Goal: Transaction & Acquisition: Subscribe to service/newsletter

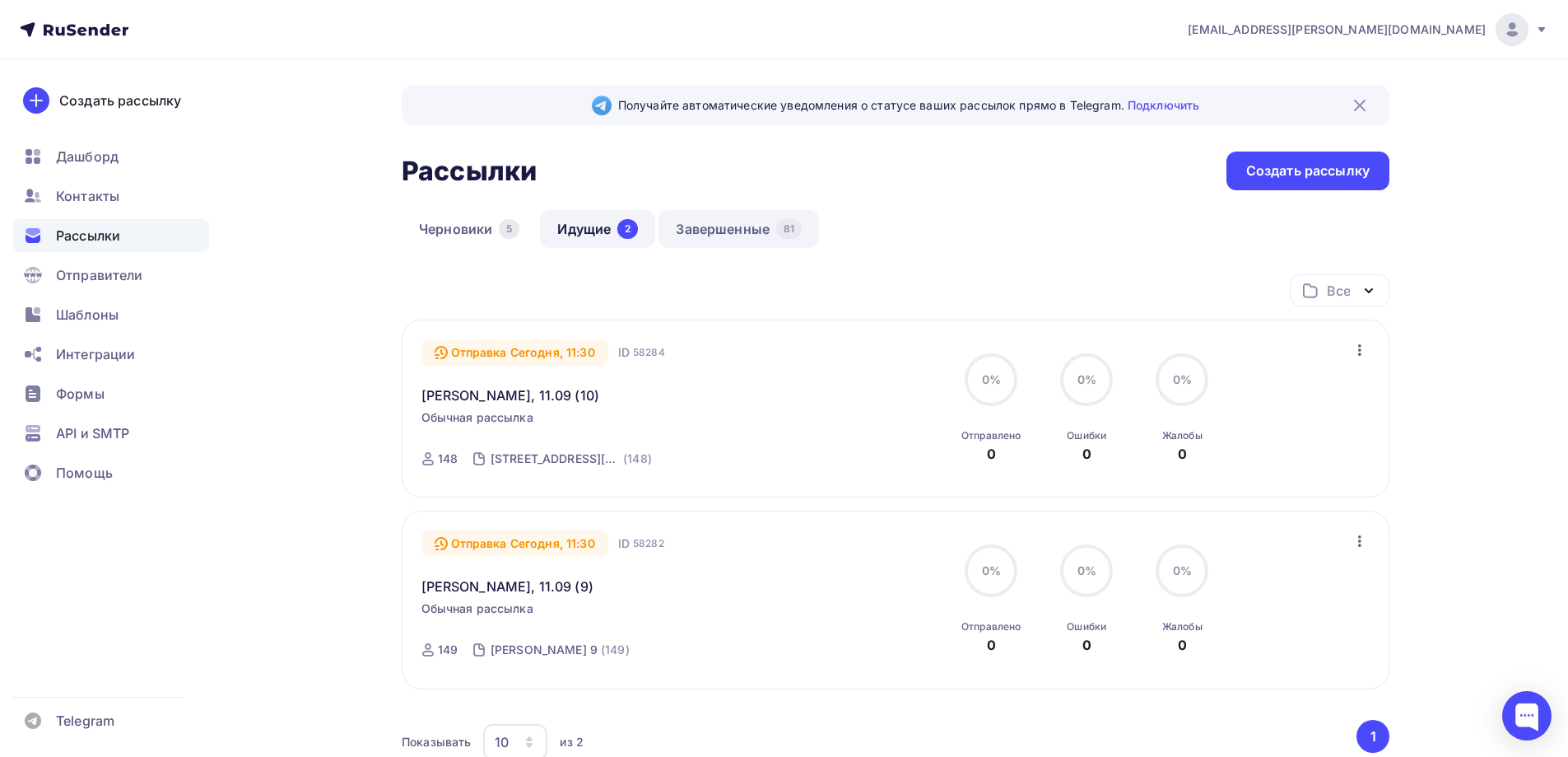
click at [725, 213] on link "Завершенные 81" at bounding box center [739, 229] width 161 height 38
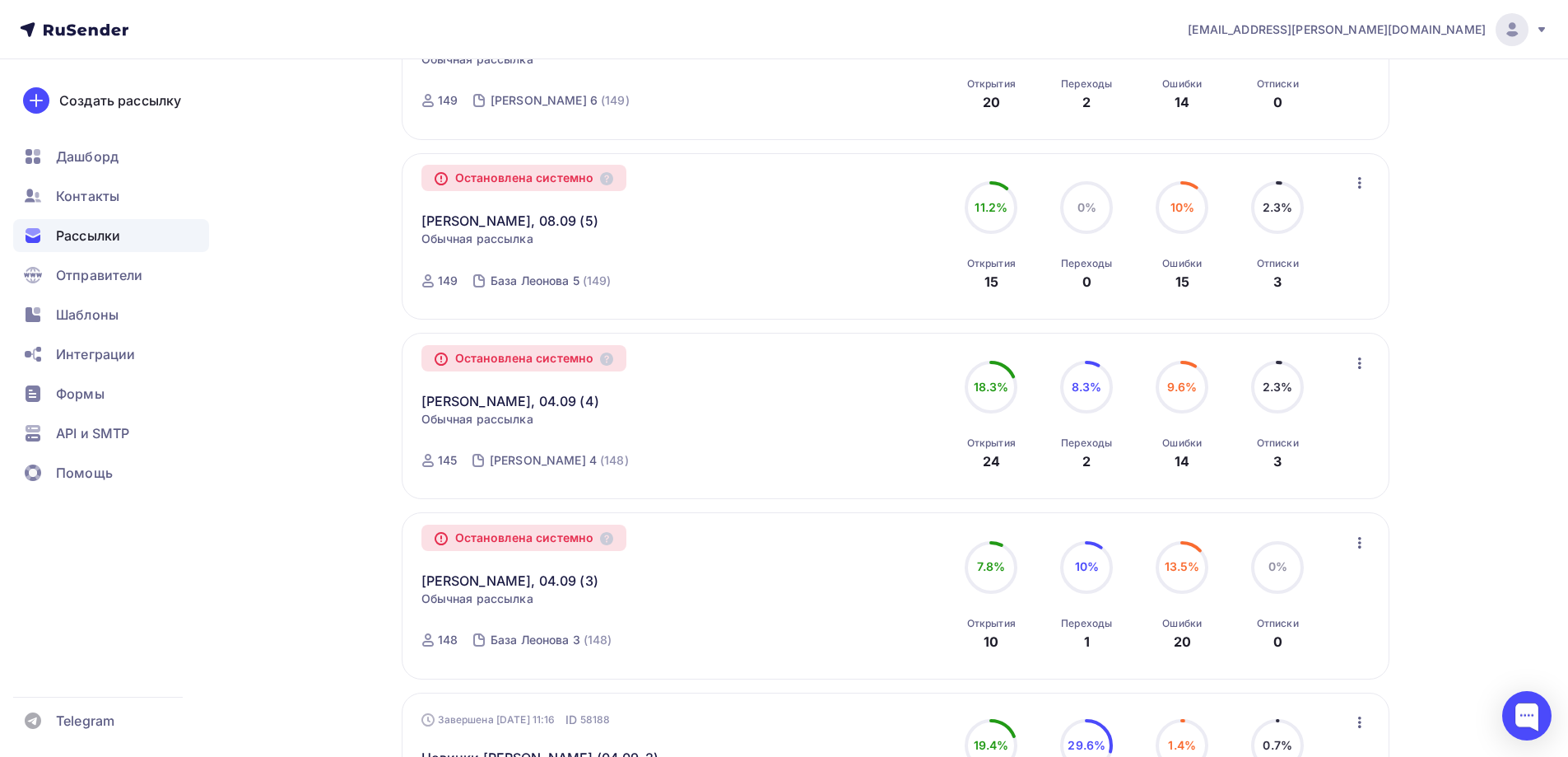
scroll to position [1536, 0]
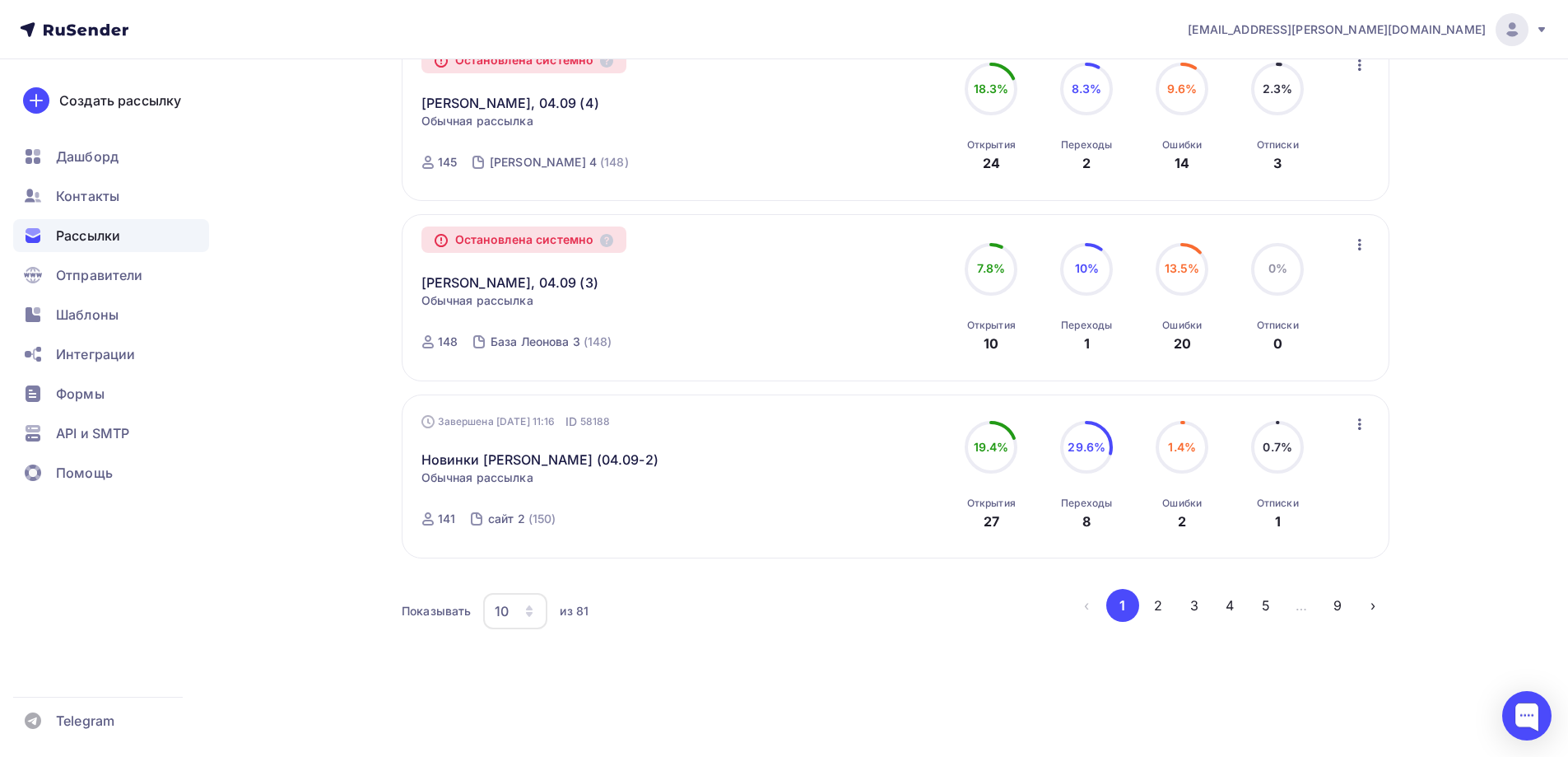
click at [494, 618] on div "10" at bounding box center [515, 611] width 65 height 36
click at [519, 558] on div "100" at bounding box center [581, 560] width 158 height 20
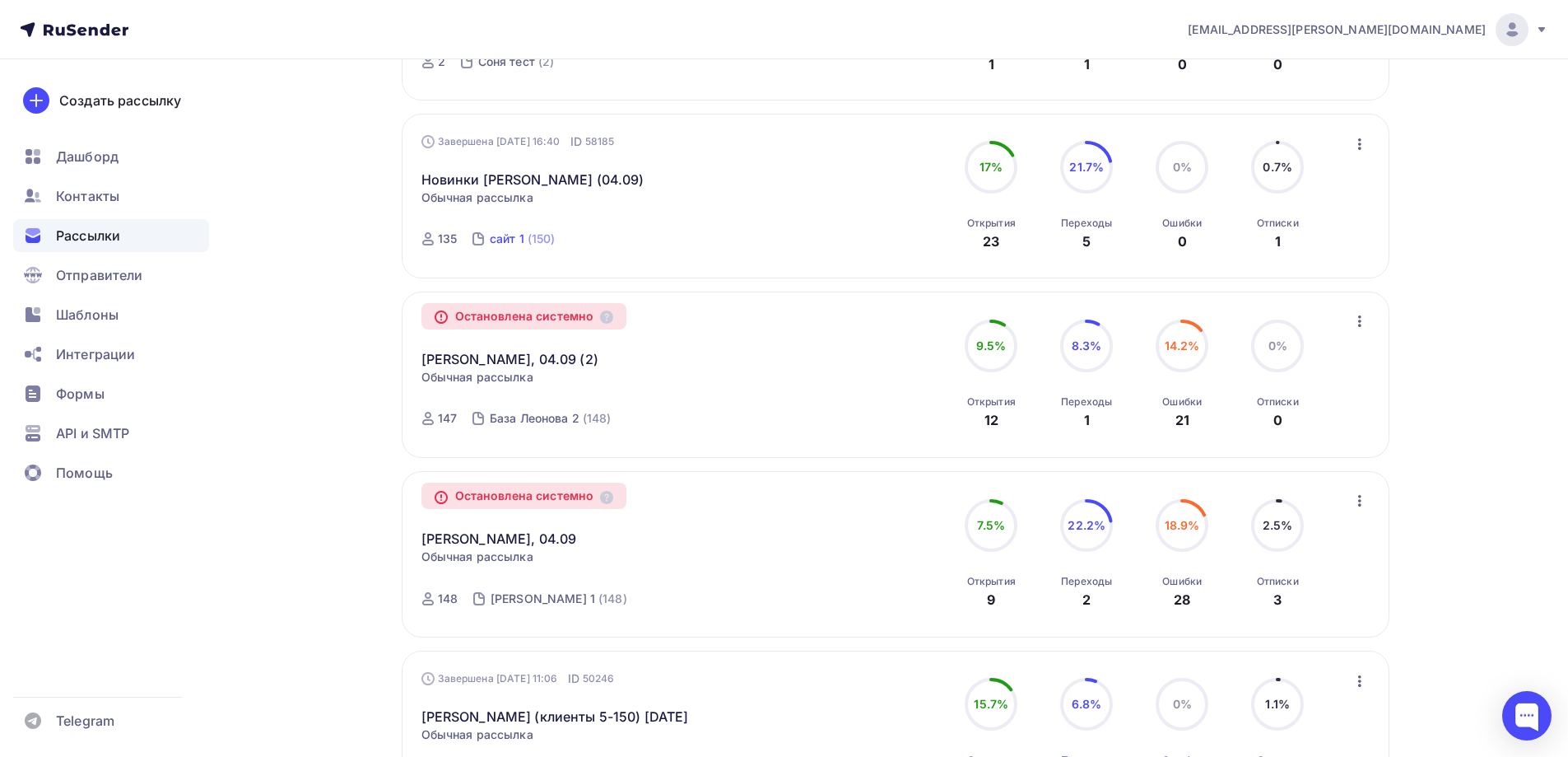
scroll to position [2176, 0]
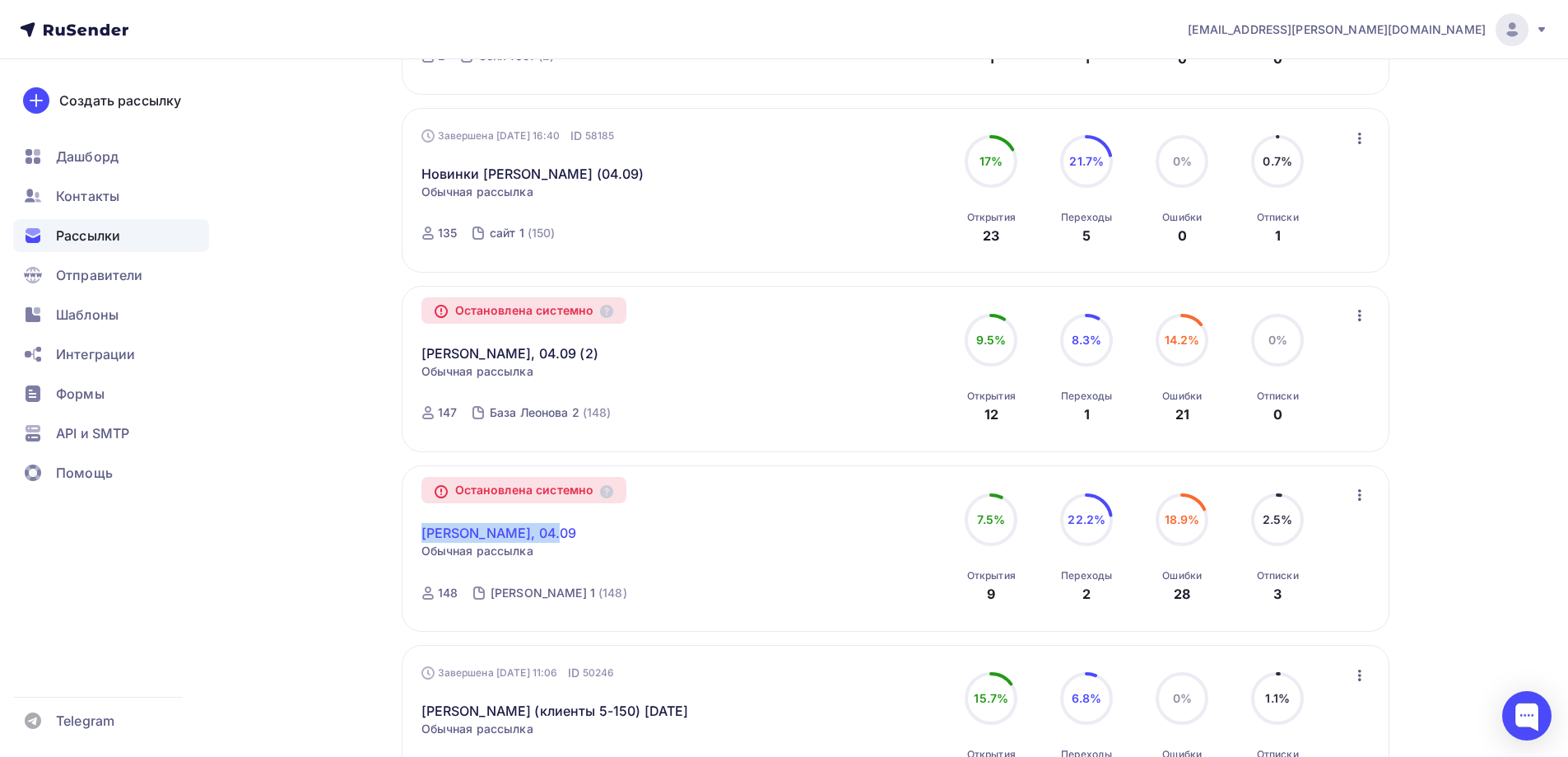
drag, startPoint x: 517, startPoint y: 541, endPoint x: 426, endPoint y: 529, distance: 91.8
click at [426, 529] on div "Naomi - БМЛ, 04.09 Копировать в новую" at bounding box center [608, 522] width 376 height 39
copy link "Naomi - БМЛ, 04.09"
drag, startPoint x: 590, startPoint y: 366, endPoint x: 417, endPoint y: 347, distance: 174.0
click at [423, 353] on div "Остановлена системно Naomi - БМЛ, 04.09 (2) Копировать в новую Обычная рассылка…" at bounding box center [608, 368] width 376 height 127
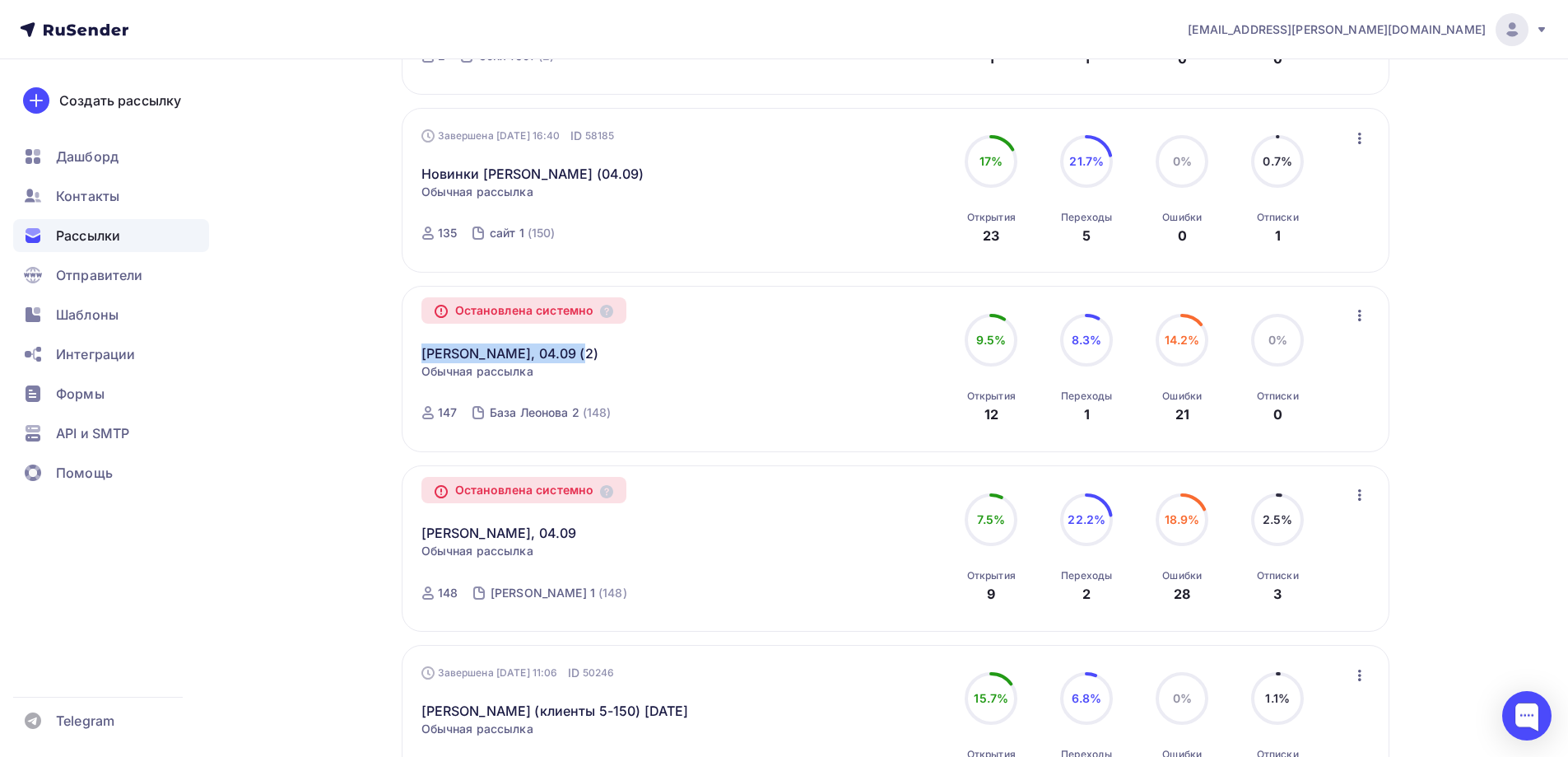
copy link "Naomi - БМЛ, 04.09 (2)"
drag, startPoint x: 608, startPoint y: 177, endPoint x: 422, endPoint y: 177, distance: 186.0
click at [422, 177] on div "Новинки Naomi (04.09) Статистика Обзор рассылки Копировать в новую Добавить в п…" at bounding box center [608, 163] width 376 height 39
copy link "Новинки Naomi (04.09)"
click at [1364, 497] on icon "button" at bounding box center [1361, 495] width 20 height 20
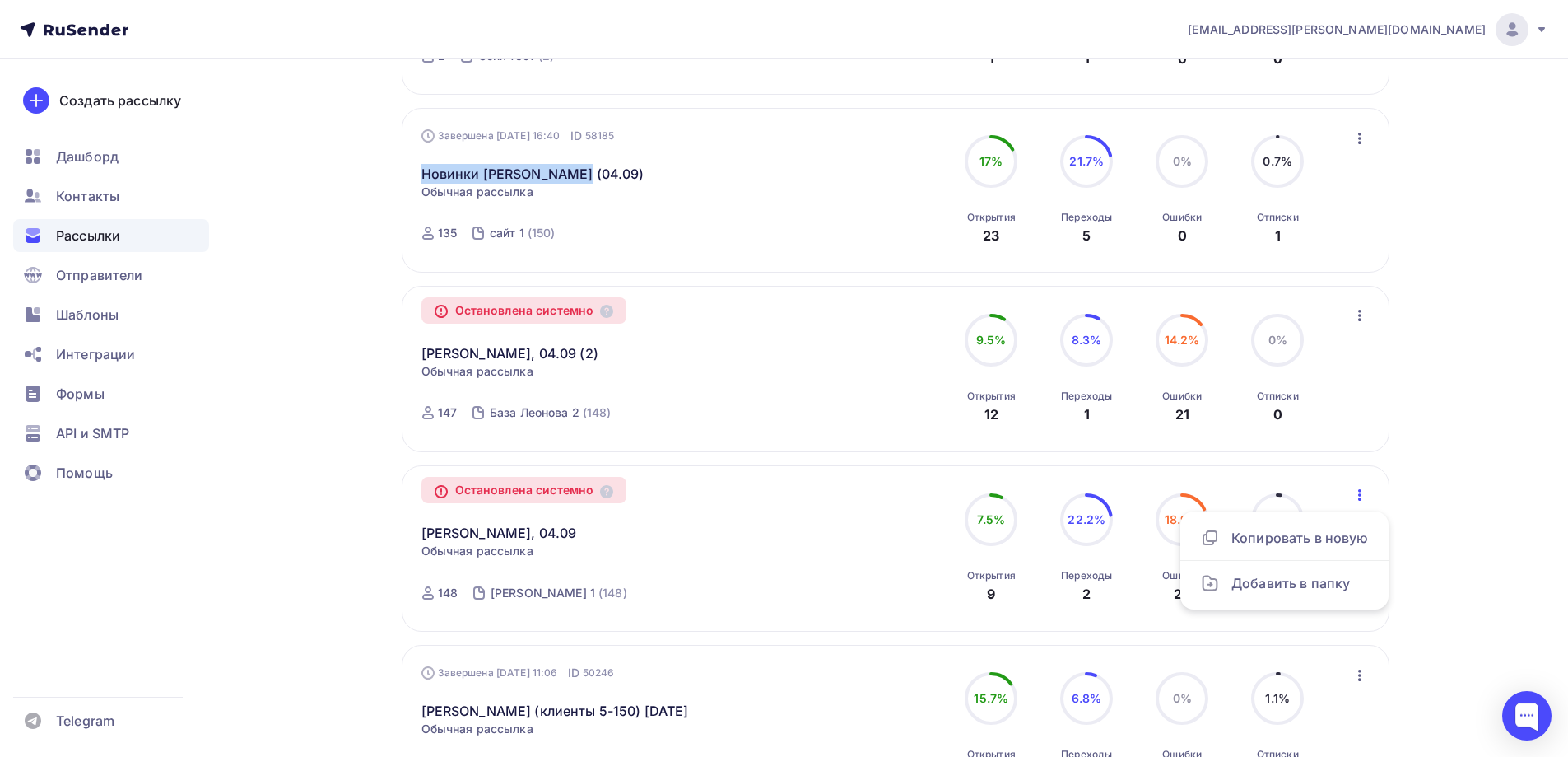
click at [1351, 317] on icon "button" at bounding box center [1361, 316] width 20 height 20
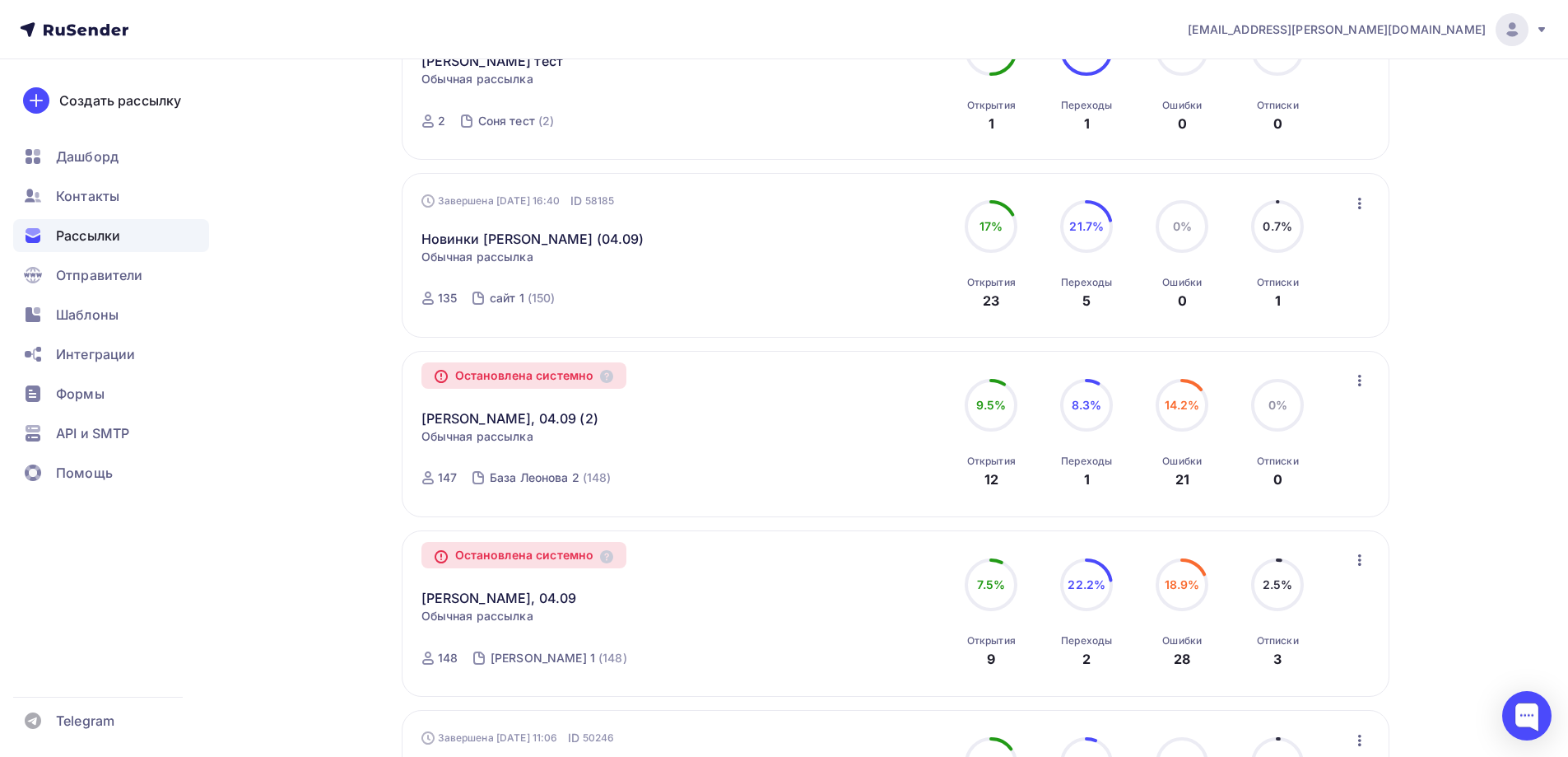
scroll to position [2012, 0]
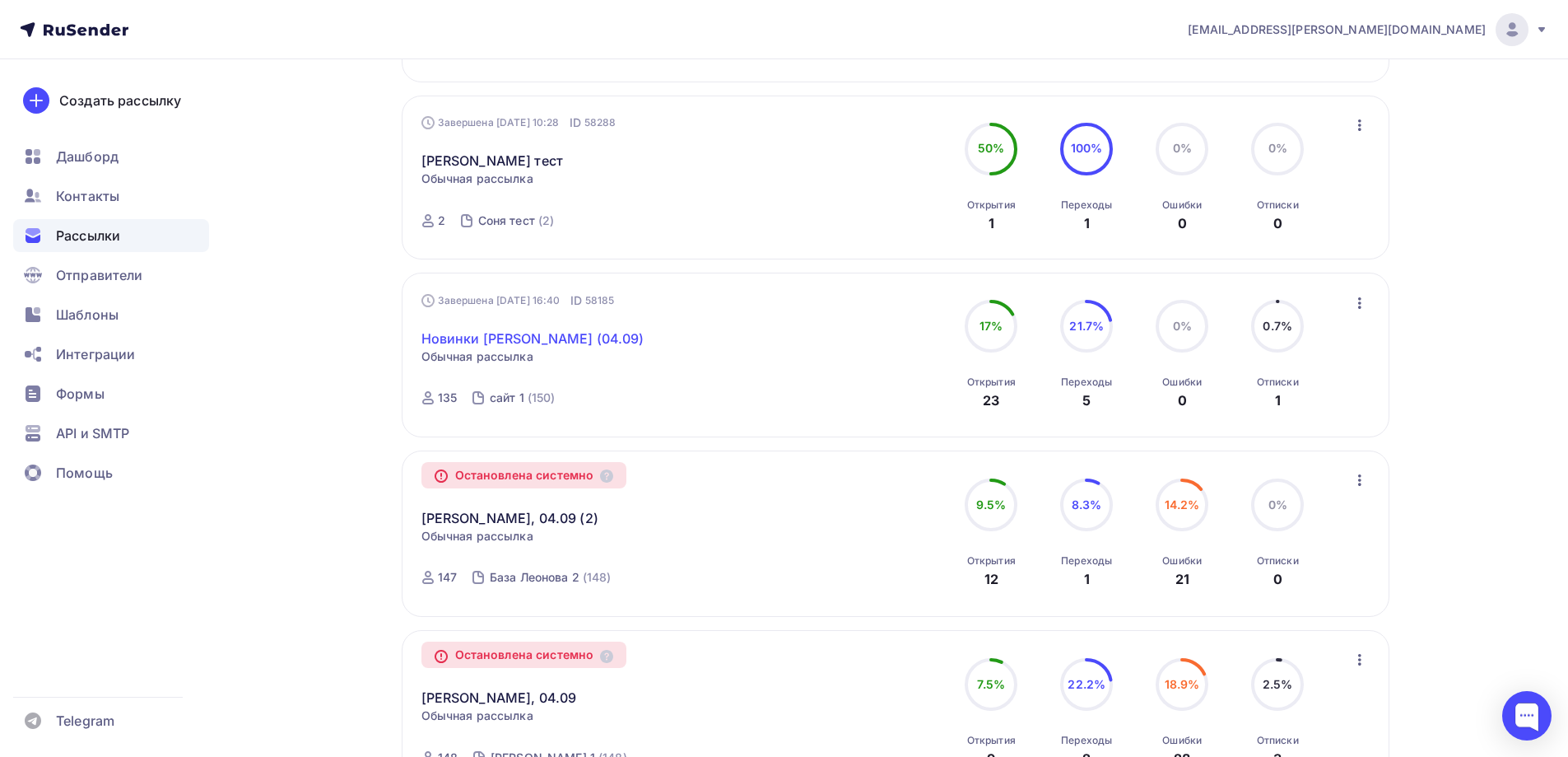
click at [492, 339] on link "Новинки Naomi (04.09)" at bounding box center [532, 338] width 223 height 20
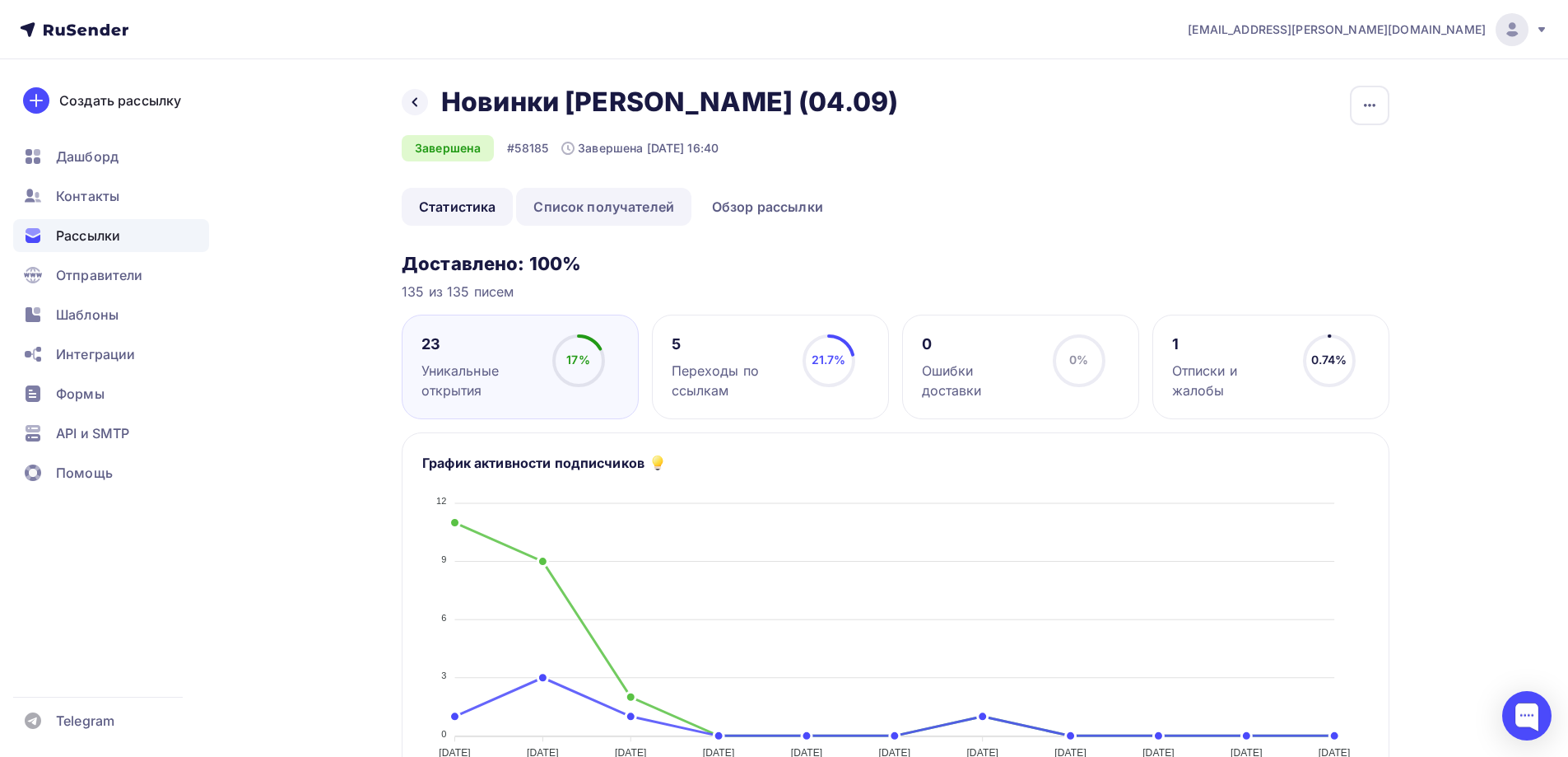
click at [607, 201] on link "Список получателей" at bounding box center [604, 207] width 176 height 38
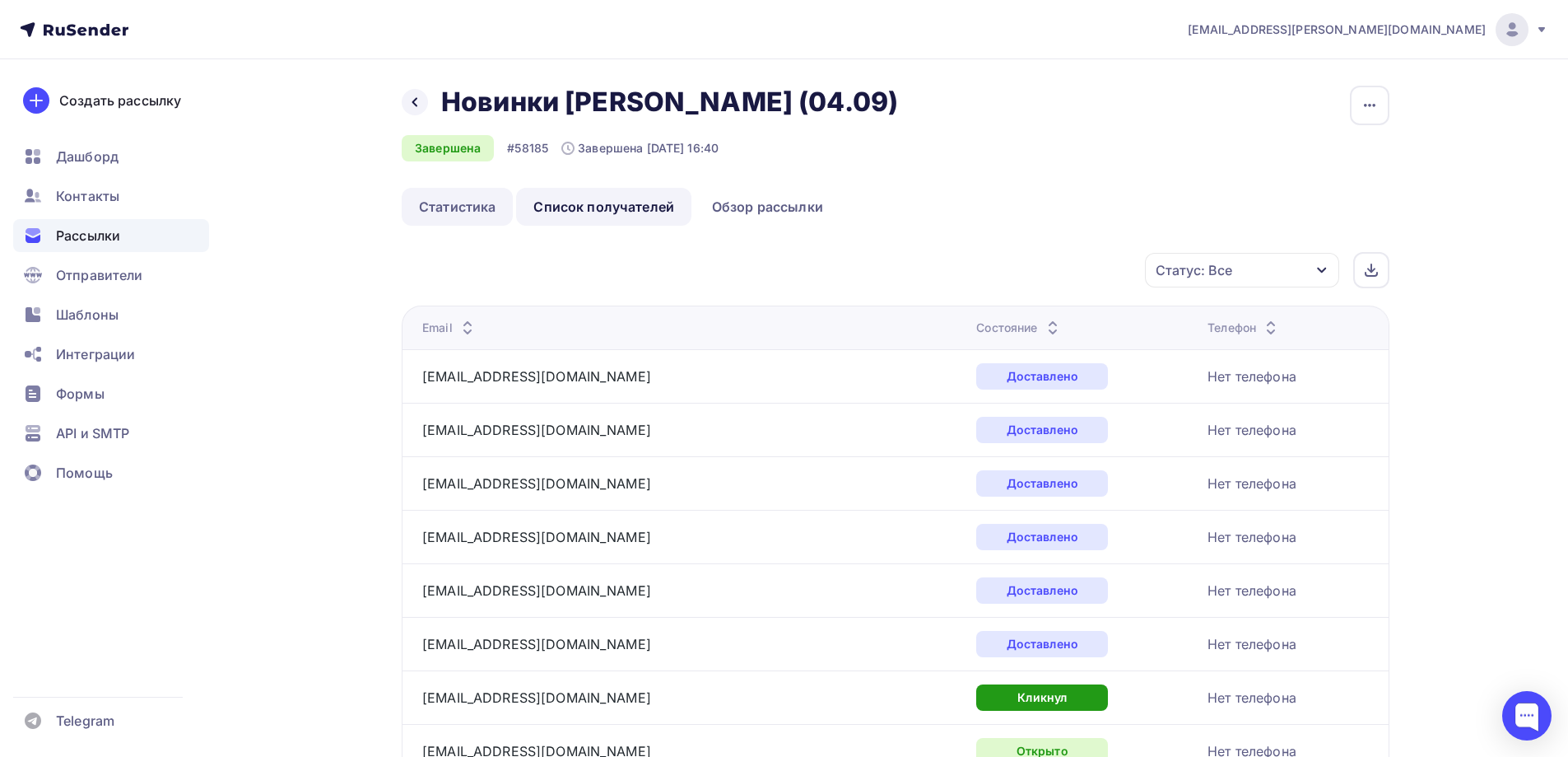
click at [452, 204] on link "Статистика" at bounding box center [457, 207] width 111 height 38
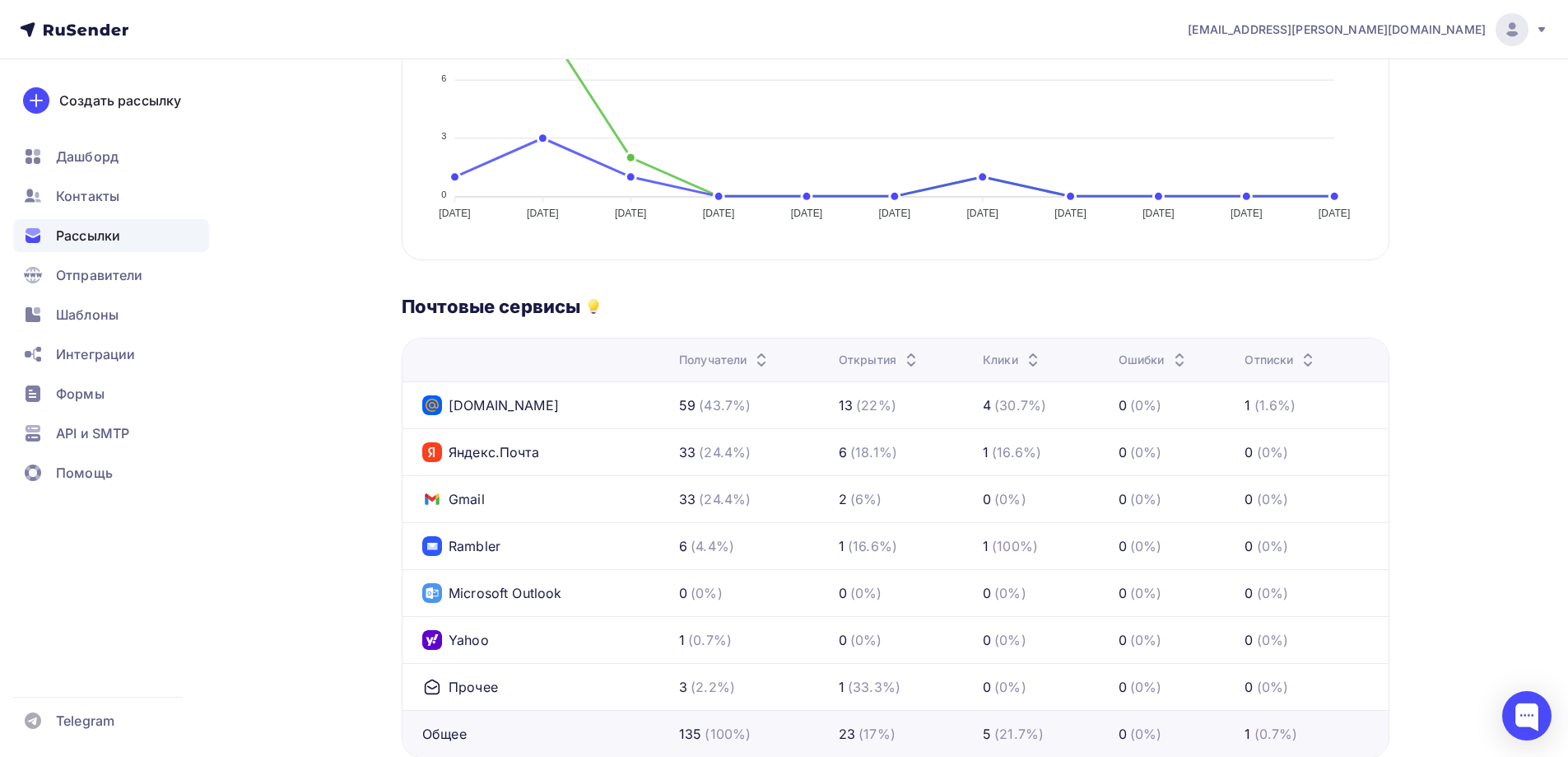
scroll to position [82, 0]
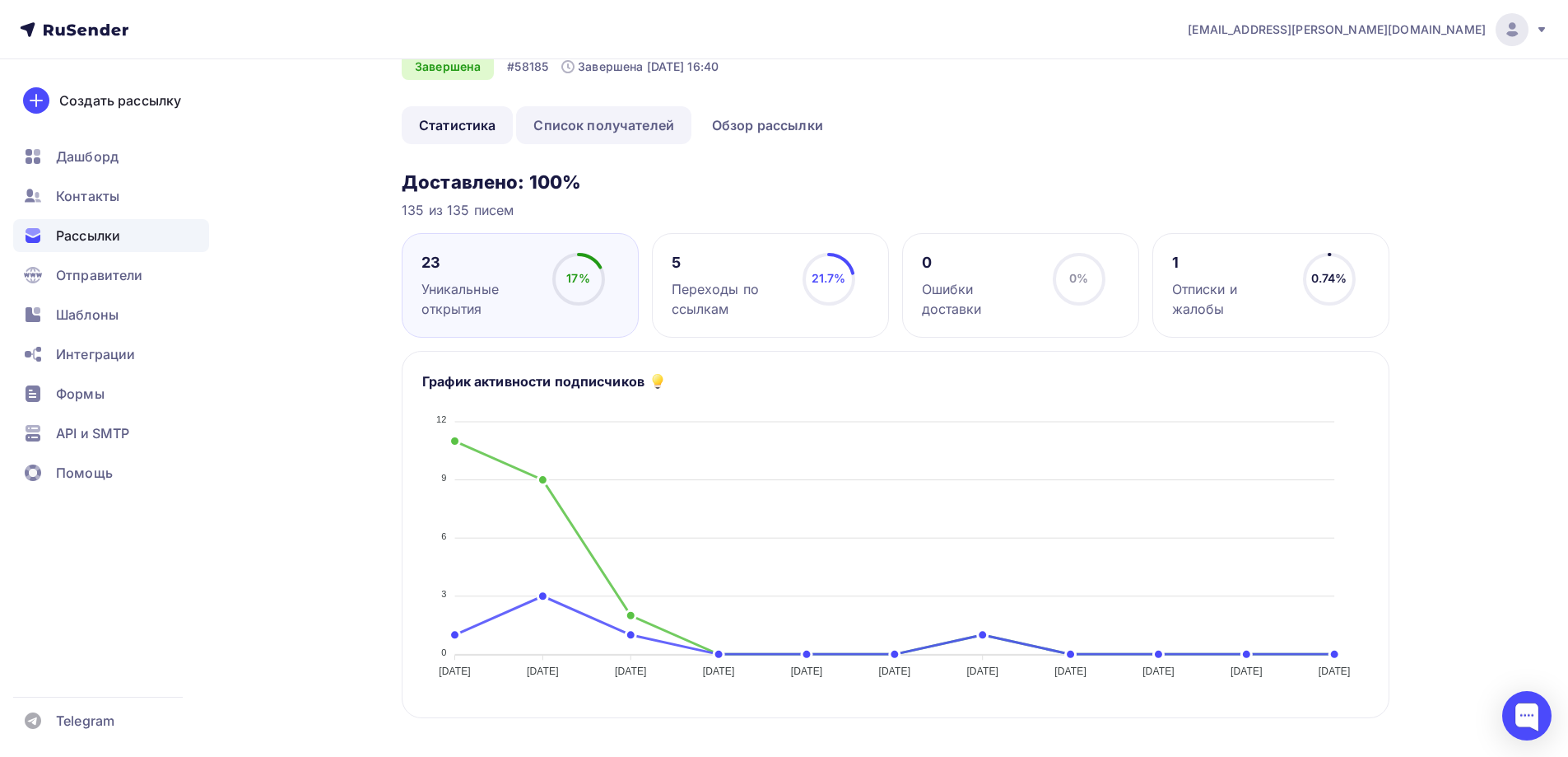
click at [624, 120] on link "Список получателей" at bounding box center [604, 126] width 176 height 38
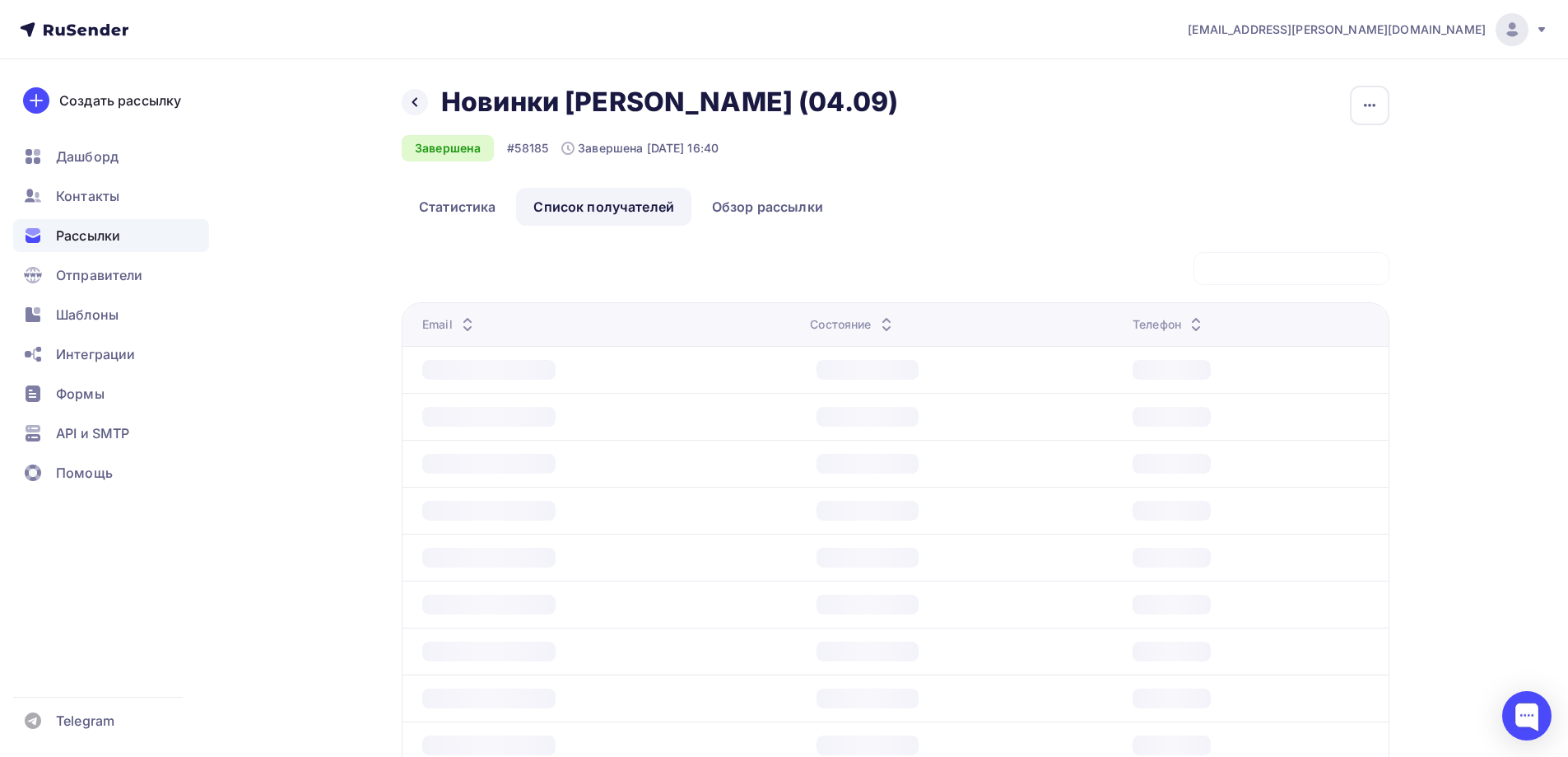
click at [764, 123] on div "Назад Новинки Naomi (04.09) Новинки Naomi (04.09) Завершена #58185 Завершена 04…" at bounding box center [656, 123] width 508 height 76
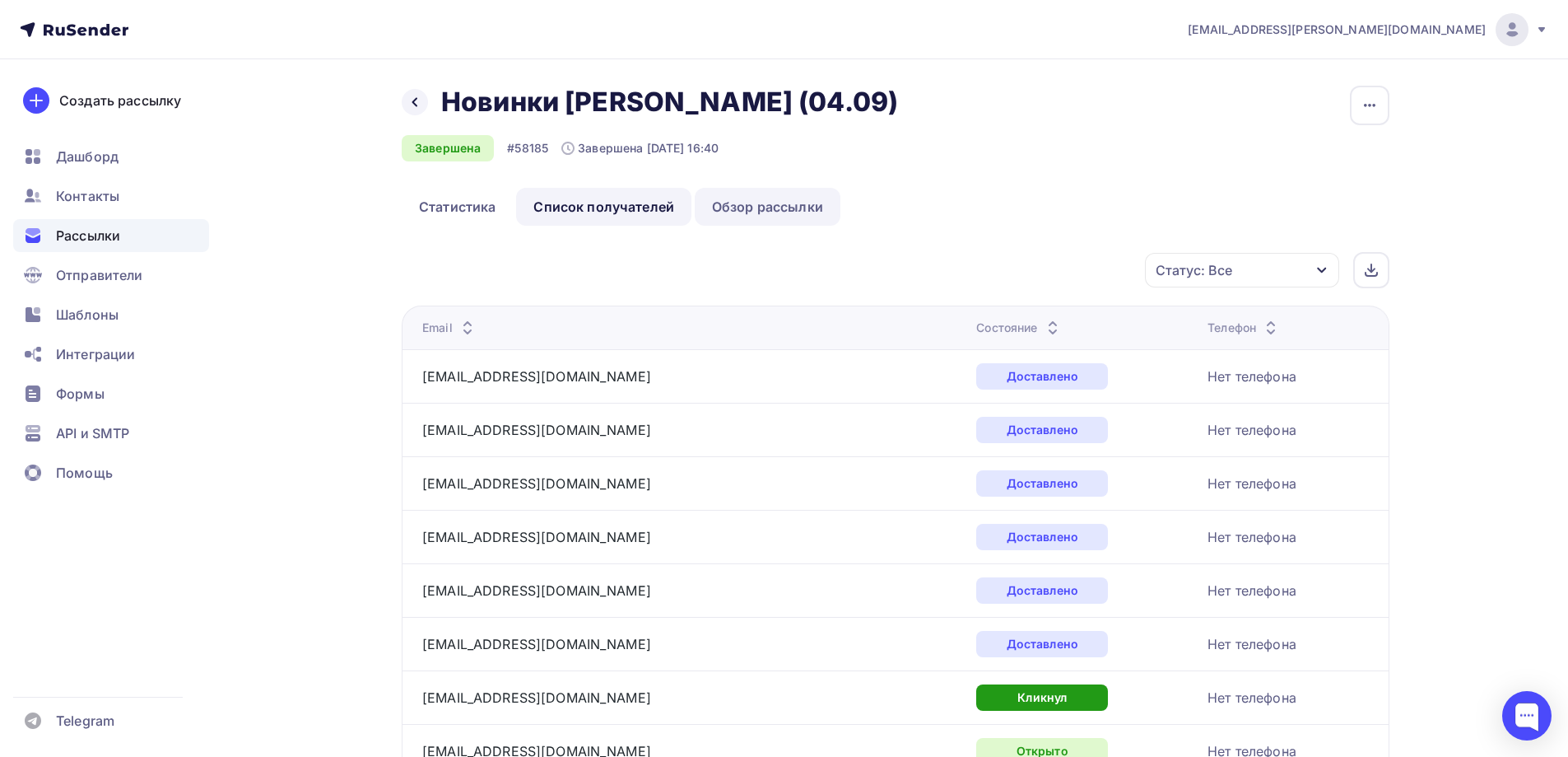
click at [766, 205] on link "Обзор рассылки" at bounding box center [768, 207] width 146 height 38
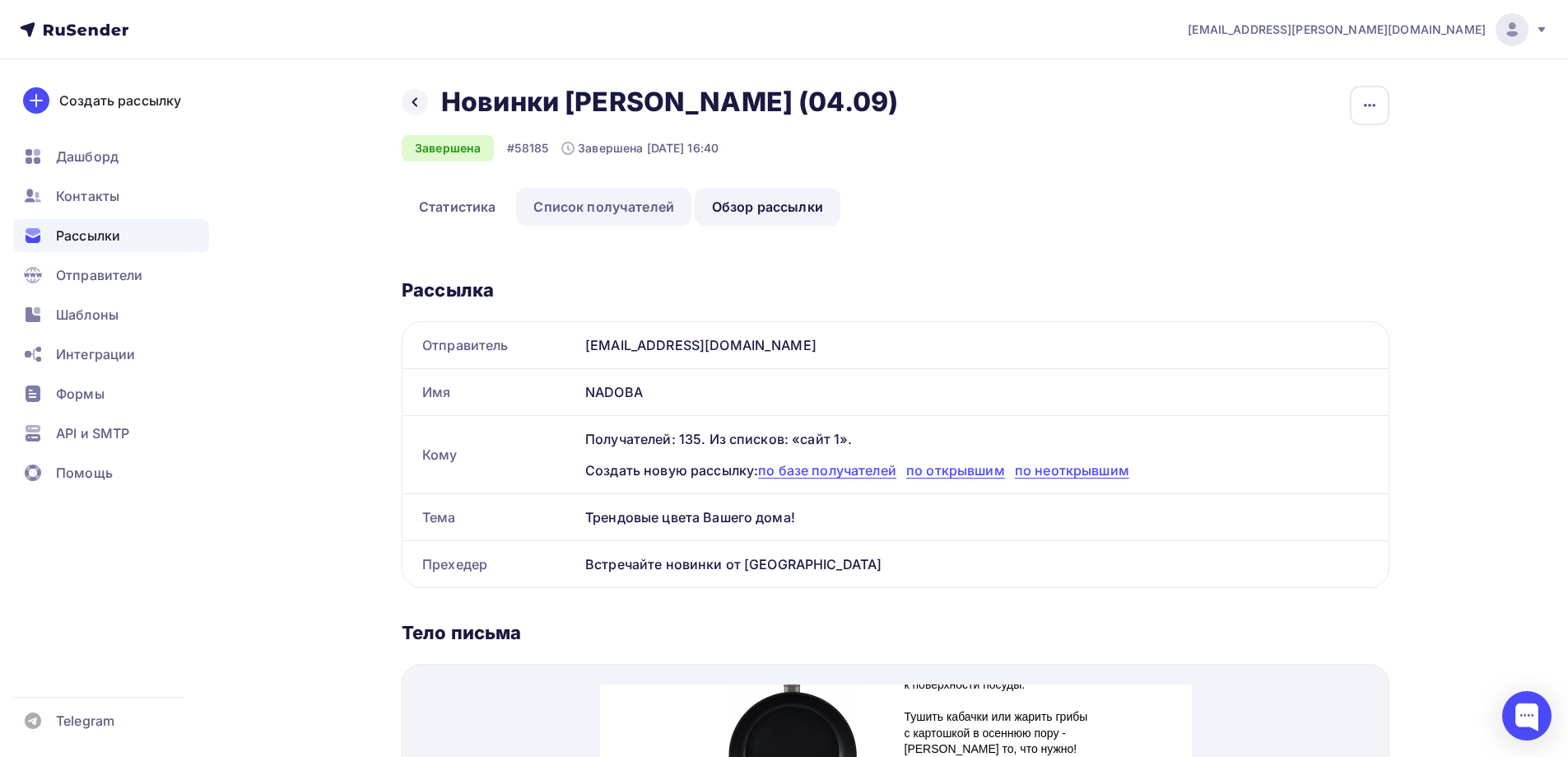
click at [578, 201] on link "Список получателей" at bounding box center [604, 207] width 176 height 38
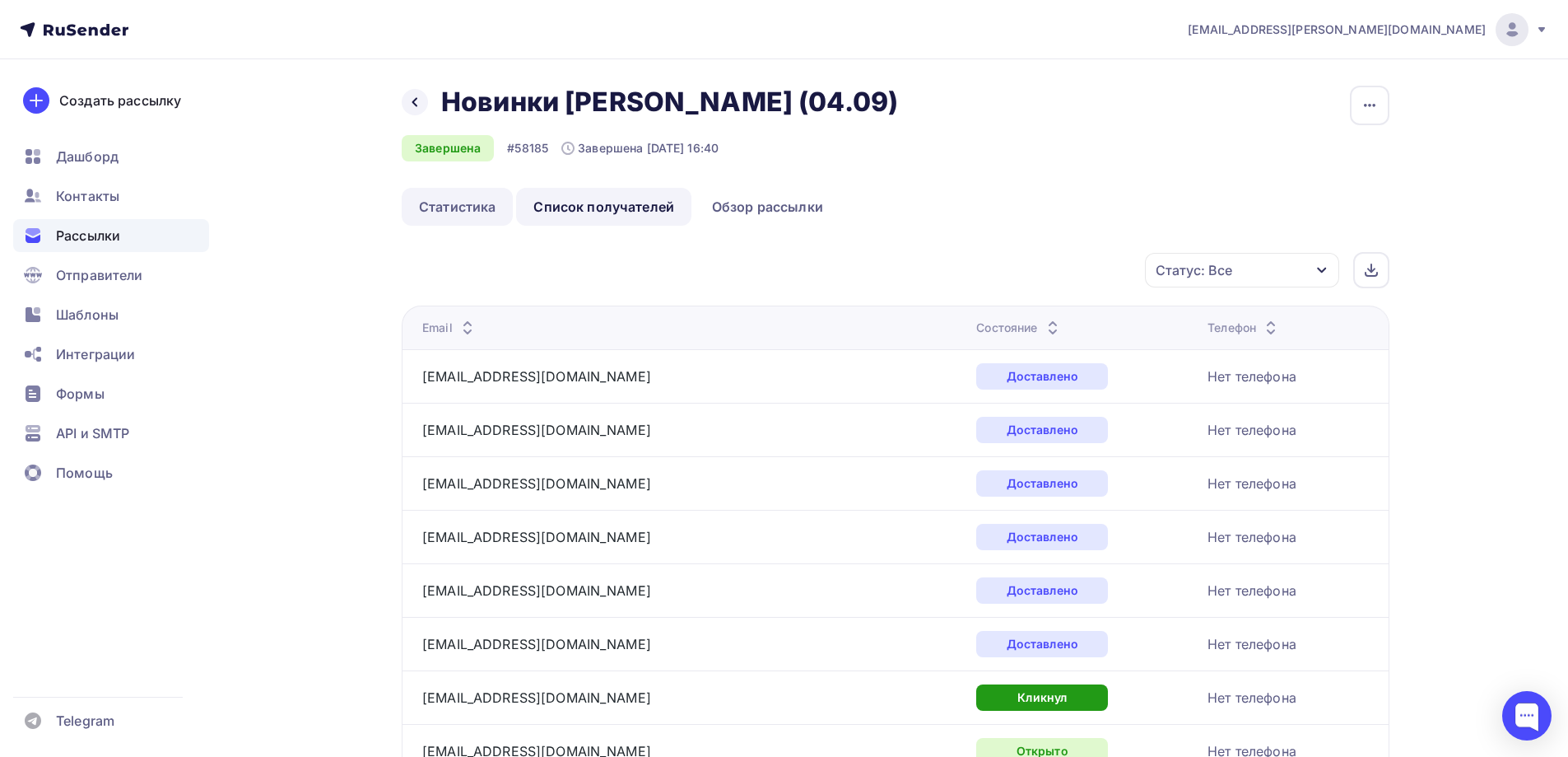
click at [493, 203] on link "Статистика" at bounding box center [457, 207] width 111 height 38
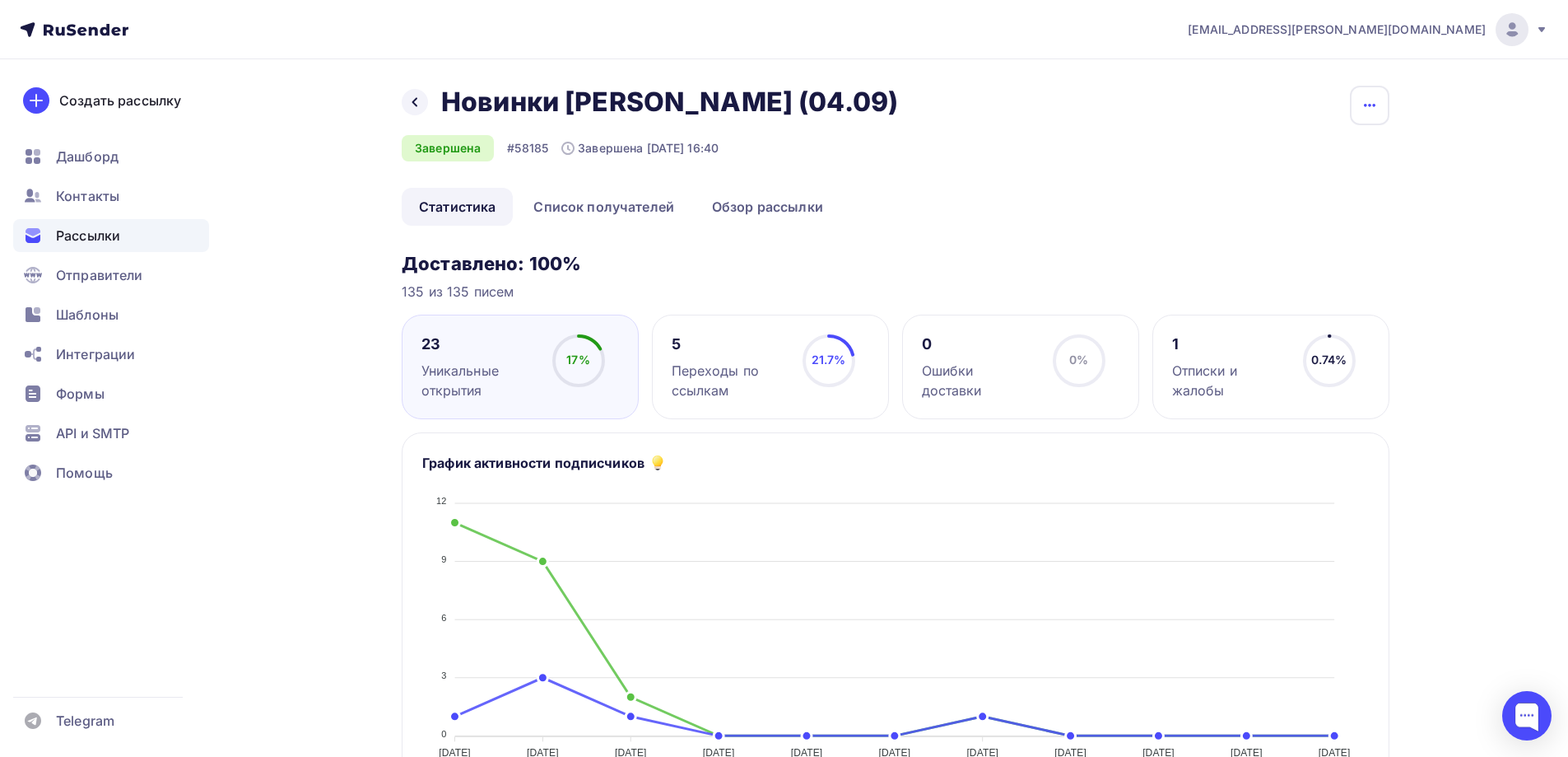
click at [1363, 100] on icon "button" at bounding box center [1370, 106] width 20 height 20
click at [989, 161] on div "Назад Новинки Naomi (04.09) Новинки Naomi (04.09) Завершена #58185 Завершена 04…" at bounding box center [896, 136] width 988 height 102
click at [413, 103] on icon at bounding box center [414, 103] width 5 height 9
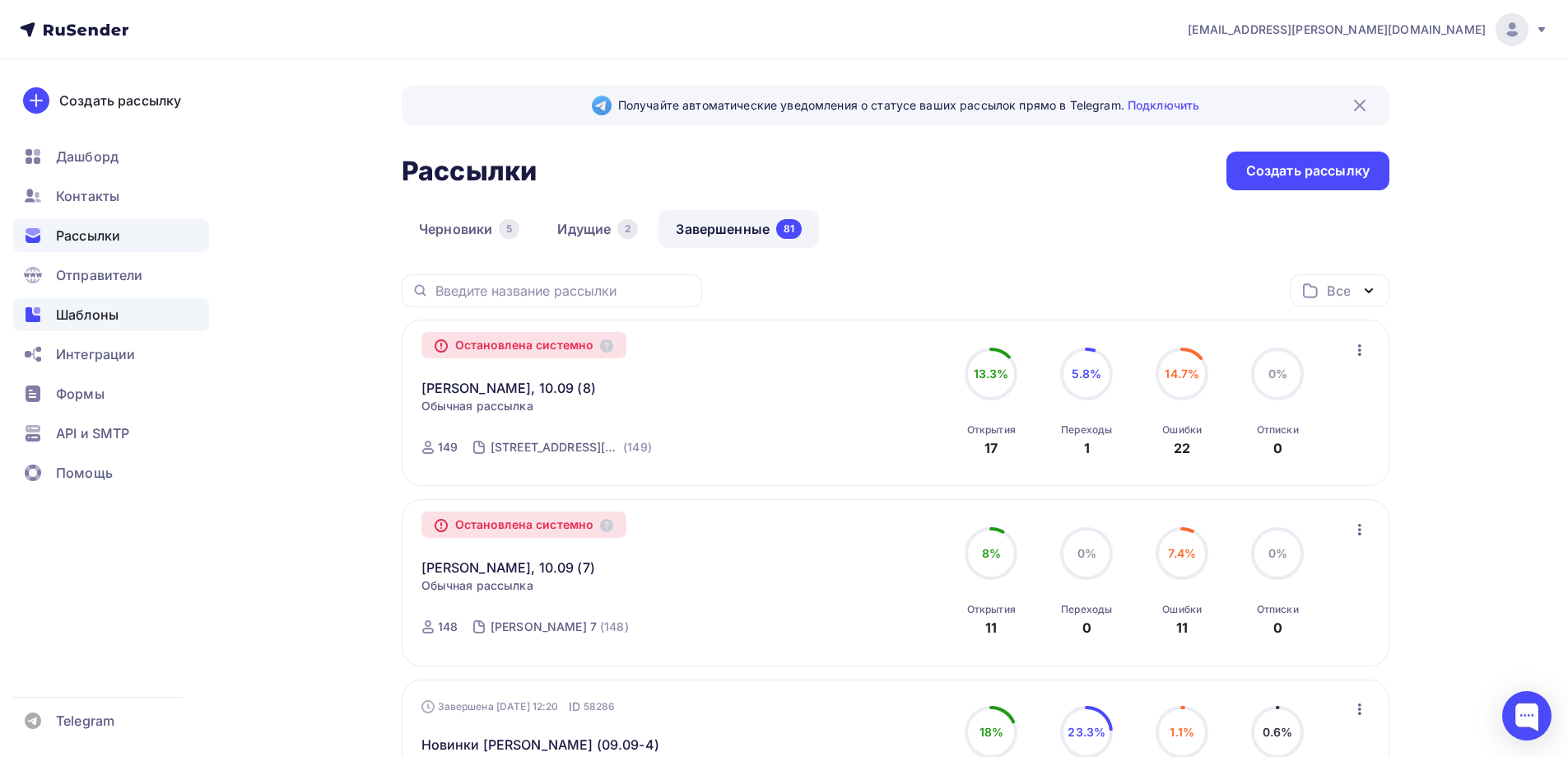
click at [104, 314] on span "Шаблоны" at bounding box center [87, 315] width 63 height 20
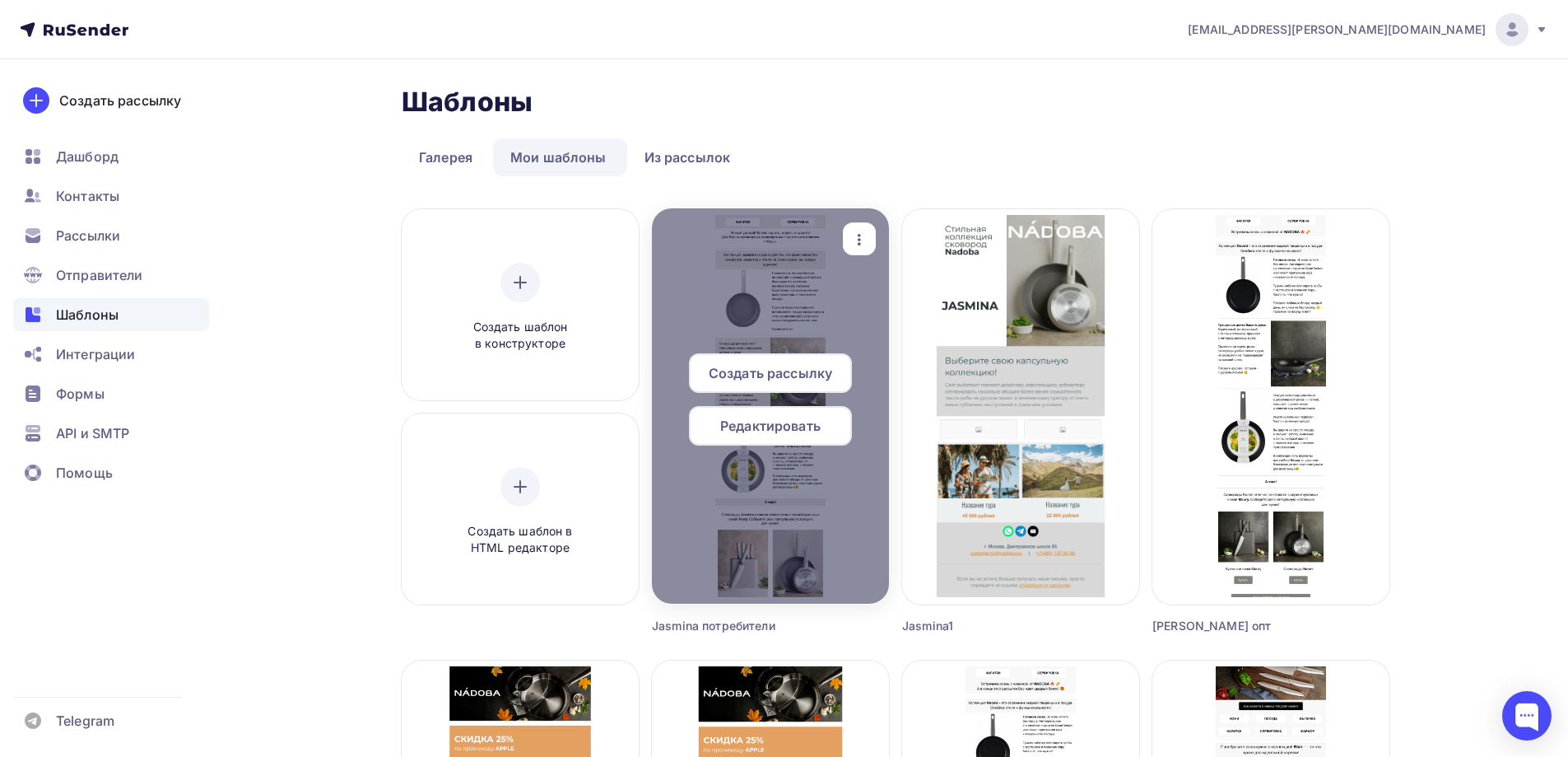
click at [779, 434] on span "Редактировать" at bounding box center [770, 426] width 100 height 20
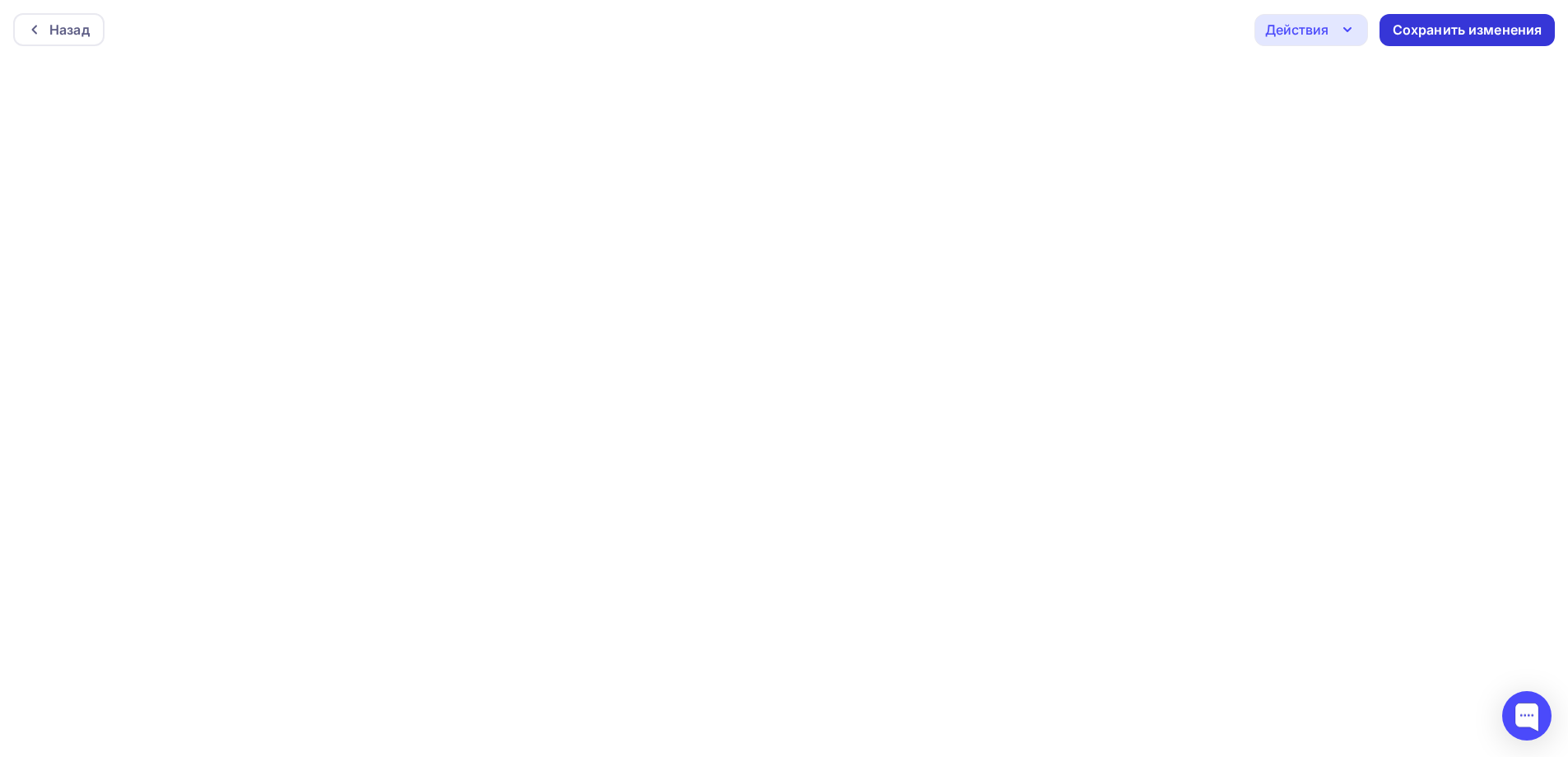
click at [1472, 30] on div "Сохранить изменения" at bounding box center [1468, 30] width 150 height 19
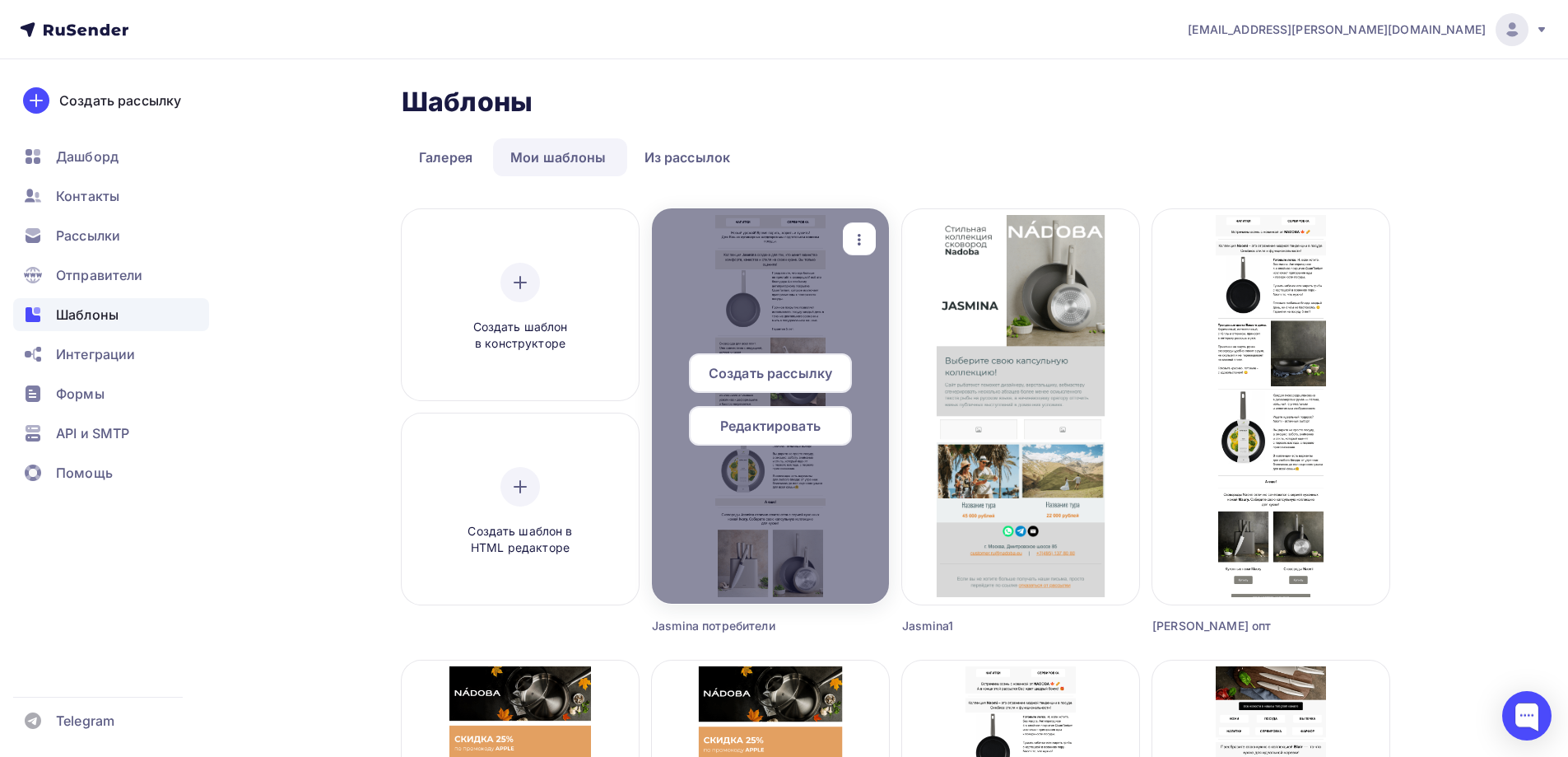
click at [859, 232] on icon "button" at bounding box center [859, 240] width 20 height 20
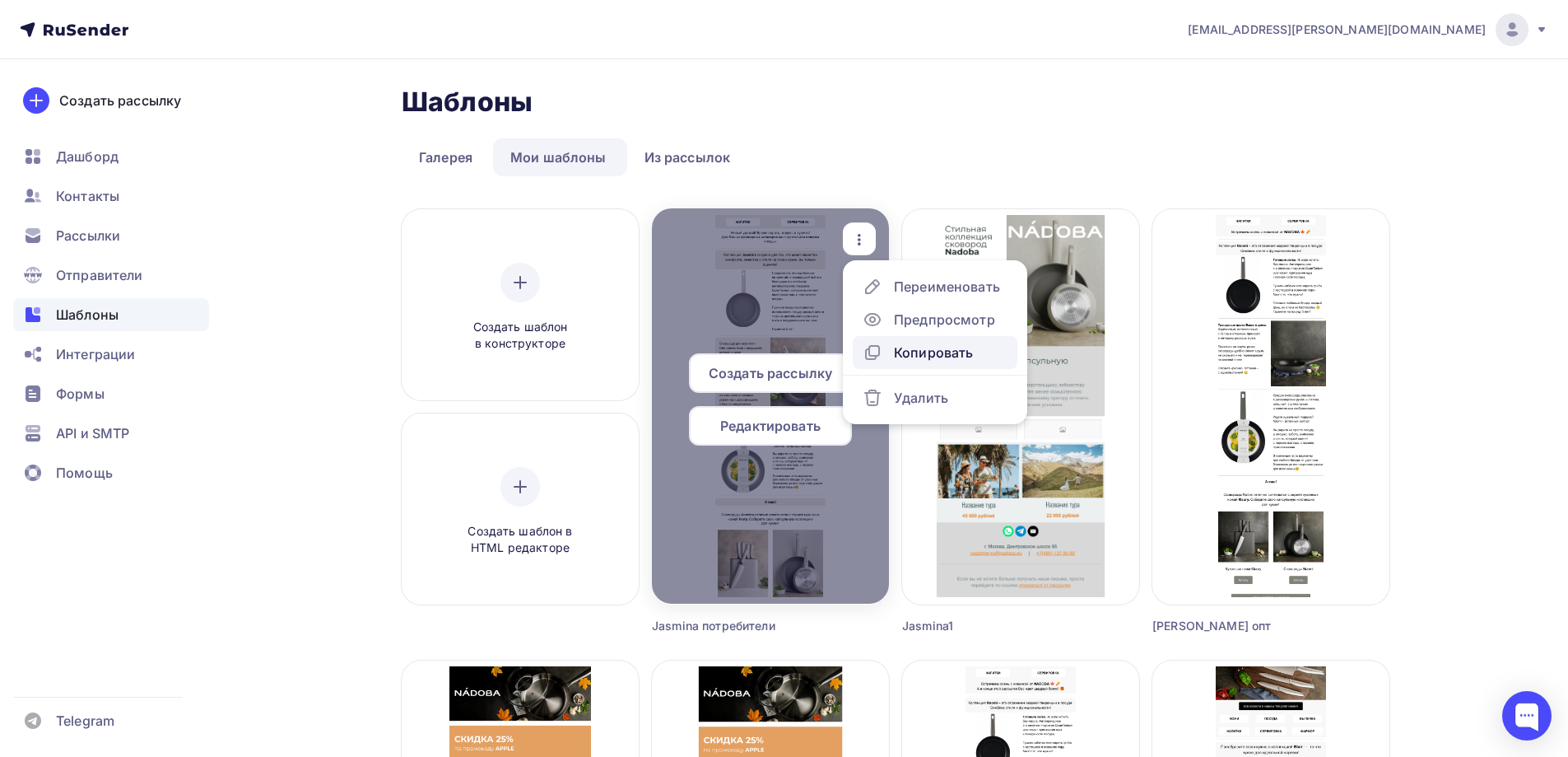
click at [925, 357] on div "Копировать" at bounding box center [933, 353] width 79 height 20
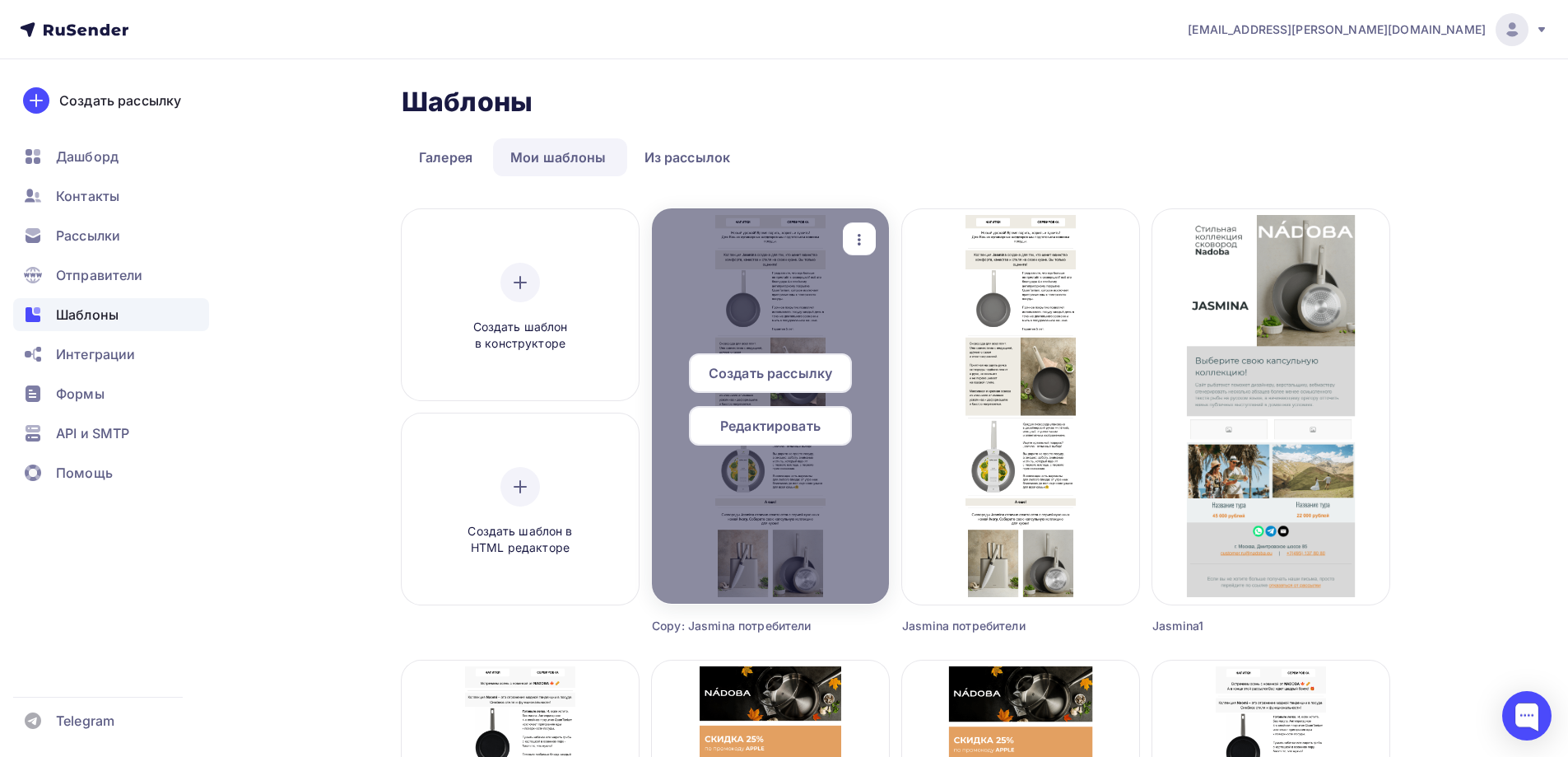
click at [857, 239] on icon "button" at bounding box center [859, 240] width 20 height 20
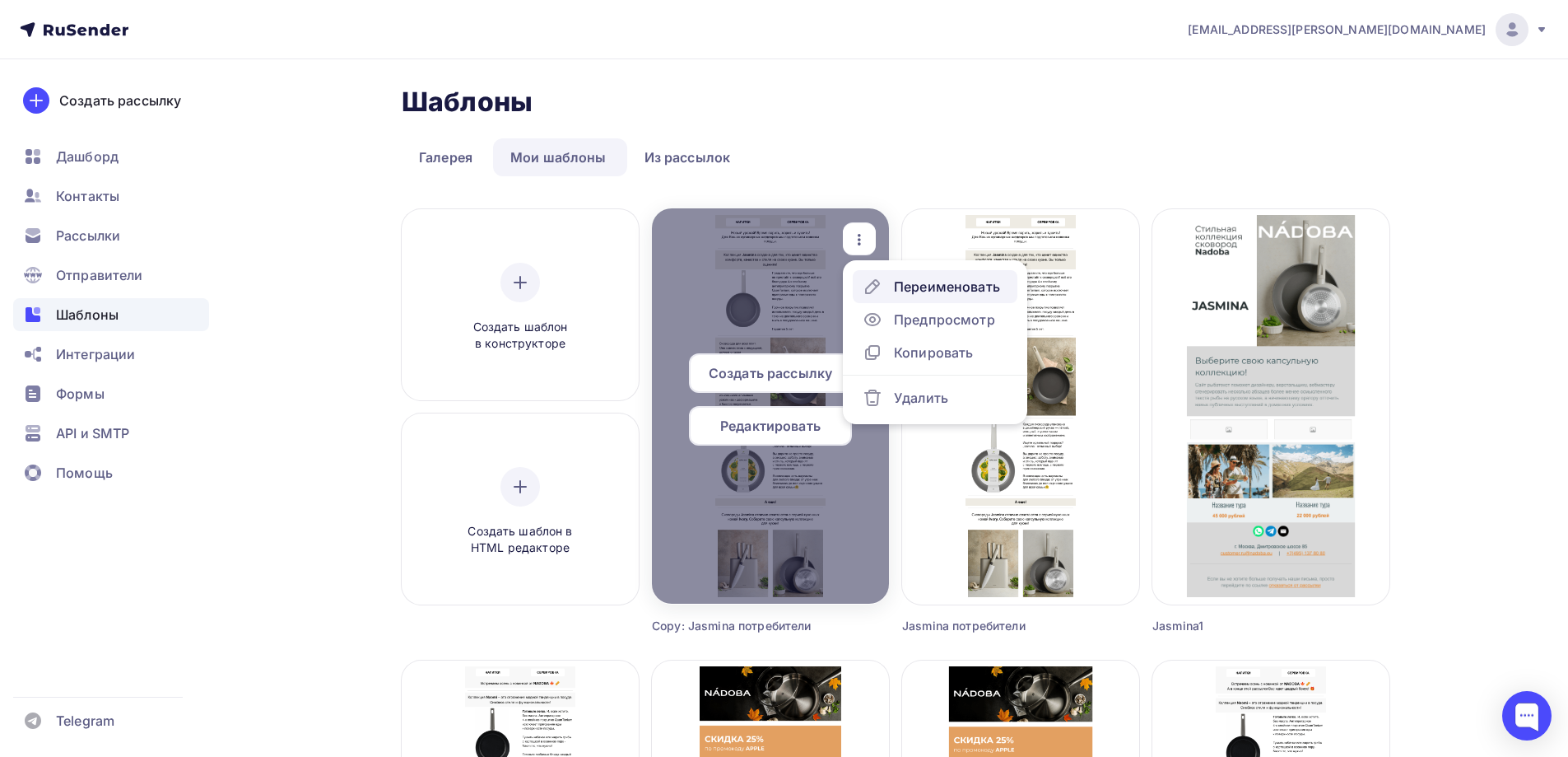
click at [923, 287] on div "Переименовать" at bounding box center [947, 287] width 106 height 20
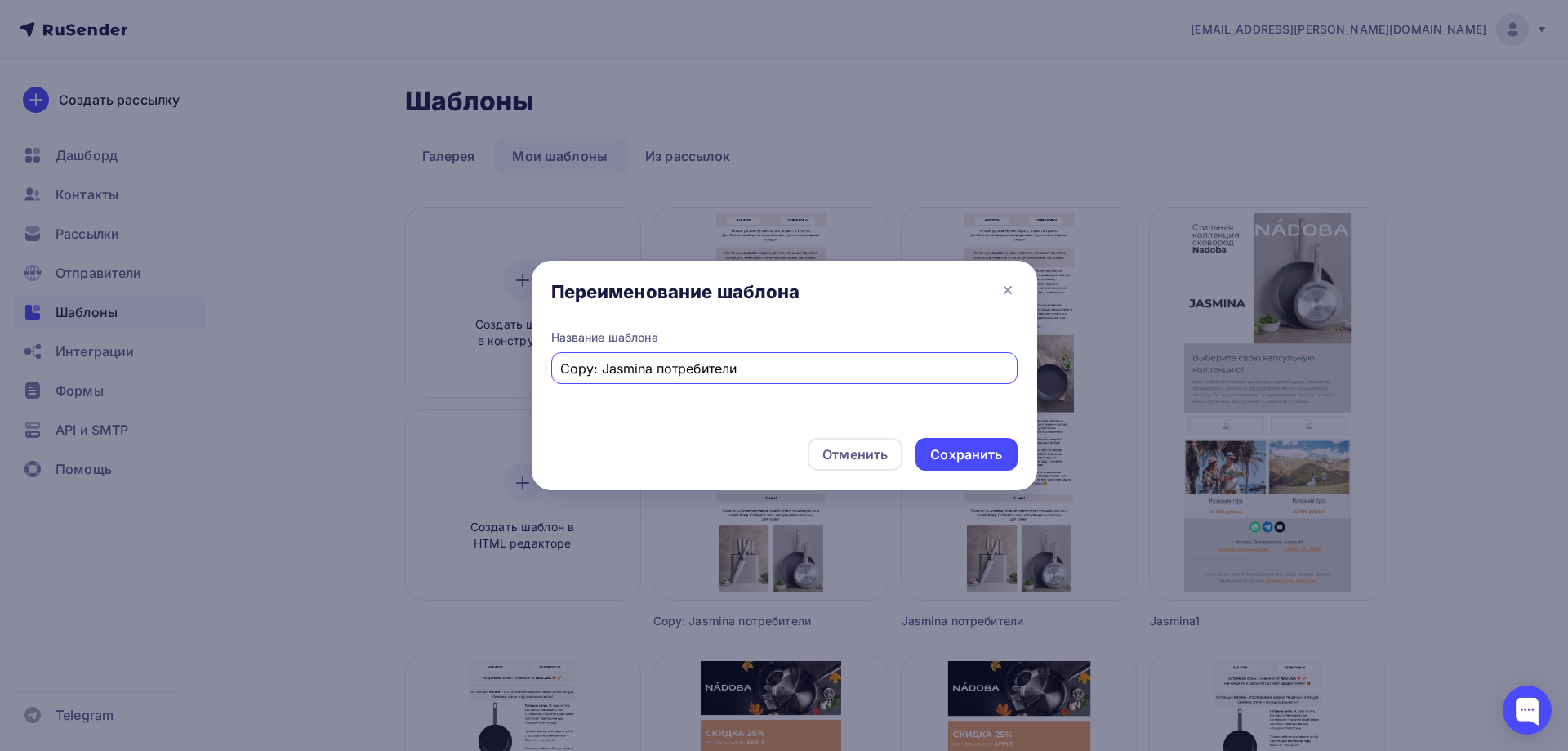
drag, startPoint x: 604, startPoint y: 366, endPoint x: 465, endPoint y: 366, distance: 139.0
click at [449, 366] on div "Переименование шаблона Название шаблона Copy: Jasmina потребители Отменить Сохр…" at bounding box center [784, 376] width 1568 height 751
drag, startPoint x: 727, startPoint y: 376, endPoint x: 709, endPoint y: 373, distance: 18.2
click at [723, 375] on input "asmina потребители" at bounding box center [784, 368] width 447 height 20
click at [556, 361] on div "asmina потребители" at bounding box center [784, 367] width 466 height 32
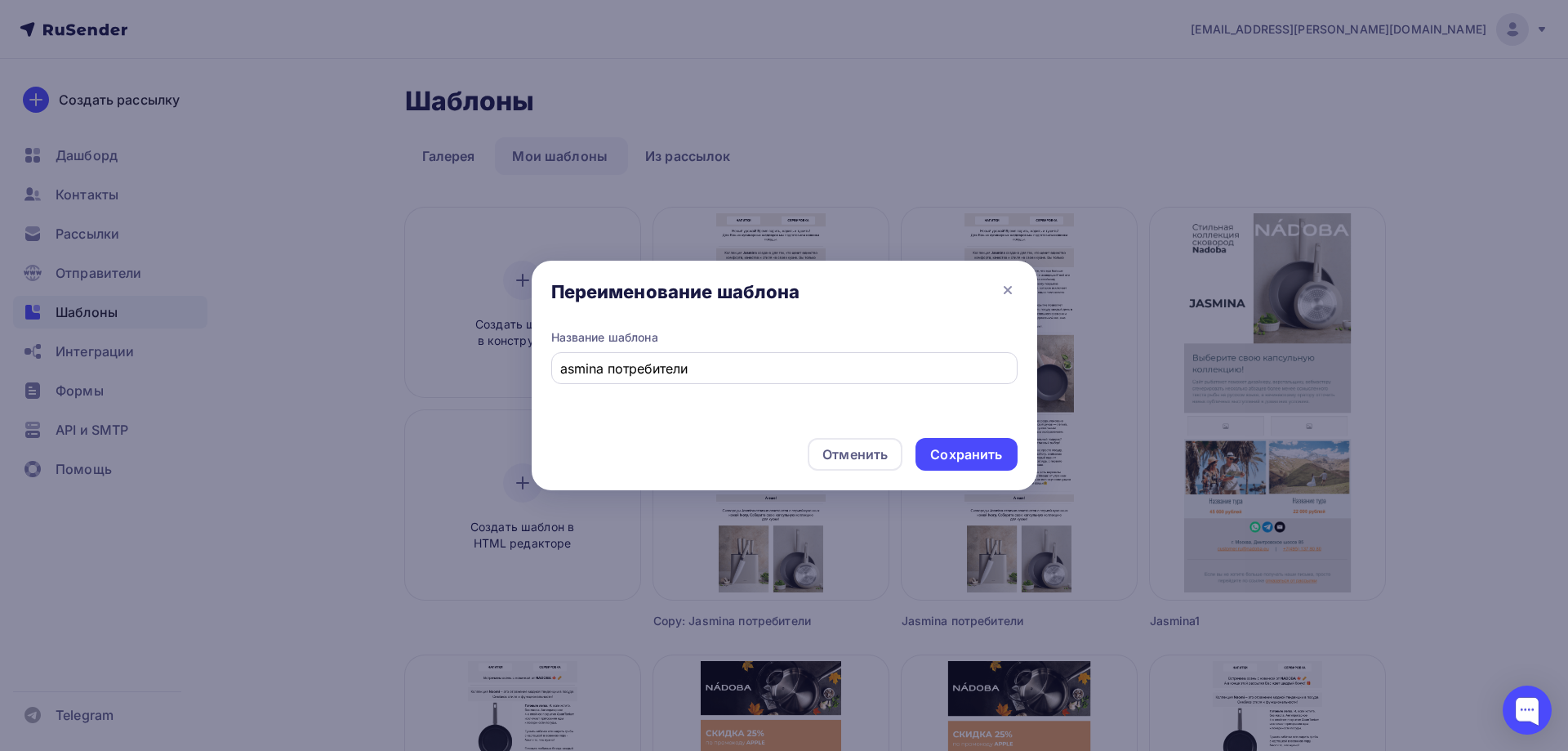
click at [559, 364] on div "asmina потребители" at bounding box center [784, 367] width 466 height 32
click at [563, 366] on input "asmina потребители" at bounding box center [784, 368] width 447 height 20
click at [641, 367] on input "Jasmina потребители" at bounding box center [784, 368] width 447 height 20
type input "Jasmina опт"
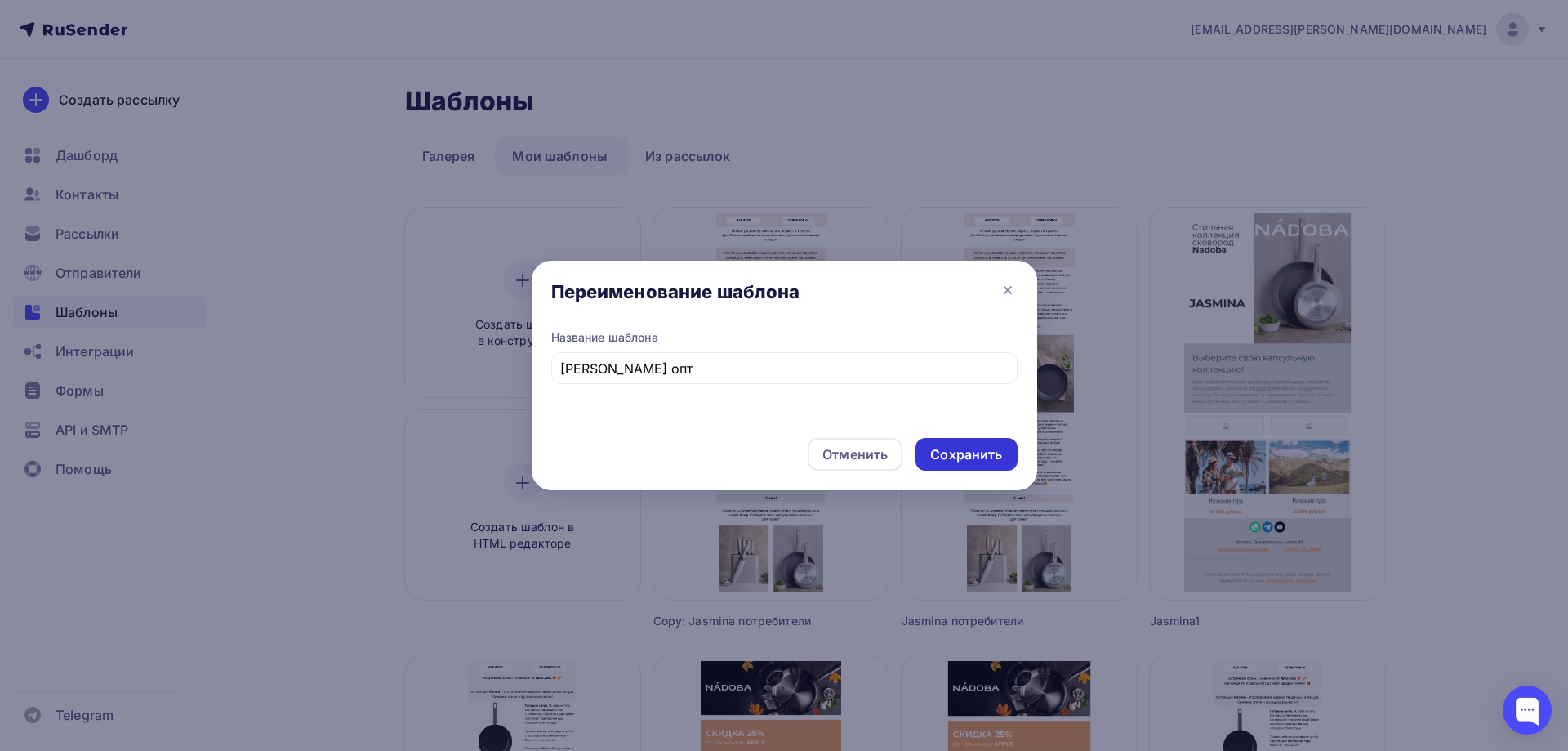
click at [962, 440] on div "Сохранить" at bounding box center [966, 454] width 101 height 32
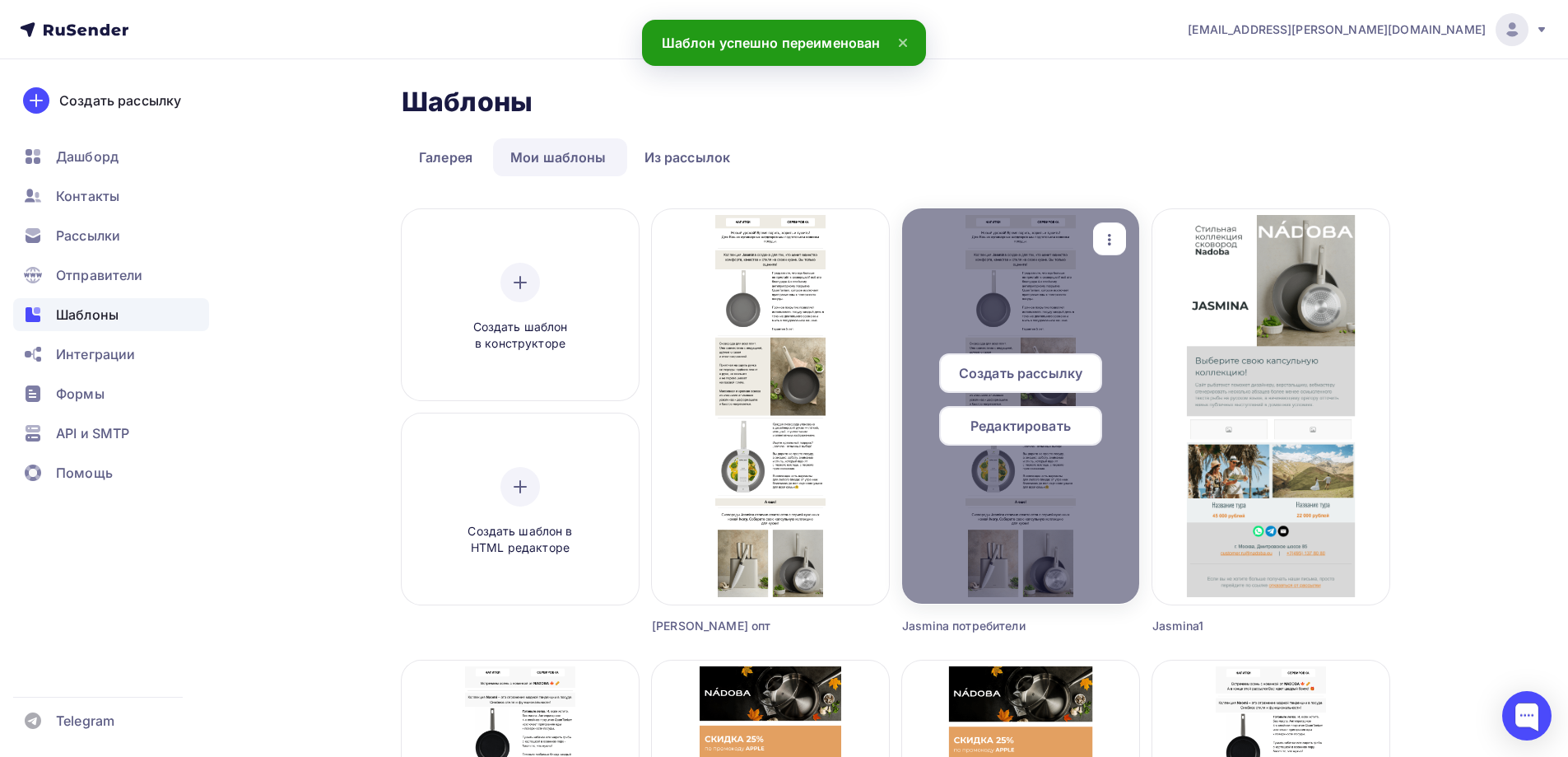
click at [1015, 430] on span "Редактировать" at bounding box center [1020, 426] width 100 height 20
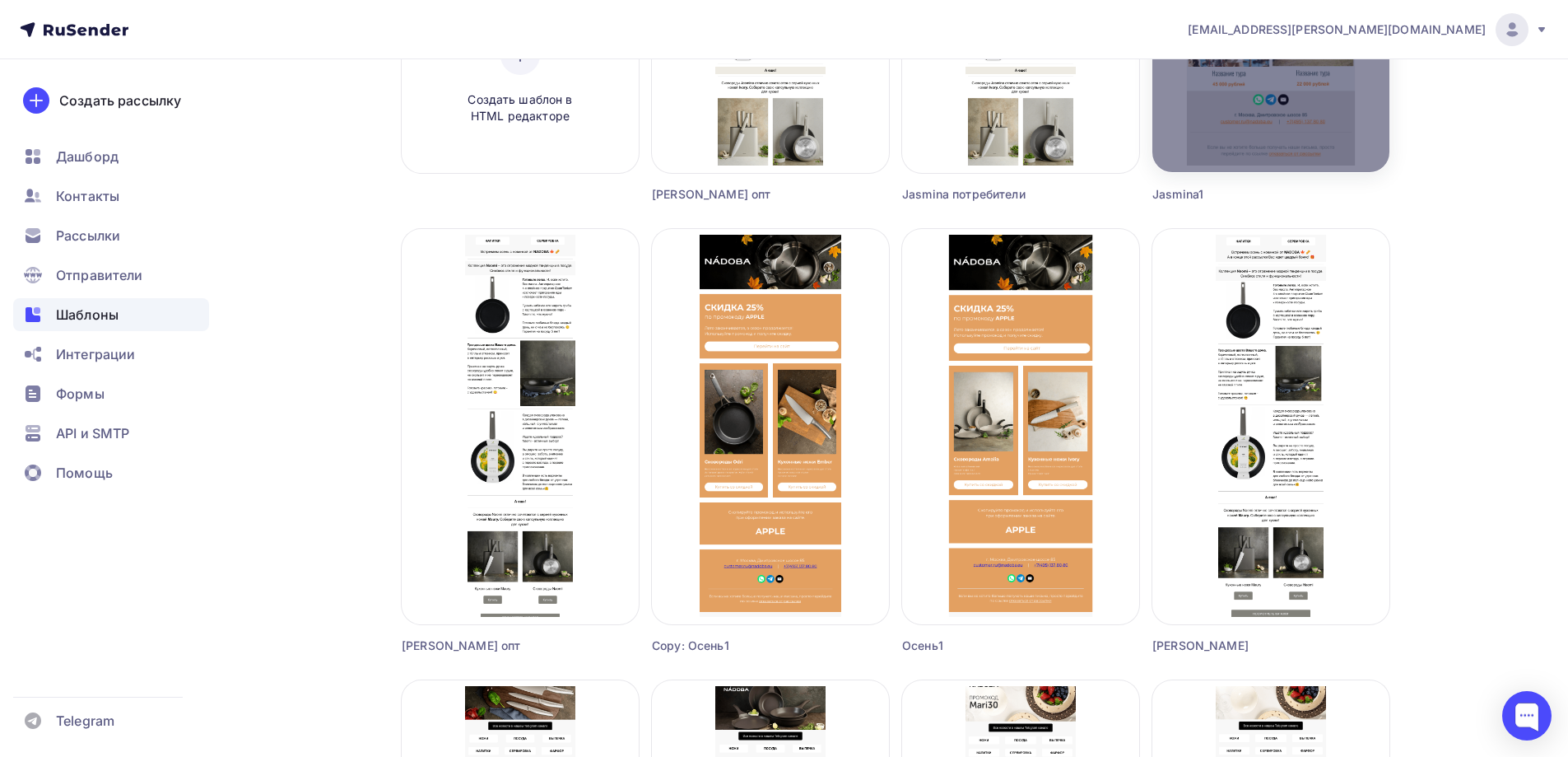
scroll to position [577, 0]
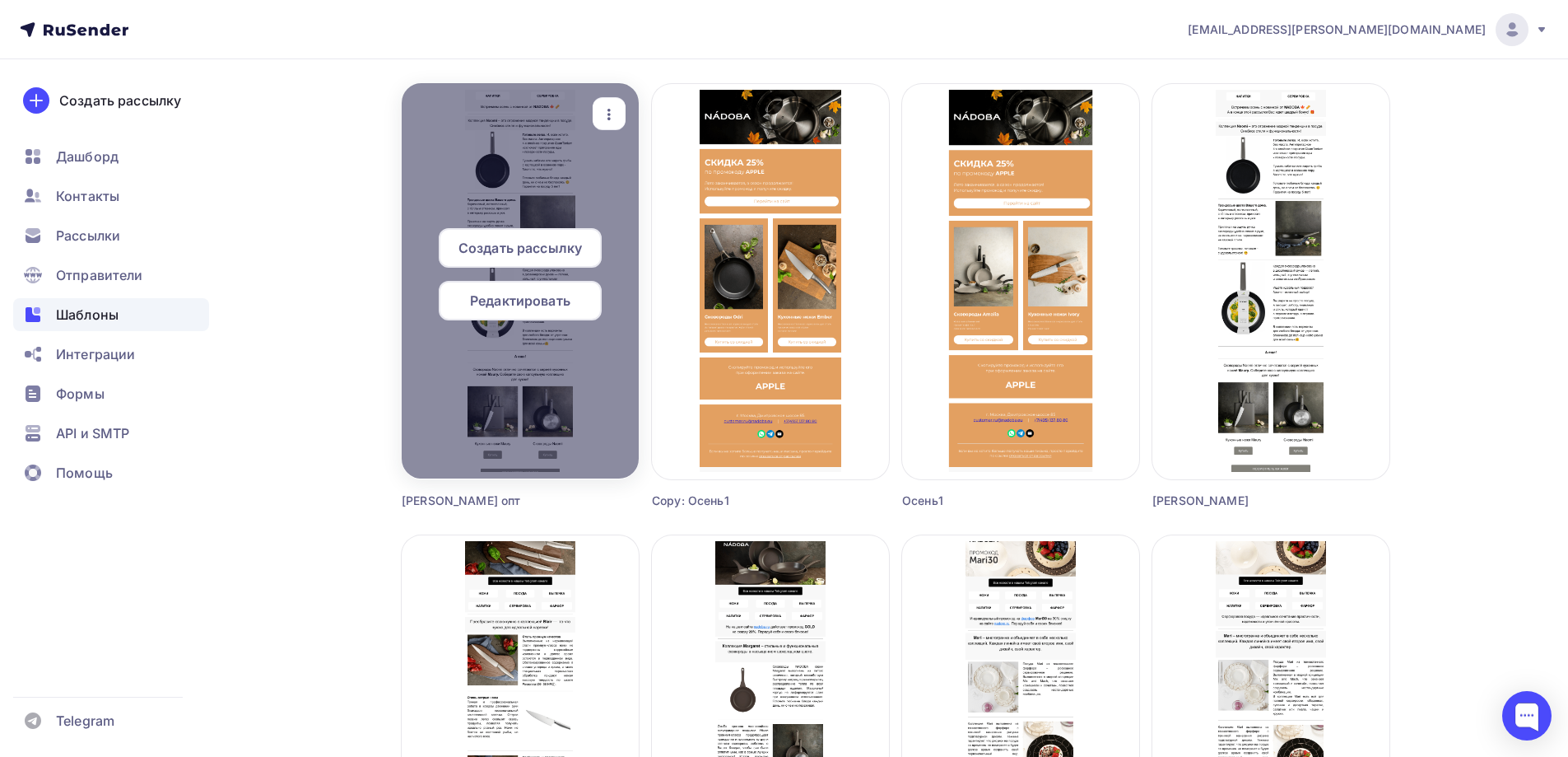
click at [505, 298] on span "Редактировать" at bounding box center [520, 301] width 100 height 20
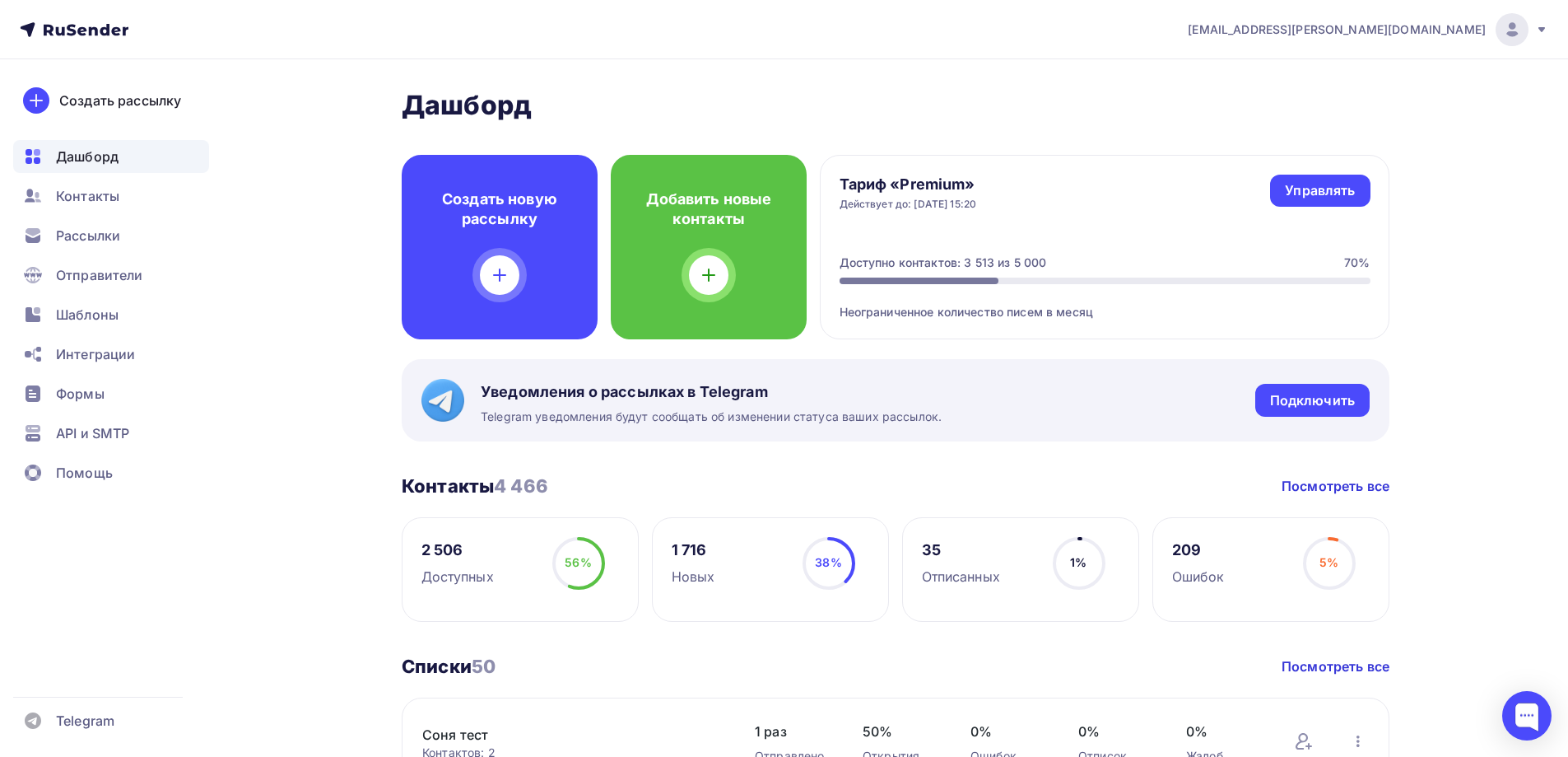
drag, startPoint x: 108, startPoint y: 236, endPoint x: 135, endPoint y: 177, distance: 64.9
click at [107, 236] on span "Рассылки" at bounding box center [88, 236] width 65 height 20
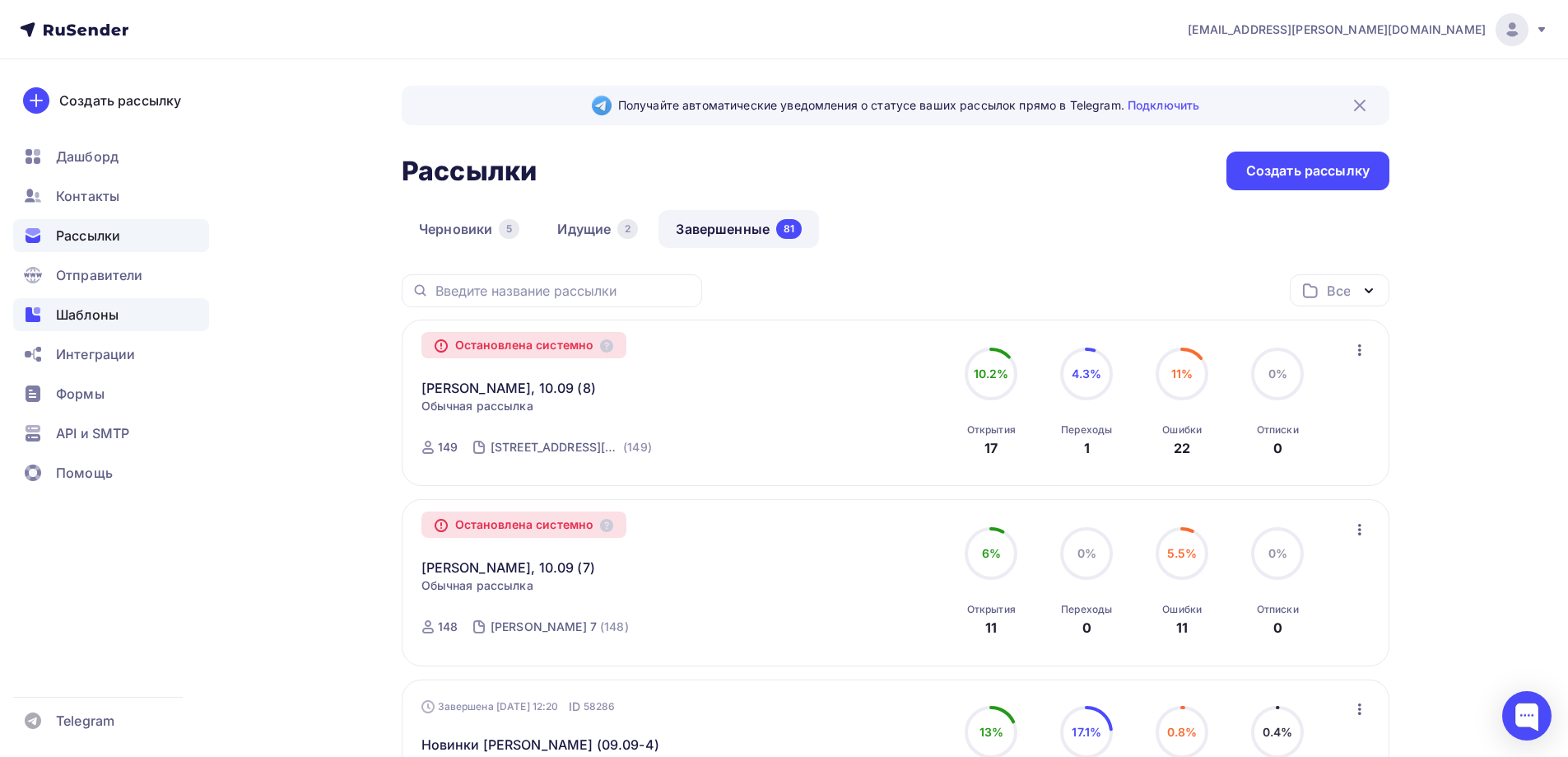
click at [113, 310] on span "Шаблоны" at bounding box center [87, 315] width 63 height 20
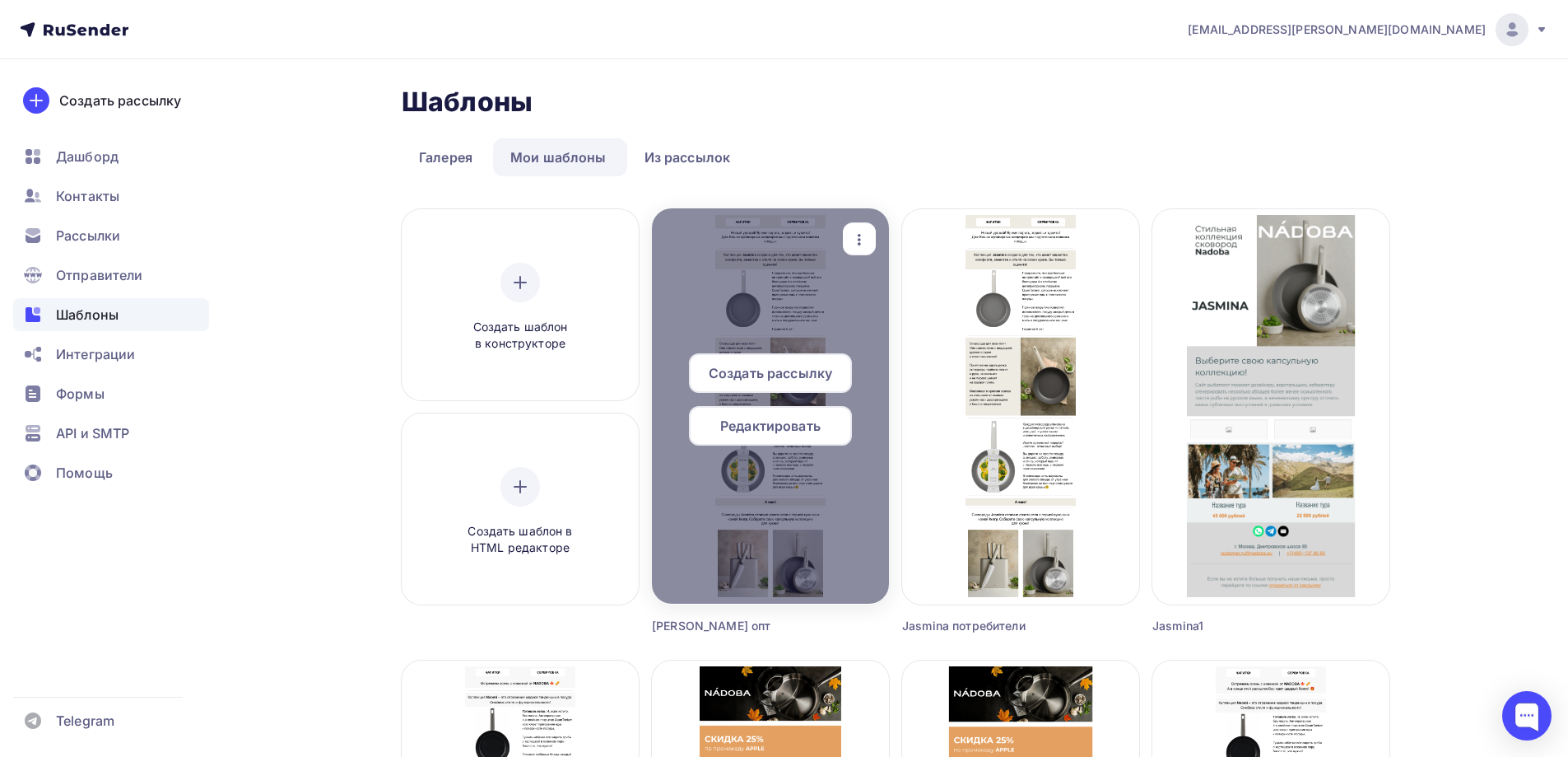
click at [800, 424] on span "Редактировать" at bounding box center [770, 426] width 100 height 20
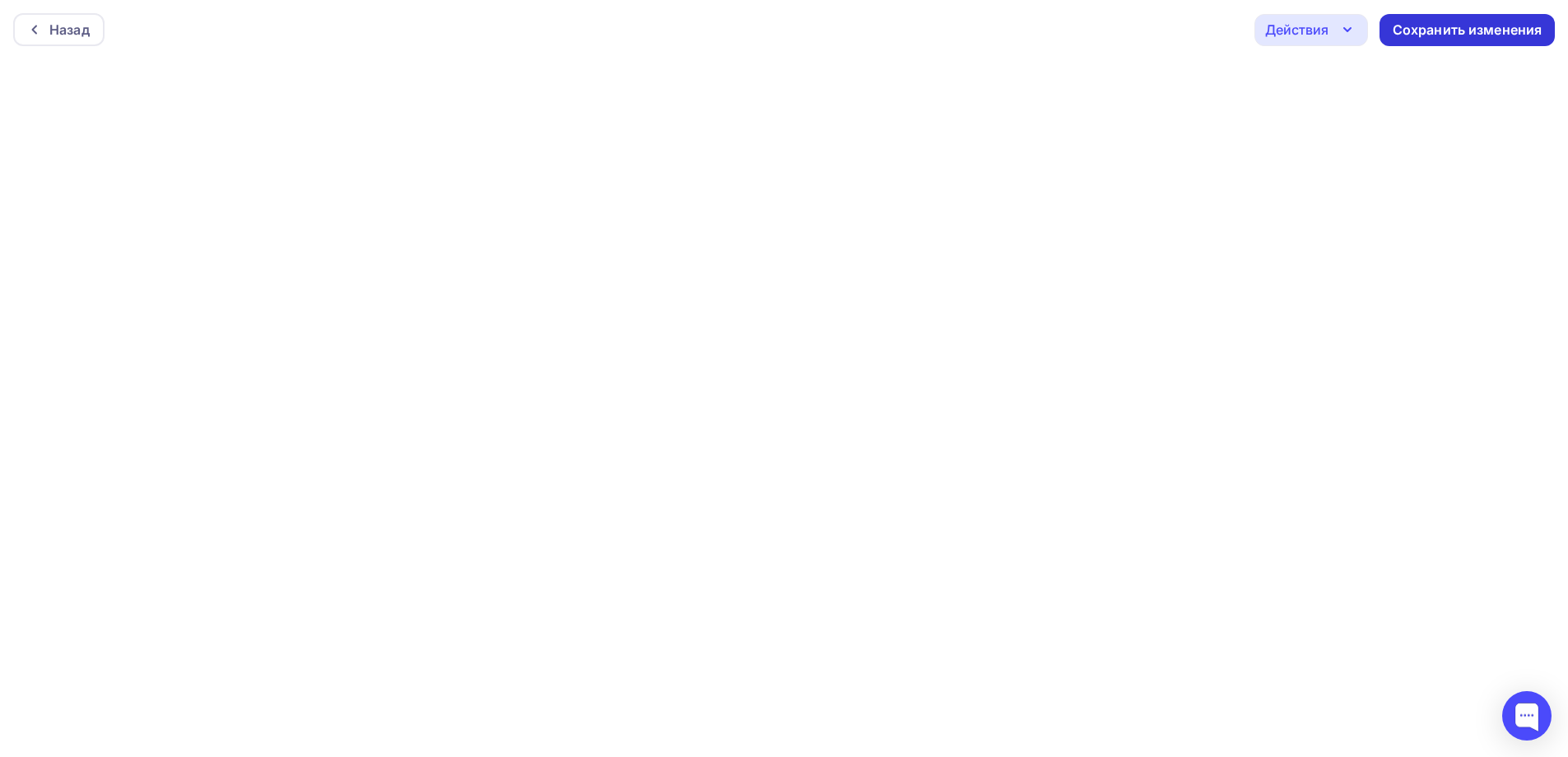
click at [1479, 22] on div "Сохранить изменения" at bounding box center [1468, 30] width 150 height 19
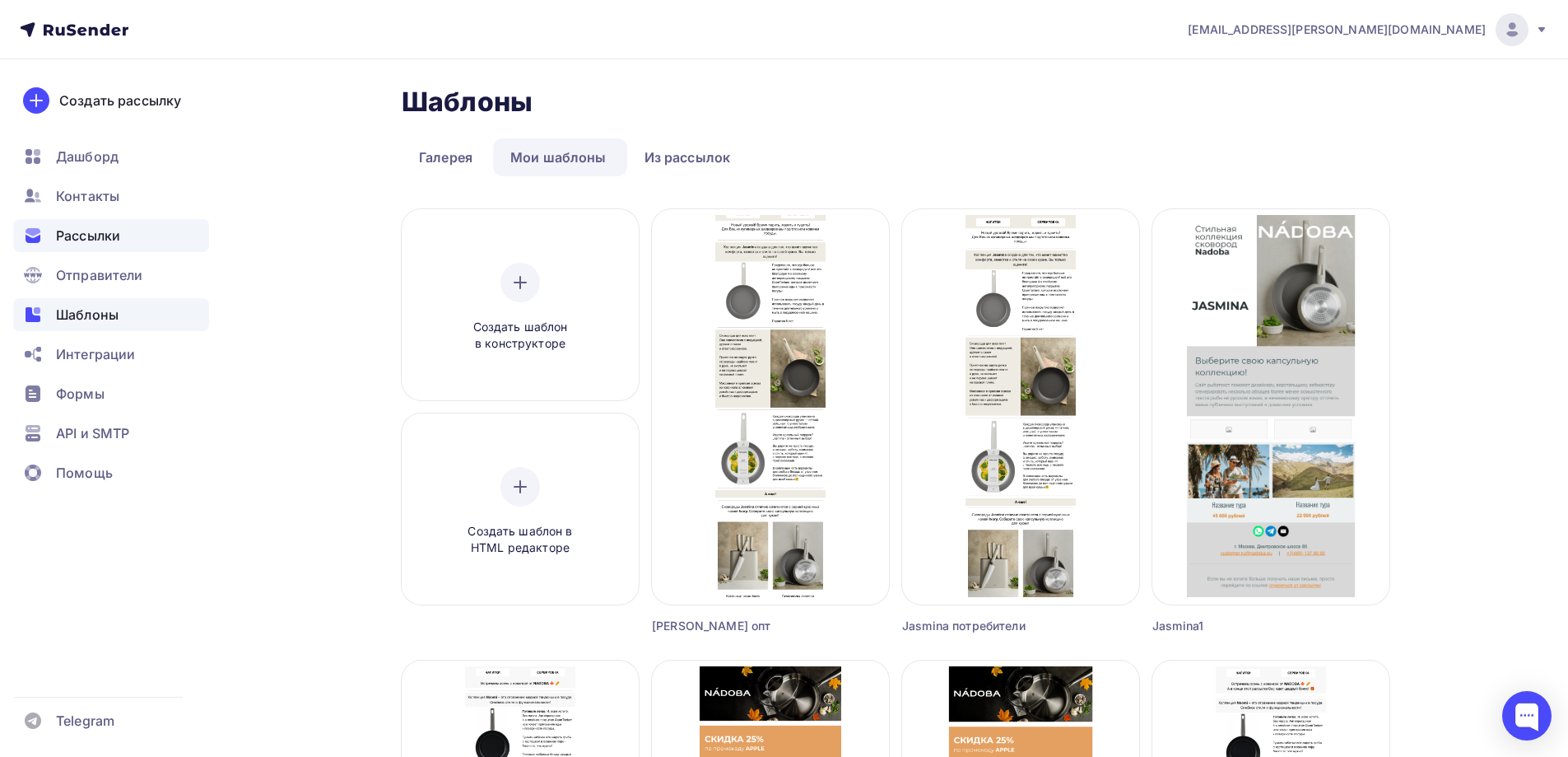
click at [100, 244] on span "Рассылки" at bounding box center [88, 236] width 65 height 20
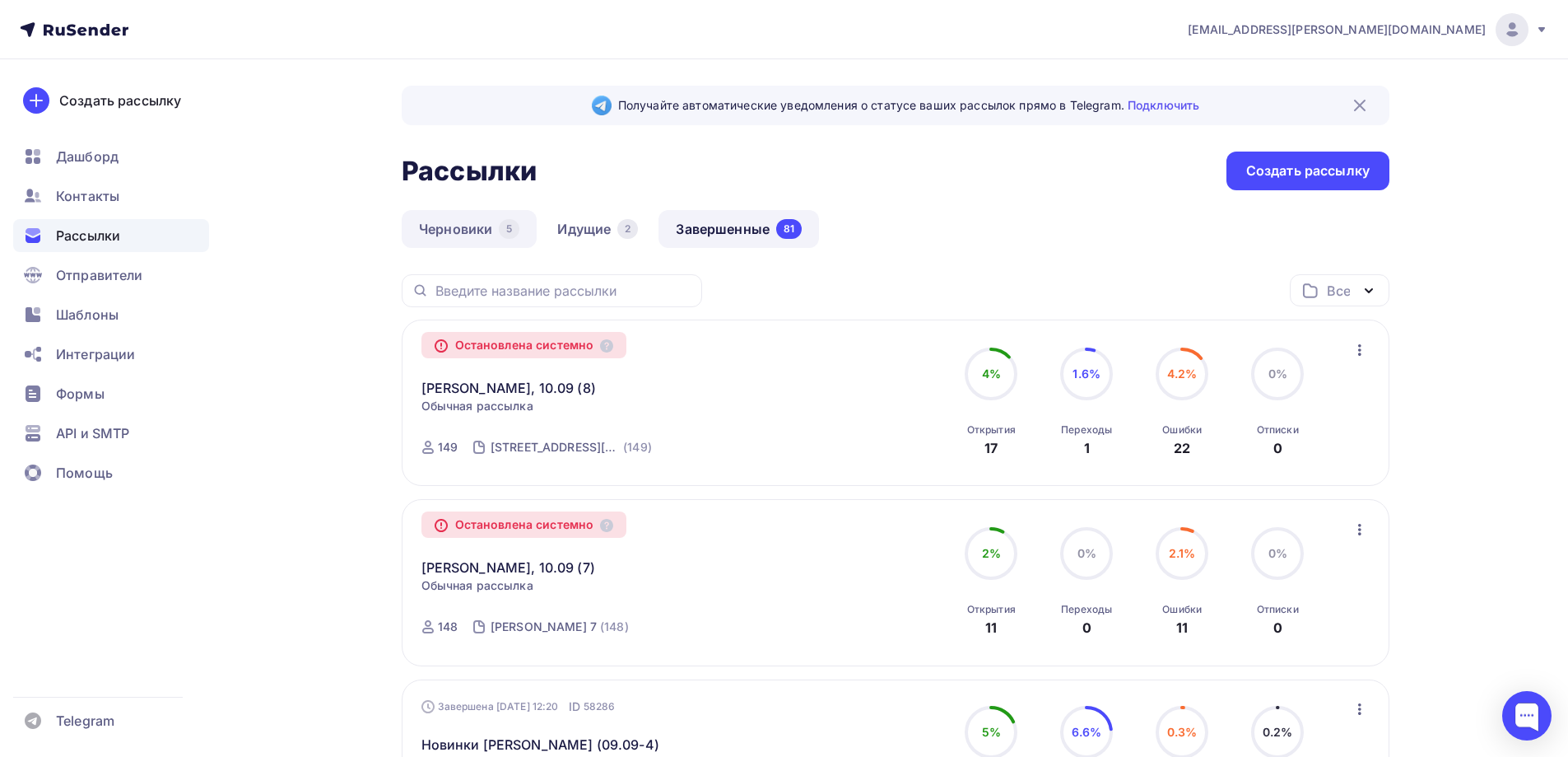
click at [587, 225] on link "Идущие 2" at bounding box center [598, 229] width 116 height 38
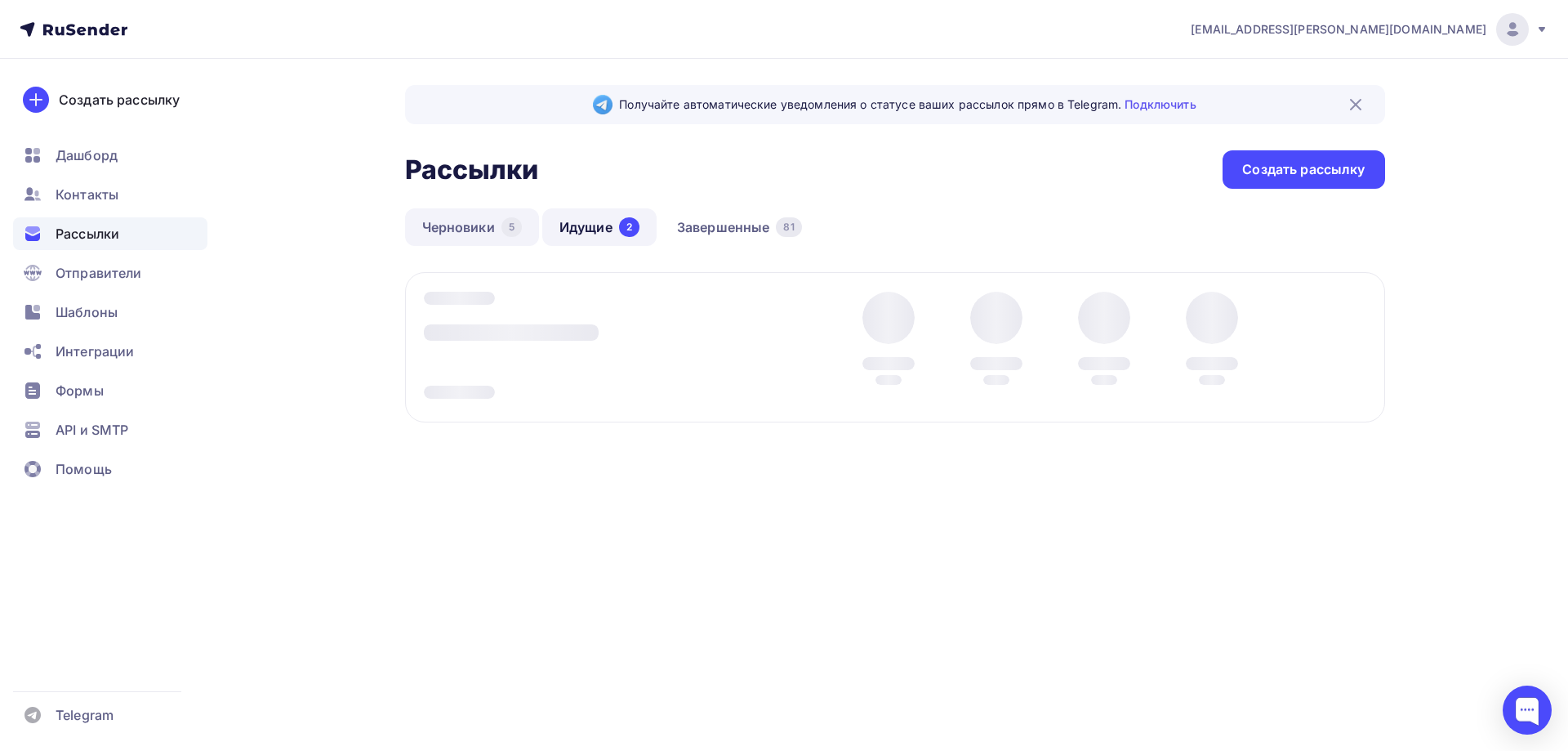
click at [418, 220] on link "Черновики 5" at bounding box center [472, 227] width 134 height 38
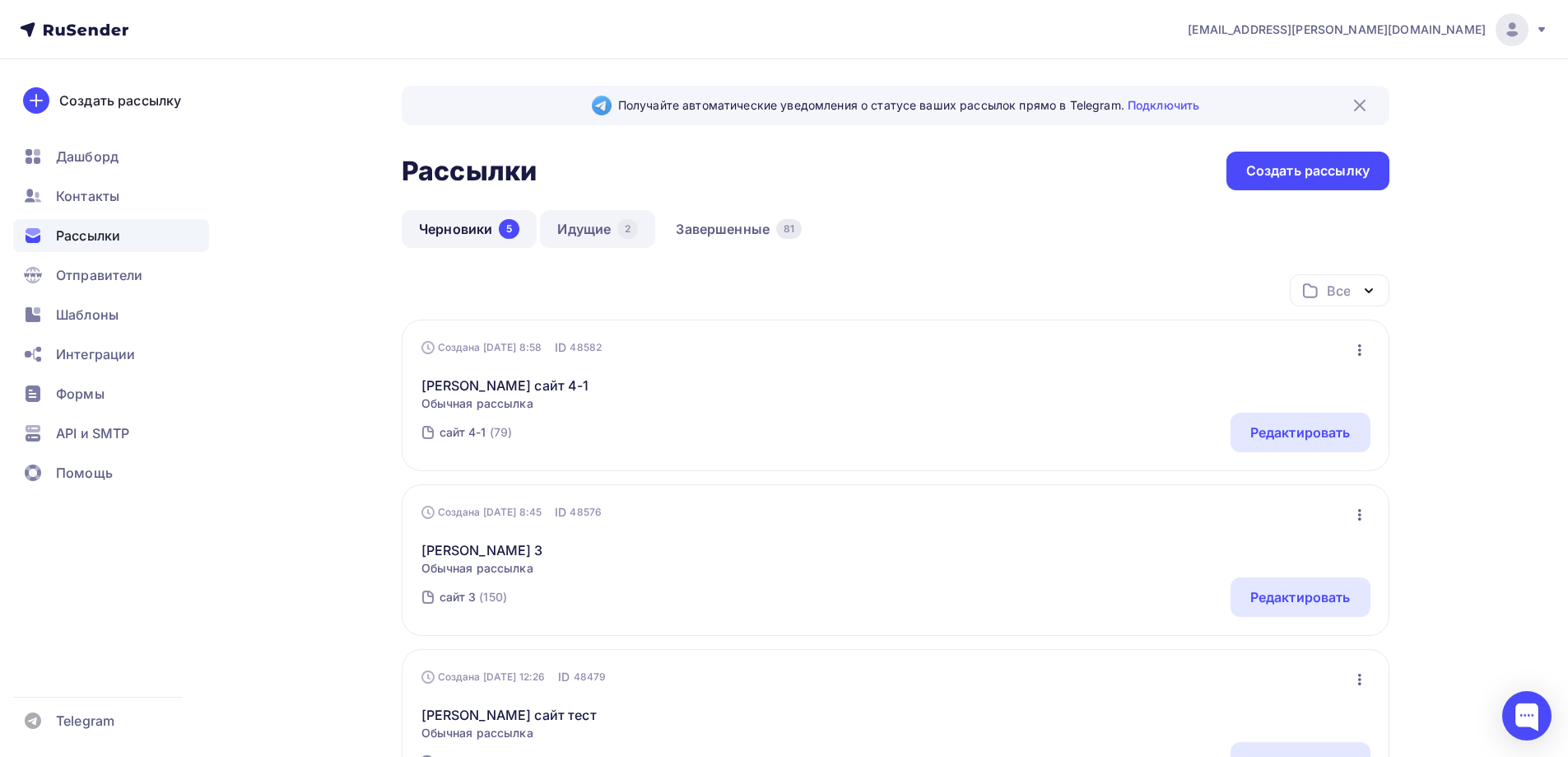
click at [584, 226] on link "Идущие 2" at bounding box center [598, 229] width 116 height 38
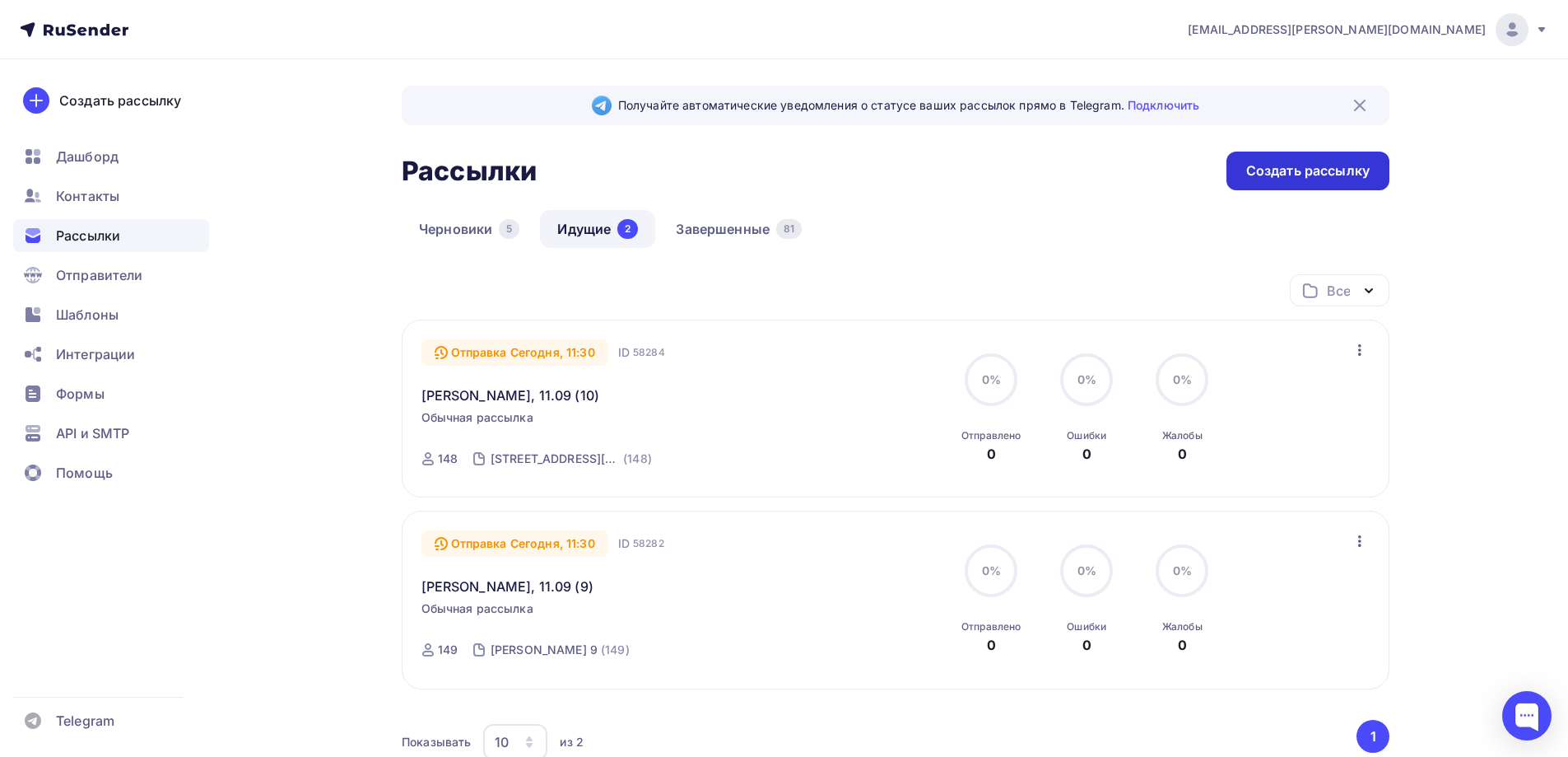
click at [1279, 167] on div "Создать рассылку" at bounding box center [1308, 170] width 124 height 19
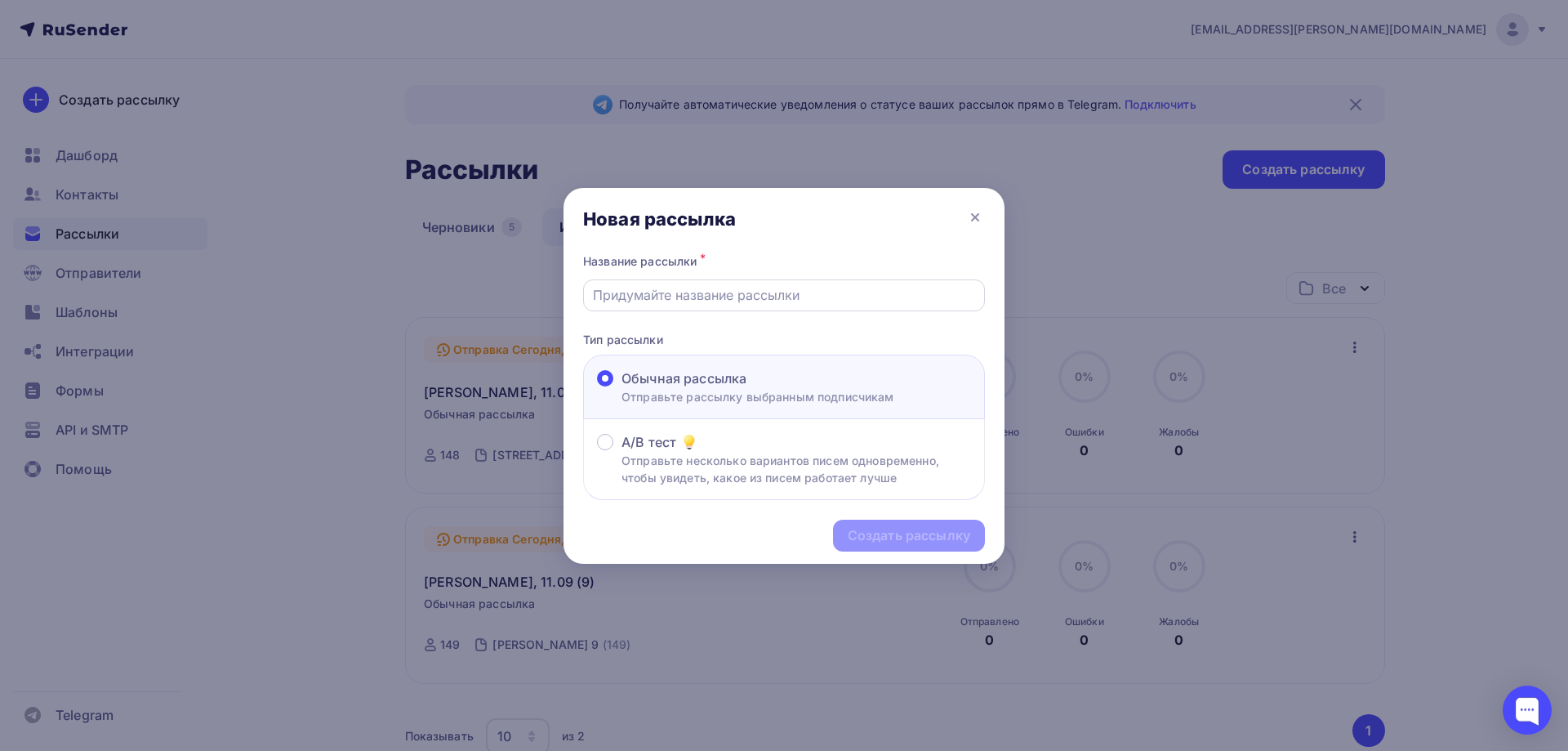
click at [700, 291] on input "text" at bounding box center [784, 295] width 383 height 20
type input "[PERSON_NAME] (клиенты) - 11.09"
click at [912, 544] on div "Создать рассылку" at bounding box center [909, 535] width 123 height 19
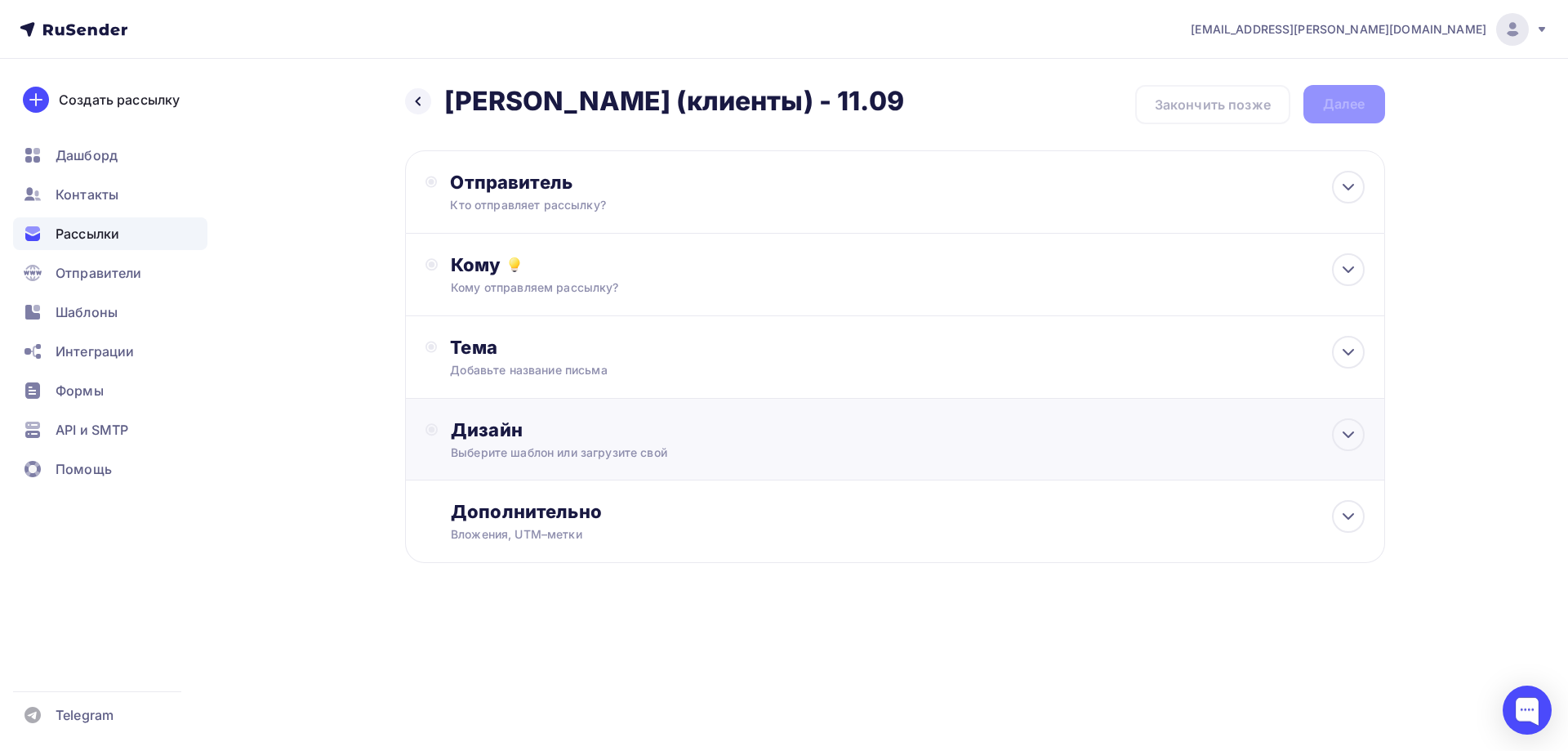
click at [573, 455] on div "Выберите шаблон или загрузите свой" at bounding box center [862, 452] width 823 height 16
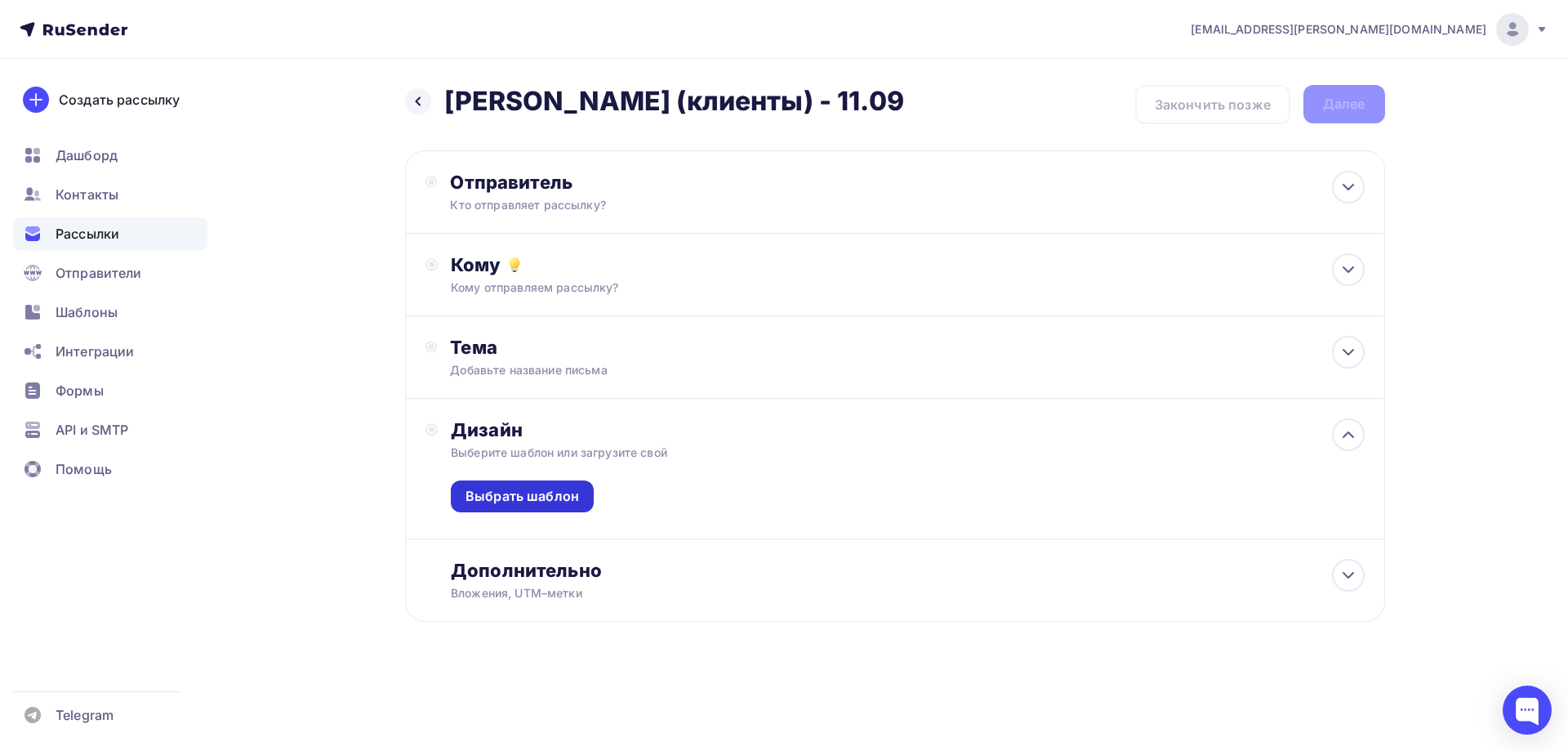
click at [546, 503] on div "Выбрать шаблон" at bounding box center [522, 496] width 114 height 19
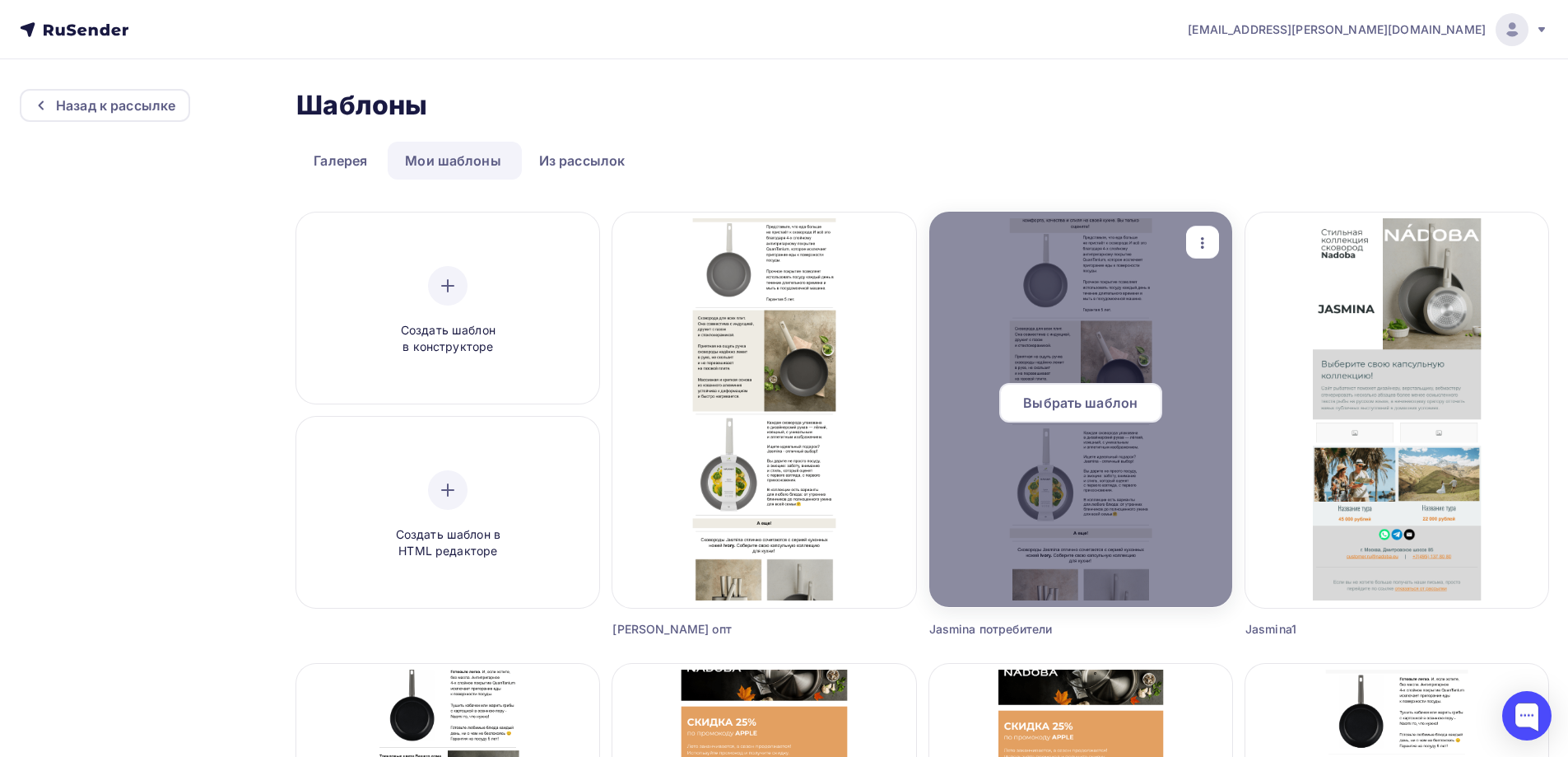
click at [1061, 404] on span "Выбрать шаблон" at bounding box center [1081, 403] width 115 height 20
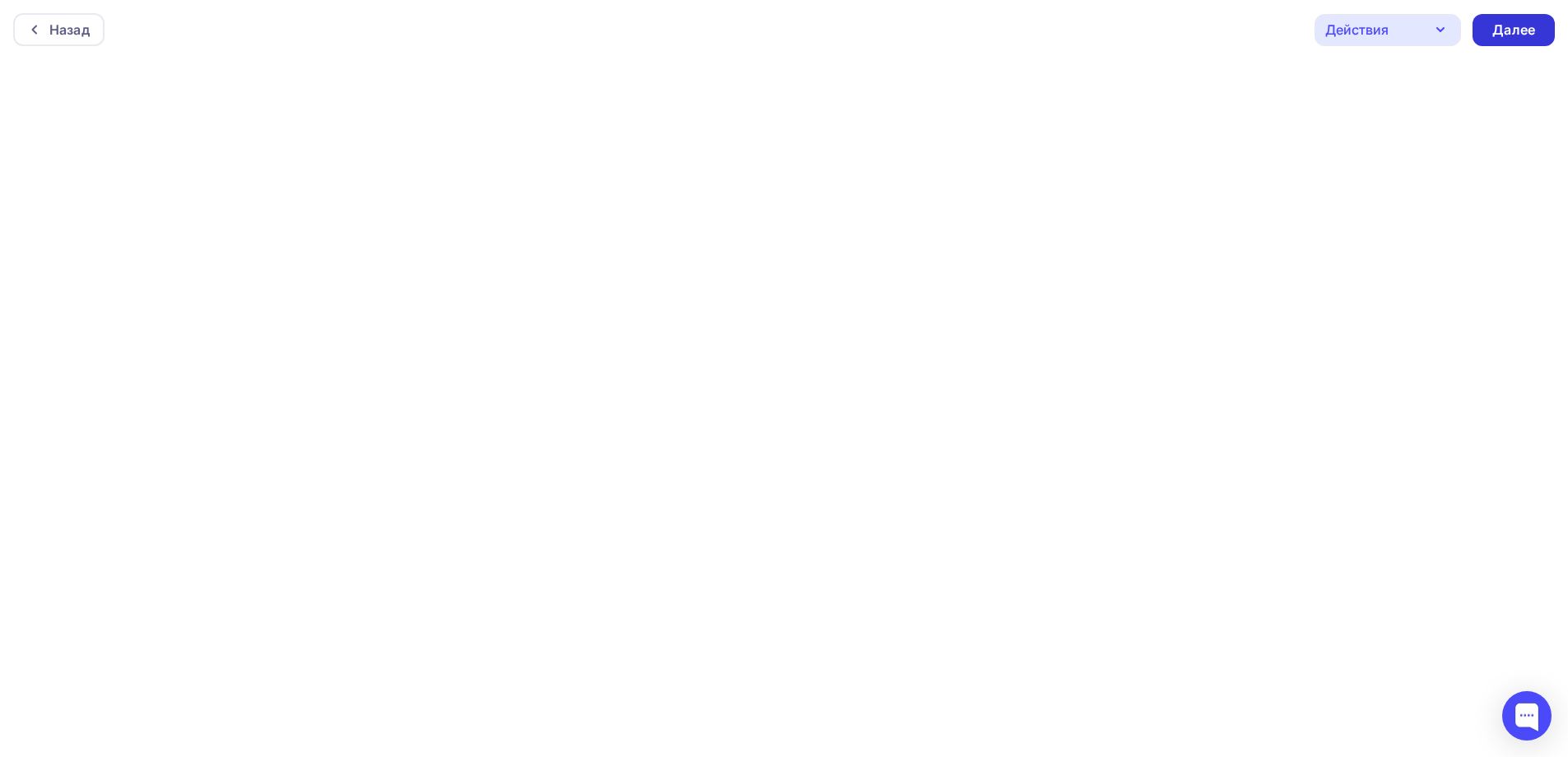
click at [1506, 33] on div "Далее" at bounding box center [1513, 30] width 43 height 19
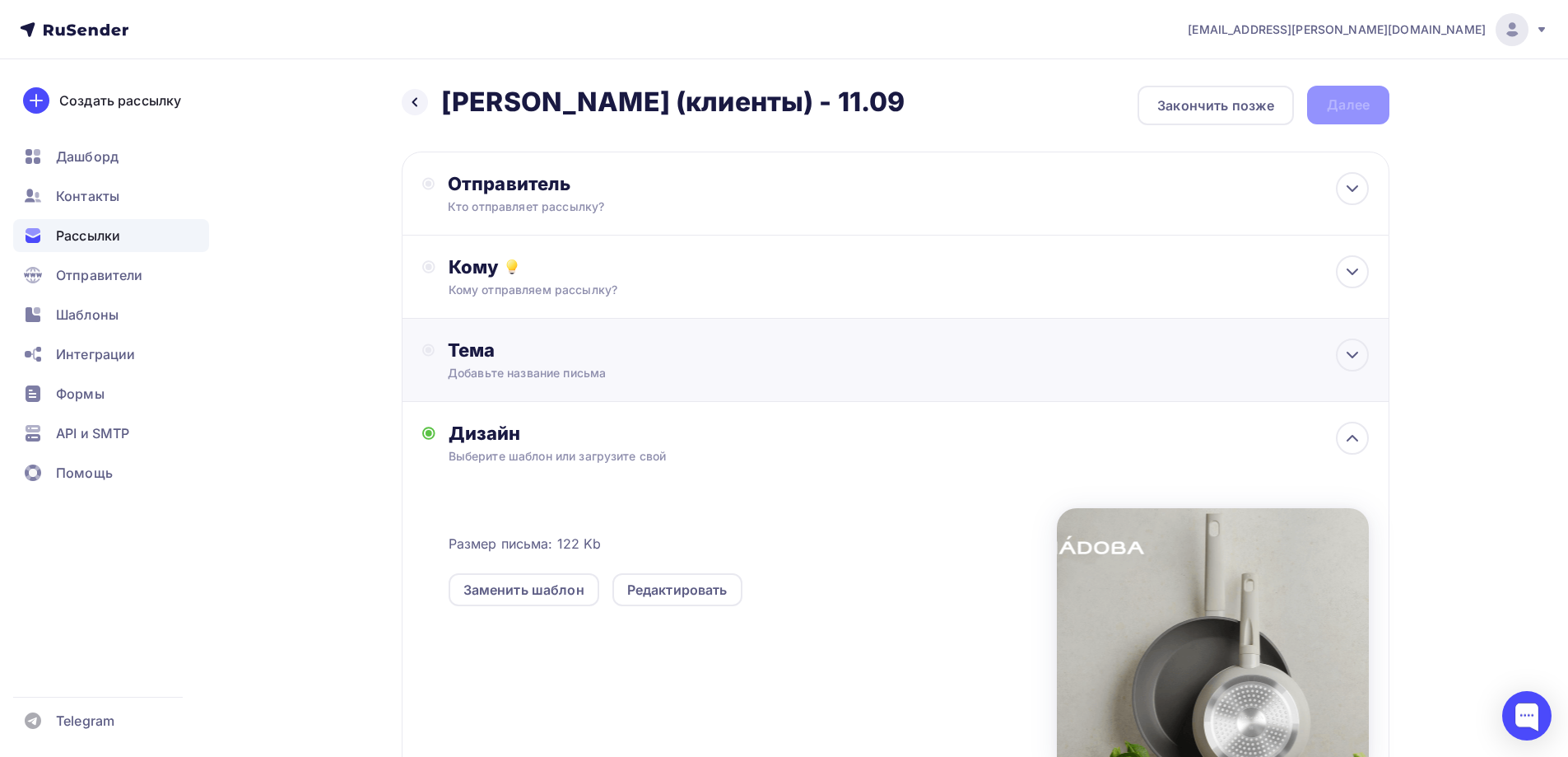
click at [556, 366] on div "Добавьте название письма" at bounding box center [594, 373] width 293 height 16
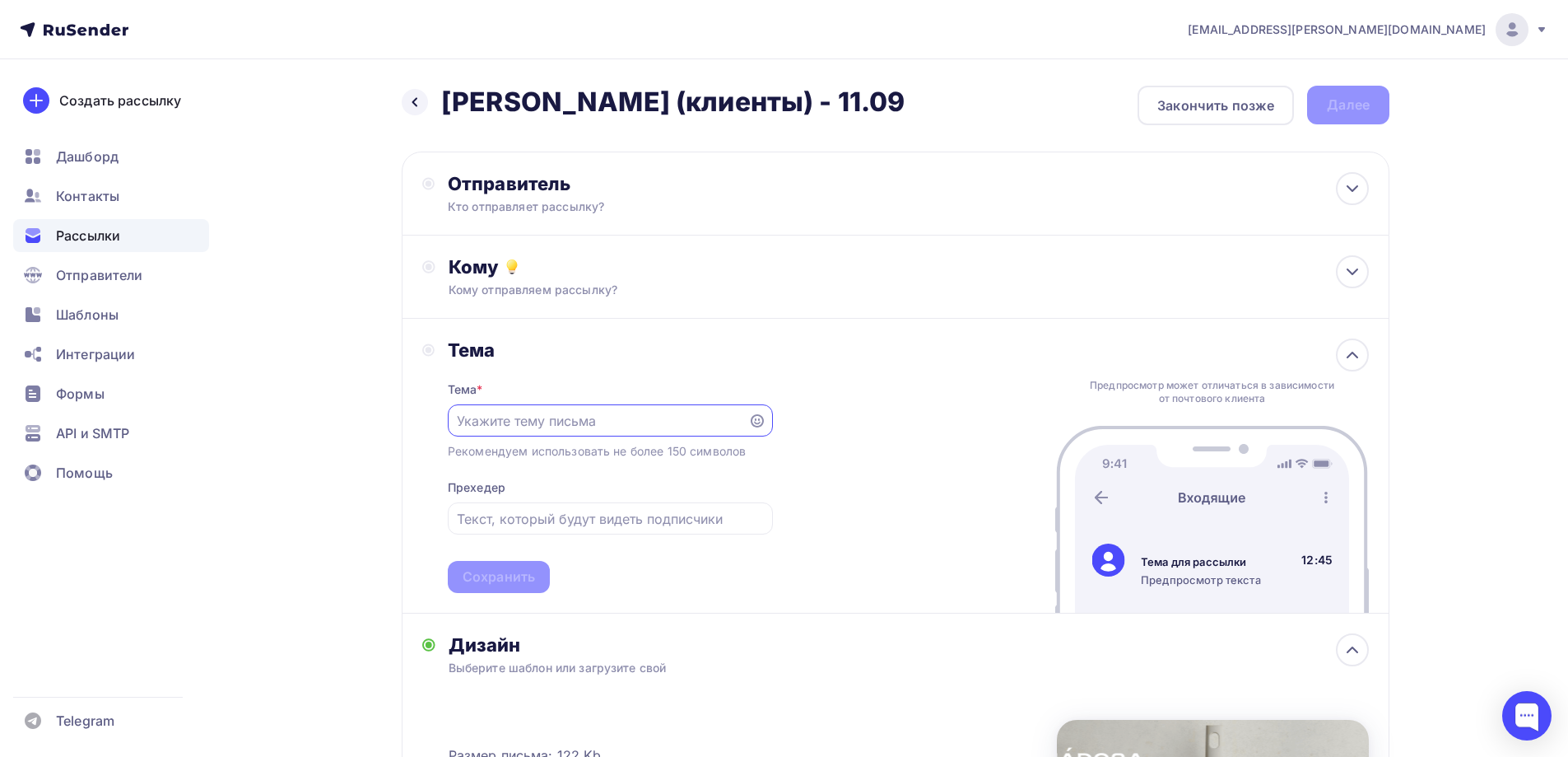
click at [529, 414] on input "text" at bounding box center [598, 421] width 282 height 20
click at [590, 530] on div at bounding box center [610, 518] width 326 height 32
click at [600, 518] on input "text" at bounding box center [609, 519] width 307 height 20
click at [729, 420] on input "Продолжаем собирать урожай новинок" at bounding box center [598, 421] width 282 height 20
type input "Продолжаем собирать урожай новинок!"
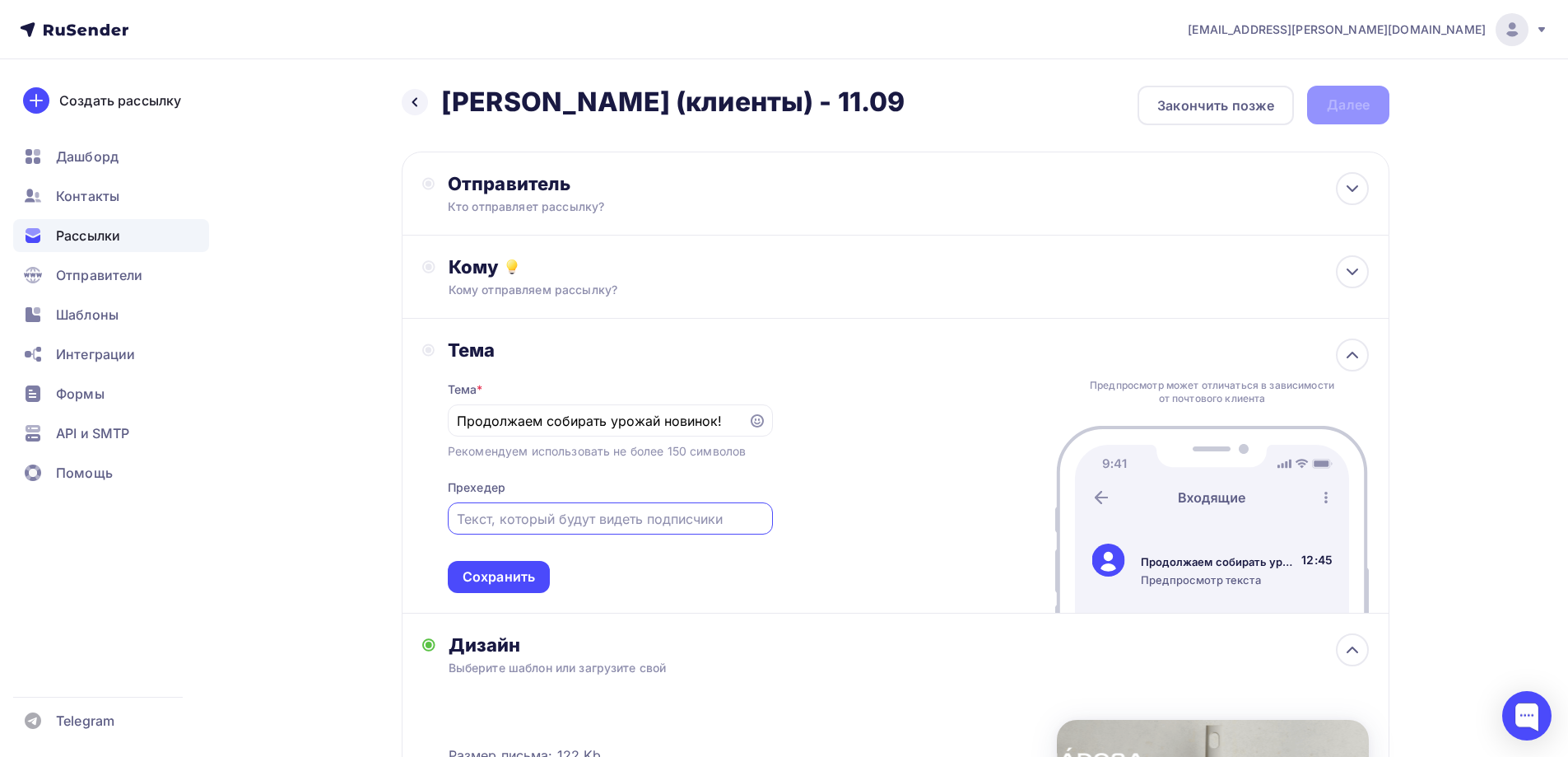
click at [666, 512] on input "text" at bounding box center [609, 519] width 307 height 20
click at [522, 267] on div "Кому" at bounding box center [909, 267] width 920 height 23
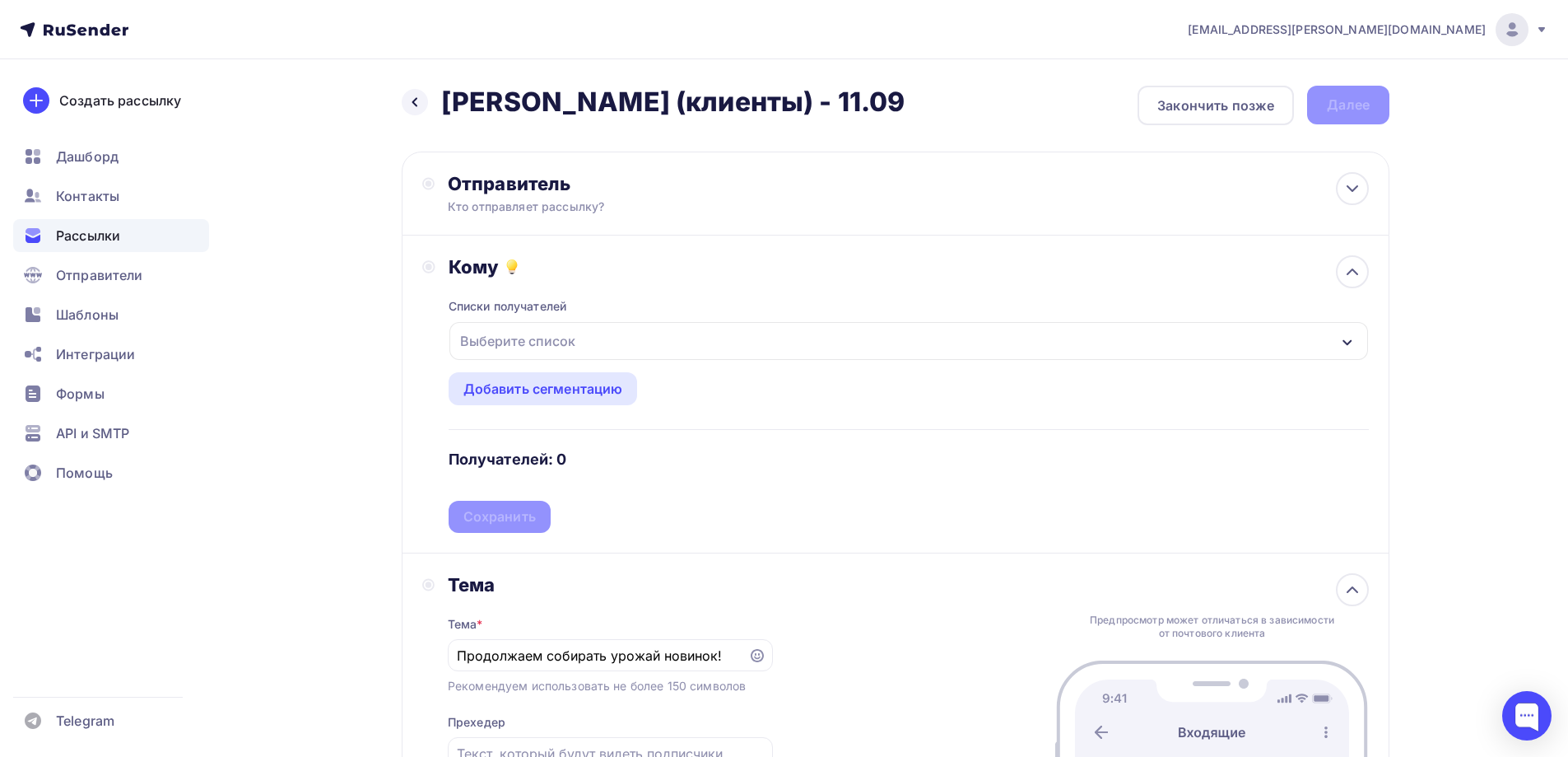
click at [529, 339] on div "Выберите список" at bounding box center [518, 340] width 128 height 30
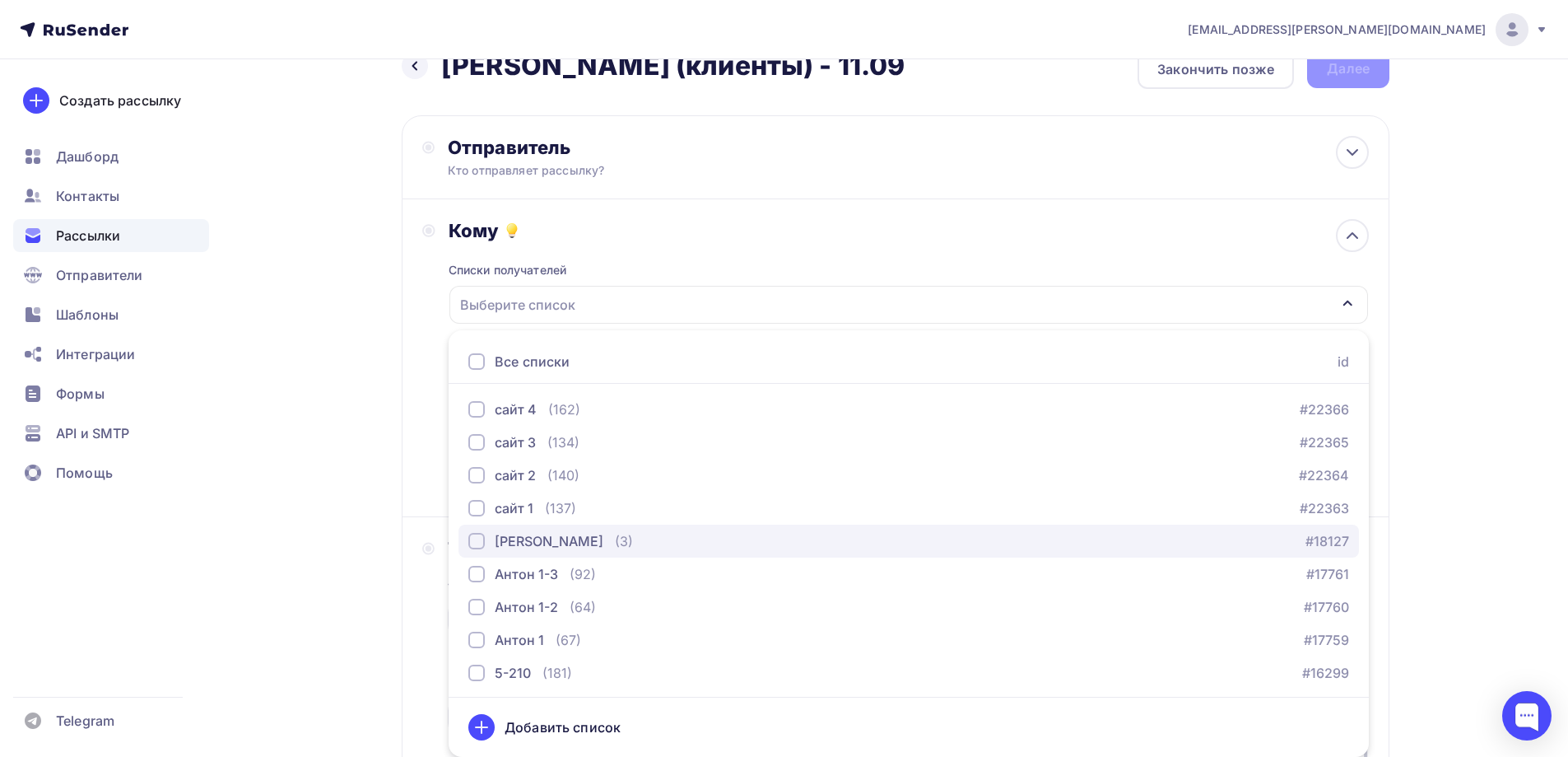
scroll to position [742, 0]
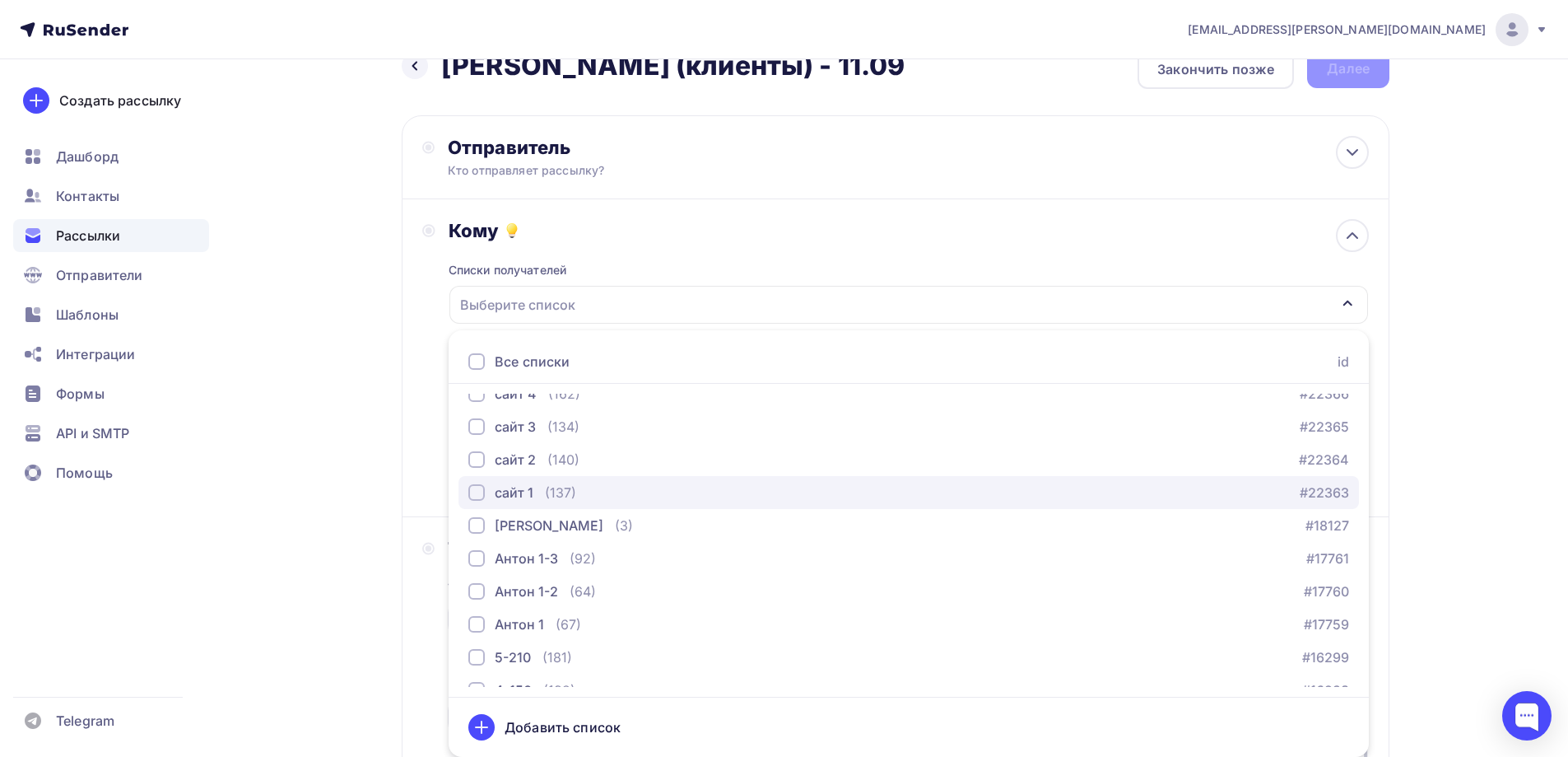
click at [548, 498] on div "(137)" at bounding box center [560, 492] width 31 height 20
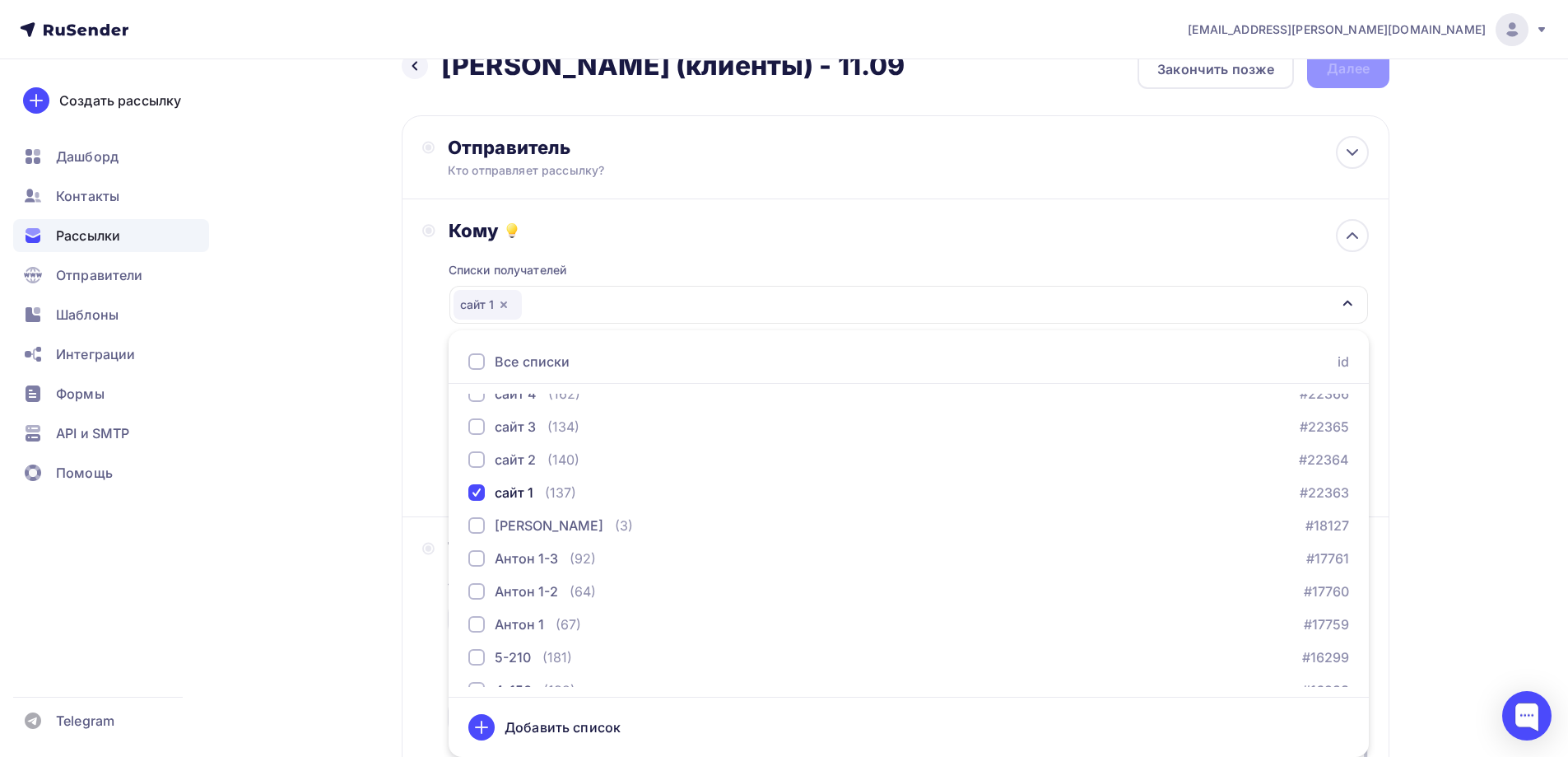
click at [365, 388] on div "Назад Jasmina (клиенты) - 11.09 Jasmina (клиенты) - 11.09 Закончить позже Далее…" at bounding box center [784, 693] width 1350 height 1342
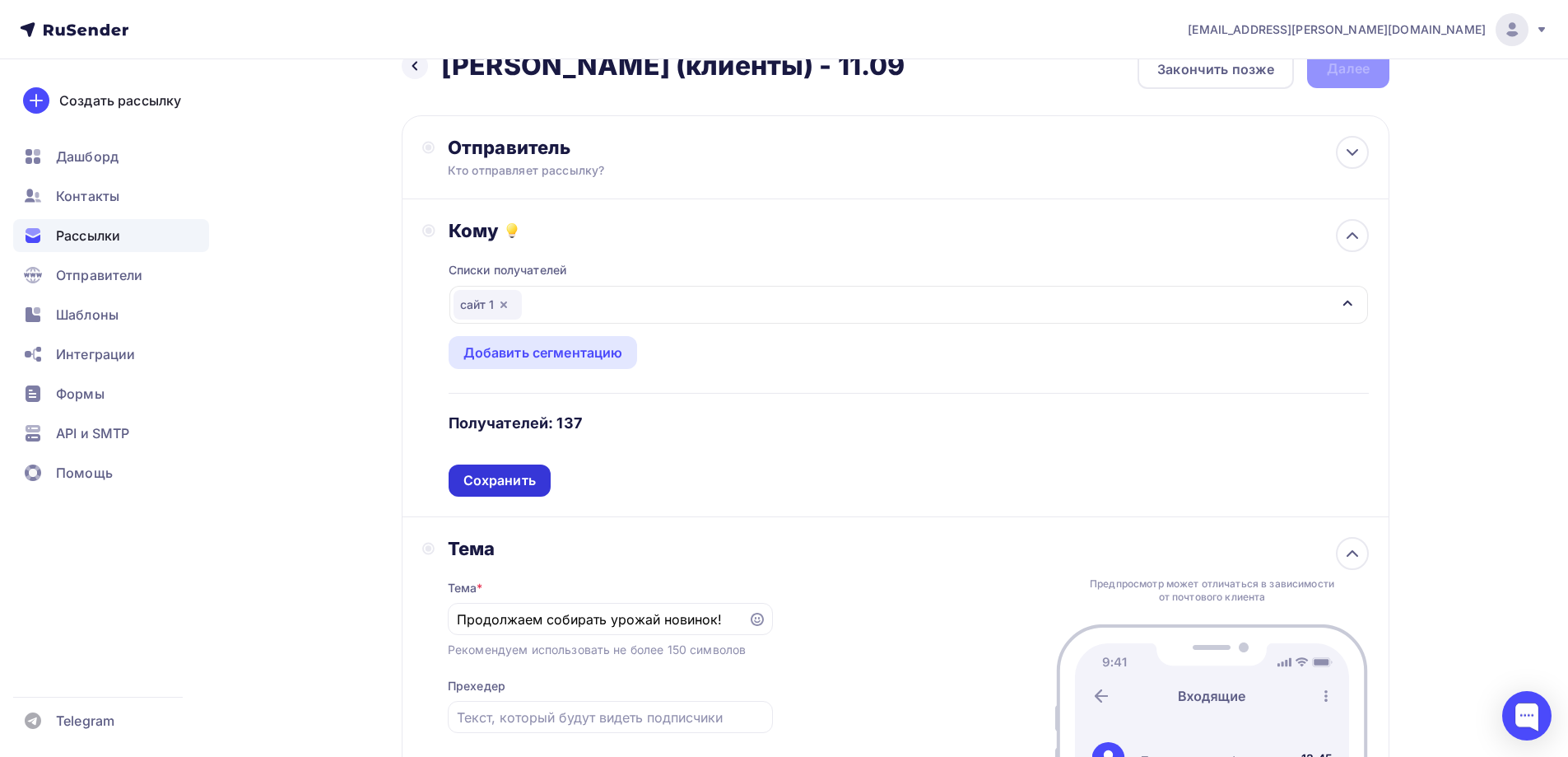
click at [511, 482] on div "Сохранить" at bounding box center [500, 480] width 73 height 19
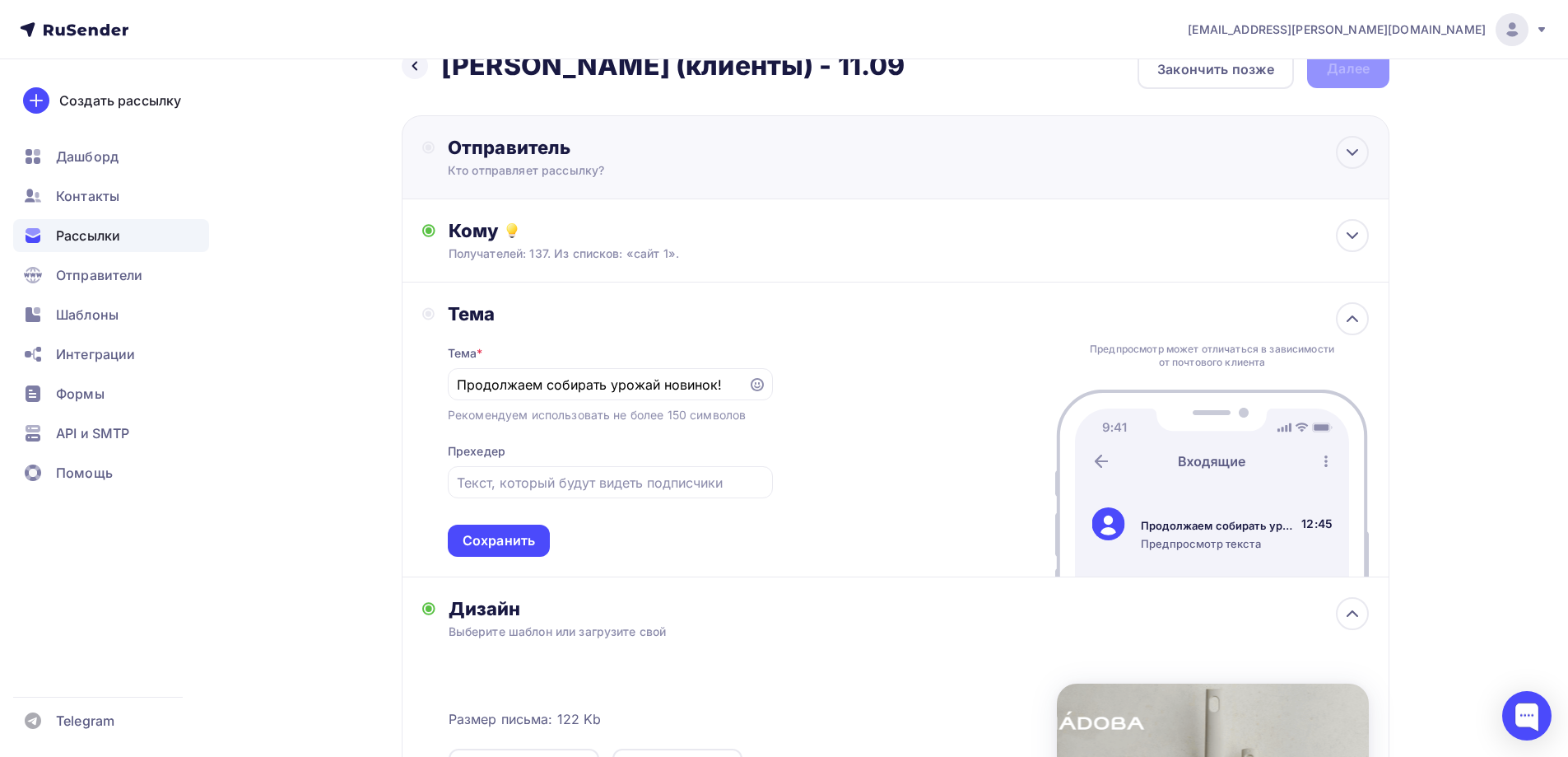
click at [534, 161] on div "Отправитель Кто отправляет рассылку? Email * a.gorbach@nadoba.eu news@nadoba.ru…" at bounding box center [626, 156] width 357 height 43
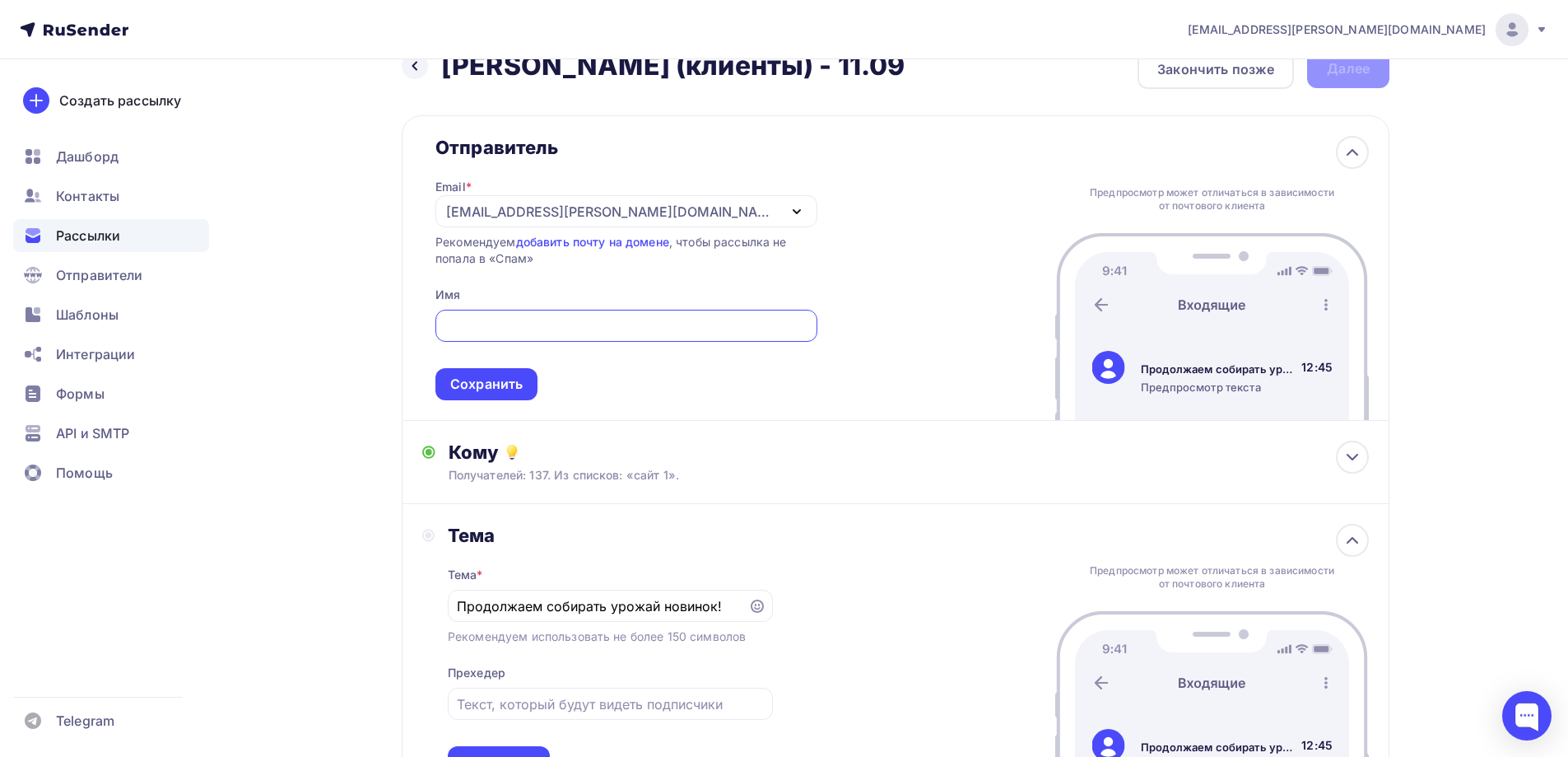
click at [647, 215] on div "[EMAIL_ADDRESS][PERSON_NAME][DOMAIN_NAME]" at bounding box center [627, 211] width 382 height 32
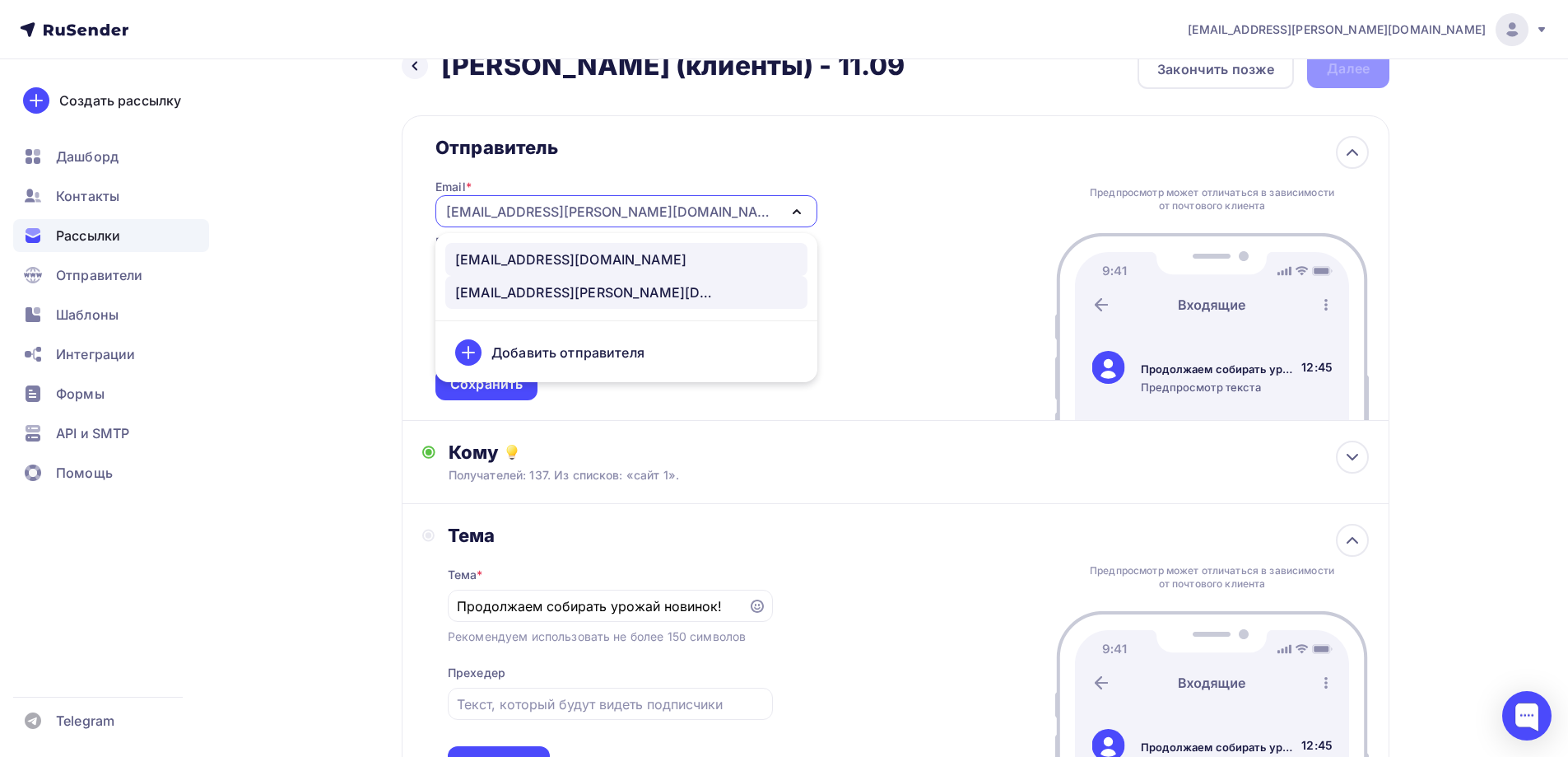
click at [561, 257] on div "[EMAIL_ADDRESS][DOMAIN_NAME]" at bounding box center [571, 259] width 231 height 20
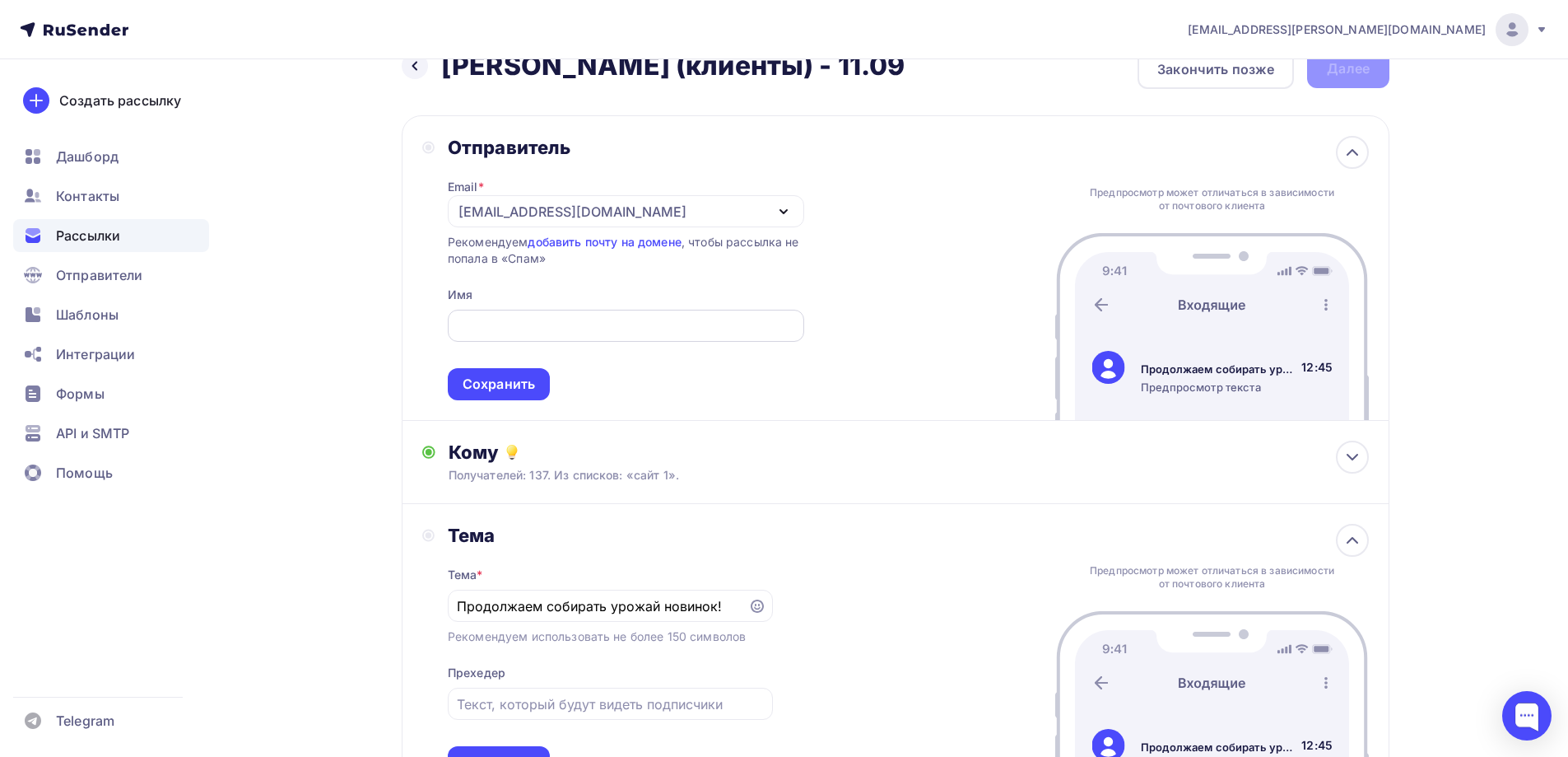
click at [558, 310] on div at bounding box center [626, 325] width 357 height 32
click at [560, 322] on input "text" at bounding box center [625, 327] width 337 height 20
type input "NADOBA"
click at [529, 378] on div "Сохранить" at bounding box center [499, 384] width 73 height 19
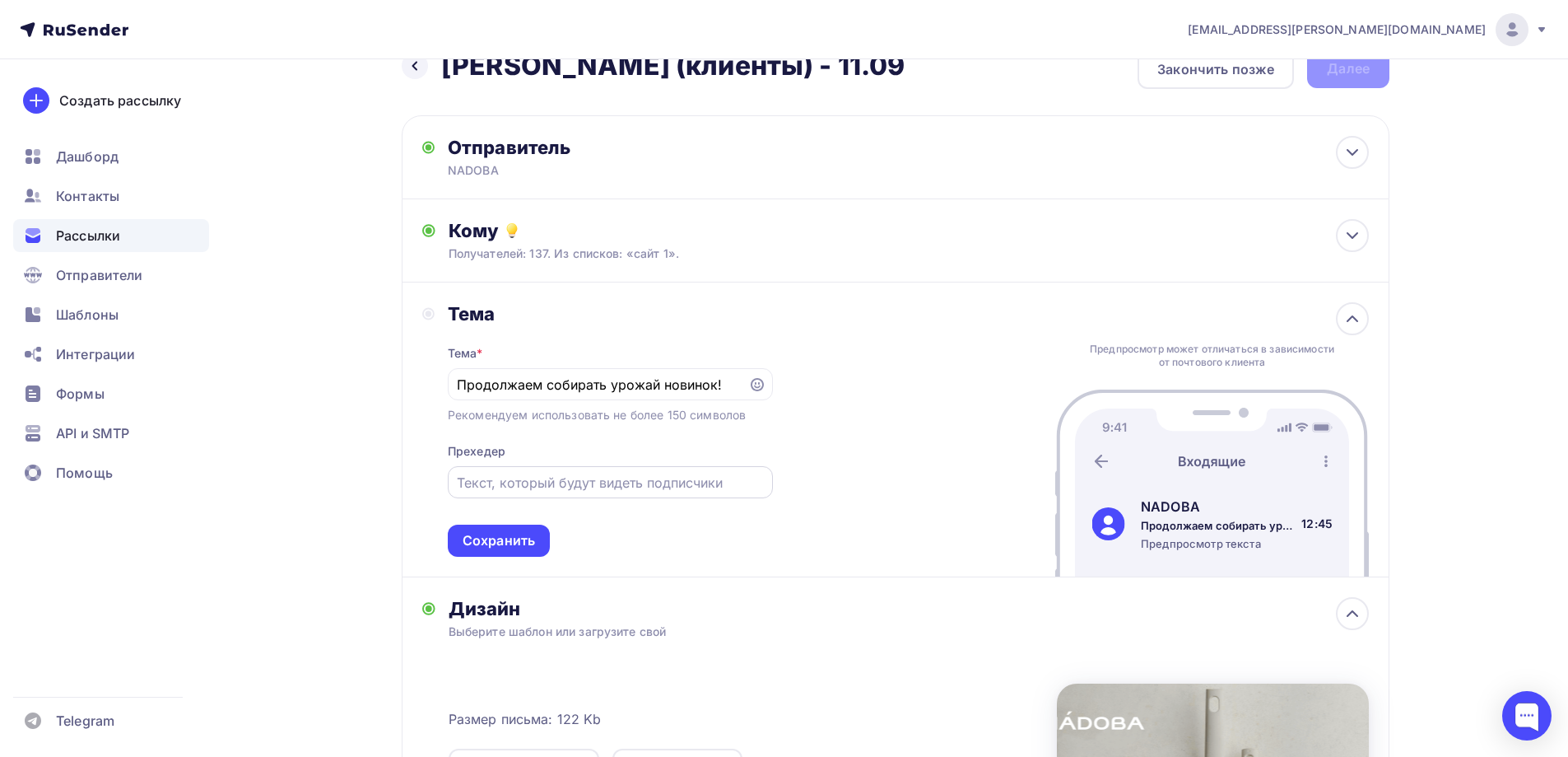
click at [578, 487] on input "text" at bounding box center [609, 483] width 307 height 20
type input "д"
type input "Дело вкуса"
drag, startPoint x: 717, startPoint y: 387, endPoint x: 412, endPoint y: 387, distance: 305.0
click at [412, 387] on div "Тема Тема * Продолжаем собирать урожай новинок! Рекомендуем использовать не бол…" at bounding box center [896, 429] width 988 height 295
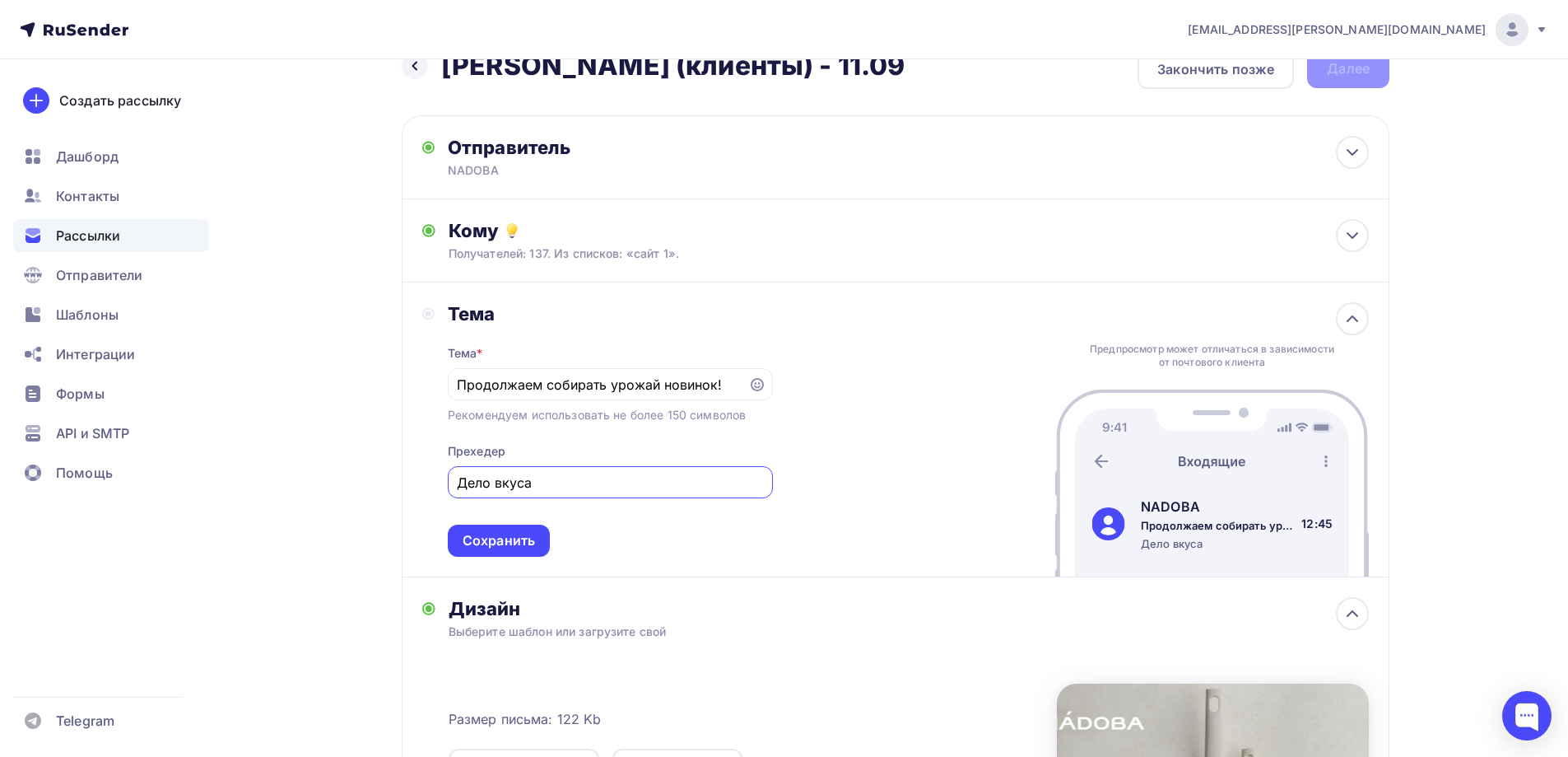
drag, startPoint x: 599, startPoint y: 489, endPoint x: 347, endPoint y: 481, distance: 252.1
click at [347, 481] on div "Назад Jasmina (клиенты) - 11.09 Jasmina (клиенты) - 11.09 Закончить позже Далее…" at bounding box center [784, 576] width 1350 height 1107
paste input "Продолжаем собирать урожай новинок!"
type input "Продолжаем собирать урожай новинок!"
drag, startPoint x: 727, startPoint y: 386, endPoint x: 204, endPoint y: 352, distance: 524.1
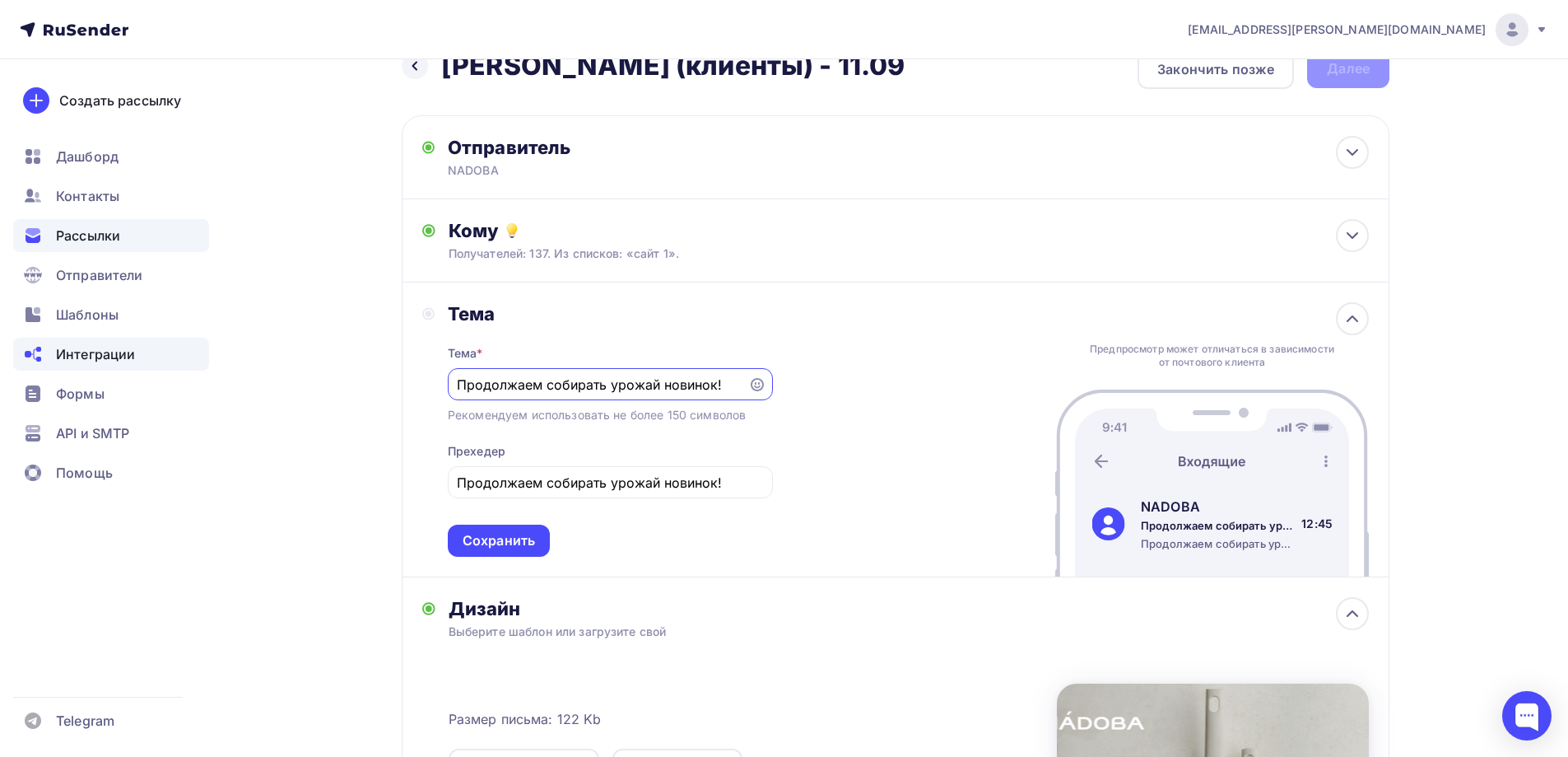
click at [206, 352] on div "a.gorbach@nadoba.eu Аккаунт Тарифы Выйти Создать рассылку Дашборд Контакты Расс…" at bounding box center [784, 547] width 1568 height 1167
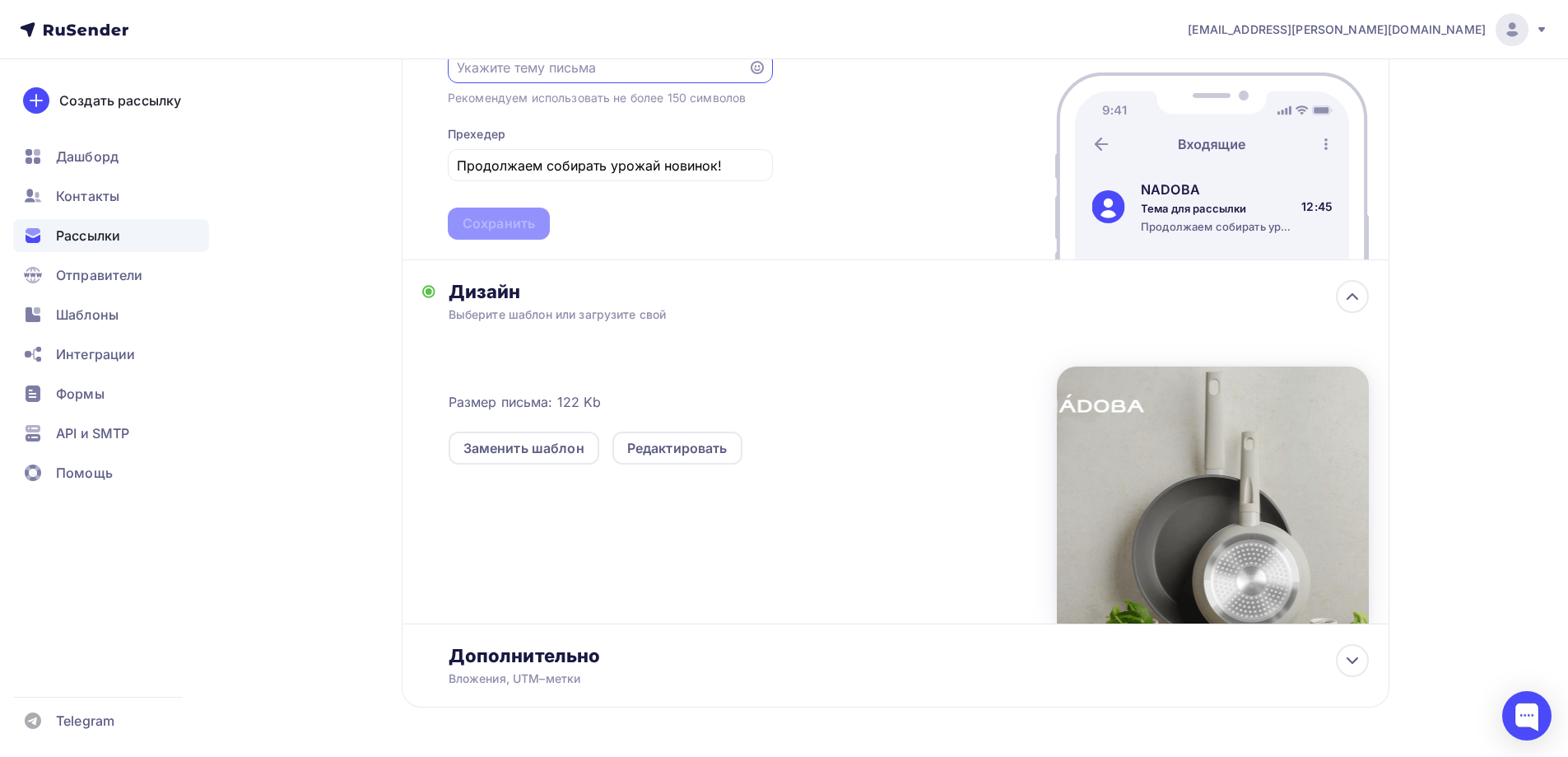
scroll to position [0, 0]
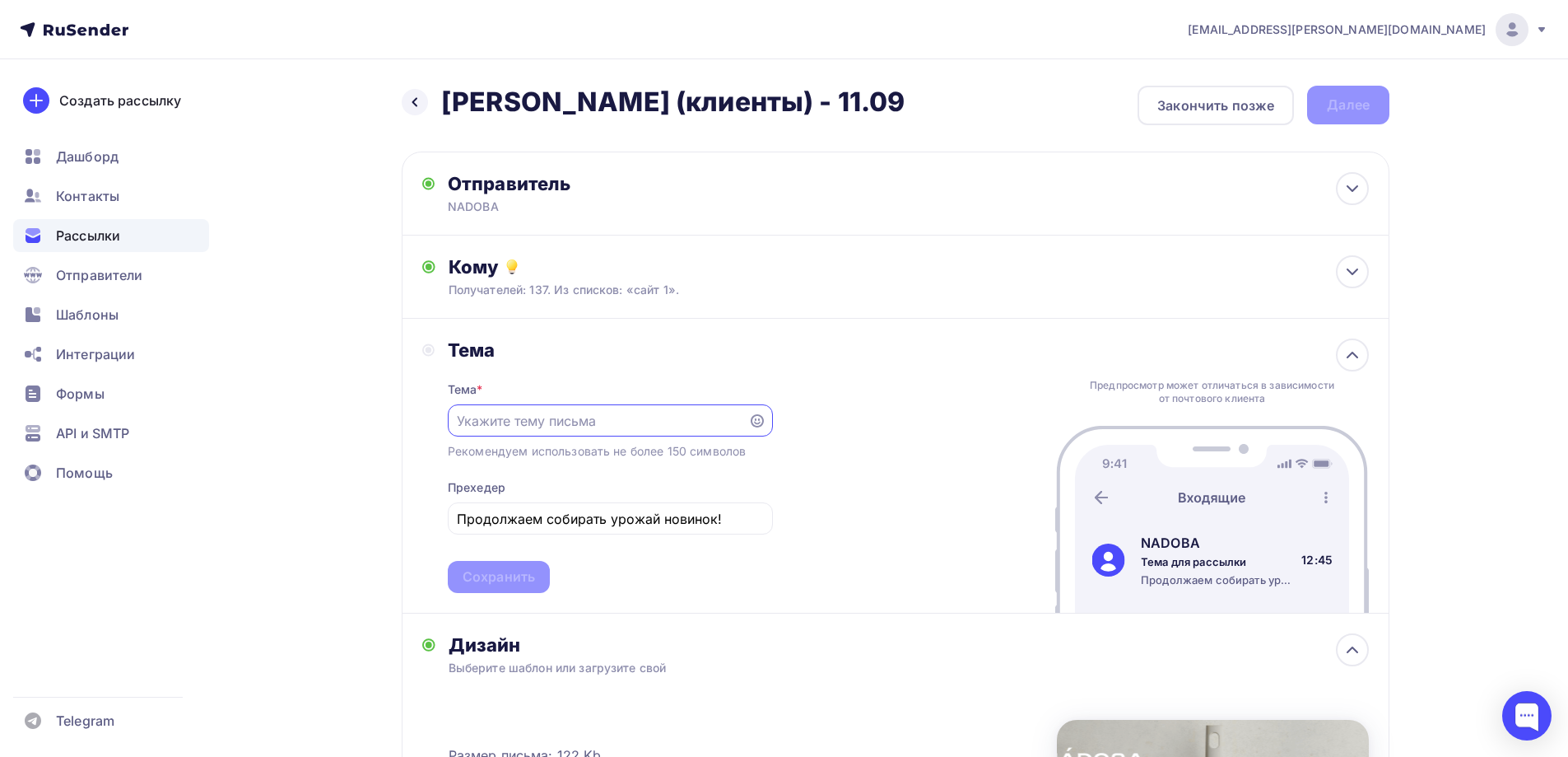
click at [485, 425] on input "text" at bounding box center [598, 421] width 282 height 20
paste input "Осенний марафон"
type input "Осенний марафон"
click at [843, 455] on div "Тема Тема * Осенний марафон Рекомендуем использовать не более 150 символов Прех…" at bounding box center [896, 466] width 988 height 295
drag, startPoint x: 621, startPoint y: 424, endPoint x: 392, endPoint y: 407, distance: 229.6
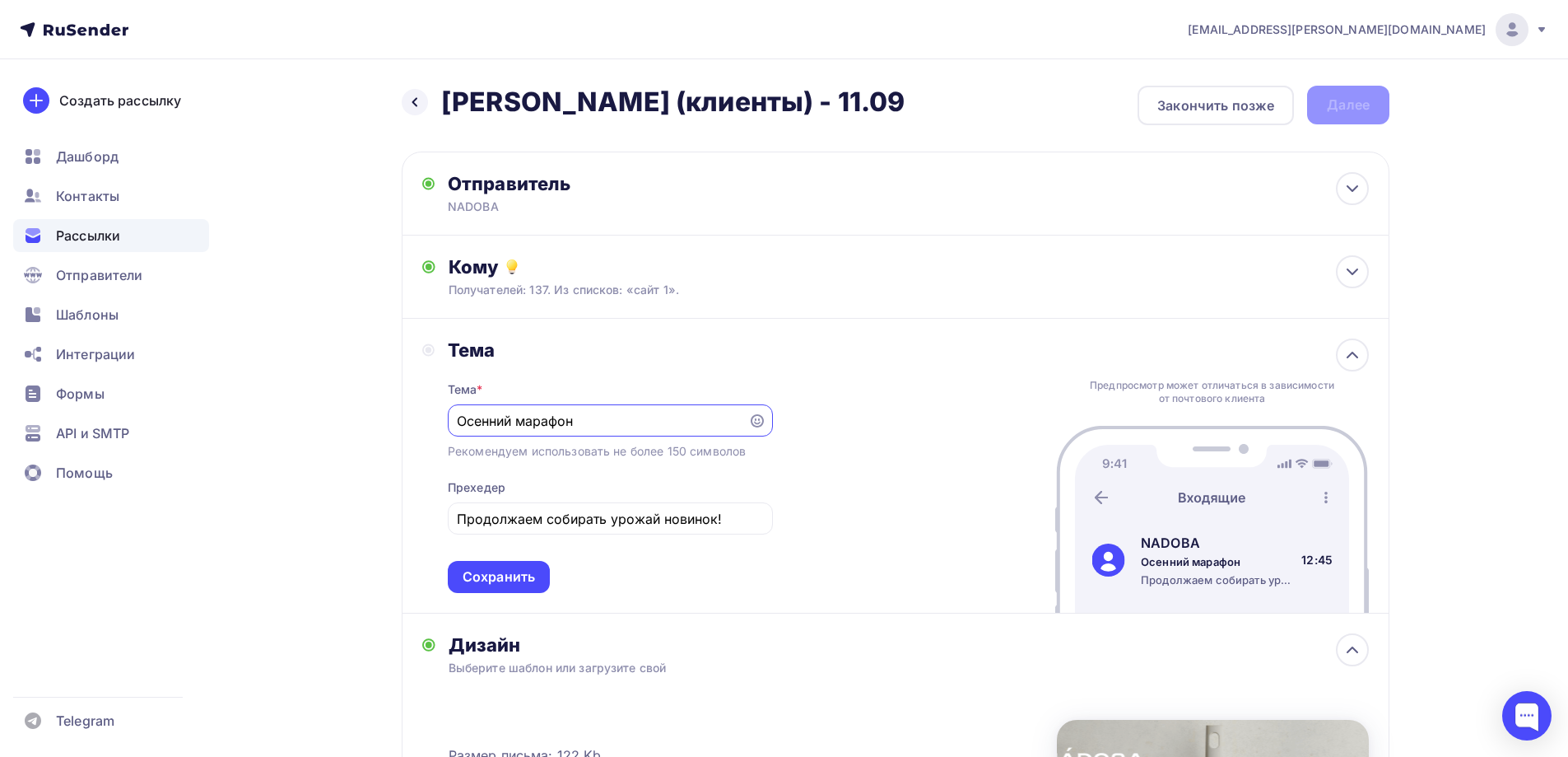
click at [392, 407] on div "Назад Jasmina (клиенты) - 11.09 Jasmina (клиенты) - 11.09 Закончить позже Далее…" at bounding box center [784, 612] width 1350 height 1107
click at [594, 415] on input "text" at bounding box center [598, 421] width 282 height 20
paste input "Трюфель, шиитаке, шампиньон? Выбор за Вами😉"
type input "Трюфель, шиитаке, шампиньон? Выбор за Вами😉"
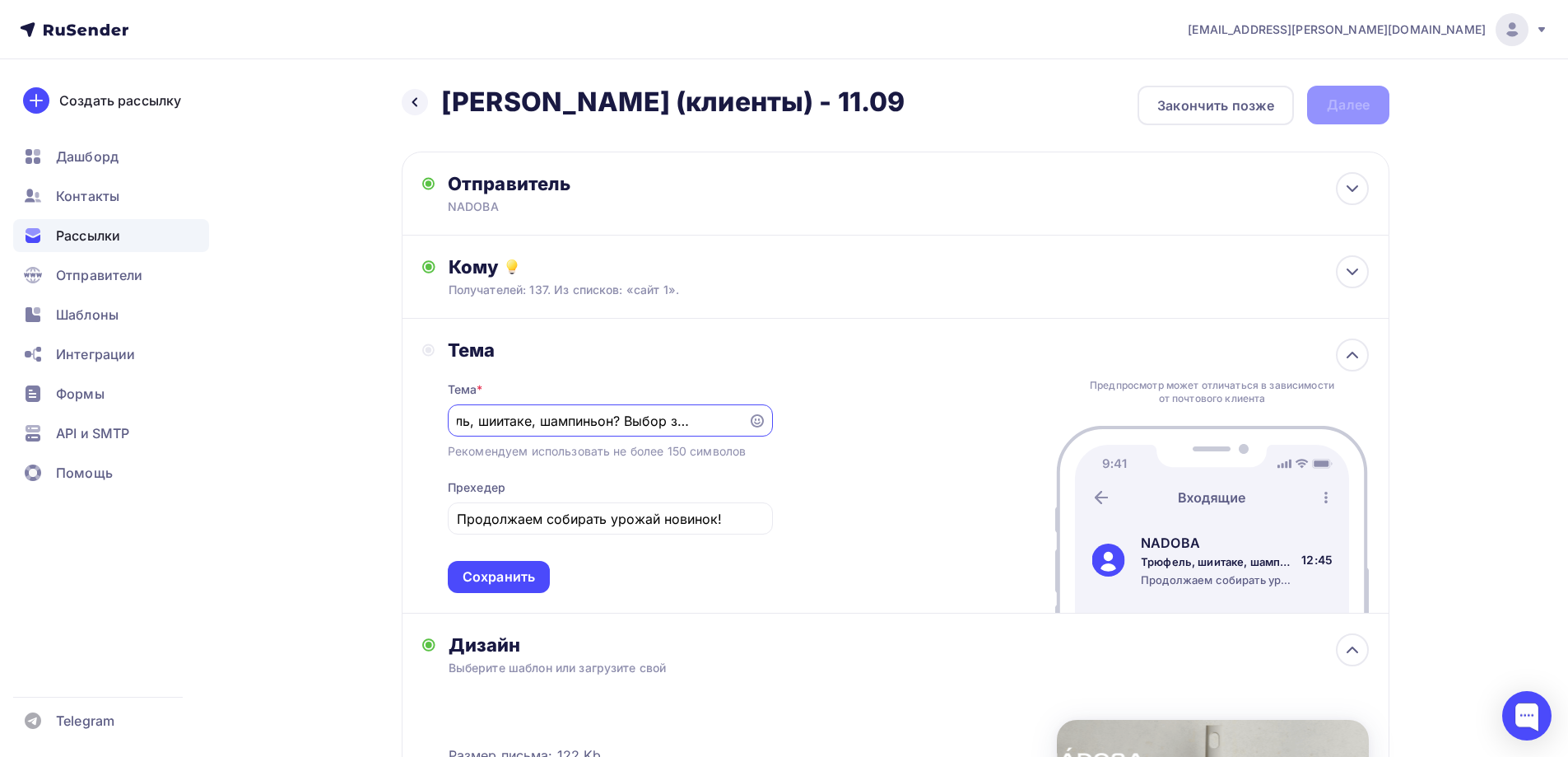
click at [849, 534] on div "Тема Тема * Трюфель, шиитаке, шампиньон? Выбор за Вами😉 Рекомендуем использоват…" at bounding box center [896, 466] width 988 height 295
click at [524, 577] on div "Сохранить" at bounding box center [499, 577] width 73 height 19
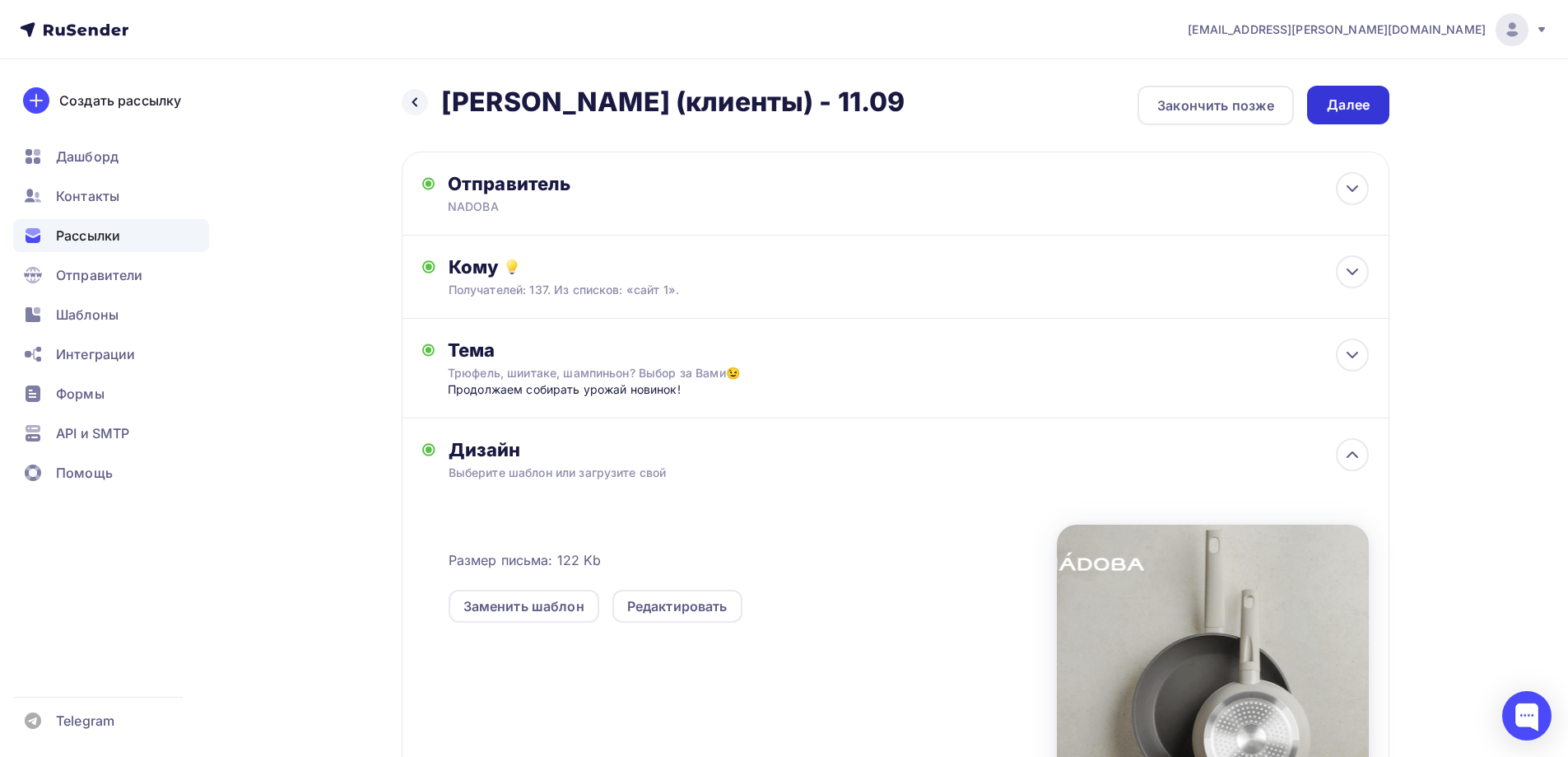
click at [1341, 109] on div "Далее" at bounding box center [1348, 105] width 43 height 19
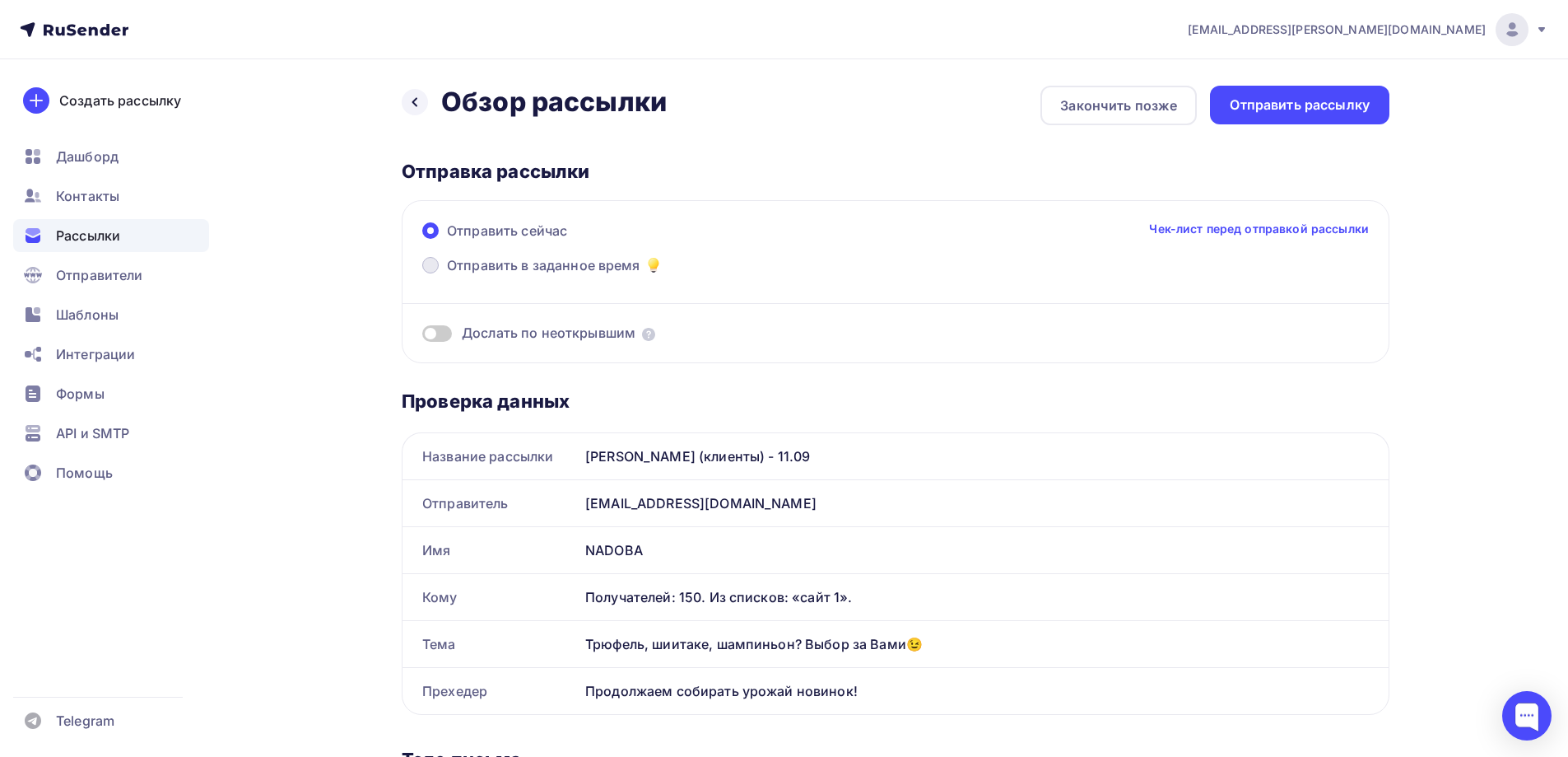
click at [582, 267] on span "Отправить в заданное время" at bounding box center [544, 266] width 194 height 20
click at [447, 275] on input "Отправить в заданное время" at bounding box center [447, 275] width 0 height 0
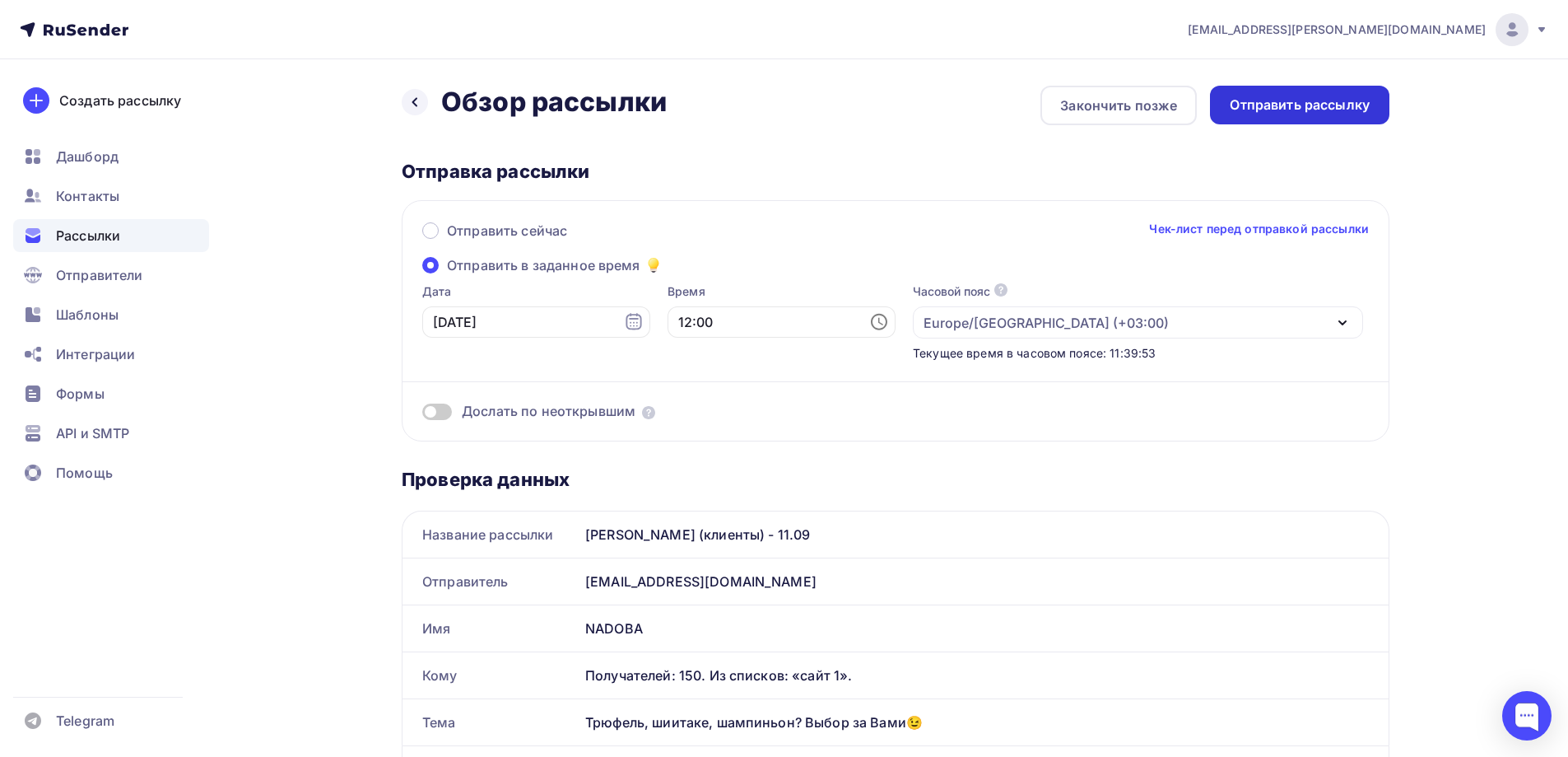
click at [1302, 107] on div "Отправить рассылку" at bounding box center [1300, 105] width 140 height 19
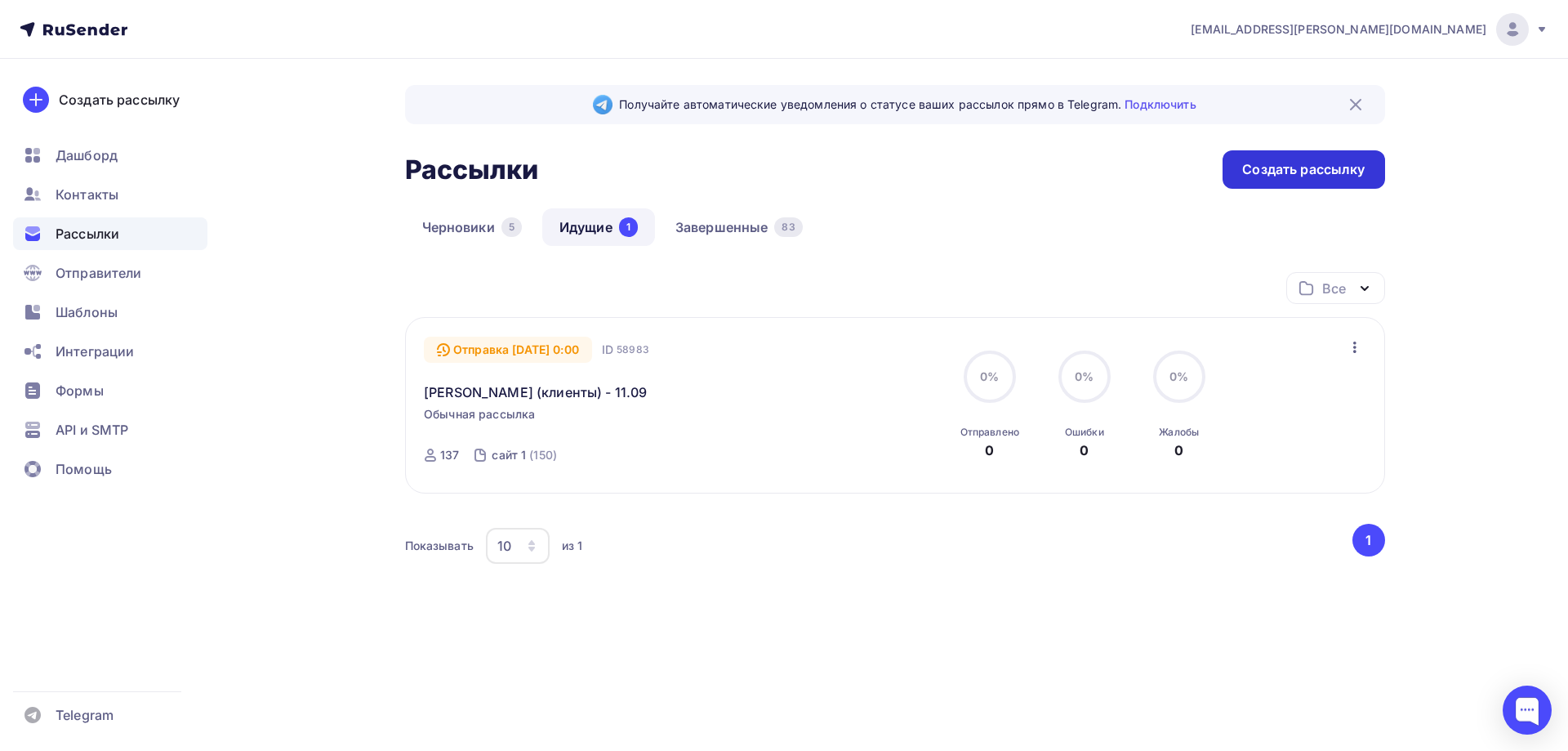
click at [1303, 170] on div "Создать рассылку" at bounding box center [1304, 169] width 123 height 19
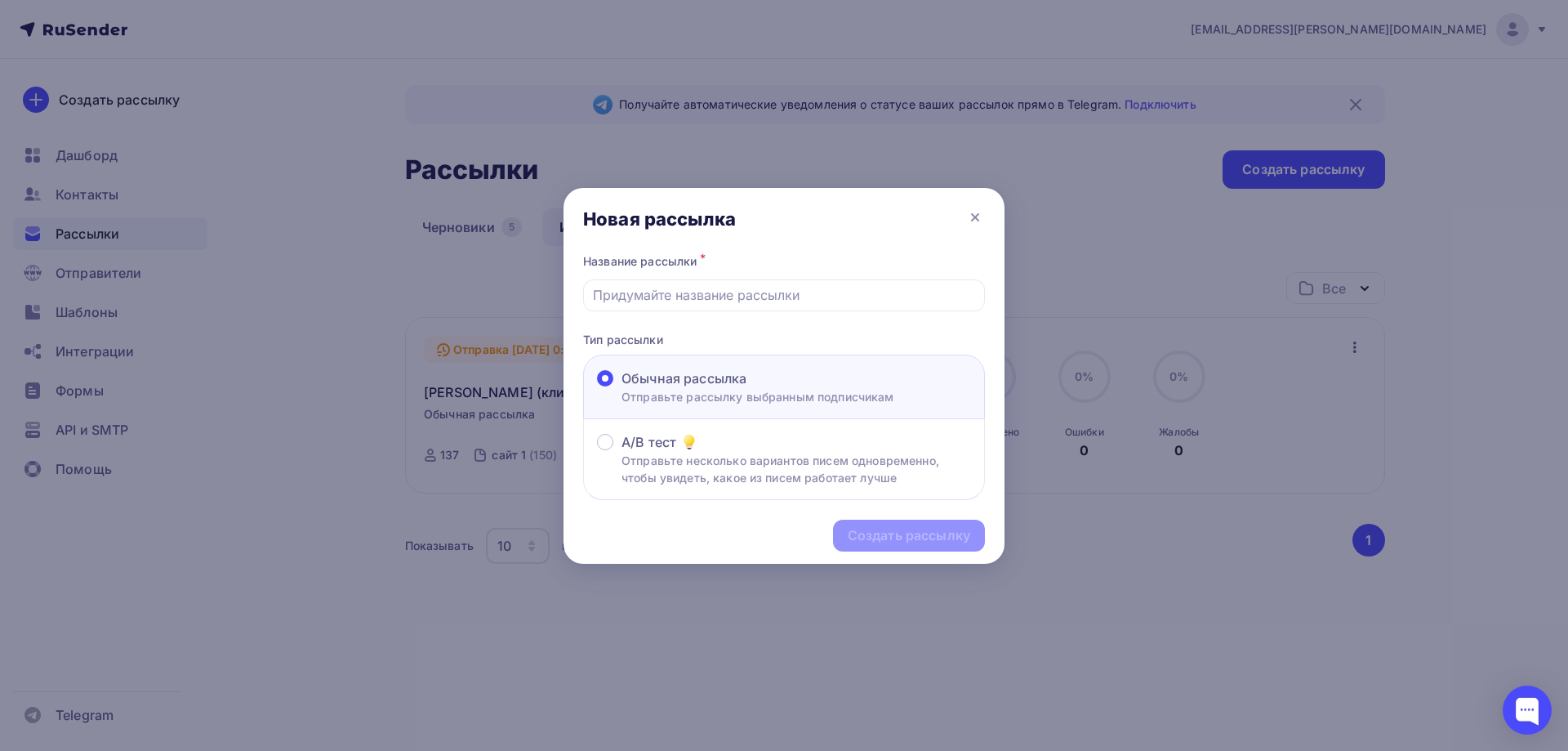
click at [471, 222] on div at bounding box center [784, 376] width 1568 height 751
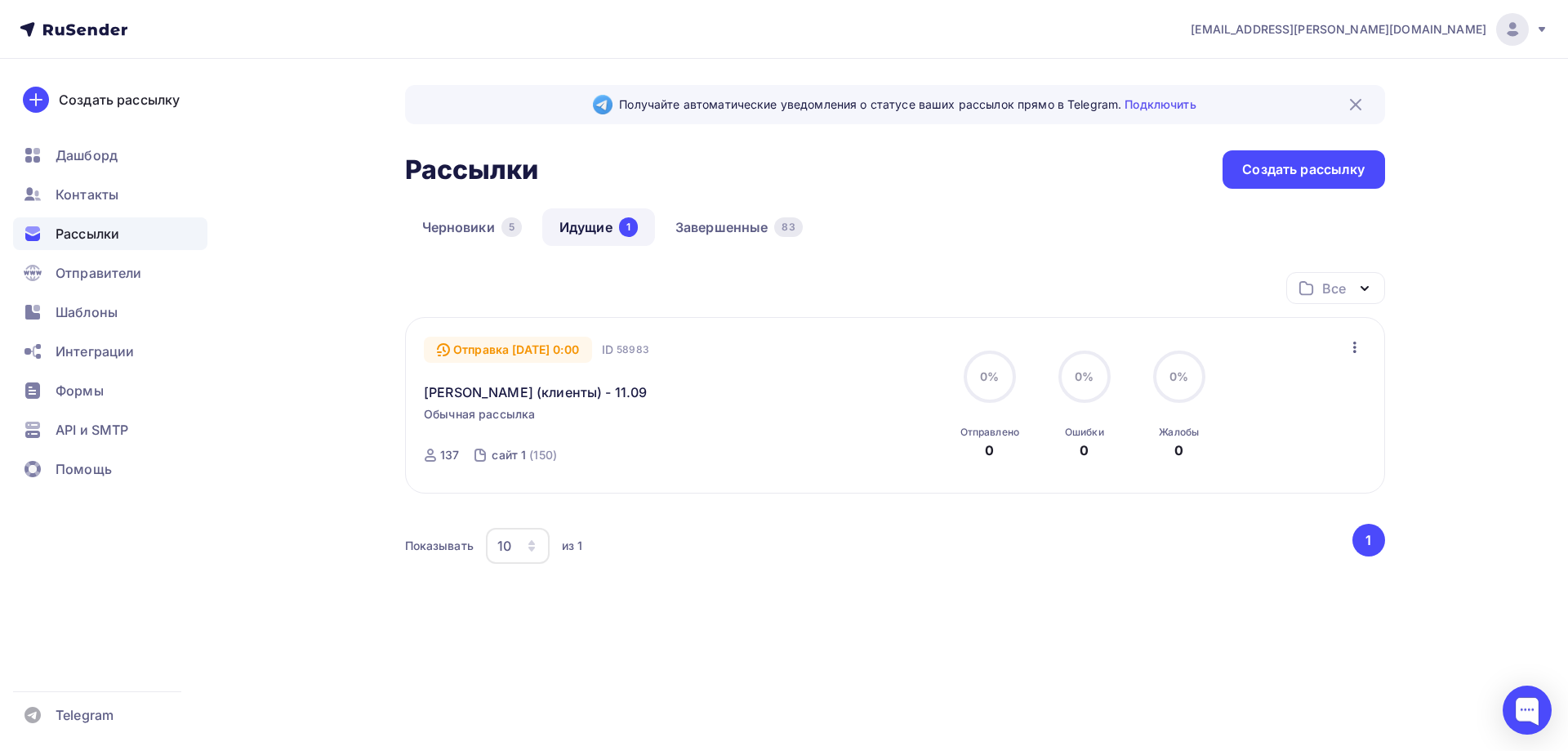
drag, startPoint x: 633, startPoint y: 395, endPoint x: 416, endPoint y: 396, distance: 217.0
click at [416, 396] on div "Отправка 12.09.2025, 0:00 ID 58983 Jasmina (клиенты) - 11.09 Обычная рассылка О…" at bounding box center [895, 405] width 980 height 177
copy link "[PERSON_NAME] (клиенты) - 11.09"
click at [1296, 171] on div "Создать рассылку" at bounding box center [1304, 169] width 123 height 19
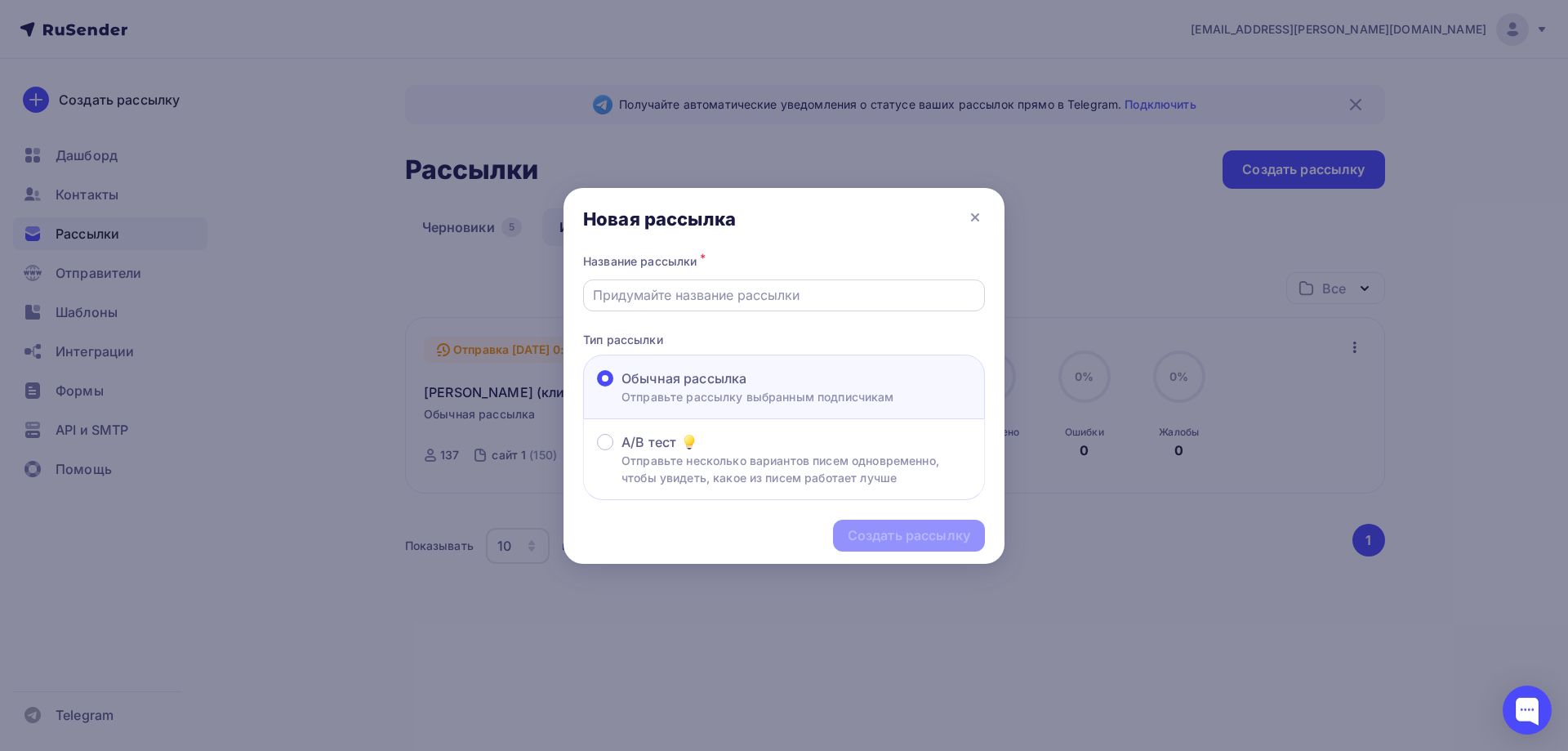
click at [632, 283] on div at bounding box center [783, 295] width 401 height 32
click at [636, 287] on input "text" at bounding box center [784, 295] width 383 height 20
type input "[PERSON_NAME] (11.09)"
click at [947, 539] on div "Создать рассылку" at bounding box center [909, 535] width 123 height 19
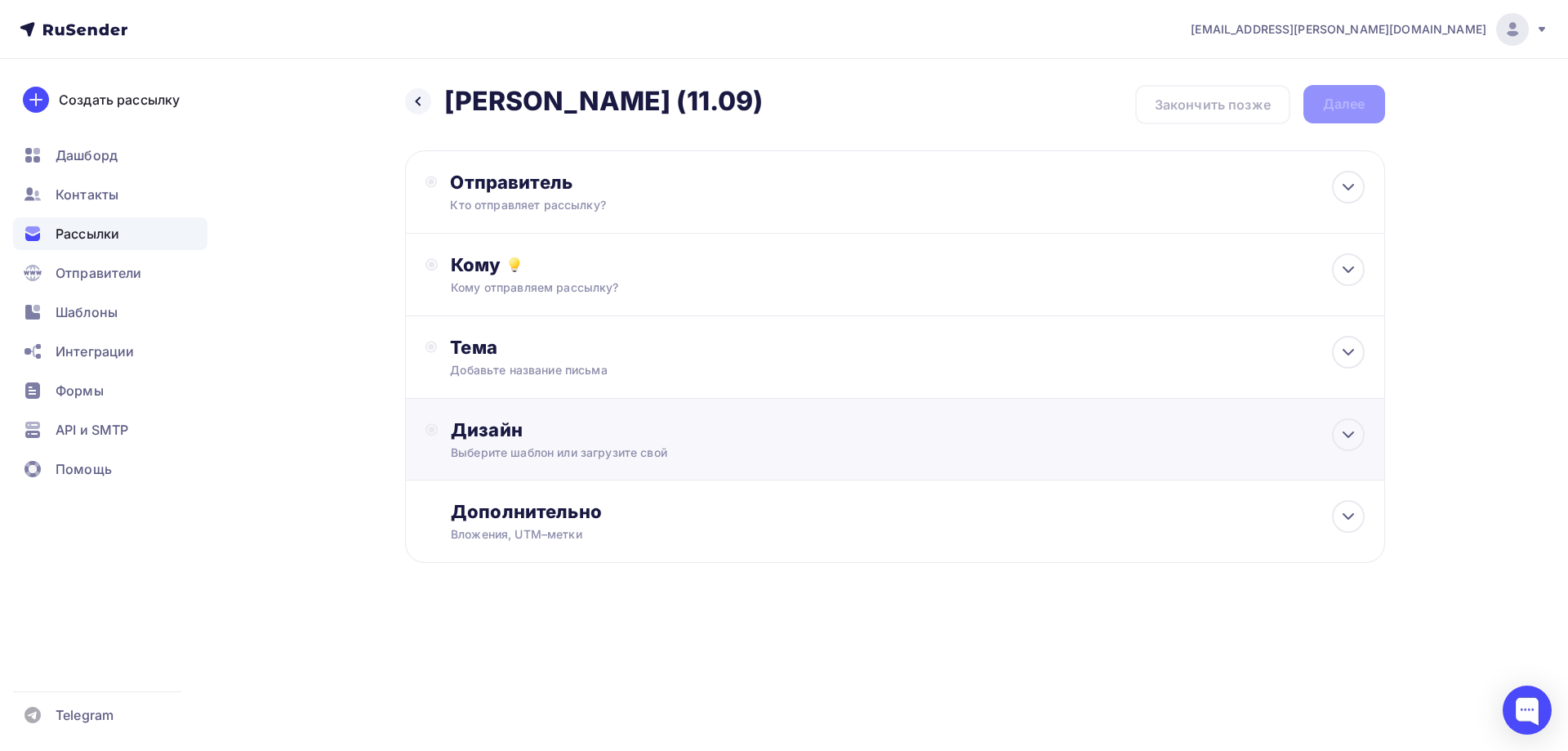
click at [661, 454] on div "Выберите шаблон или загрузите свой" at bounding box center [862, 452] width 823 height 16
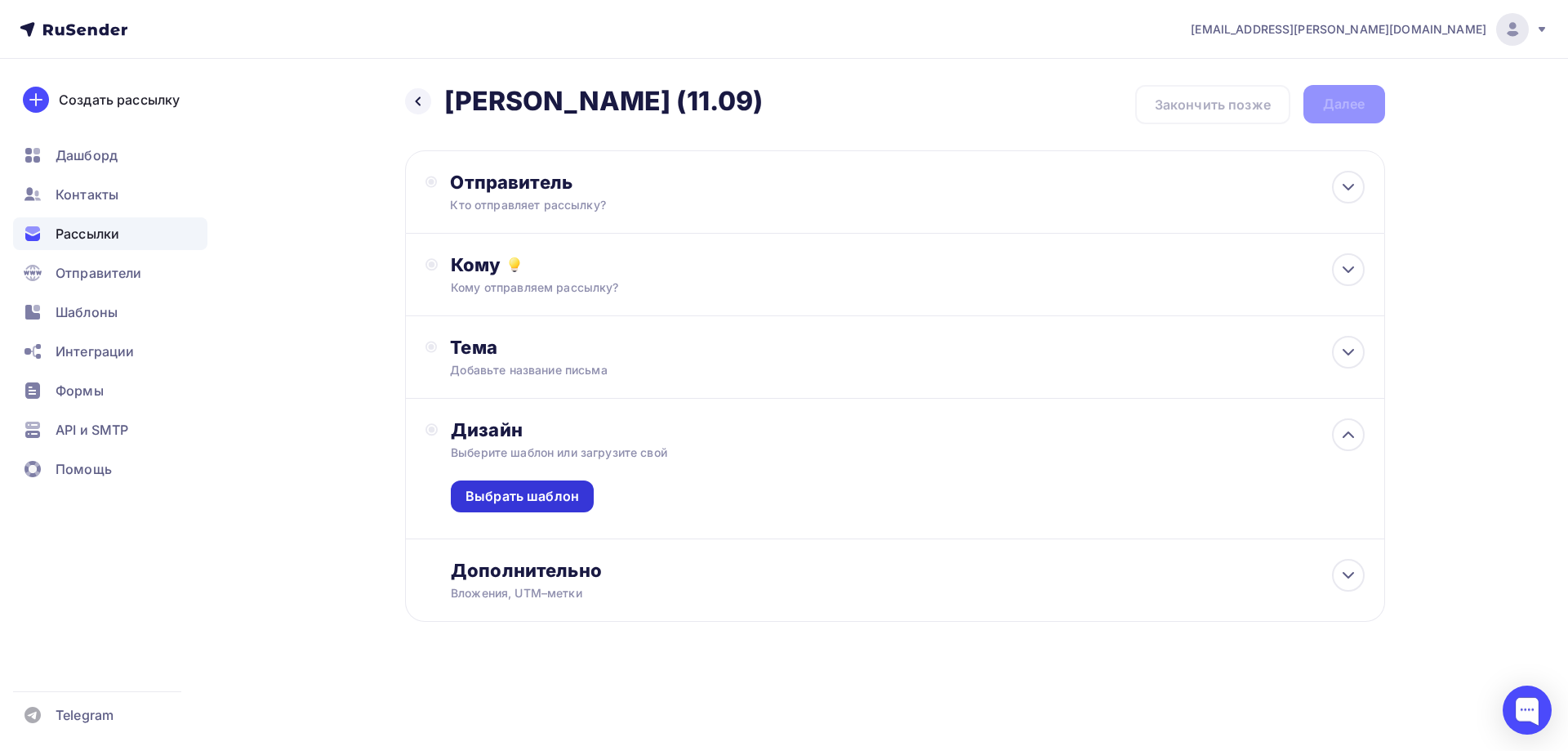
click at [564, 491] on div "Выбрать шаблон" at bounding box center [522, 496] width 114 height 19
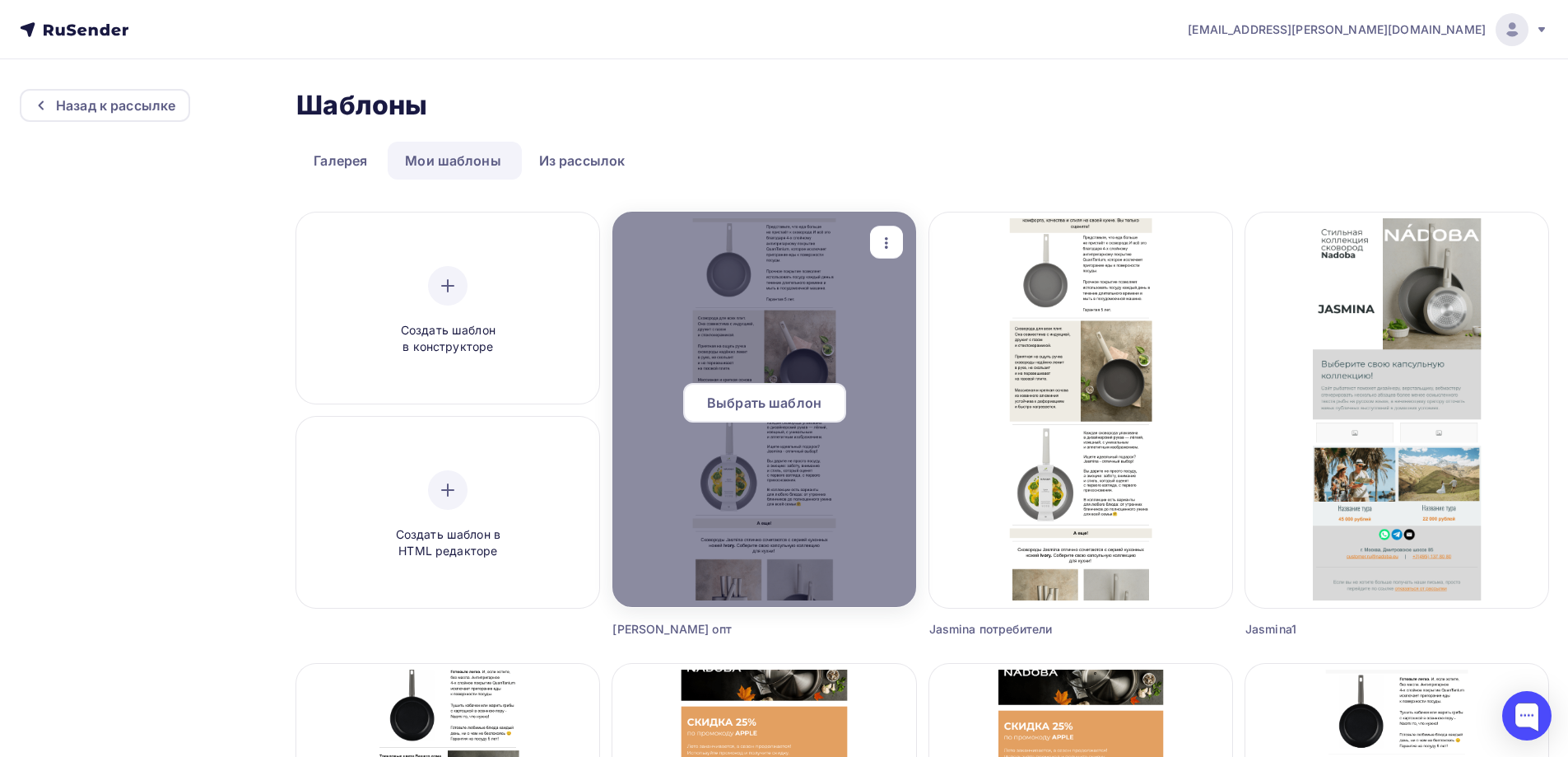
click at [769, 405] on span "Выбрать шаблон" at bounding box center [765, 403] width 115 height 20
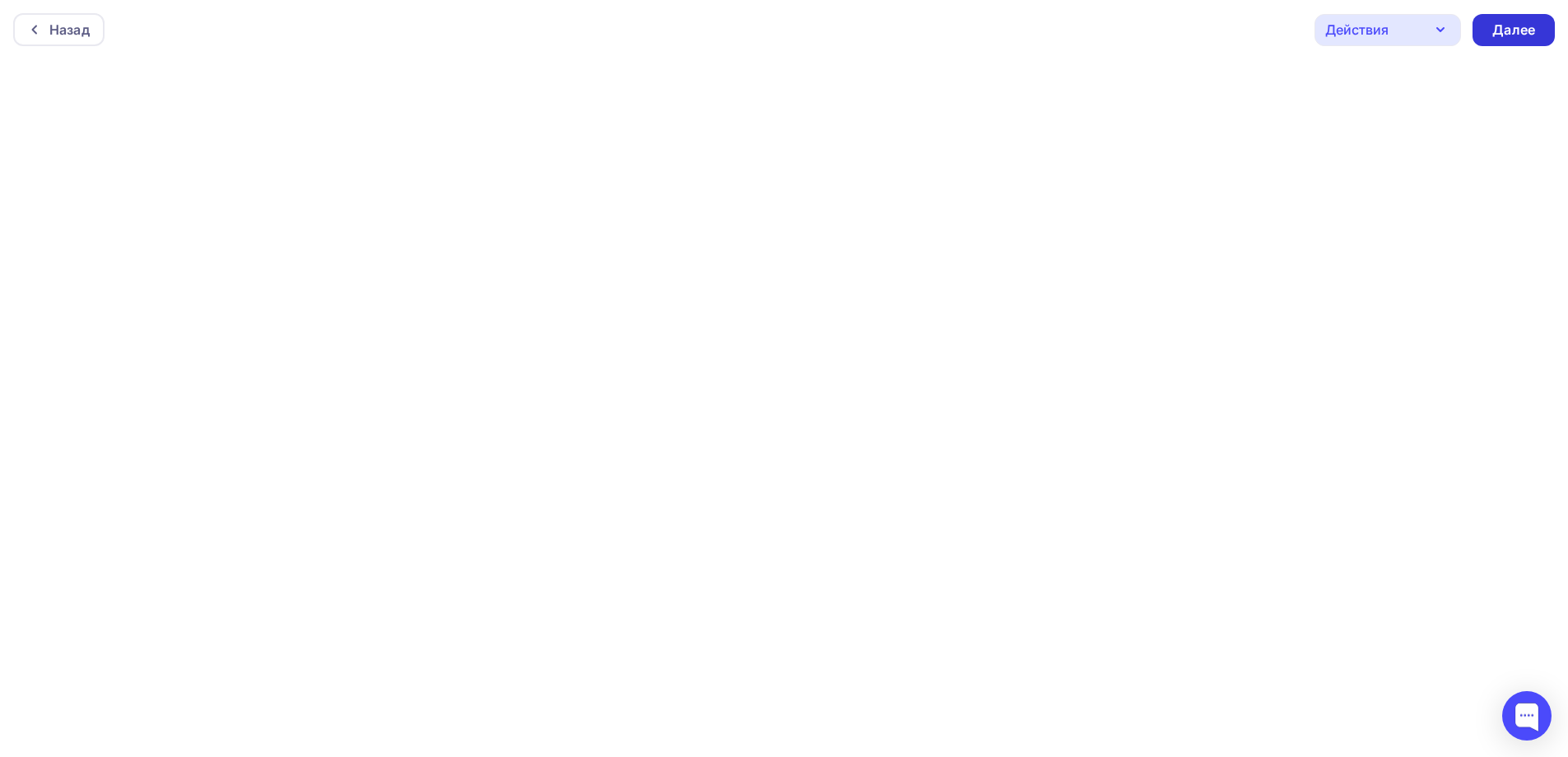
click at [1509, 39] on div "Далее" at bounding box center [1513, 30] width 43 height 19
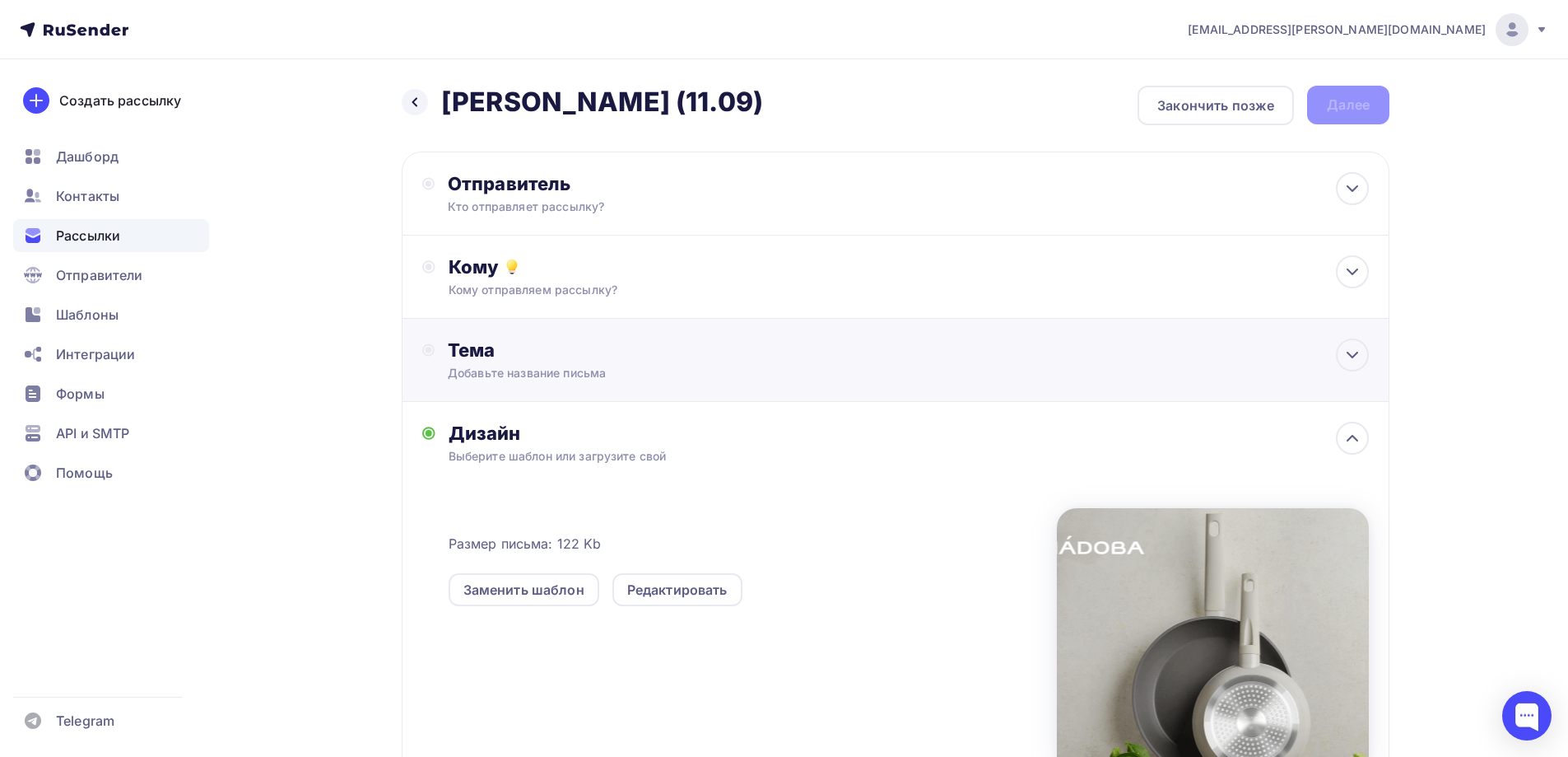
click at [524, 335] on div "Тема Добавьте название письма Тема * Рекомендуем использовать не более 150 симв…" at bounding box center [896, 359] width 988 height 83
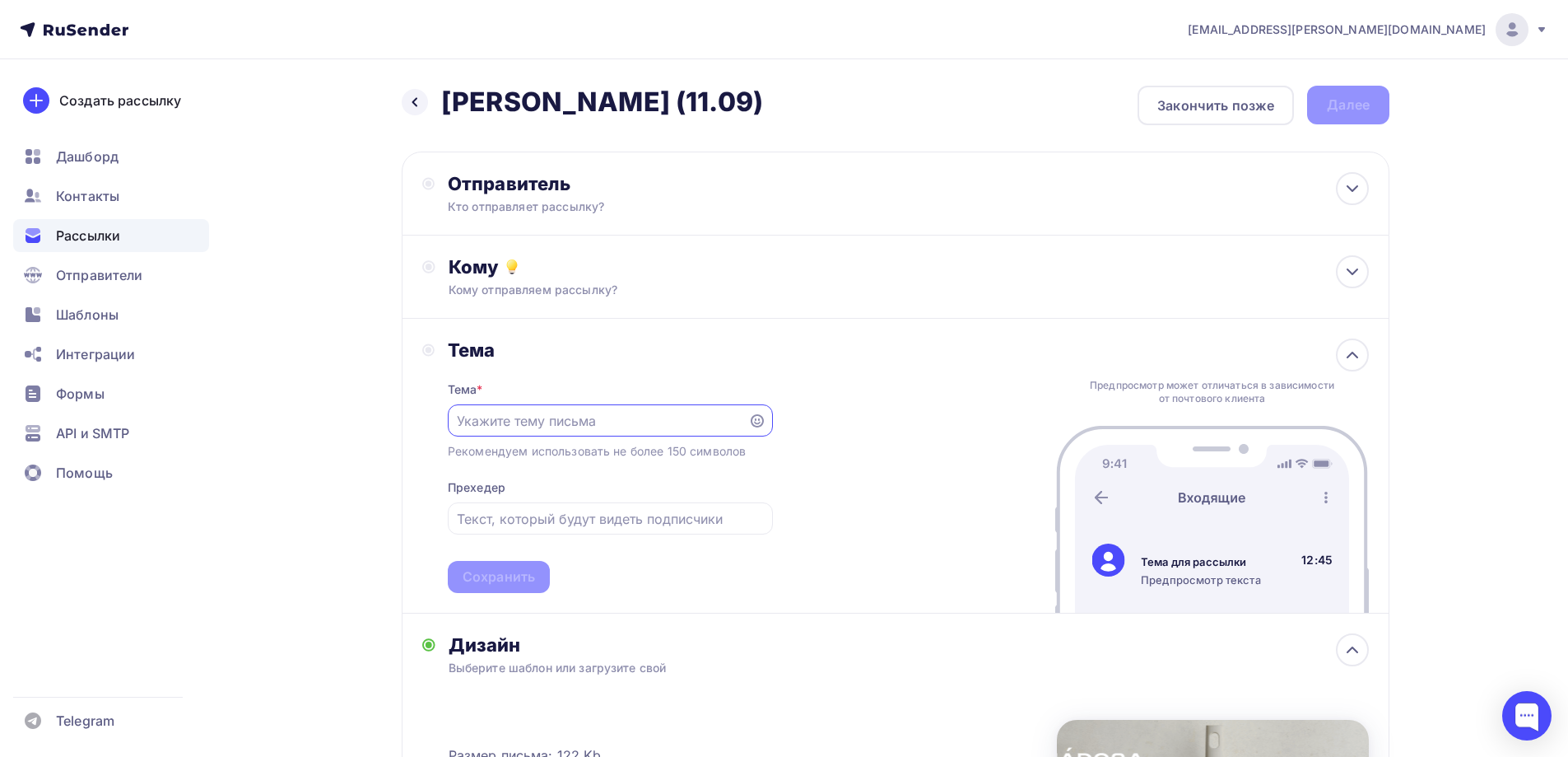
paste input "Трюфель, шиитаке, шампиньон? Выбор за Вами😉"
type input "Трюфель, шиитаке, шампиньон? Выбор за Вами😉"
drag, startPoint x: 561, startPoint y: 505, endPoint x: 562, endPoint y: 518, distance: 13.0
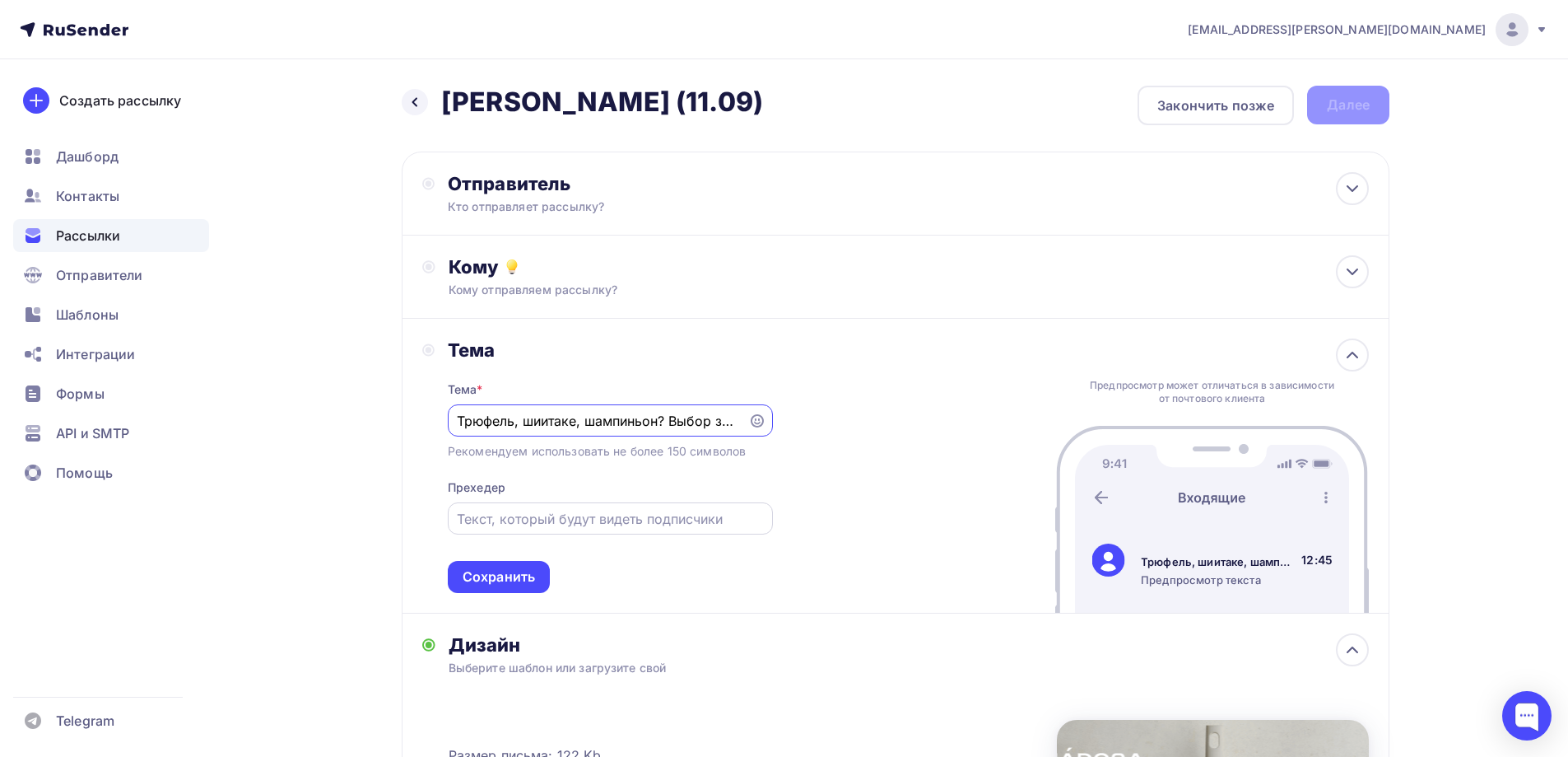
click at [562, 506] on div at bounding box center [610, 518] width 326 height 32
click at [563, 527] on input "text" at bounding box center [609, 519] width 307 height 20
paste input "Продолжаем собирать урожай новинок!"
type input "Продолжаем собирать урожай новинок!"
click at [512, 577] on div "Сохранить" at bounding box center [499, 577] width 73 height 19
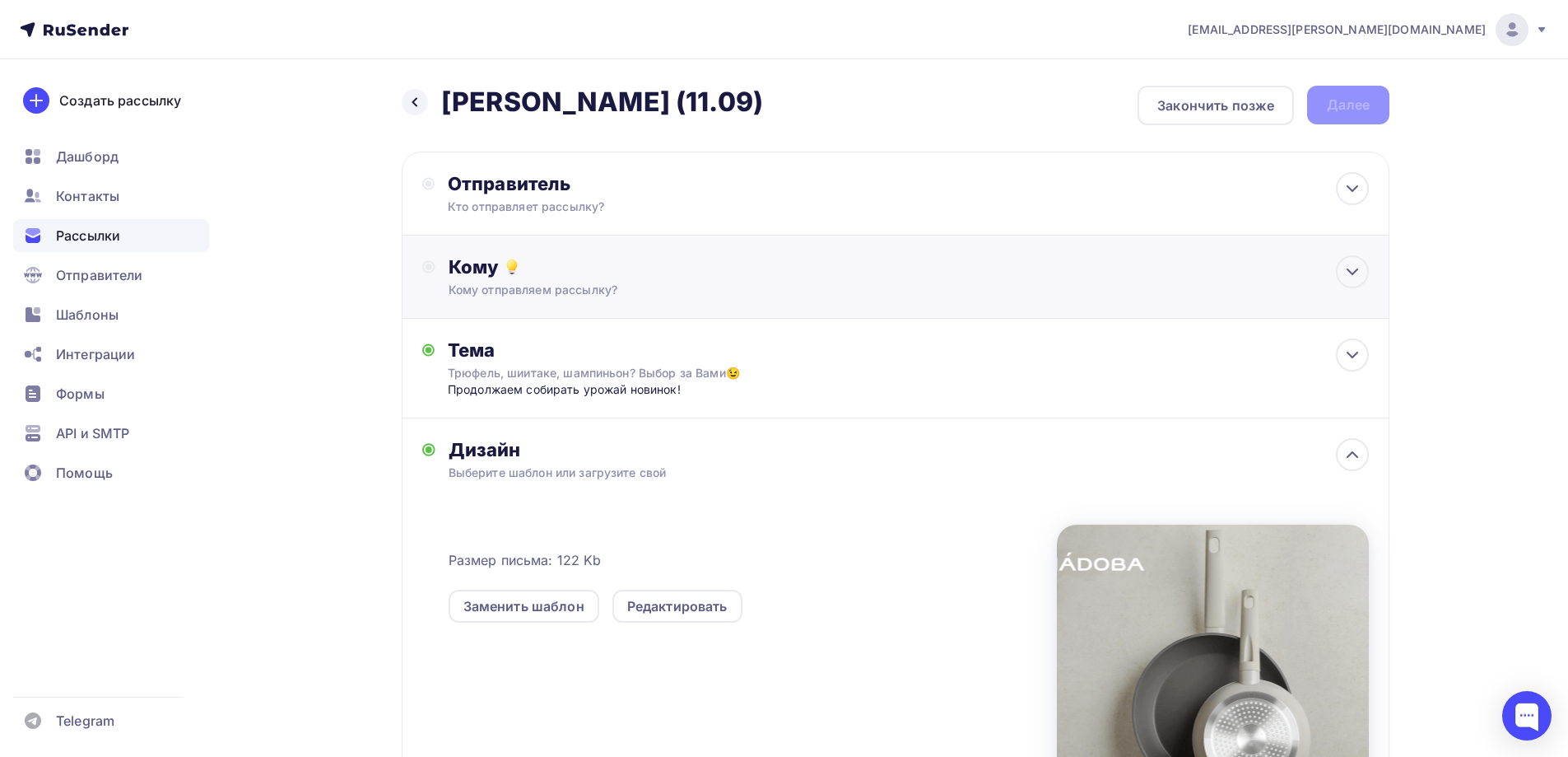
click at [555, 281] on div "Кому Кому отправляем рассылку? Списки получателей Выберите список Все списки id…" at bounding box center [909, 277] width 920 height 43
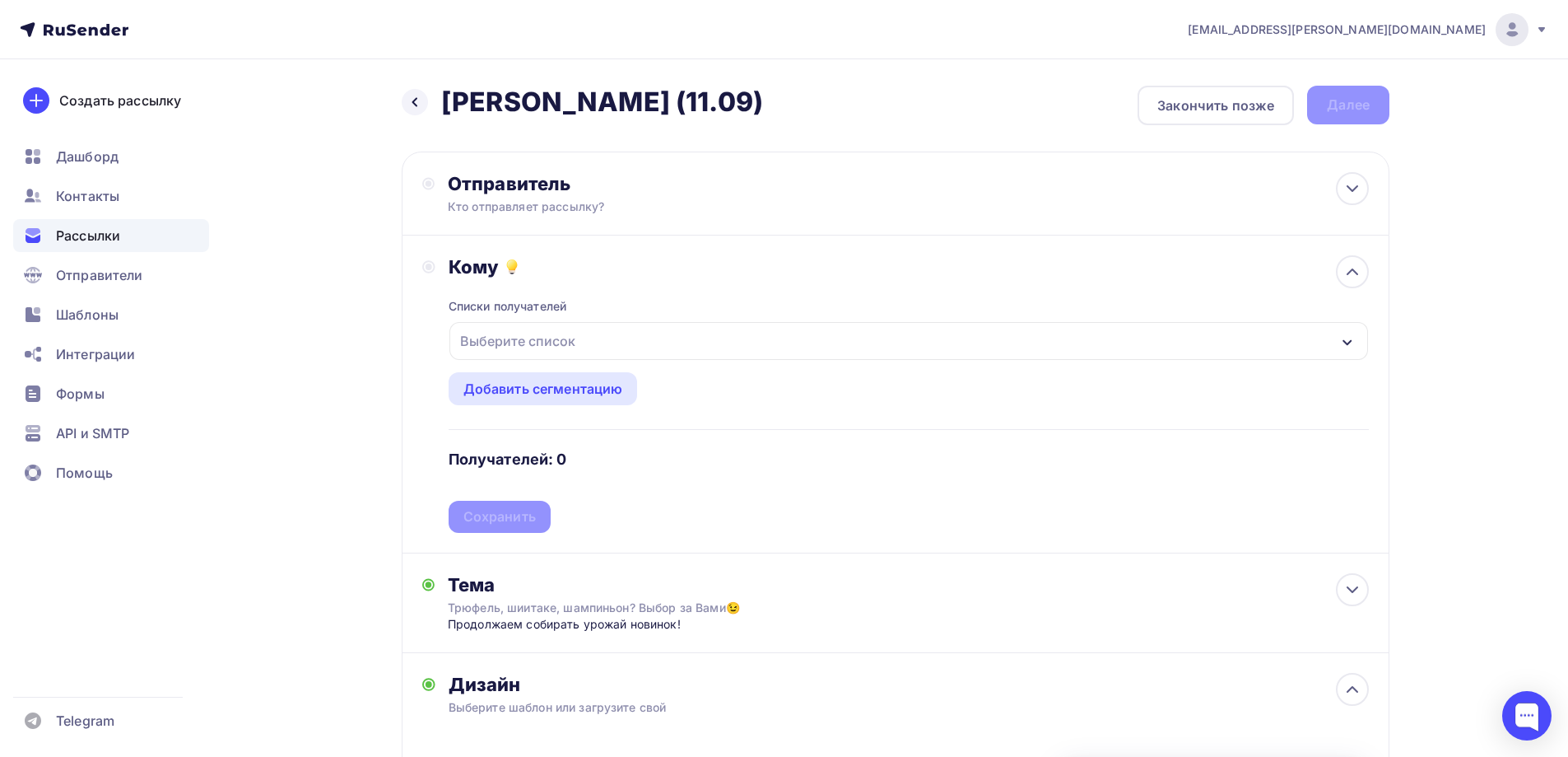
click at [541, 343] on div "Выберите список" at bounding box center [518, 340] width 128 height 30
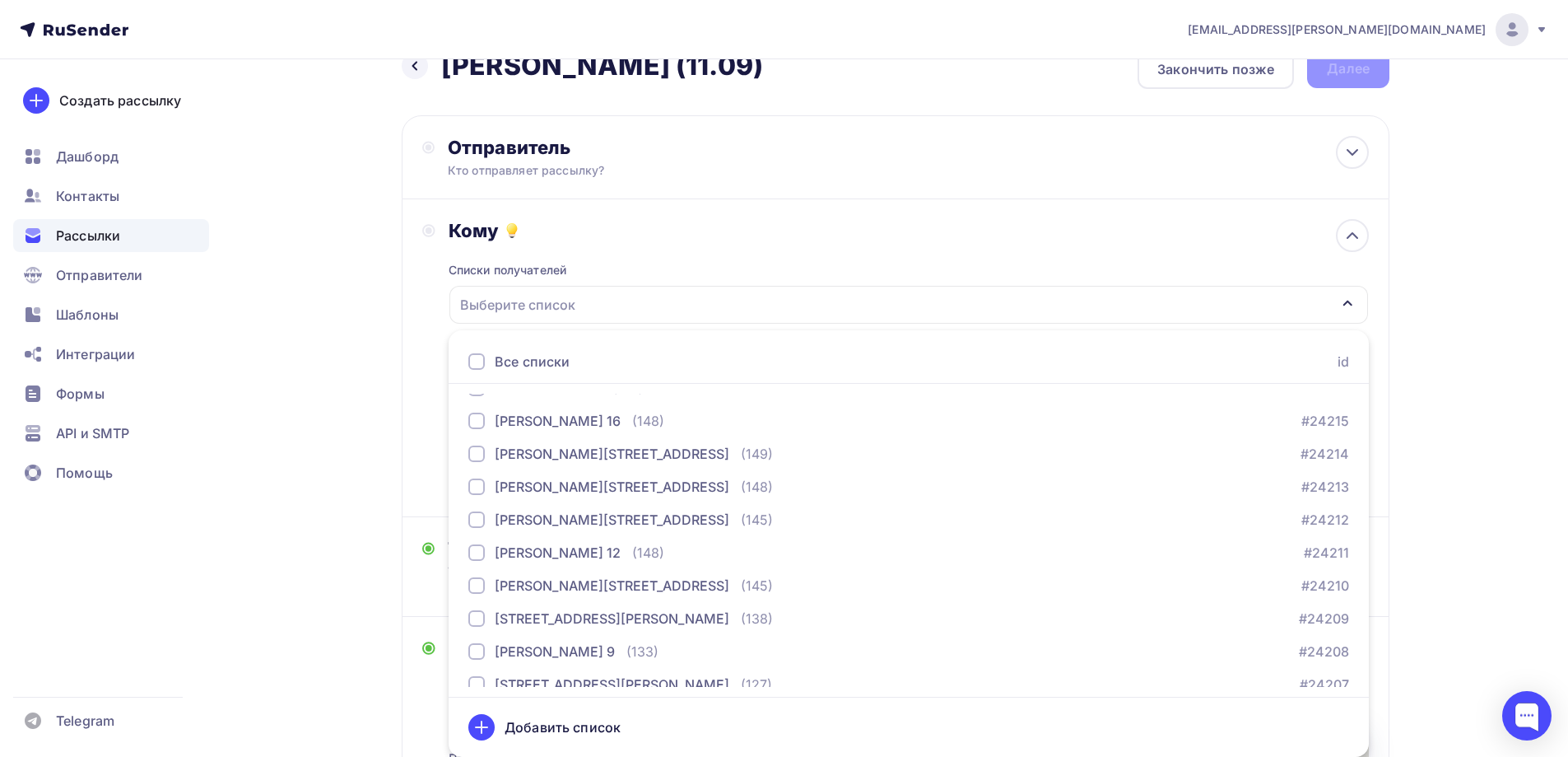
scroll to position [247, 0]
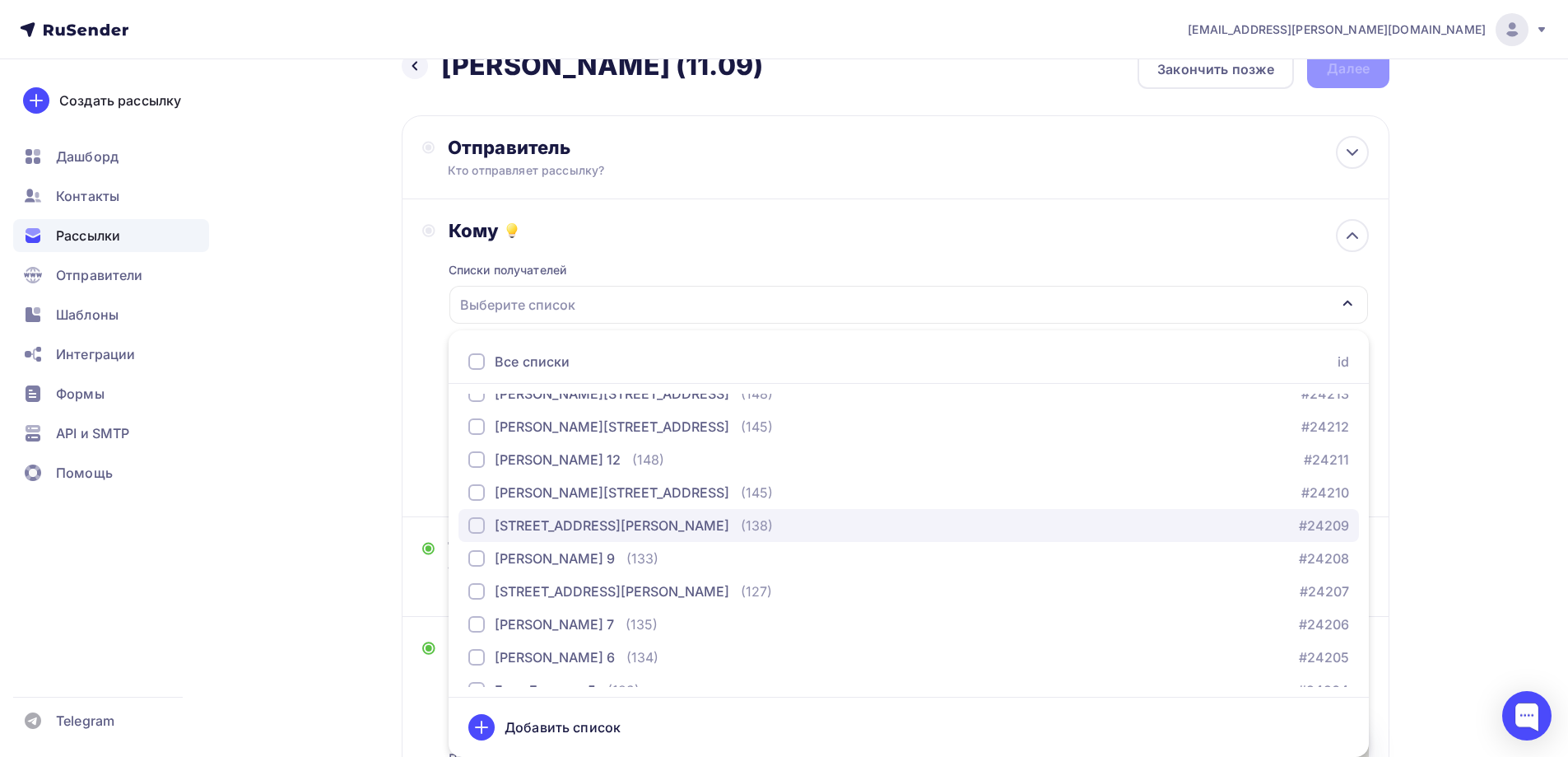
click at [741, 529] on div "(138)" at bounding box center [757, 526] width 32 height 20
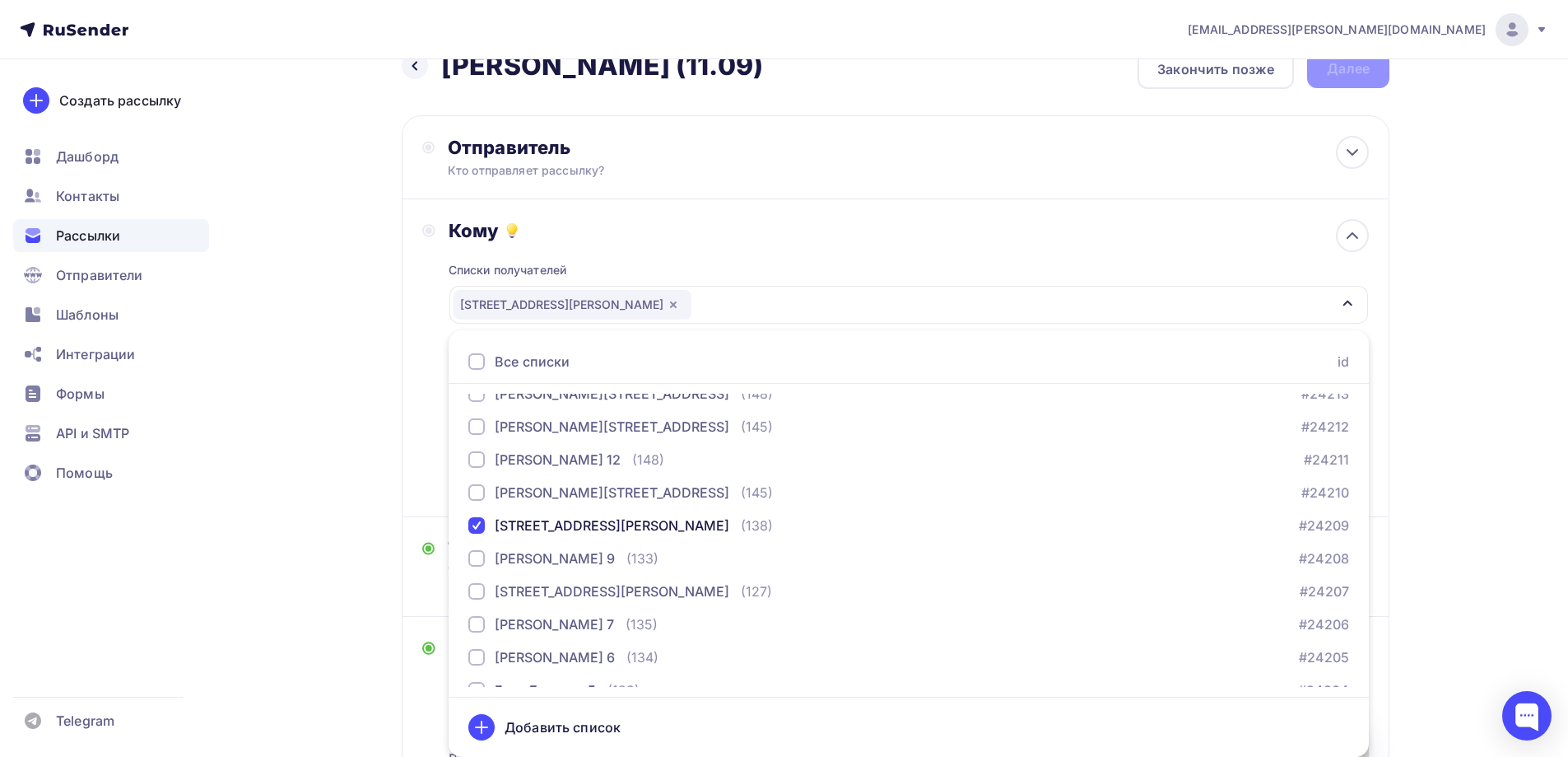
click at [329, 353] on div "Назад Jasmina - БМЛ (11.09) Jasmina - БМЛ (11.09) Закончить позже Далее Отправи…" at bounding box center [784, 596] width 1350 height 1147
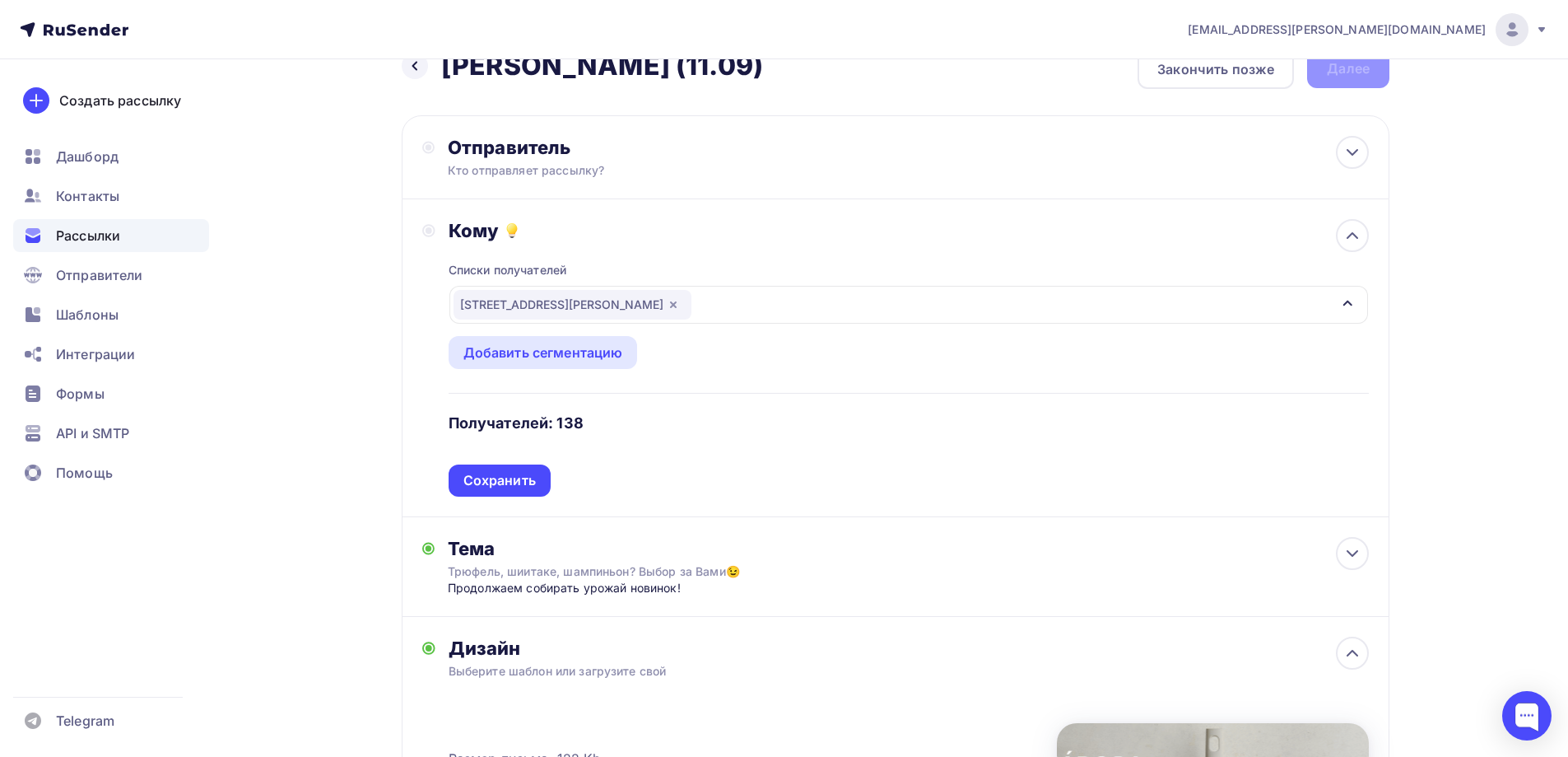
click at [556, 291] on div "[STREET_ADDRESS][PERSON_NAME]" at bounding box center [573, 305] width 238 height 30
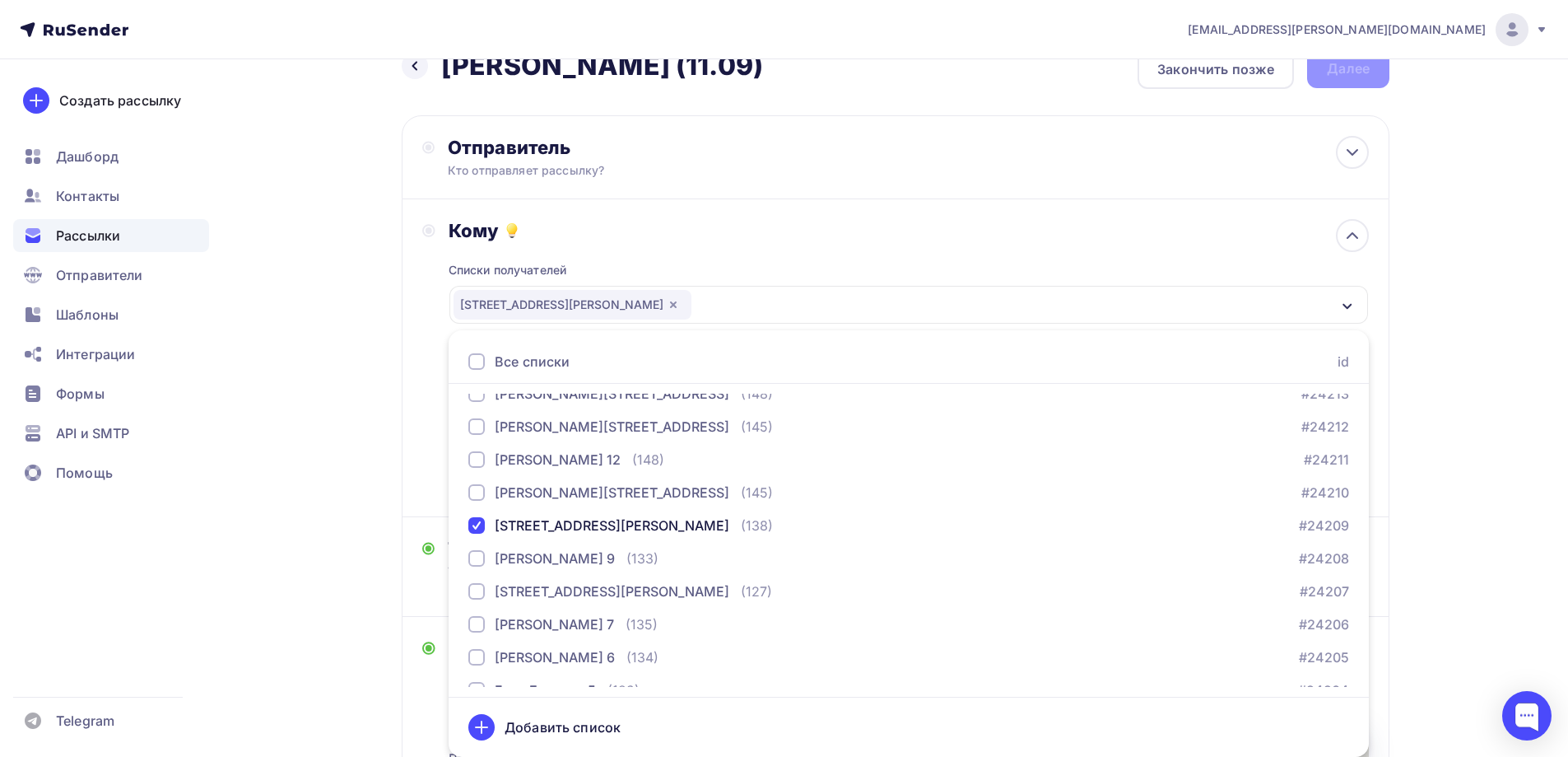
click at [670, 302] on icon "button" at bounding box center [673, 304] width 6 height 6
click at [565, 302] on div "Выберите список" at bounding box center [518, 305] width 128 height 30
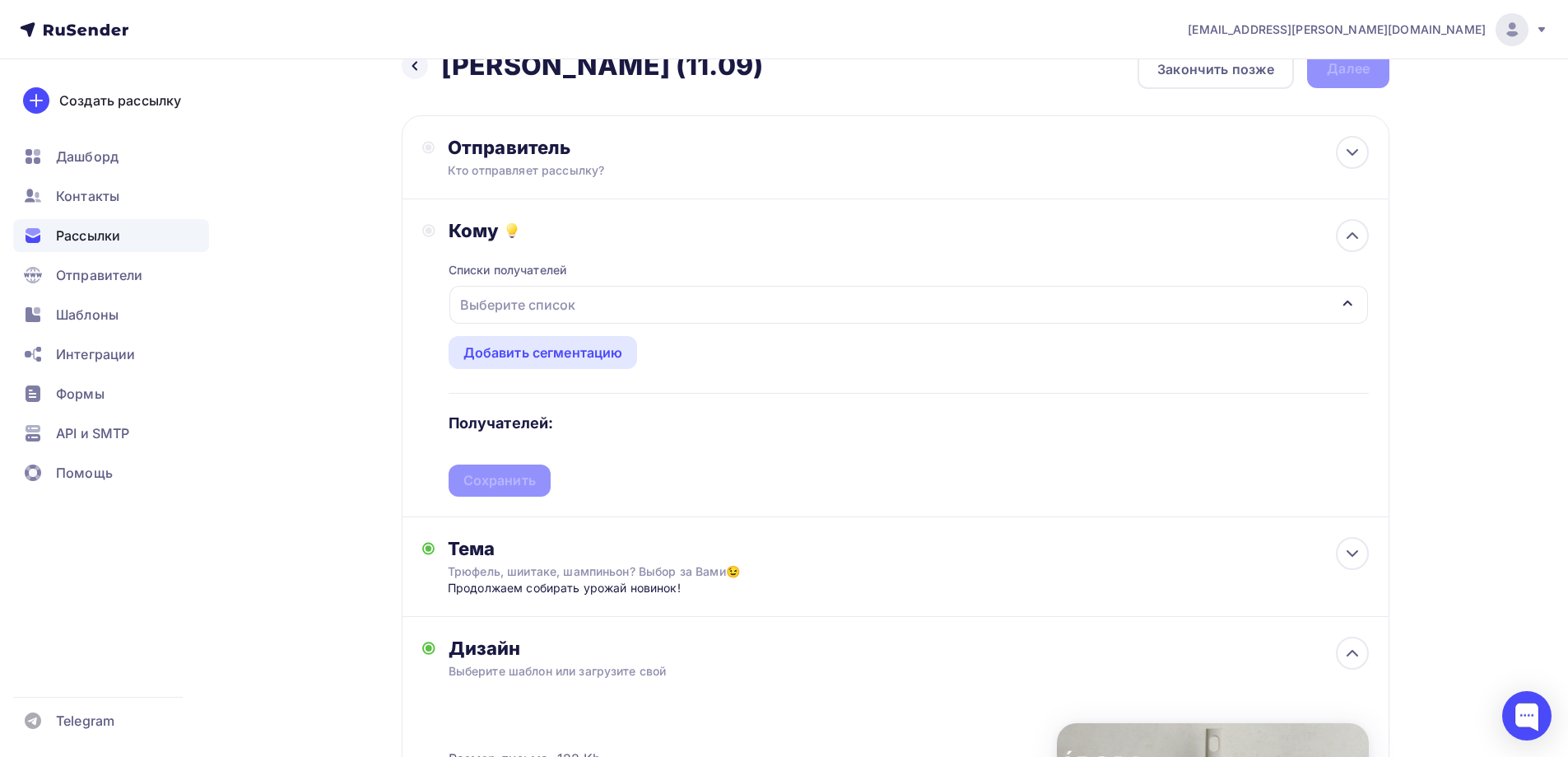
click at [564, 302] on div "Выберите список" at bounding box center [518, 305] width 128 height 30
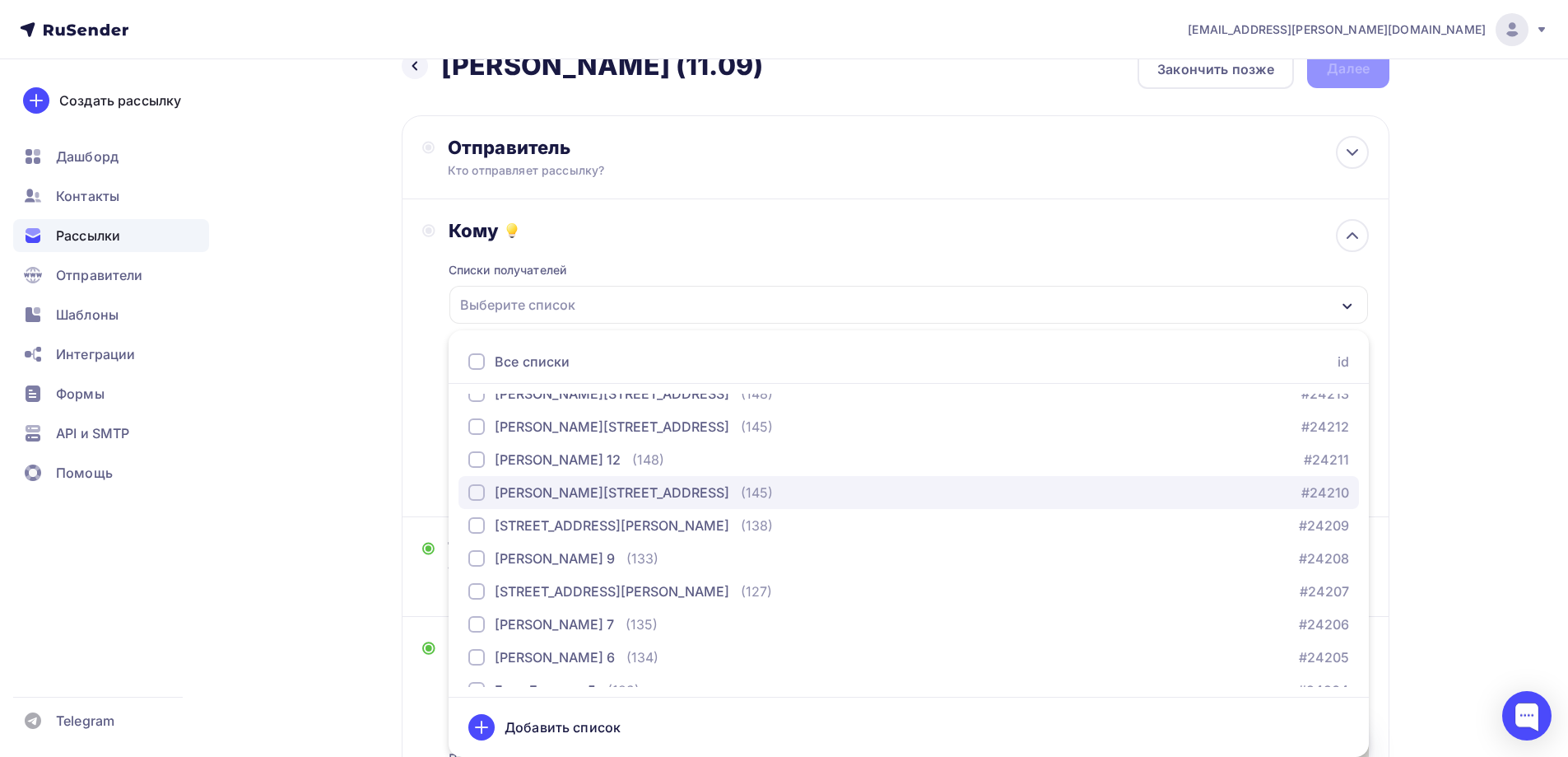
click at [741, 497] on div "(145)" at bounding box center [757, 492] width 32 height 20
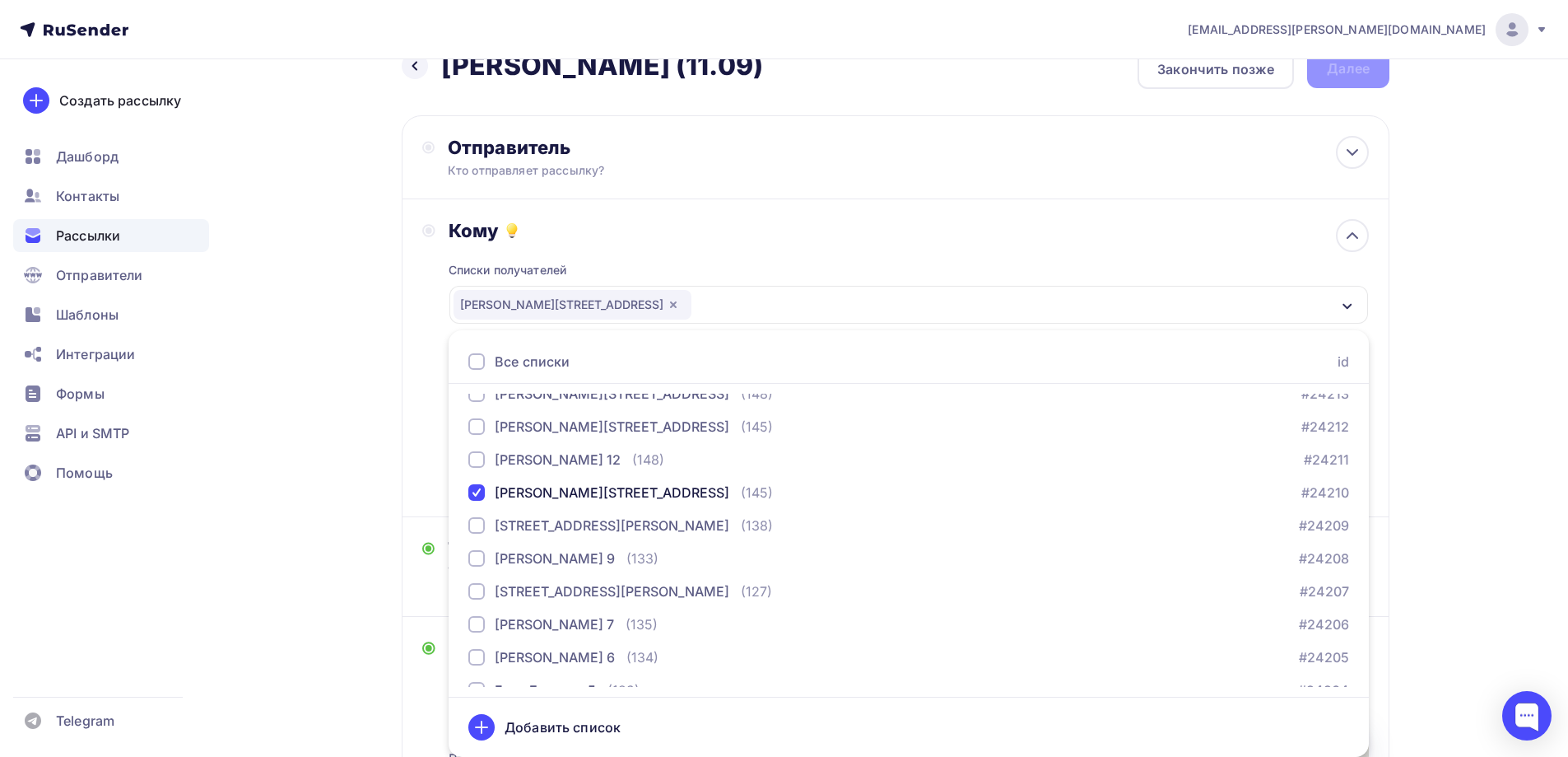
click at [327, 348] on div "Назад Jasmina - БМЛ (11.09) Jasmina - БМЛ (11.09) Закончить позже Далее Отправи…" at bounding box center [784, 596] width 1350 height 1147
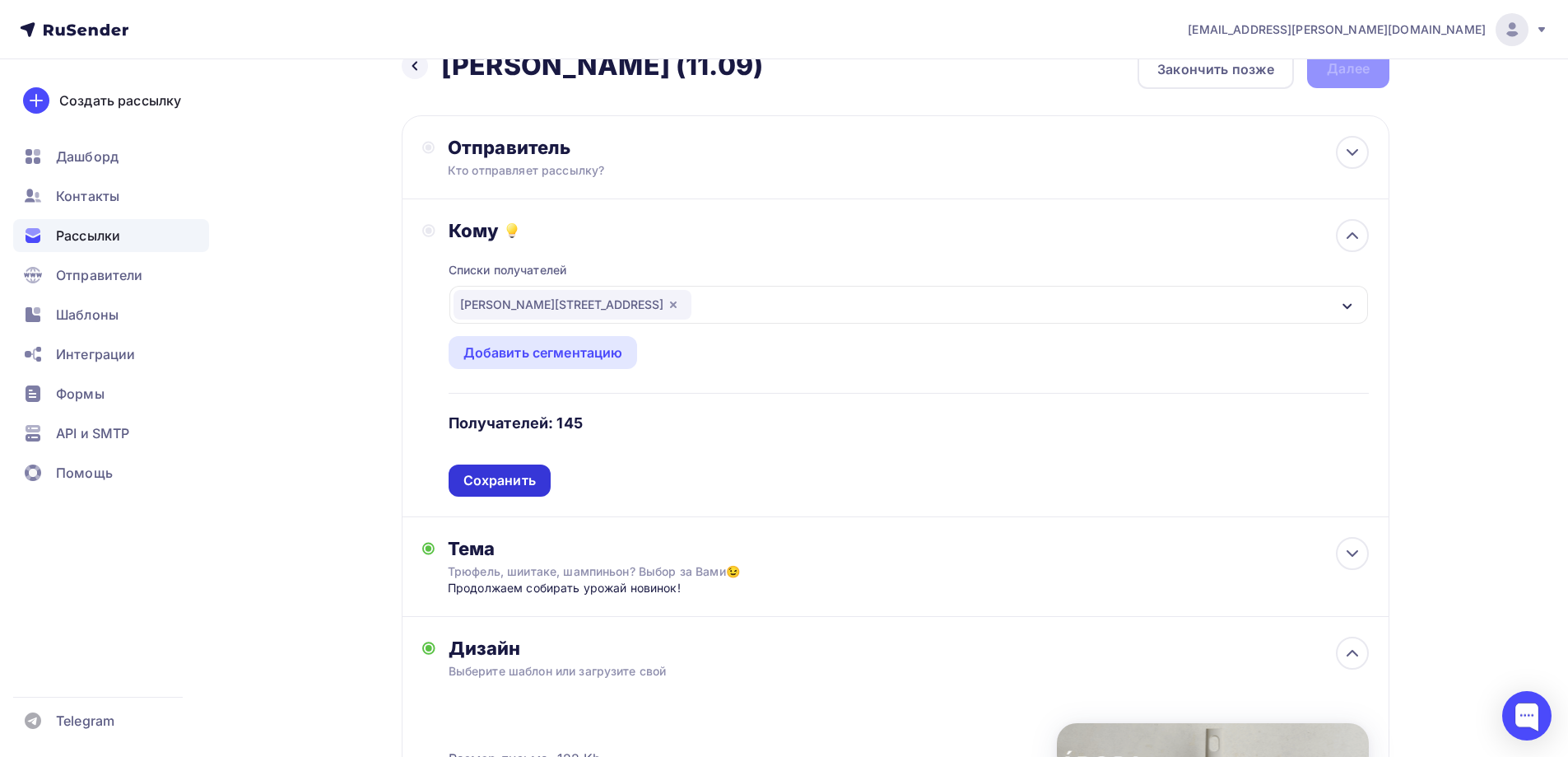
click at [513, 482] on div "Сохранить" at bounding box center [500, 480] width 73 height 19
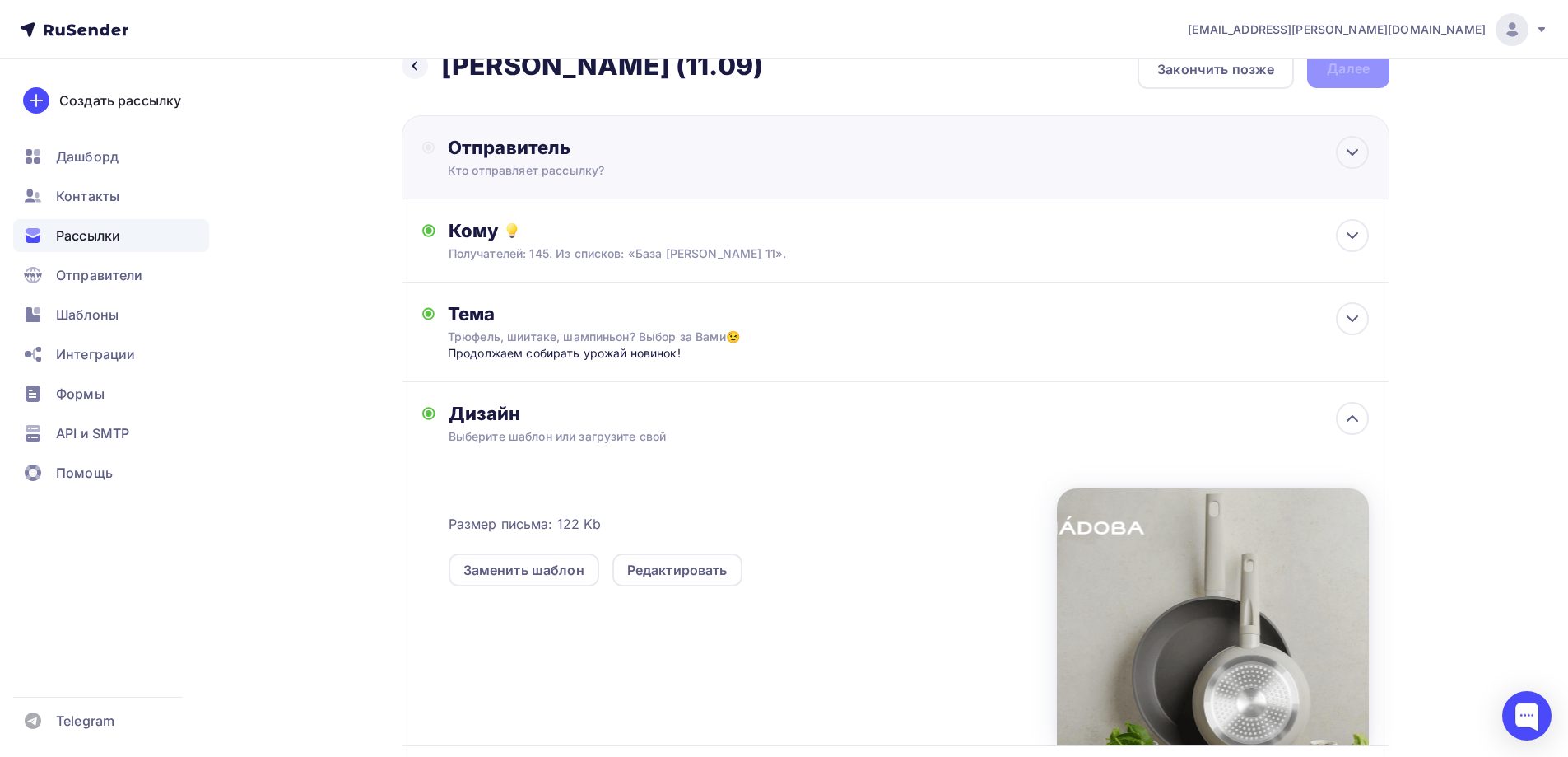
click at [550, 173] on div "Кто отправляет рассылку?" at bounding box center [608, 170] width 321 height 16
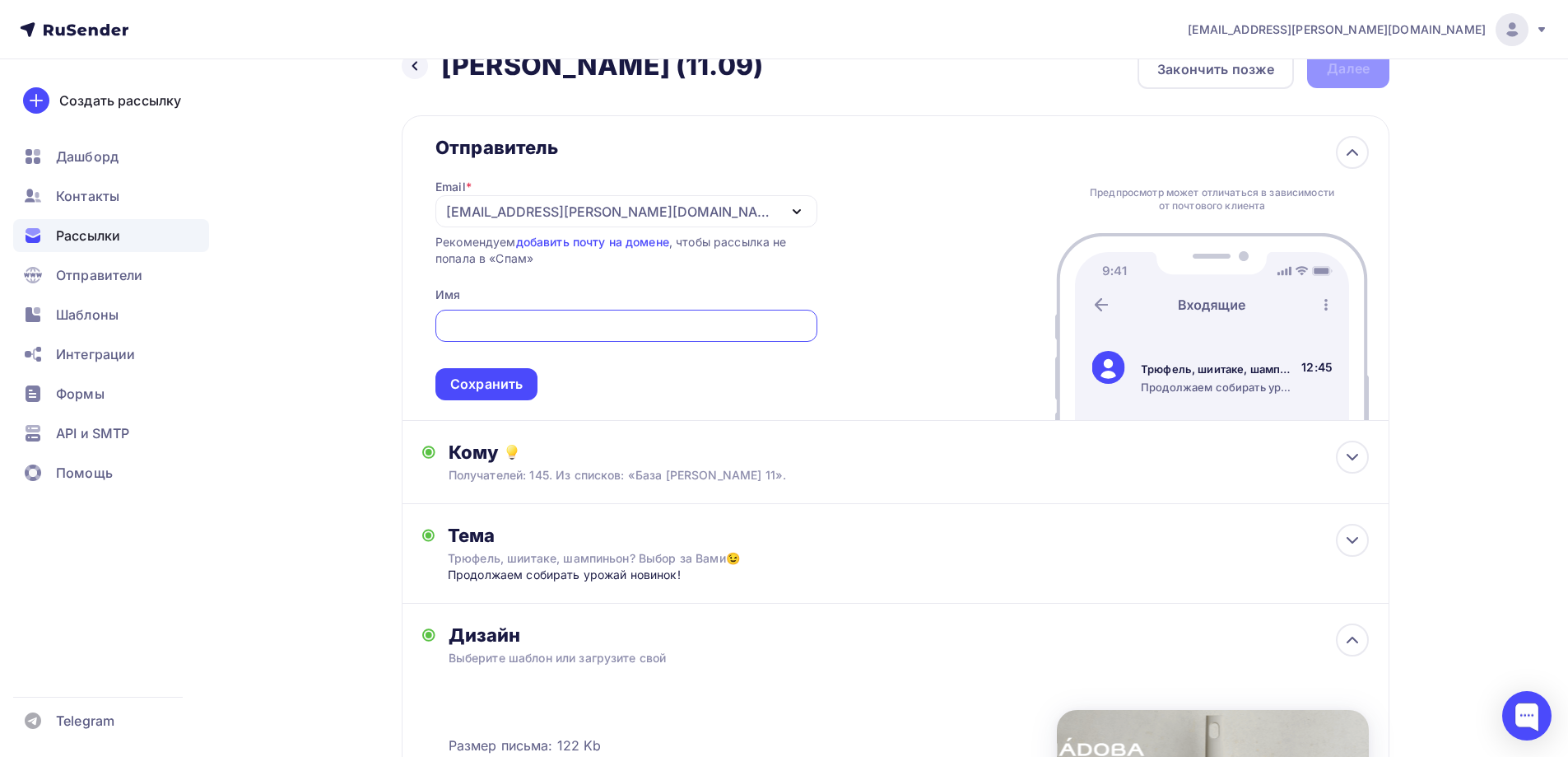
click at [568, 207] on div "[EMAIL_ADDRESS][PERSON_NAME][DOMAIN_NAME]" at bounding box center [612, 212] width 332 height 20
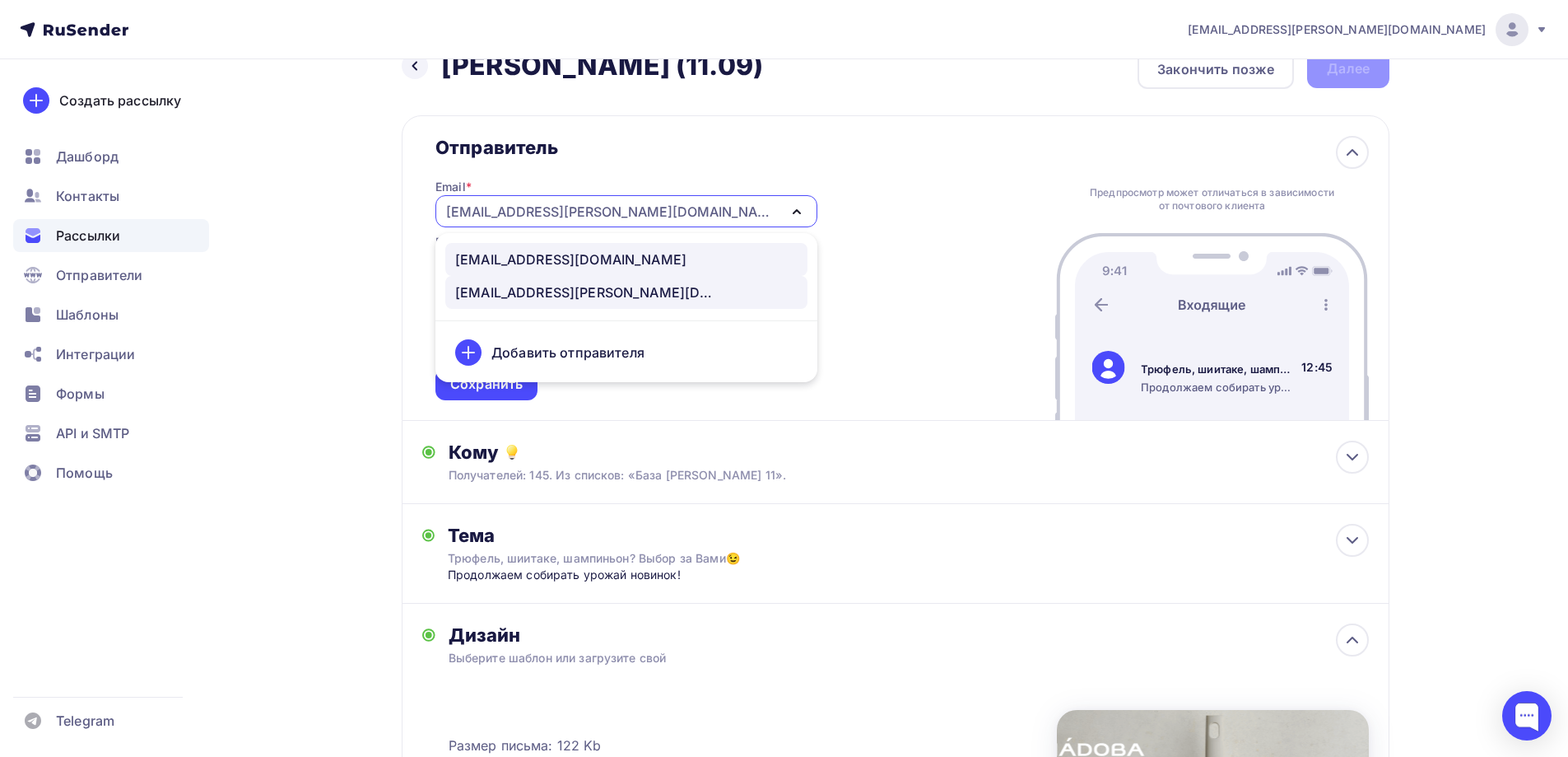
click at [555, 248] on link "[EMAIL_ADDRESS][DOMAIN_NAME]" at bounding box center [627, 259] width 362 height 33
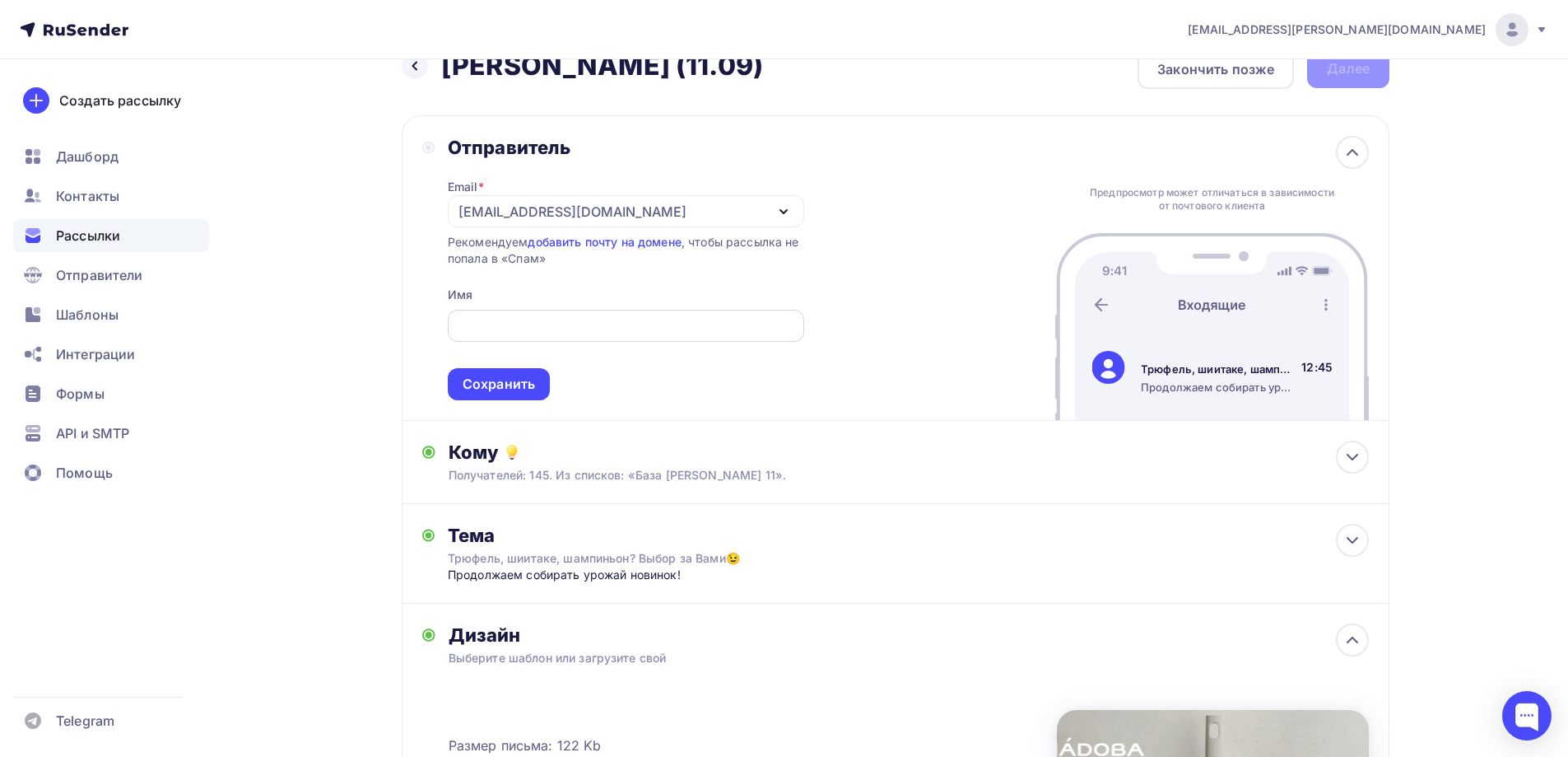
click at [563, 321] on input "text" at bounding box center [625, 327] width 337 height 20
type input "NADOBA"
click at [484, 389] on div "Сохранить" at bounding box center [499, 384] width 73 height 19
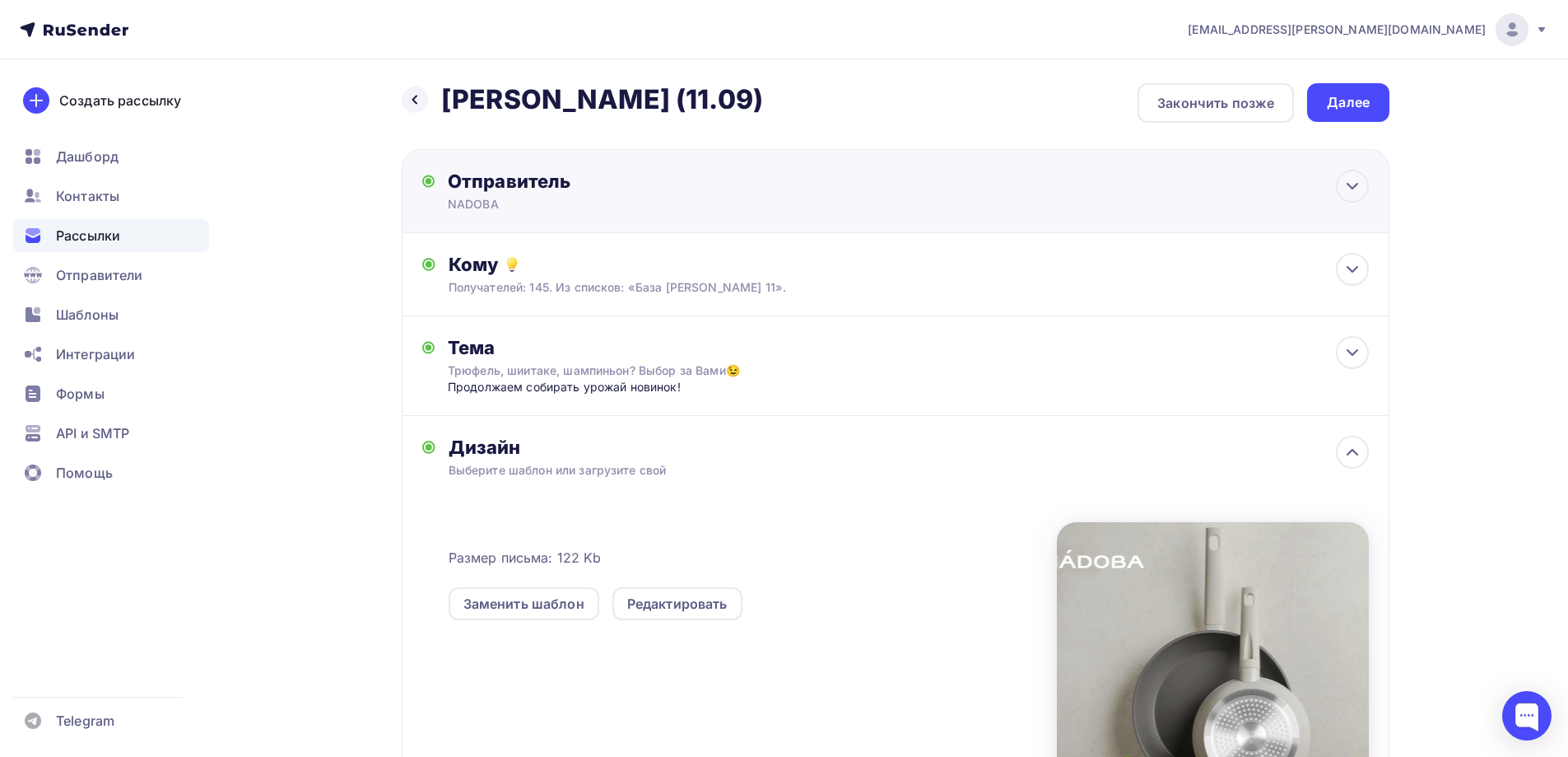
scroll to position [0, 0]
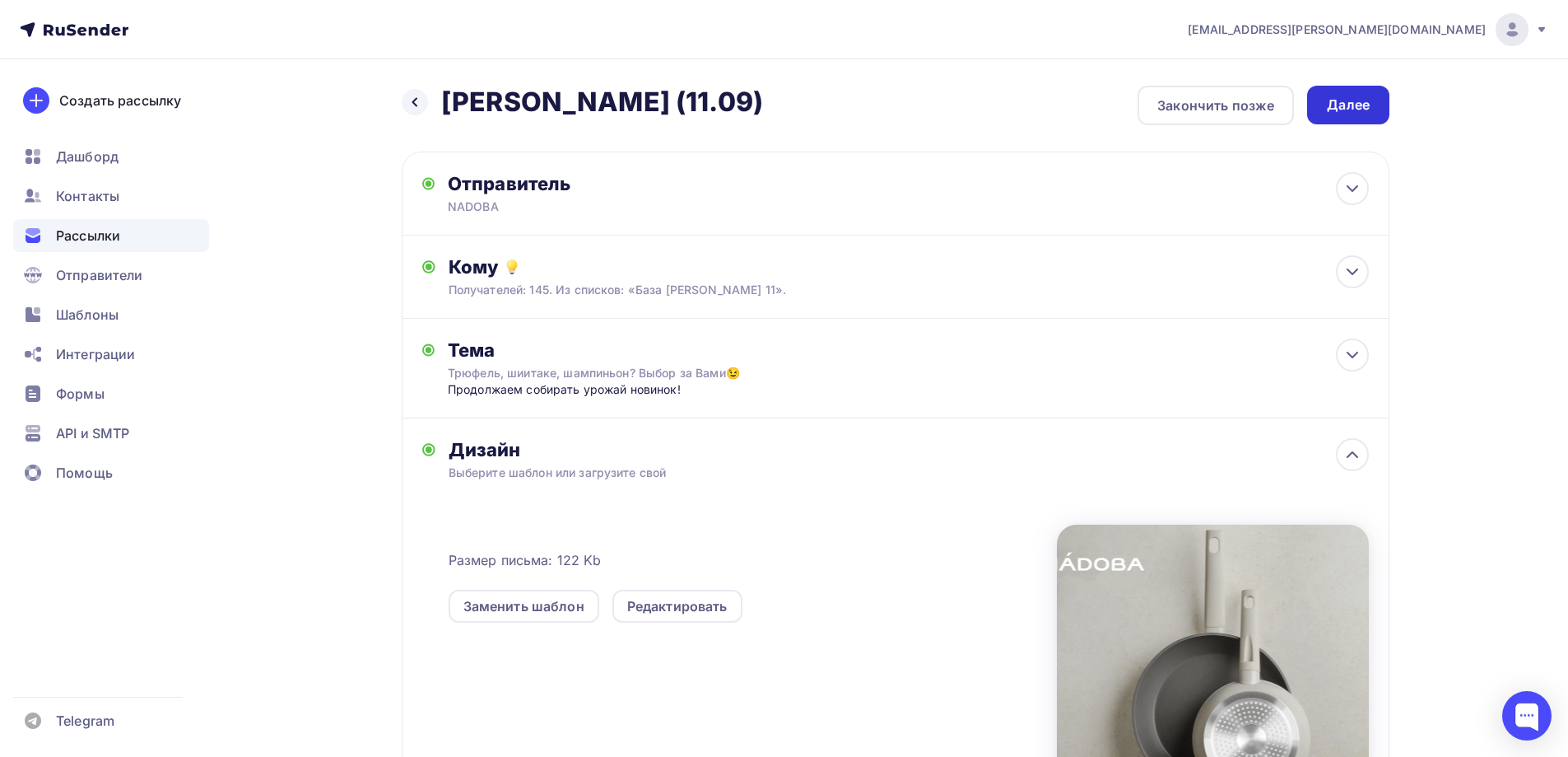
click at [1342, 111] on div "Далее" at bounding box center [1348, 105] width 43 height 19
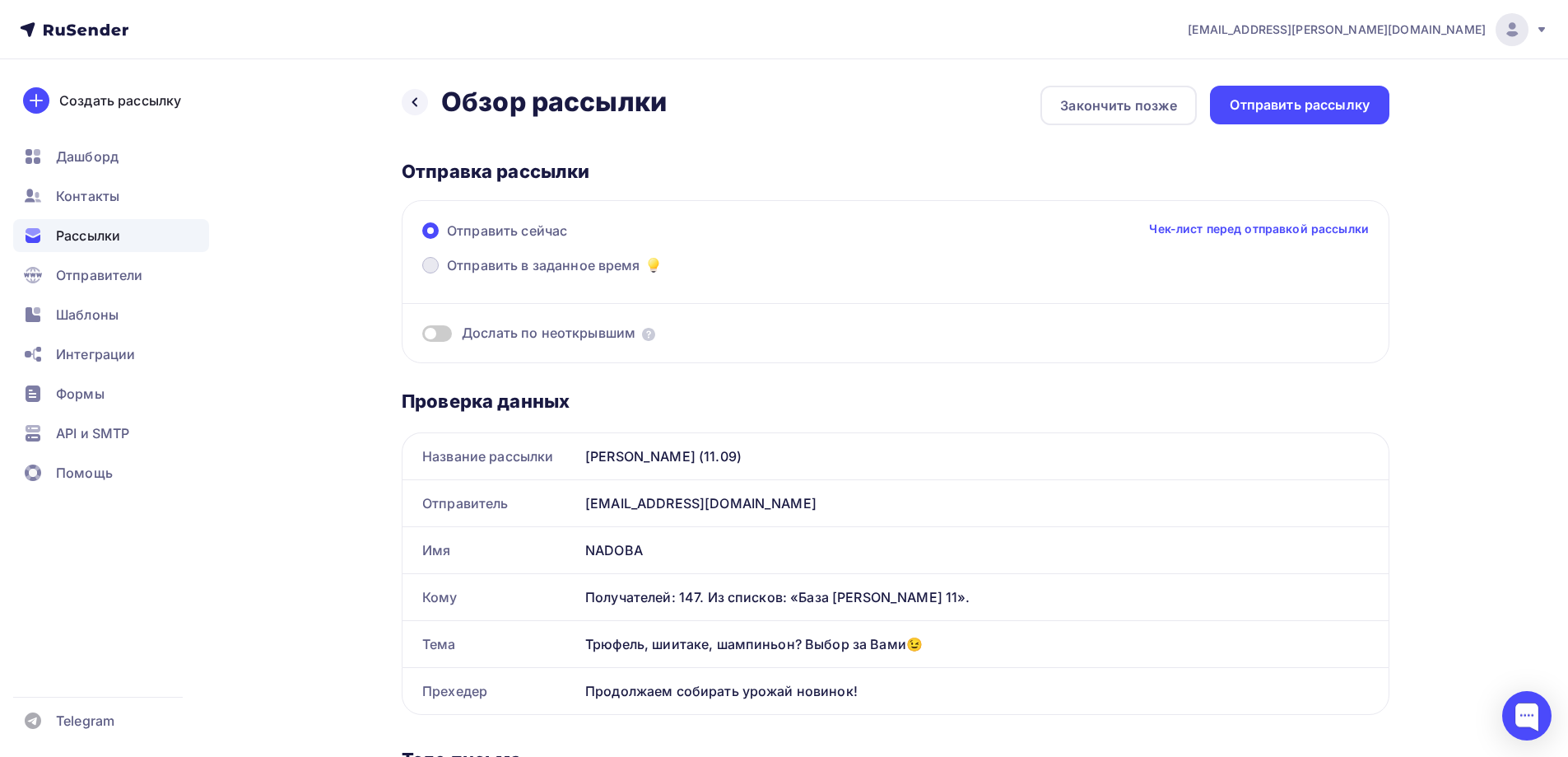
click at [536, 262] on span "Отправить в заданное время" at bounding box center [544, 266] width 194 height 20
click at [447, 275] on input "Отправить в заданное время" at bounding box center [447, 275] width 0 height 0
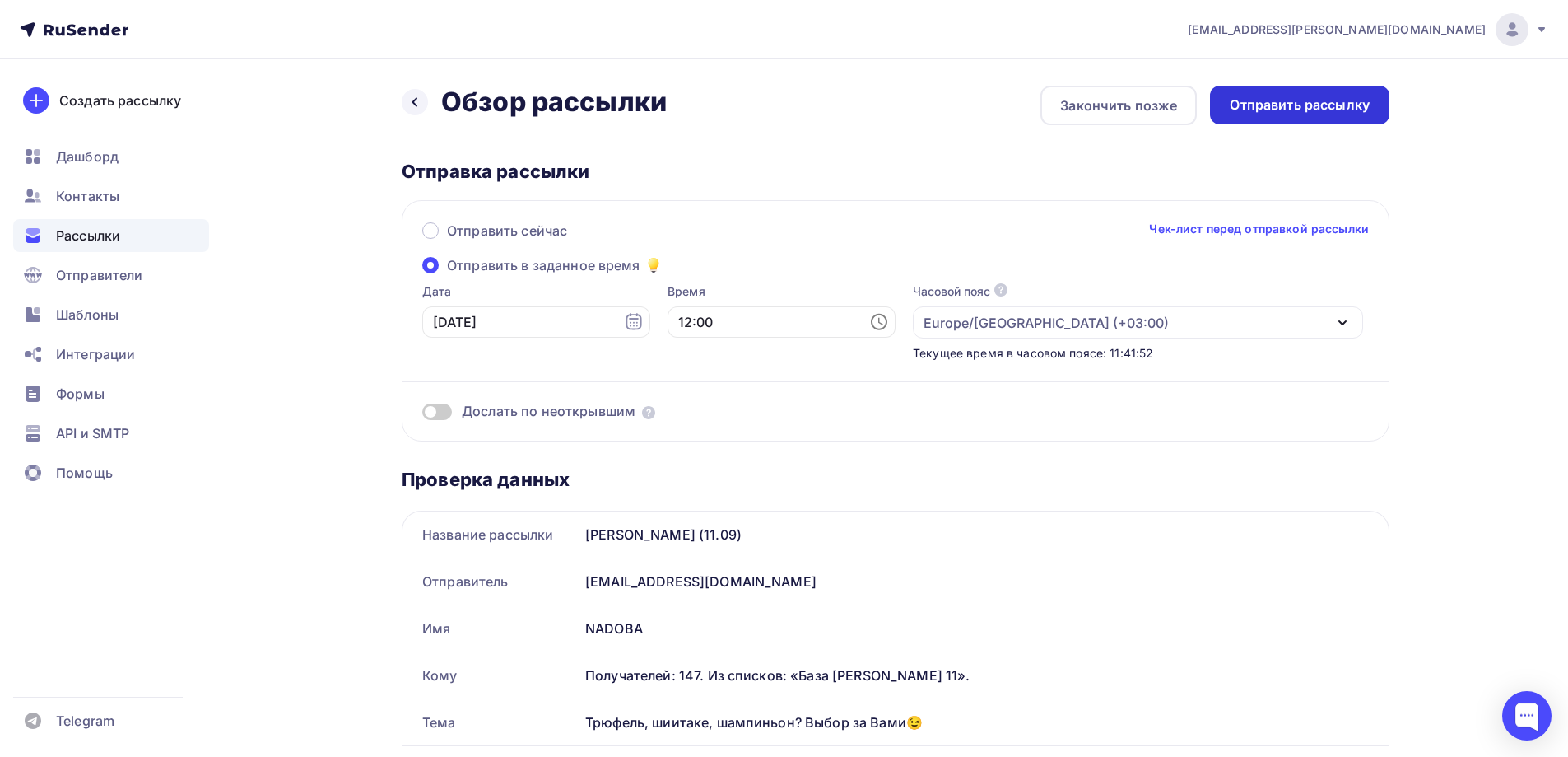
click at [1304, 97] on div "Отправить рассылку" at bounding box center [1300, 105] width 140 height 19
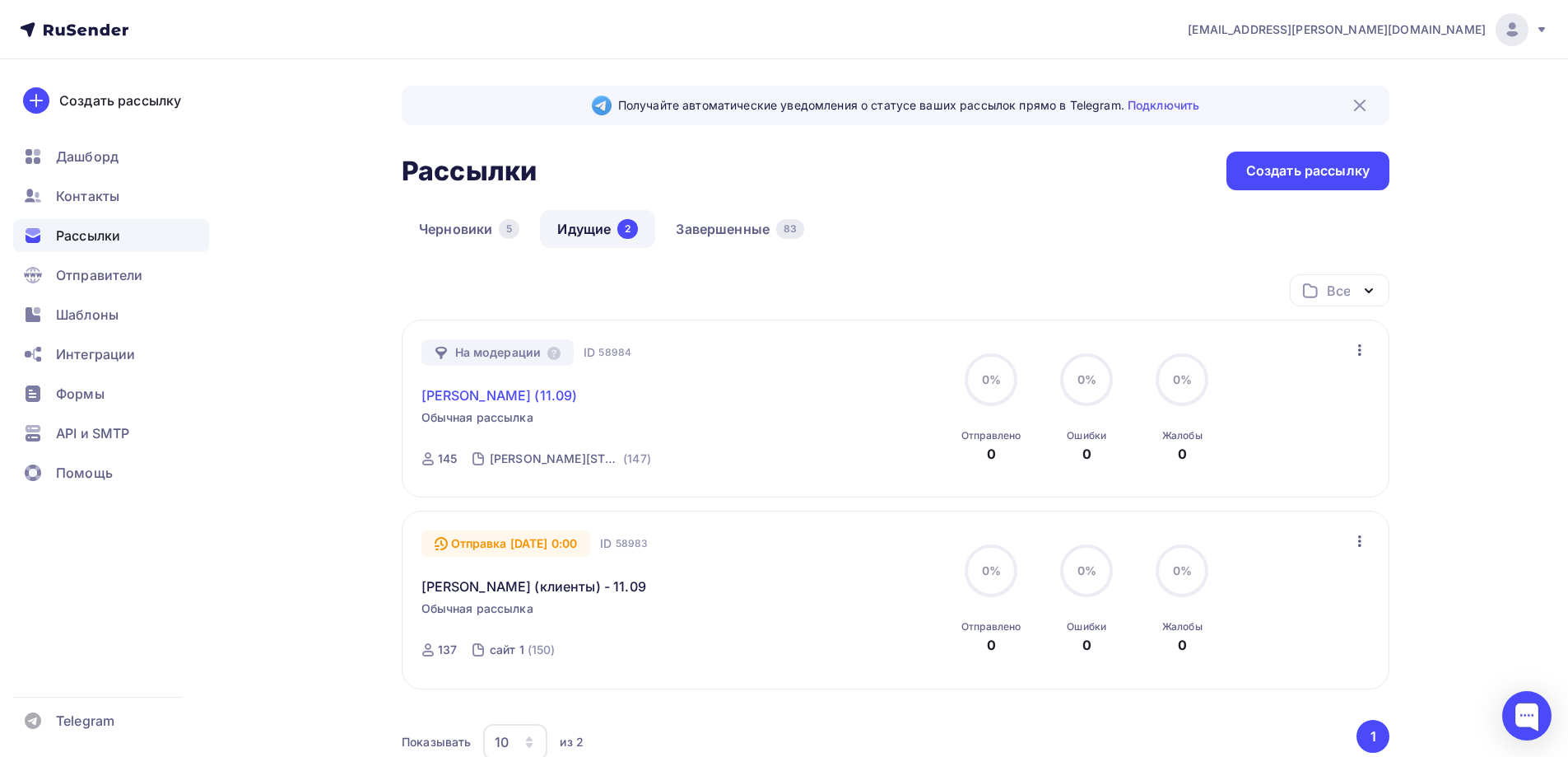
drag, startPoint x: 602, startPoint y: 388, endPoint x: 422, endPoint y: 389, distance: 180.0
click at [422, 389] on div "[PERSON_NAME] (11.09)" at bounding box center [608, 385] width 376 height 39
copy link "[PERSON_NAME] (11.09)"
drag, startPoint x: 655, startPoint y: 459, endPoint x: 492, endPoint y: 456, distance: 163.0
click at [492, 456] on div "На модерации ID 58984 Jasmina - БМЛ (11.09) Обычная рассылка Отправка 12.09.202…" at bounding box center [608, 409] width 376 height 139
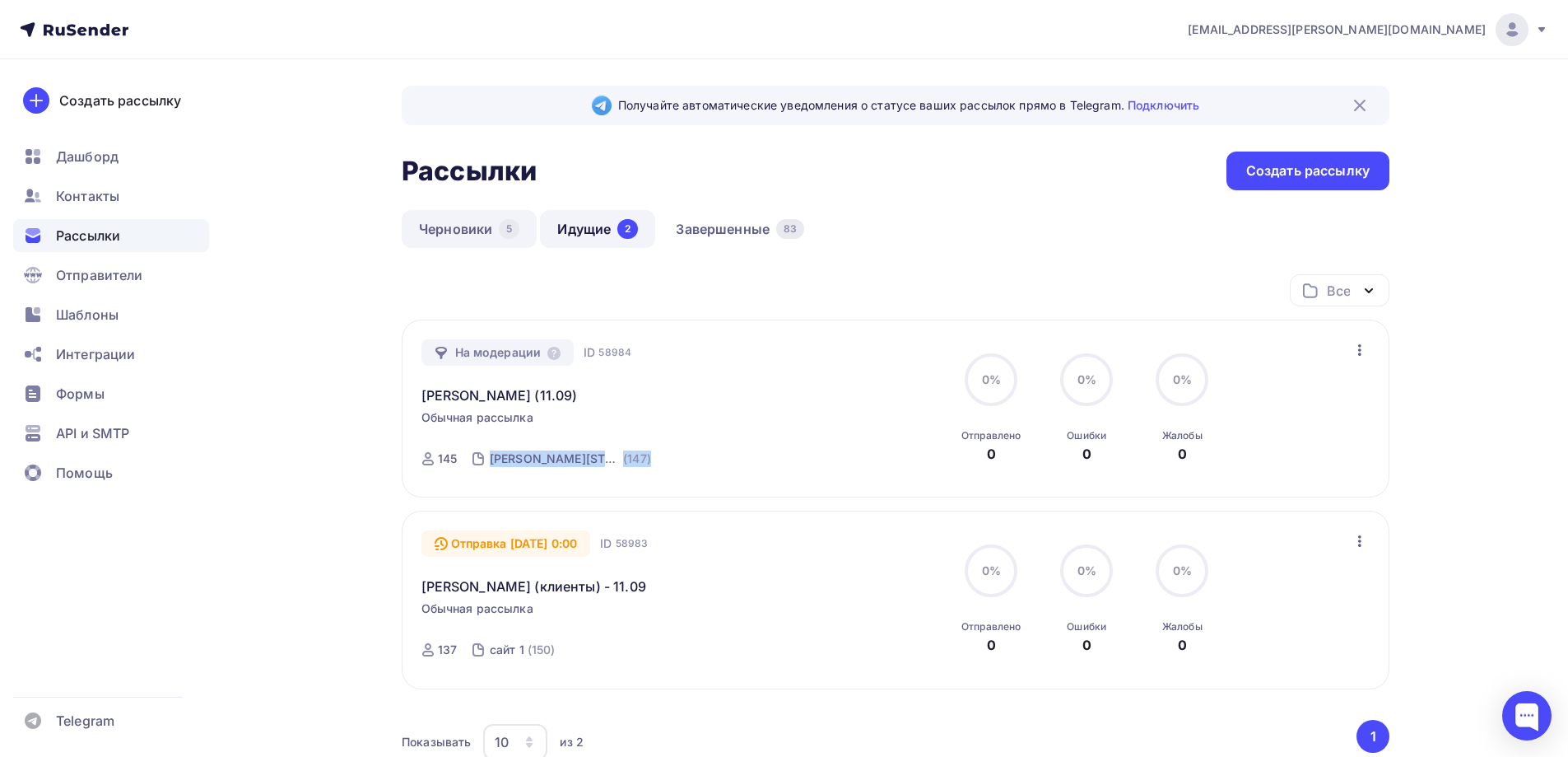
copy link "База Леонова 11 (147)"
drag, startPoint x: 1086, startPoint y: 303, endPoint x: 911, endPoint y: 227, distance: 190.8
click at [1081, 299] on div "Все Все папки клиенты X-150 (8) сайт X (4) Создать новую папку" at bounding box center [896, 297] width 988 height 45
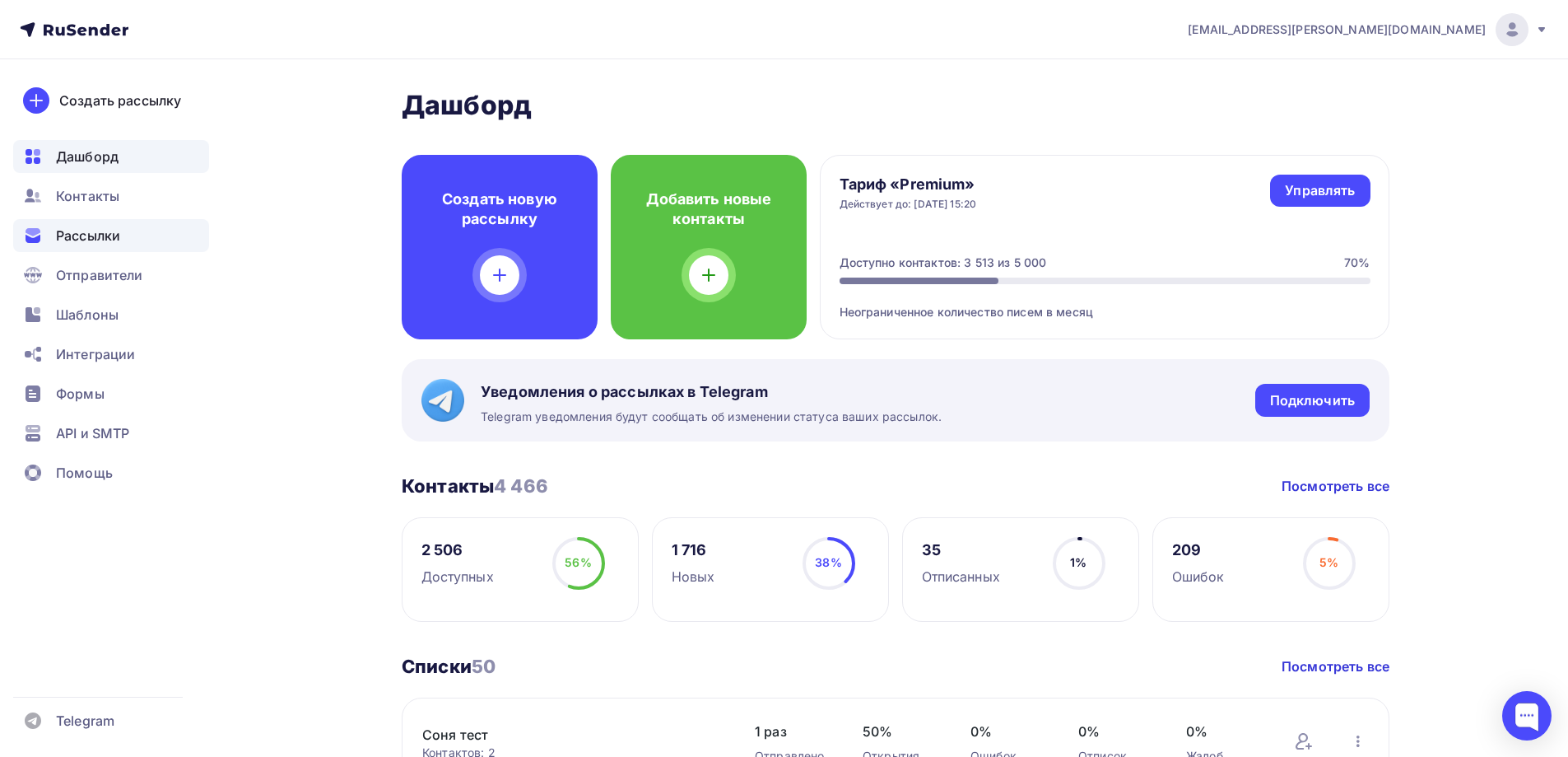
click at [96, 232] on span "Рассылки" at bounding box center [88, 236] width 65 height 20
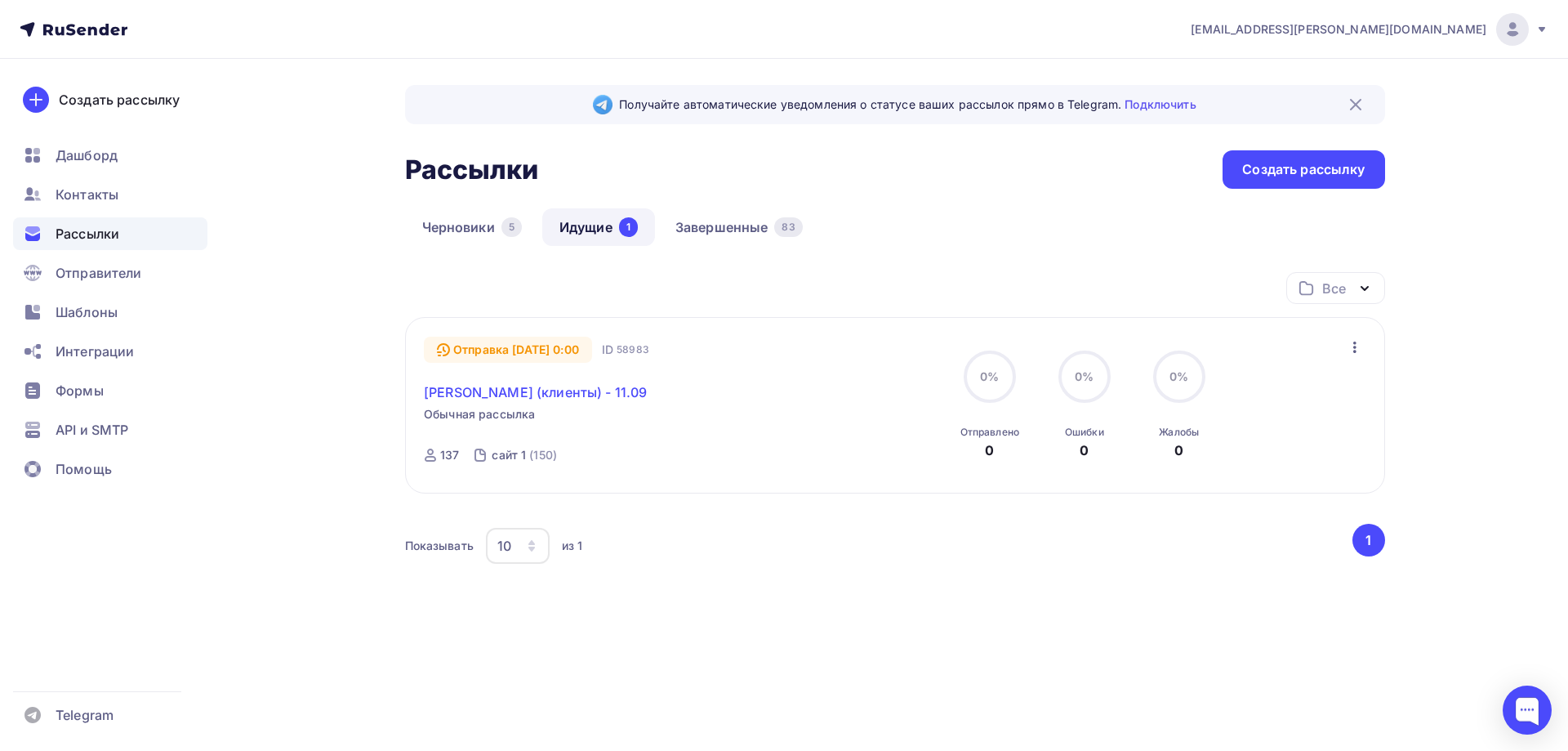
click at [530, 387] on link "[PERSON_NAME] (клиенты) - 11.09" at bounding box center [535, 393] width 223 height 20
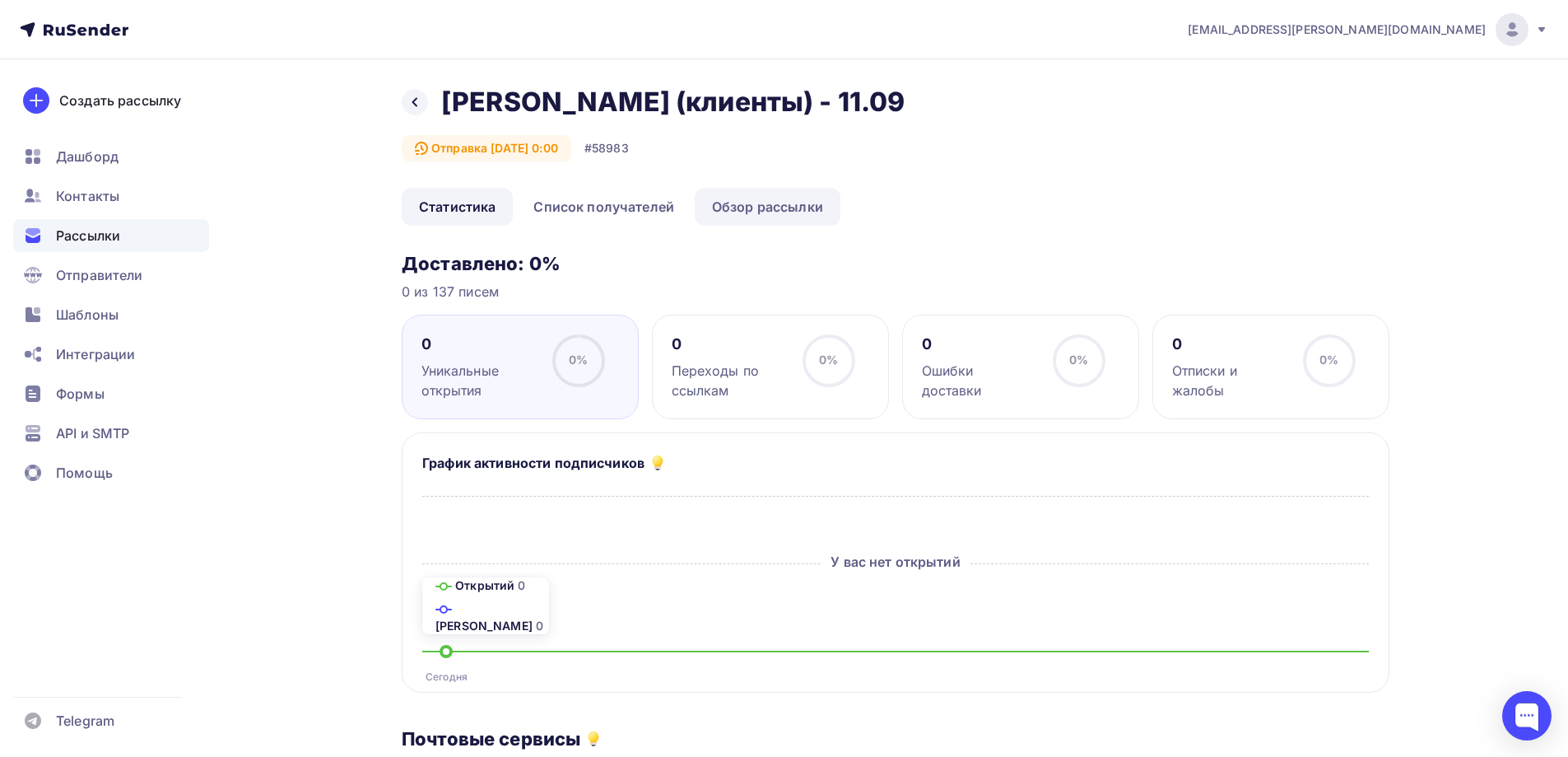
click at [799, 197] on link "Обзор рассылки" at bounding box center [768, 207] width 146 height 38
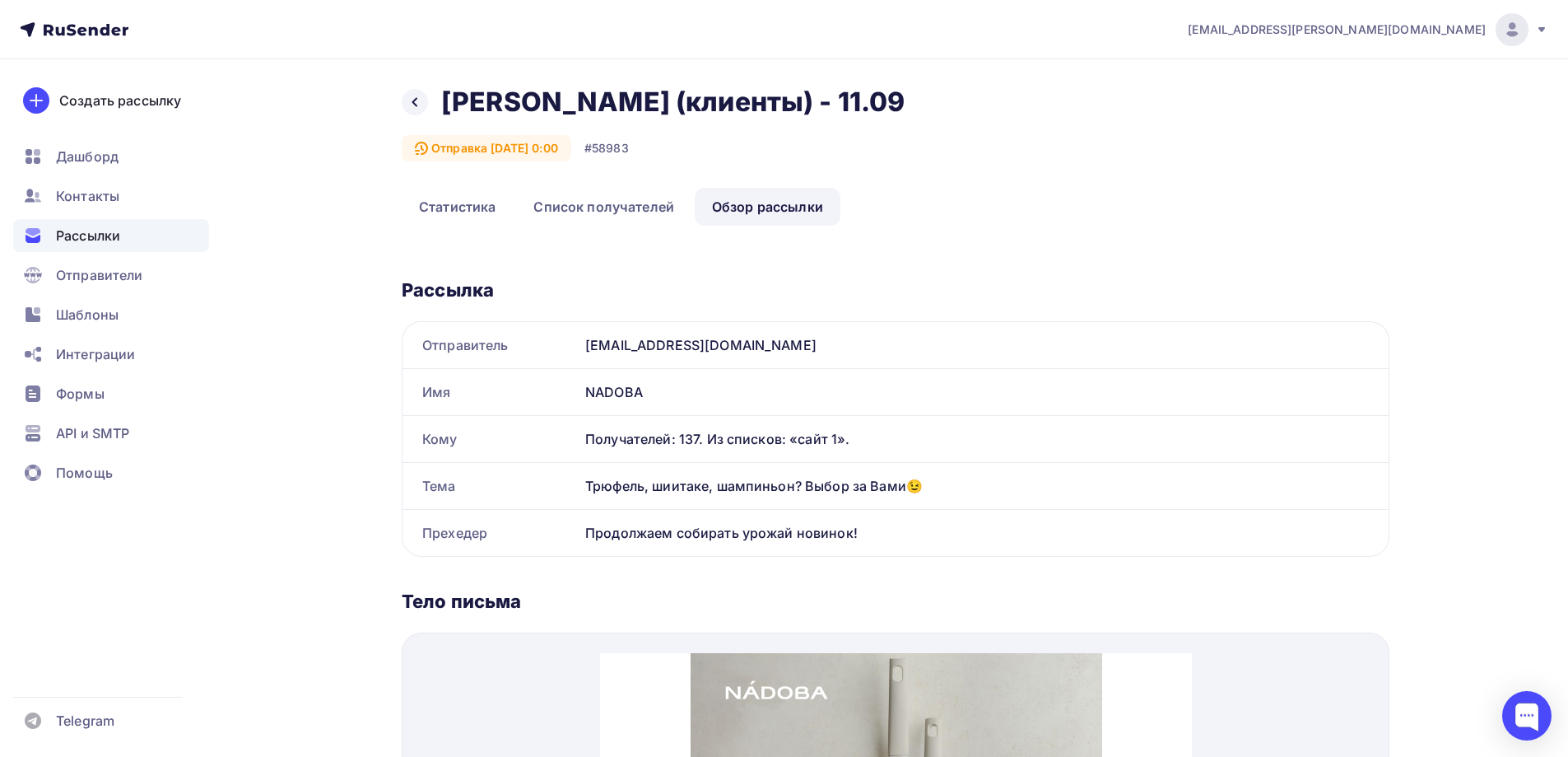
drag, startPoint x: 588, startPoint y: 483, endPoint x: 959, endPoint y: 486, distance: 371.0
click at [959, 486] on div "Трюфель, шиитаке, шампиньон? Выбор за Вами😉" at bounding box center [983, 486] width 810 height 46
copy div "Трюфель, шиитаке, шампиньон? Выбор за Вами😉"
drag, startPoint x: 856, startPoint y: 534, endPoint x: 582, endPoint y: 534, distance: 274.0
click at [582, 534] on div "Продолжаем собирать урожай новинок!" at bounding box center [983, 532] width 810 height 46
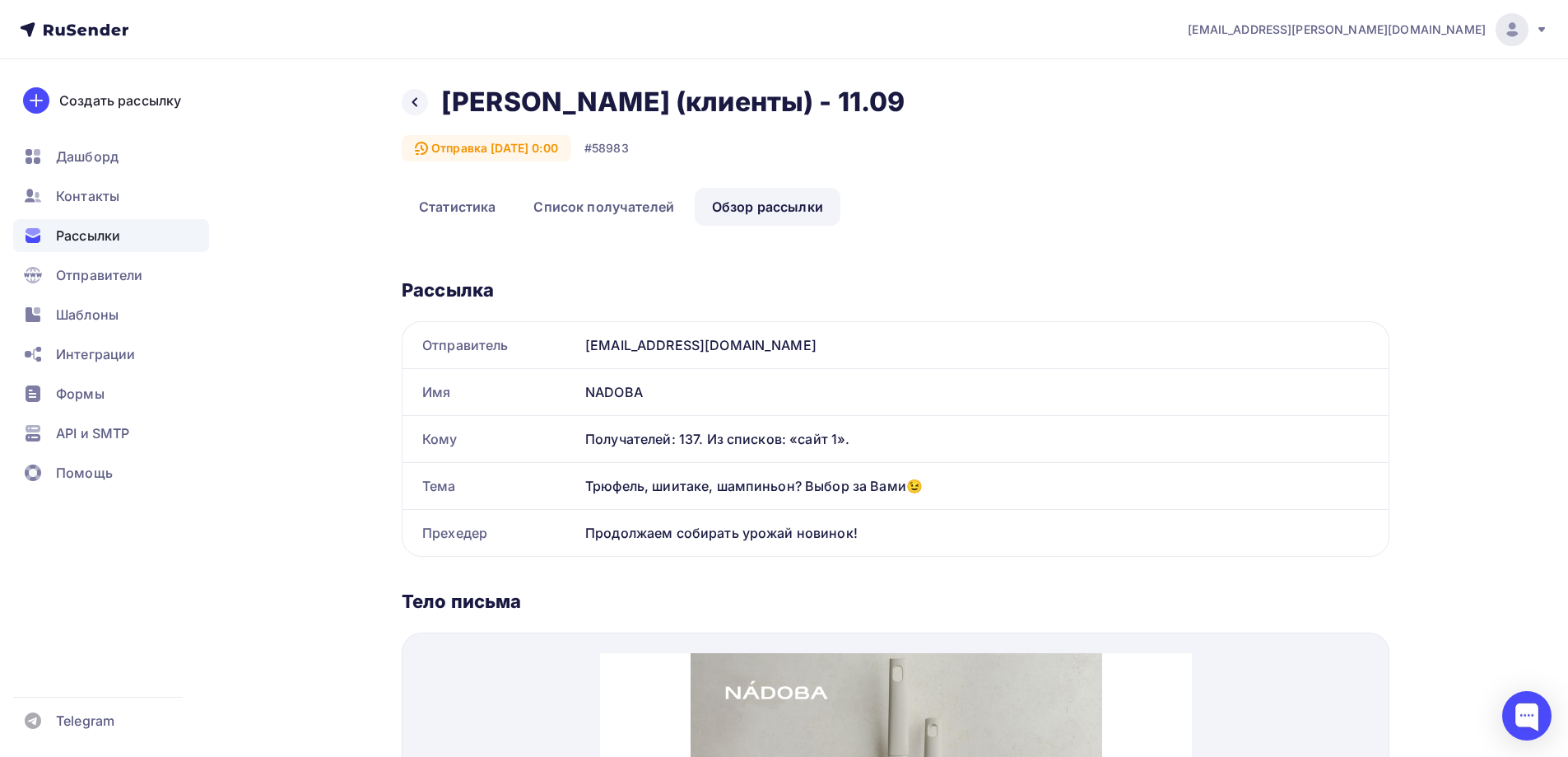
copy div "Продолжаем собирать урожай новинок!"
drag, startPoint x: 943, startPoint y: 484, endPoint x: 447, endPoint y: 172, distance: 586.0
click at [580, 487] on div "Трюфель, шиитаке, шампиньон? Выбор за Вами😉" at bounding box center [983, 486] width 810 height 46
copy div "Трюфель, шиитаке, шампиньон? Выбор за Вами😉"
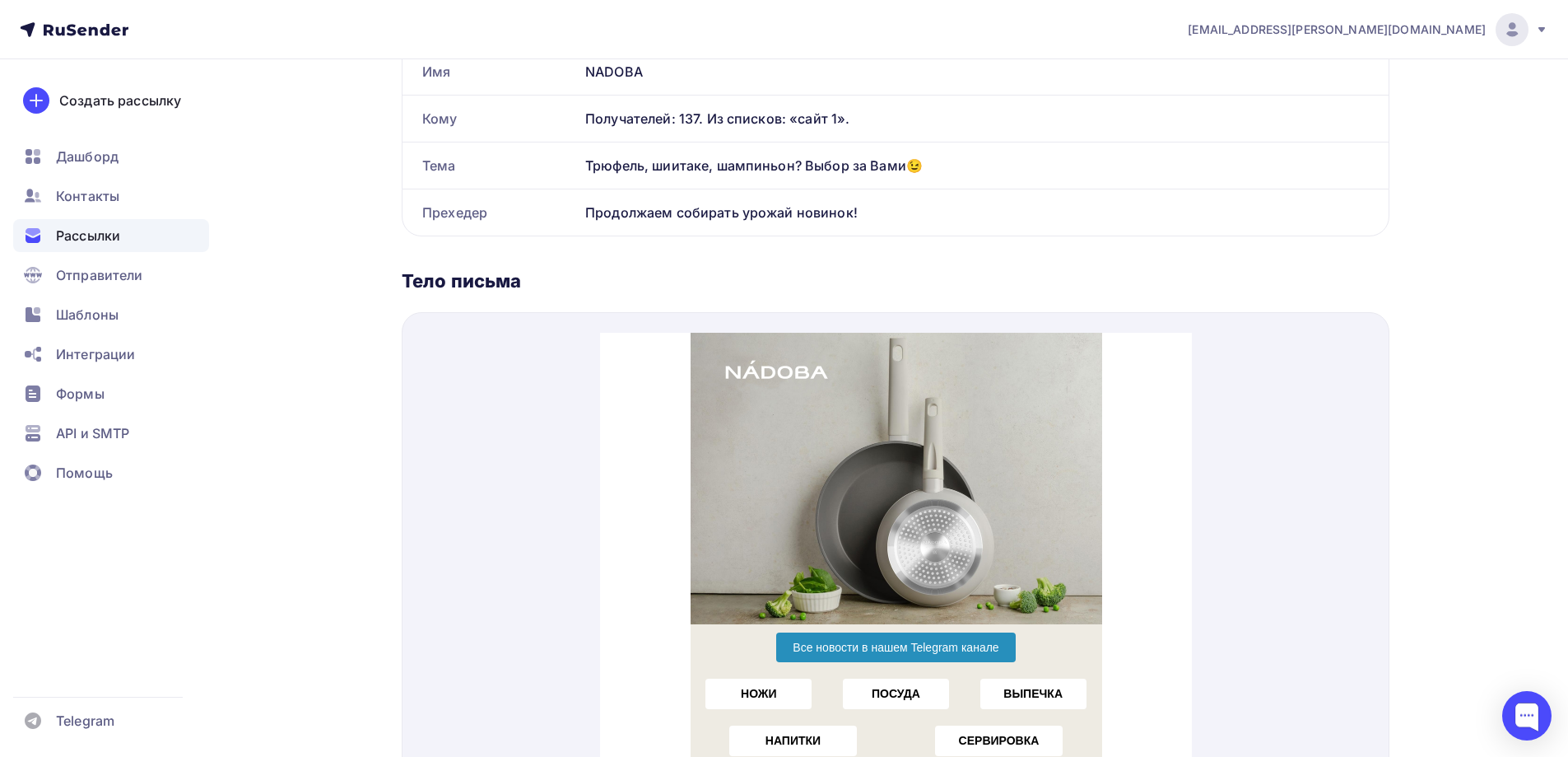
scroll to position [329, 0]
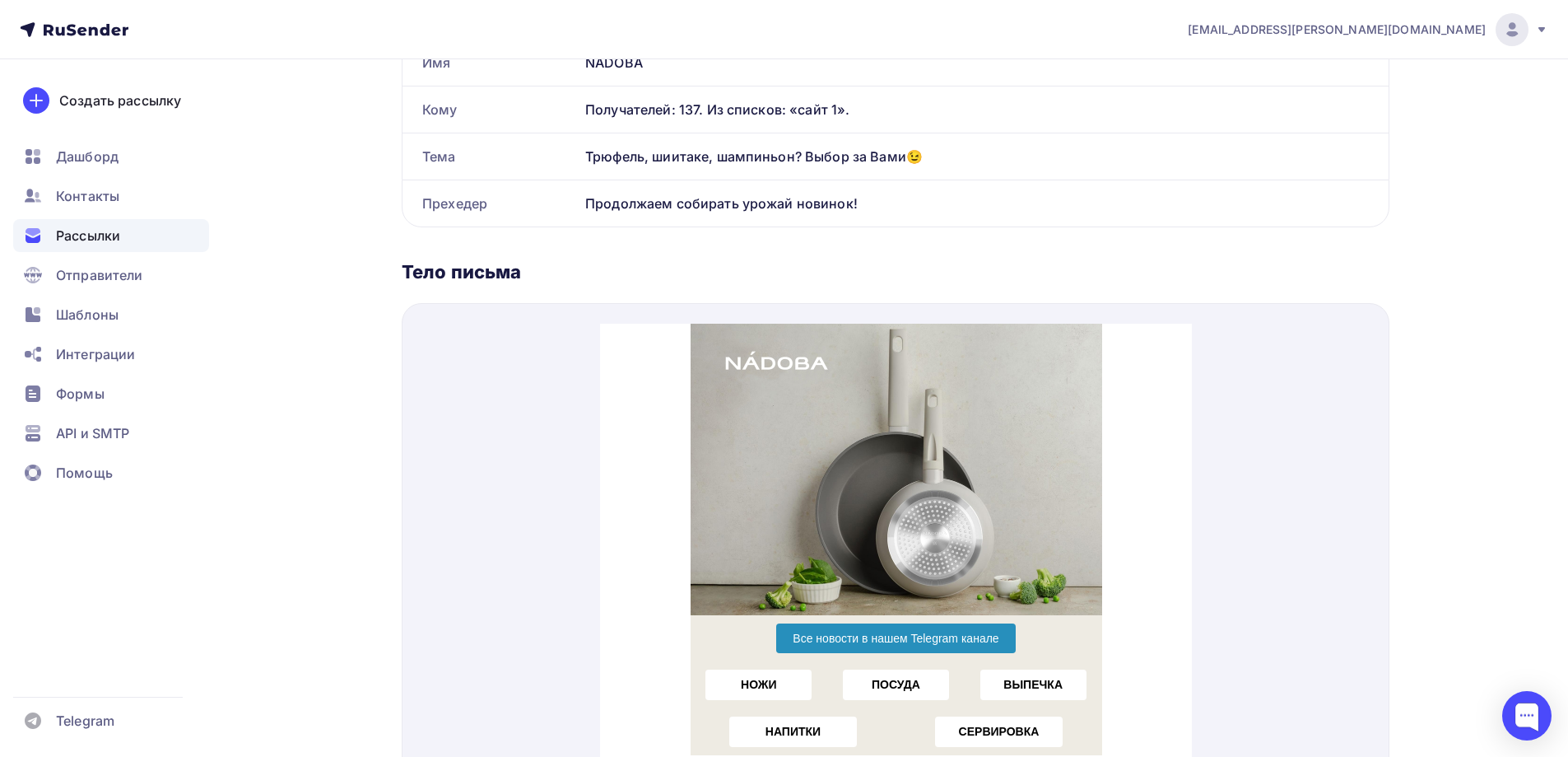
click at [673, 255] on div "Рассылка Отправитель news@nadoba.ru Имя NADOBA Кому Получателей: 137. Из списко…" at bounding box center [896, 432] width 988 height 1019
drag, startPoint x: 1162, startPoint y: 258, endPoint x: 1485, endPoint y: 179, distance: 332.5
click at [1485, 179] on div "a.gorbach@nadoba.eu Аккаунт Тарифы Выйти Создать рассылку Дашборд Контакты Расс…" at bounding box center [784, 338] width 1568 height 1337
drag, startPoint x: 583, startPoint y: 153, endPoint x: 1121, endPoint y: 83, distance: 542.5
click at [939, 146] on div "Трюфель, шиитаке, шампиньон? Выбор за Вами😉" at bounding box center [983, 156] width 810 height 46
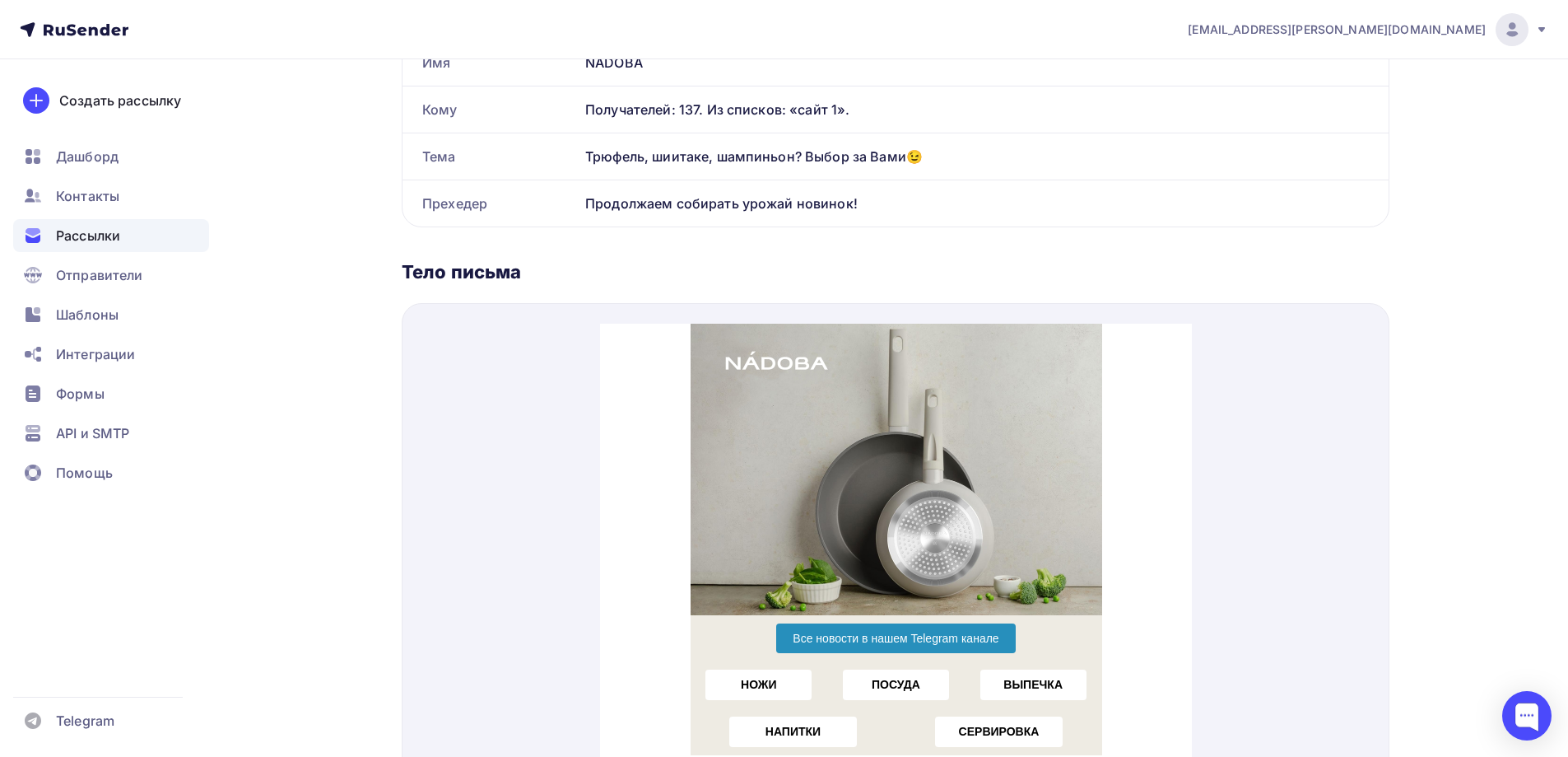
copy div "Трюфель, шиитаке, шампиньон? Выбор за Вами😉"
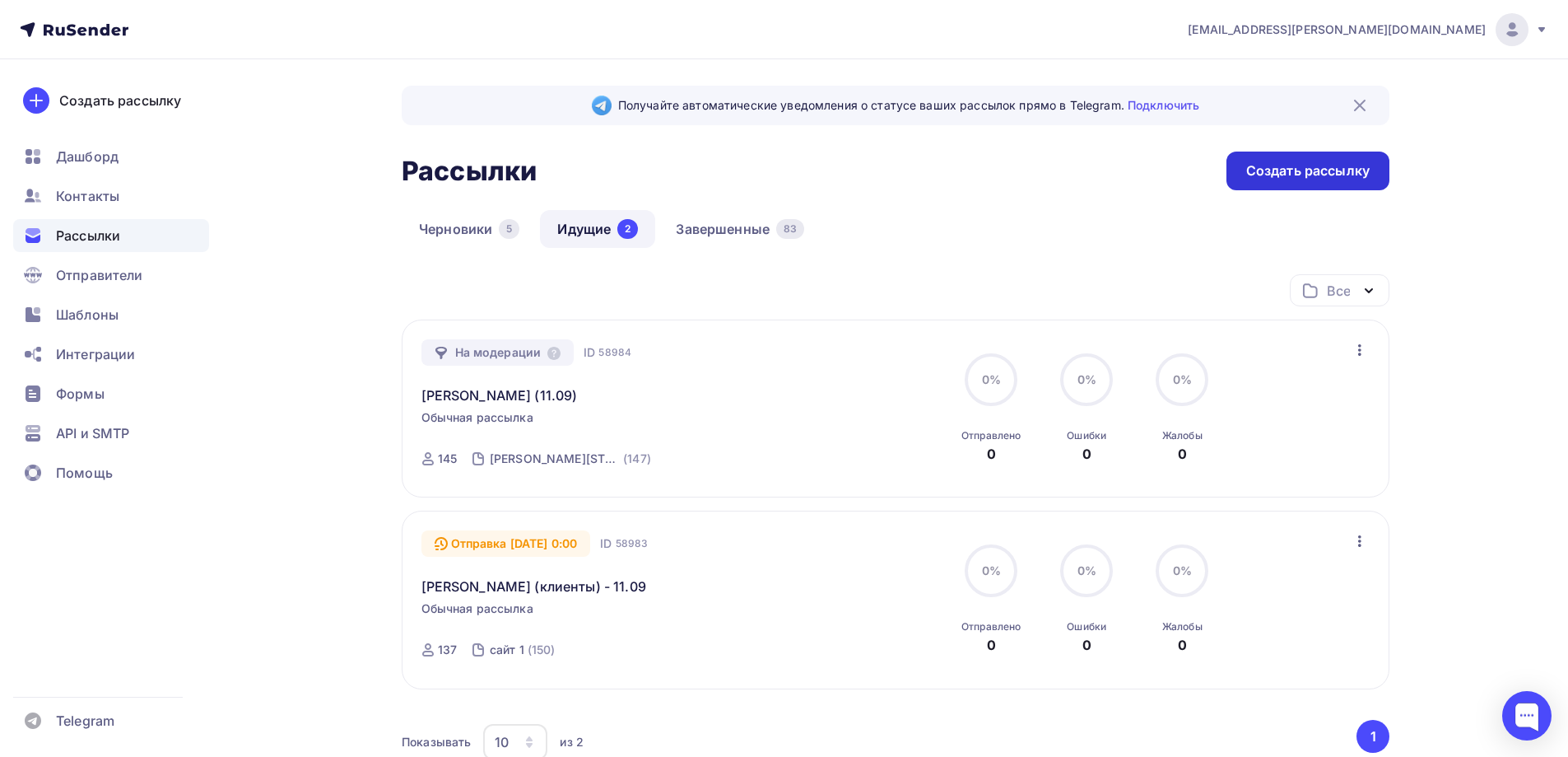
click at [1307, 176] on div "Создать рассылку" at bounding box center [1308, 170] width 124 height 19
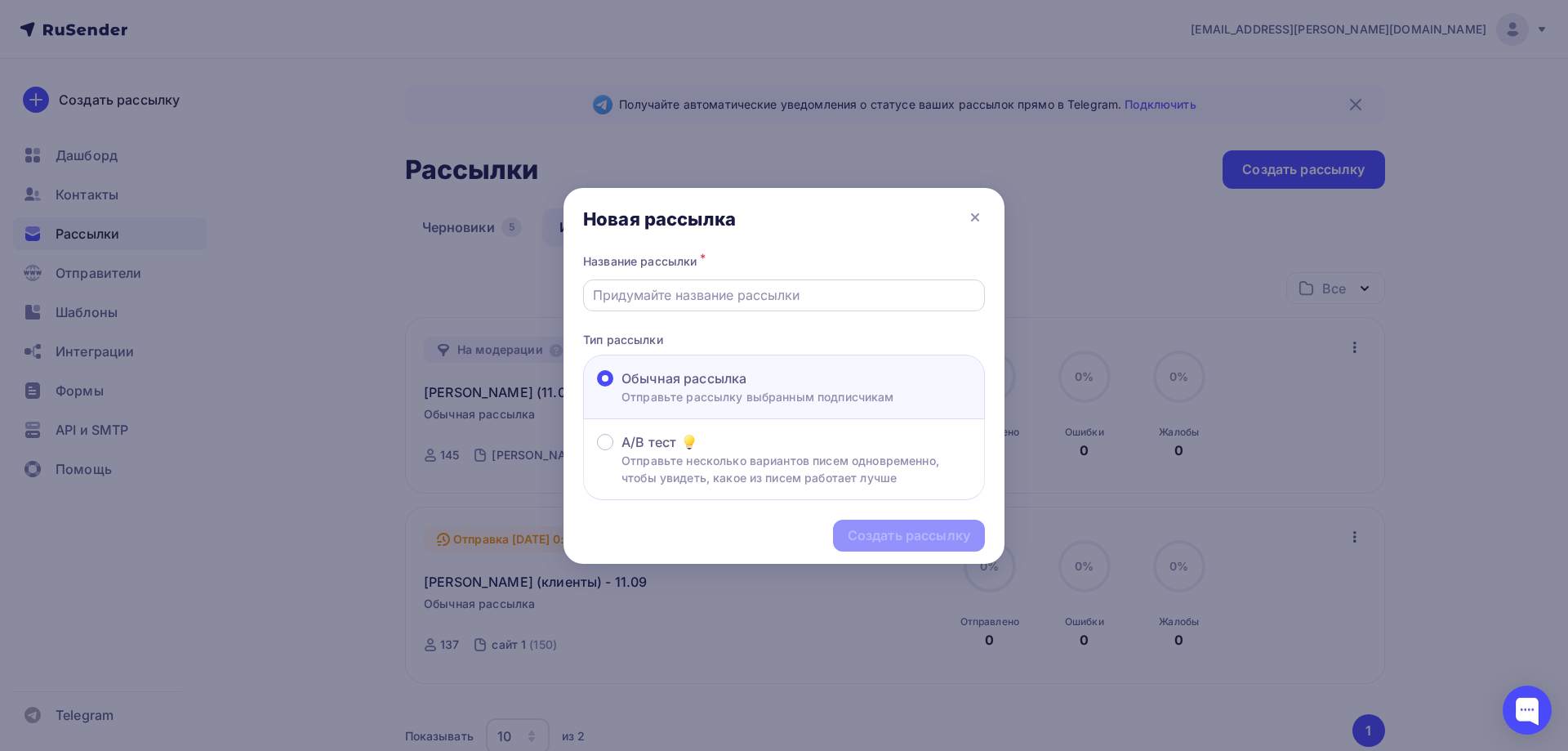
click at [843, 306] on div at bounding box center [783, 295] width 401 height 32
click at [846, 308] on div at bounding box center [783, 295] width 401 height 32
click at [802, 300] on input "text" at bounding box center [784, 295] width 383 height 20
type input "тест"
click at [926, 534] on div "Создать рассылку" at bounding box center [909, 535] width 123 height 19
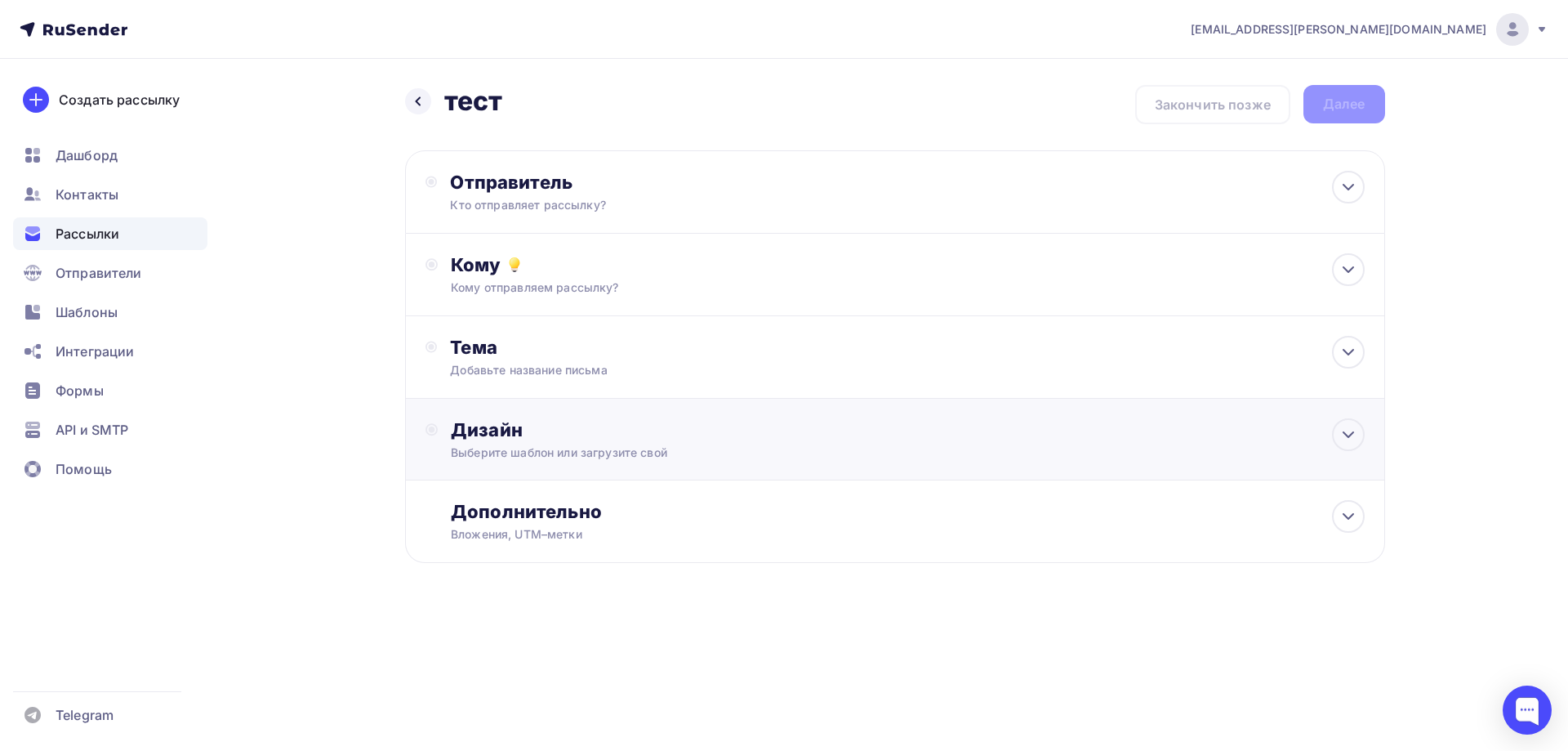
click at [660, 461] on div "Дизайн Выберите шаблон или загрузите свой" at bounding box center [895, 449] width 939 height 61
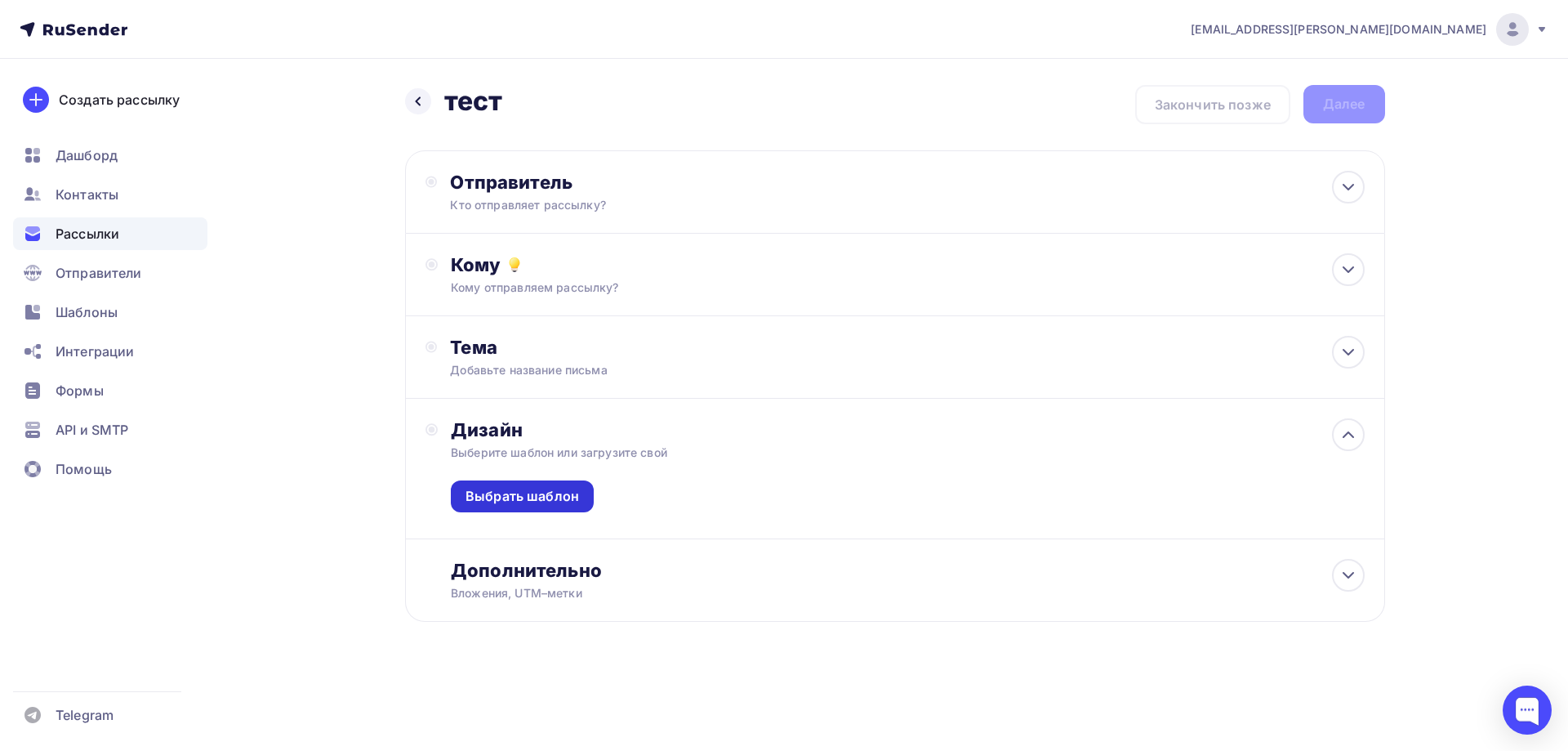
click at [556, 493] on div "Выбрать шаблон" at bounding box center [522, 496] width 114 height 19
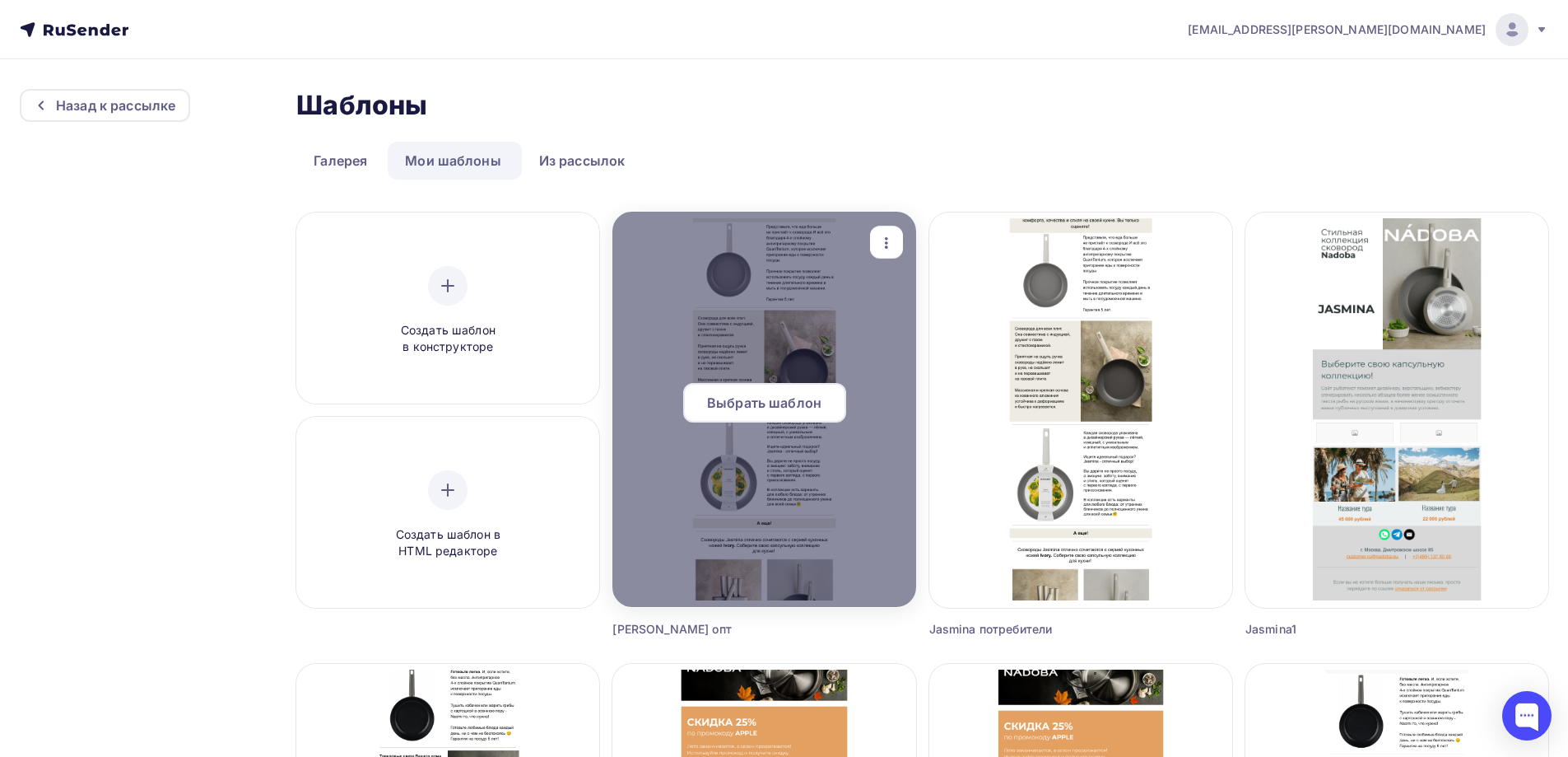
click at [746, 410] on span "Выбрать шаблон" at bounding box center [765, 403] width 115 height 20
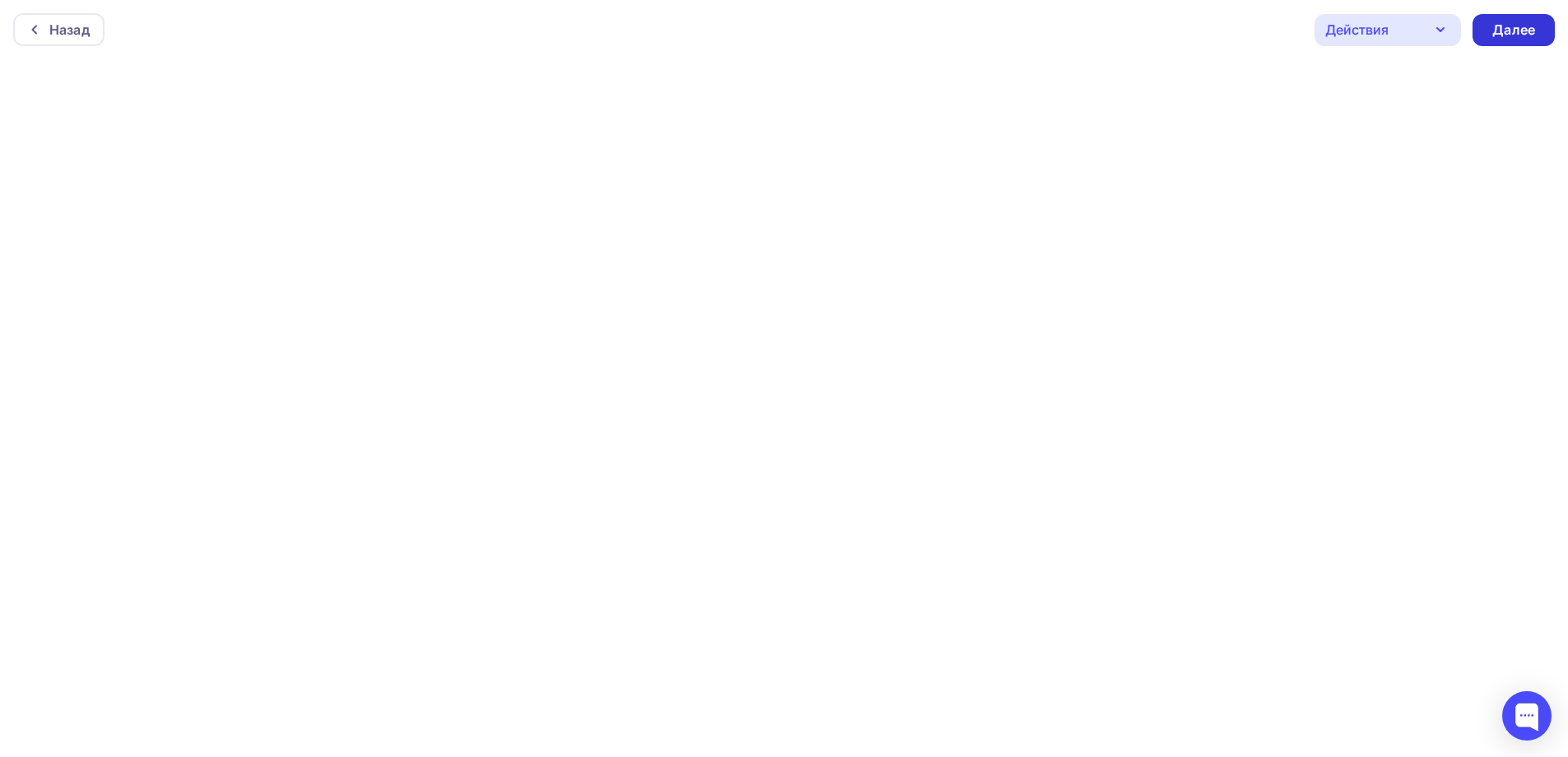
click at [1524, 25] on div "Далее" at bounding box center [1513, 30] width 43 height 19
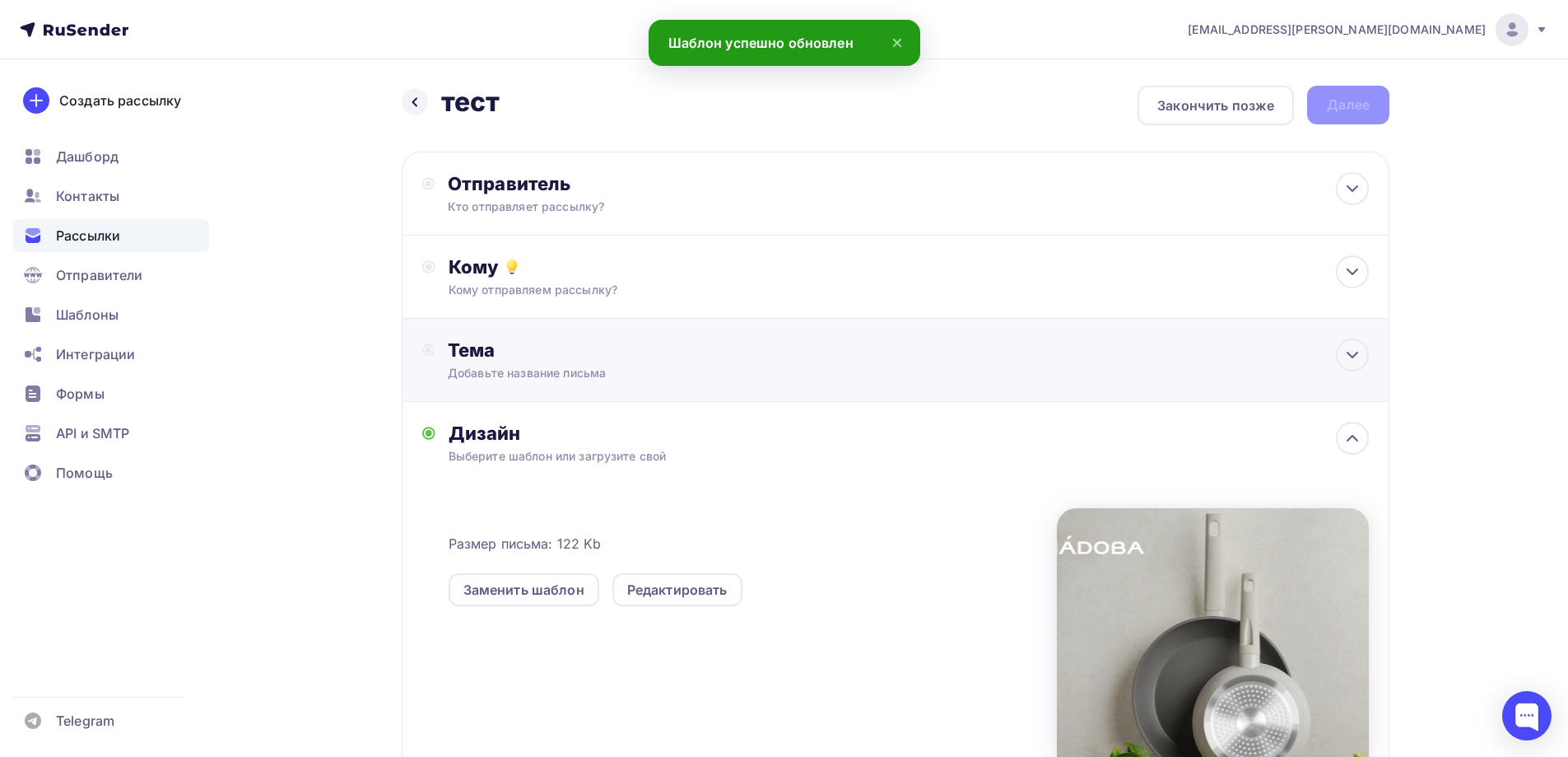
click at [658, 358] on div "Тема" at bounding box center [610, 349] width 326 height 23
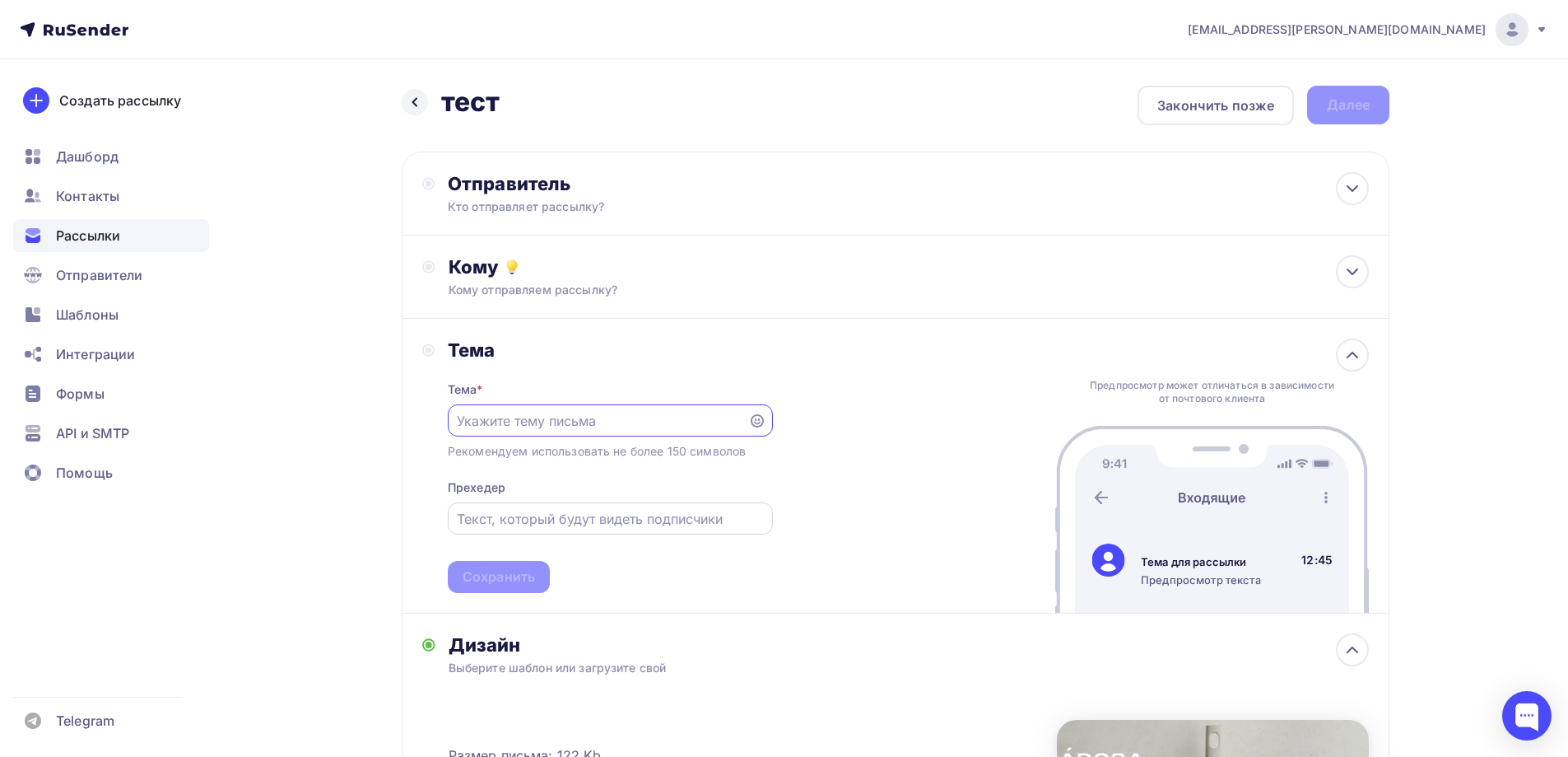
click at [536, 530] on div at bounding box center [610, 518] width 326 height 32
click at [537, 526] on input "text" at bounding box center [609, 519] width 307 height 20
paste input "Продолжаем собирать урожай новинок!"
type input "Продолжаем собирать урожай новинок!"
click at [560, 416] on input "text" at bounding box center [598, 421] width 282 height 20
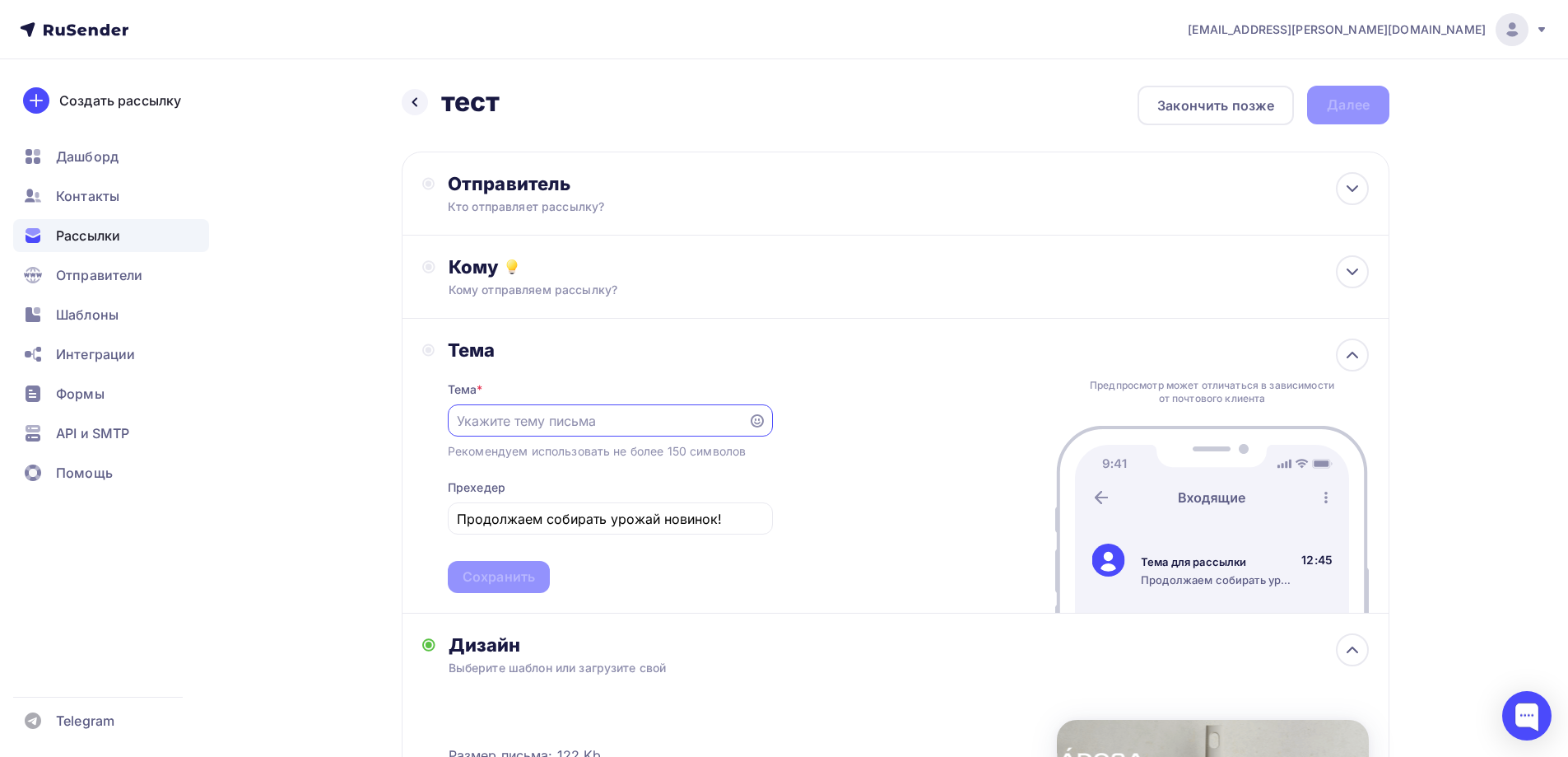
paste input "Трюфель, шиитаке, шампиньон? Выбор за Вами😉"
type input "Трюфель, шиитаке, шампиньон? Выбор за Вами😉"
click at [477, 580] on div "Сохранить" at bounding box center [499, 577] width 73 height 19
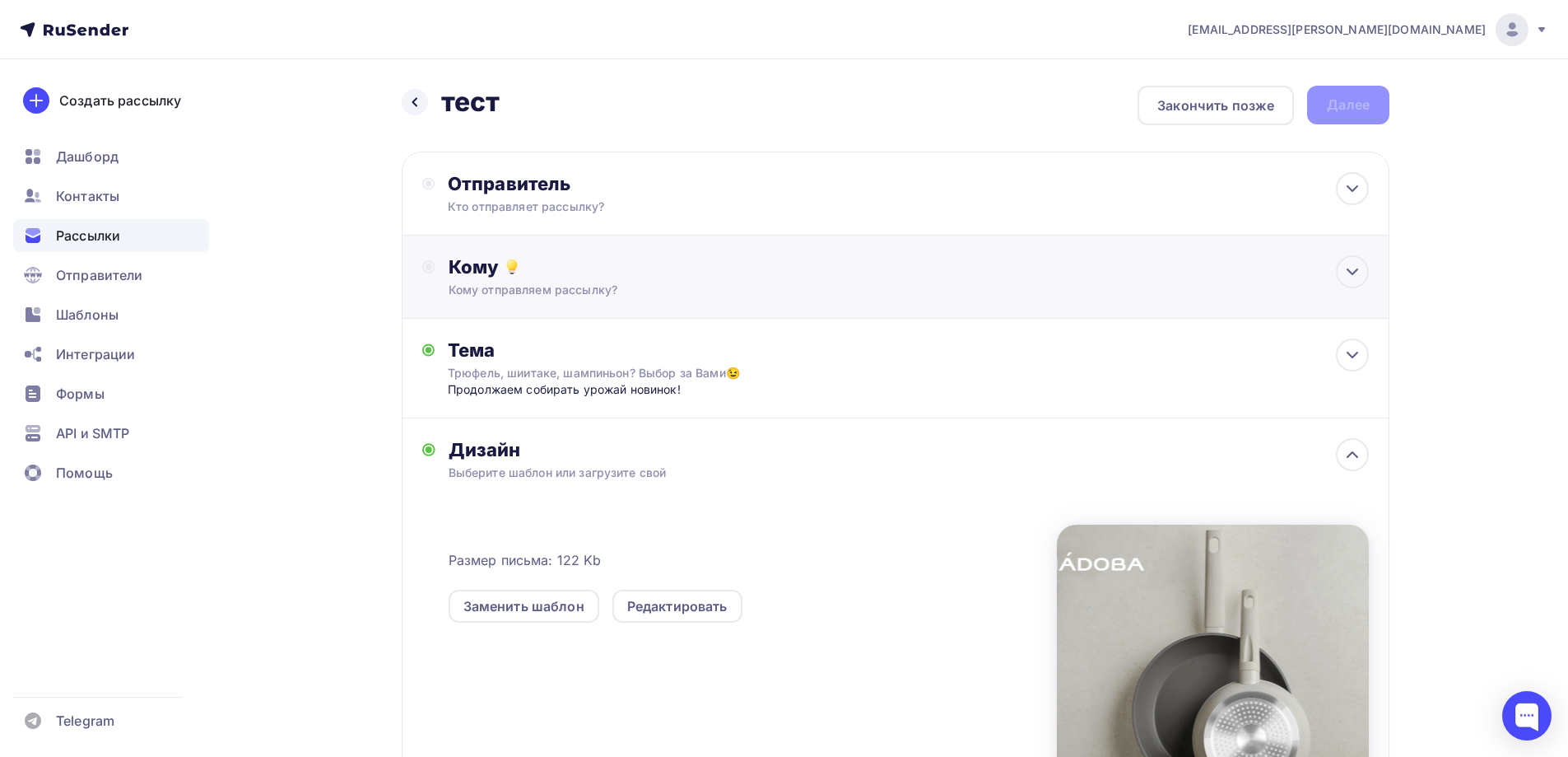
click at [563, 278] on div "Кому" at bounding box center [909, 267] width 920 height 23
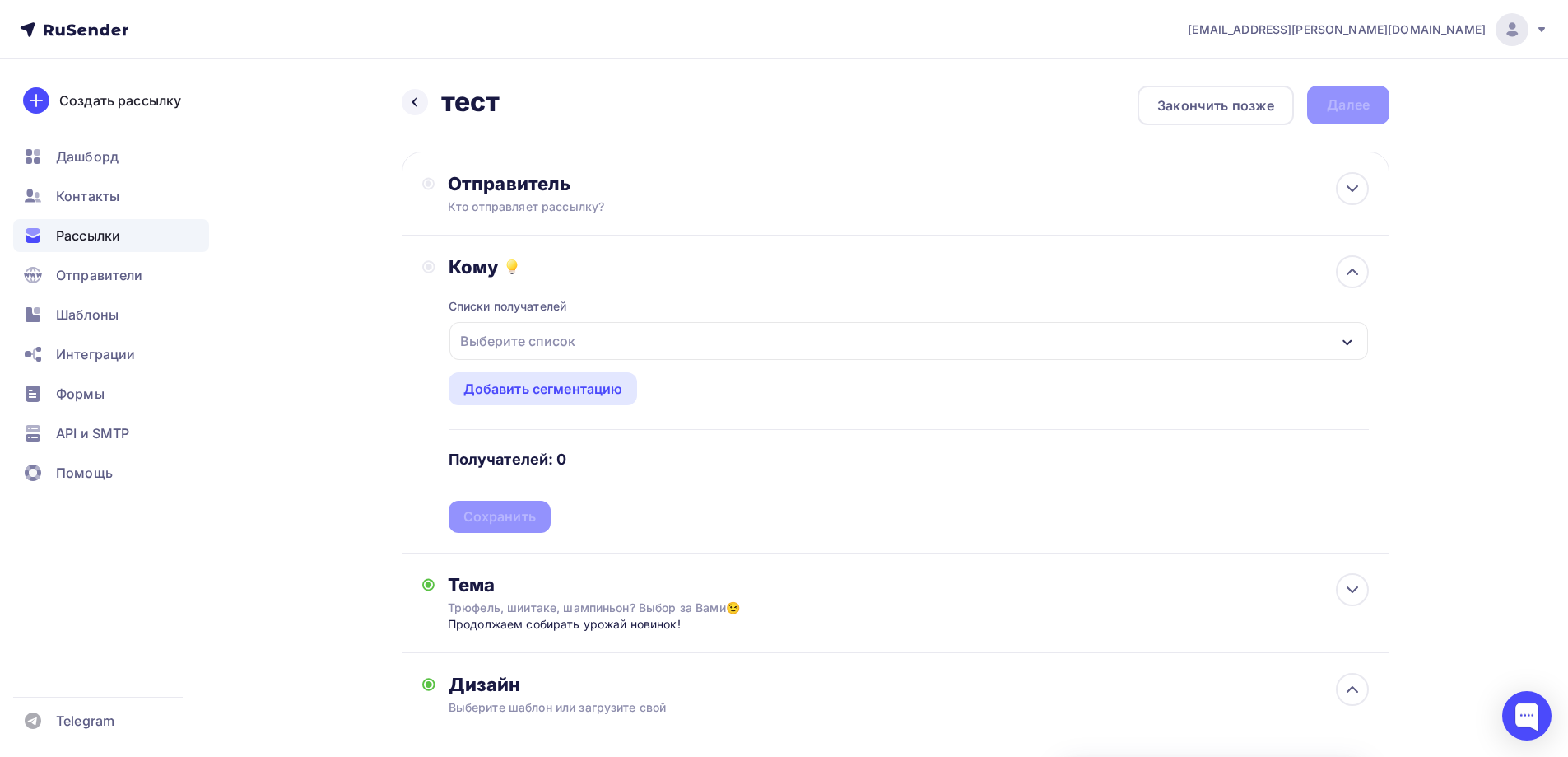
click at [538, 343] on div "Выберите список" at bounding box center [518, 340] width 128 height 30
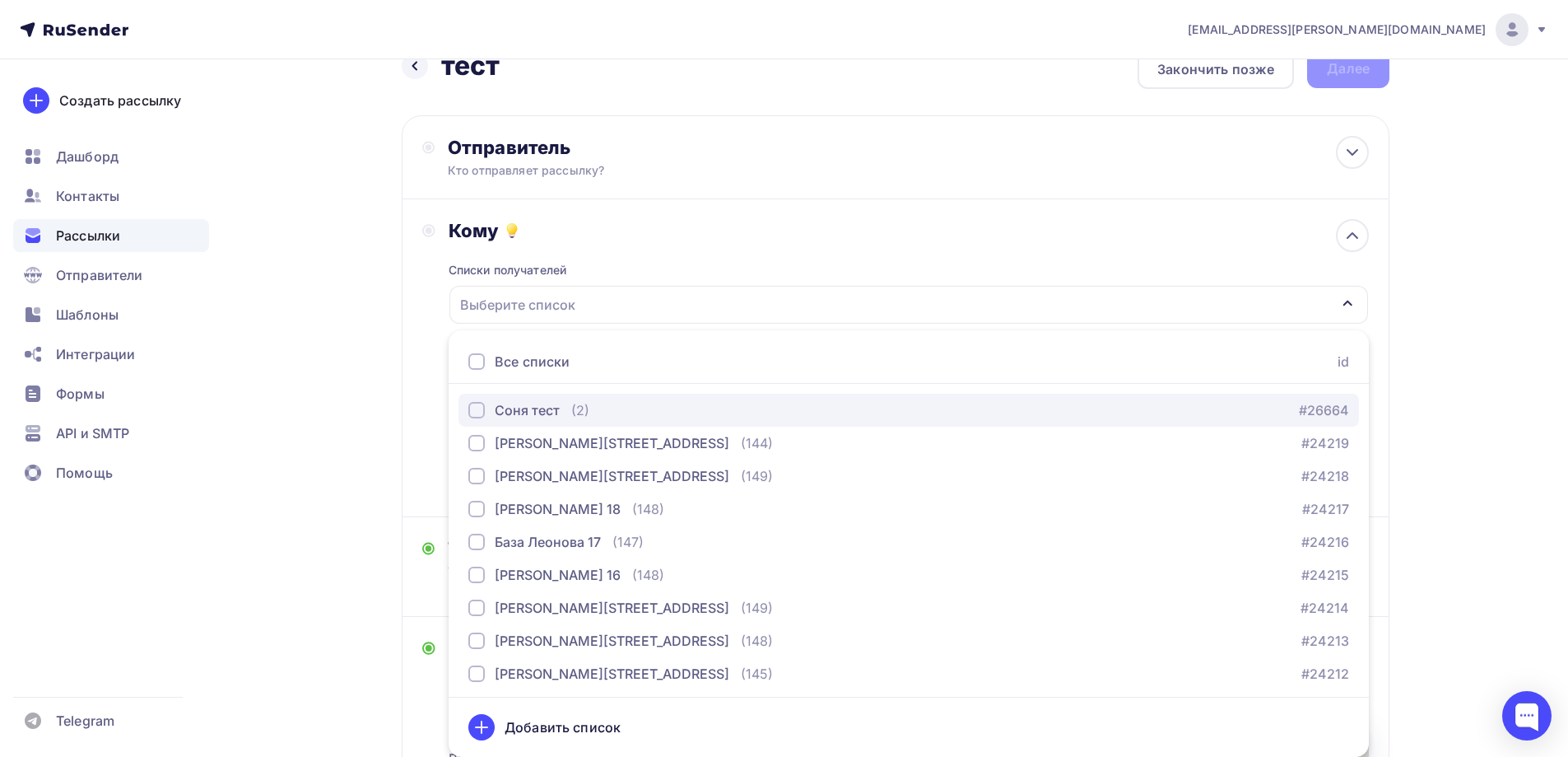
click at [543, 404] on div "Соня тест" at bounding box center [528, 410] width 65 height 20
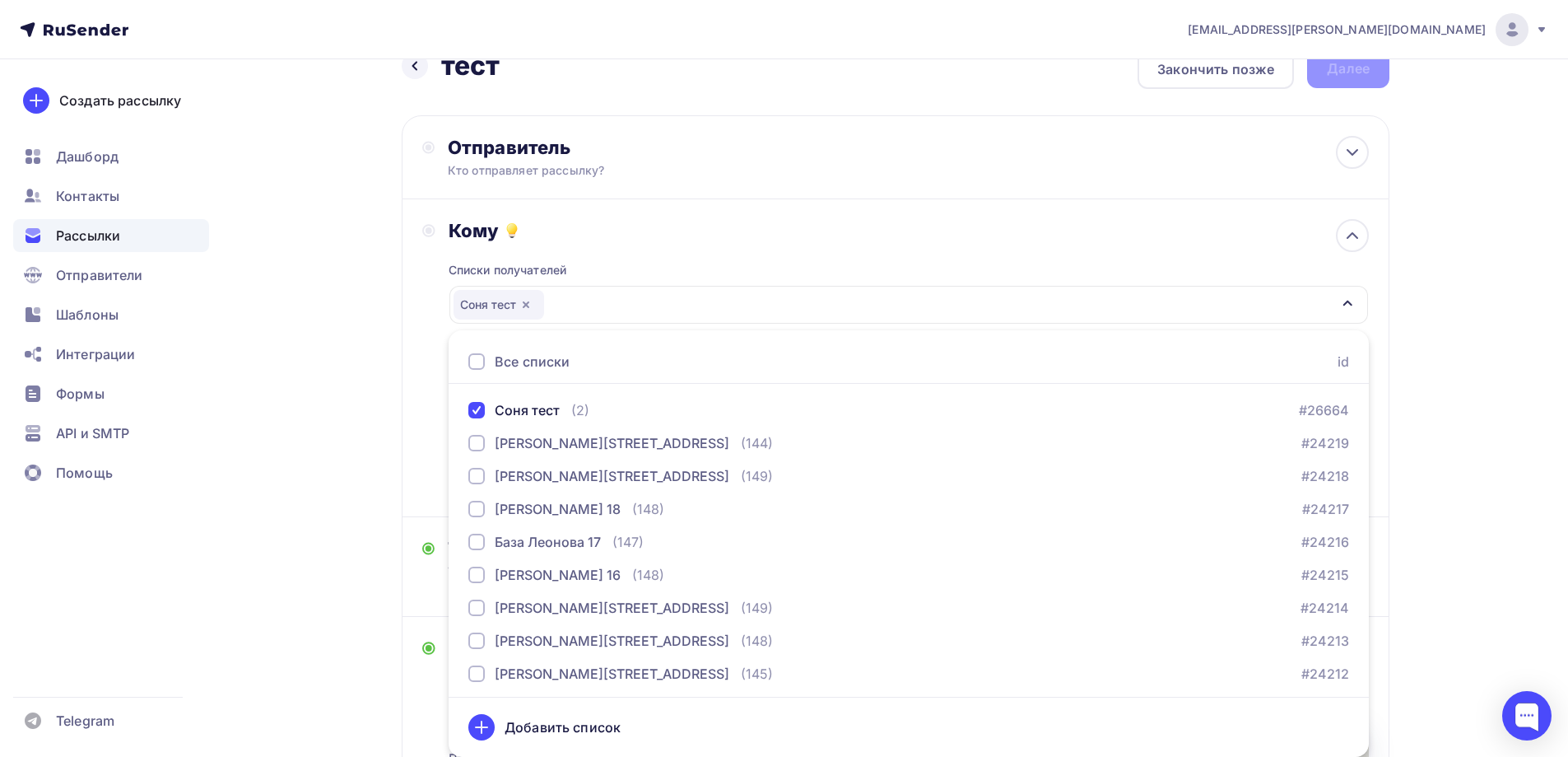
click at [390, 352] on div "Назад тест тест Закончить позже Далее Отправитель Кто отправляет рассылку? Emai…" at bounding box center [784, 596] width 1350 height 1147
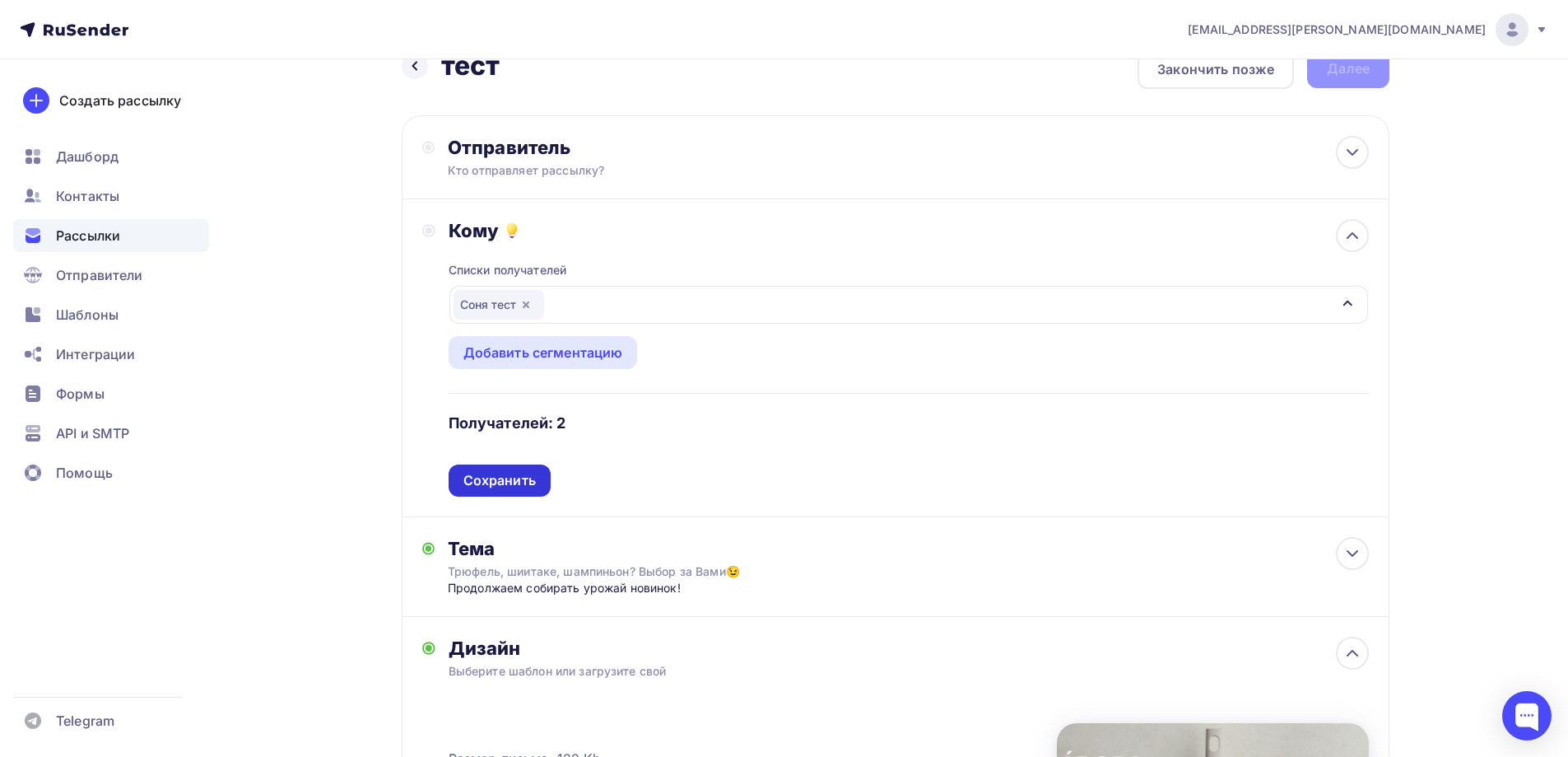
click at [500, 473] on div "Сохранить" at bounding box center [500, 480] width 73 height 19
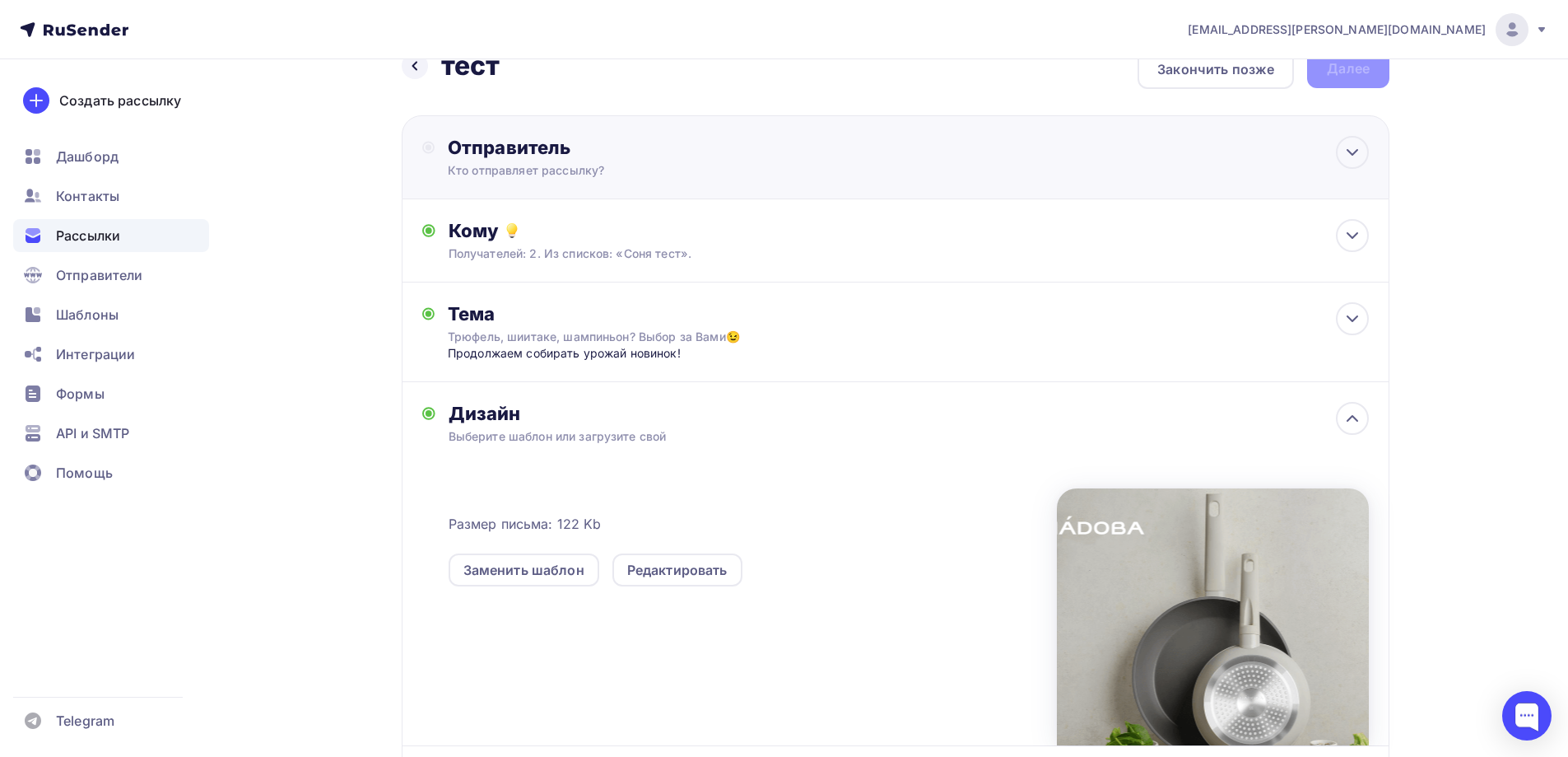
click at [541, 136] on div "Отправитель" at bounding box center [626, 146] width 357 height 23
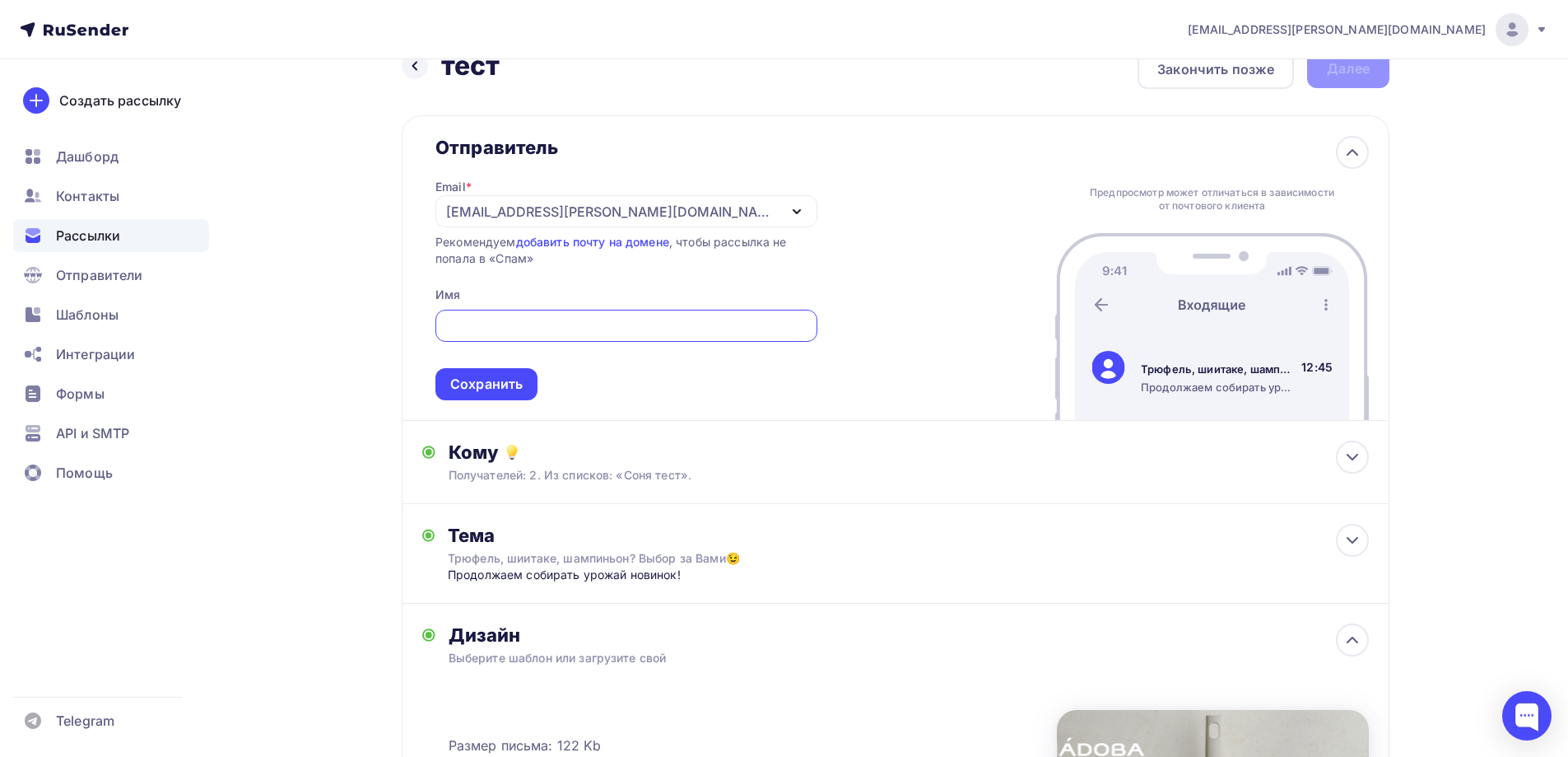
click at [608, 212] on div "[EMAIL_ADDRESS][PERSON_NAME][DOMAIN_NAME]" at bounding box center [627, 211] width 382 height 32
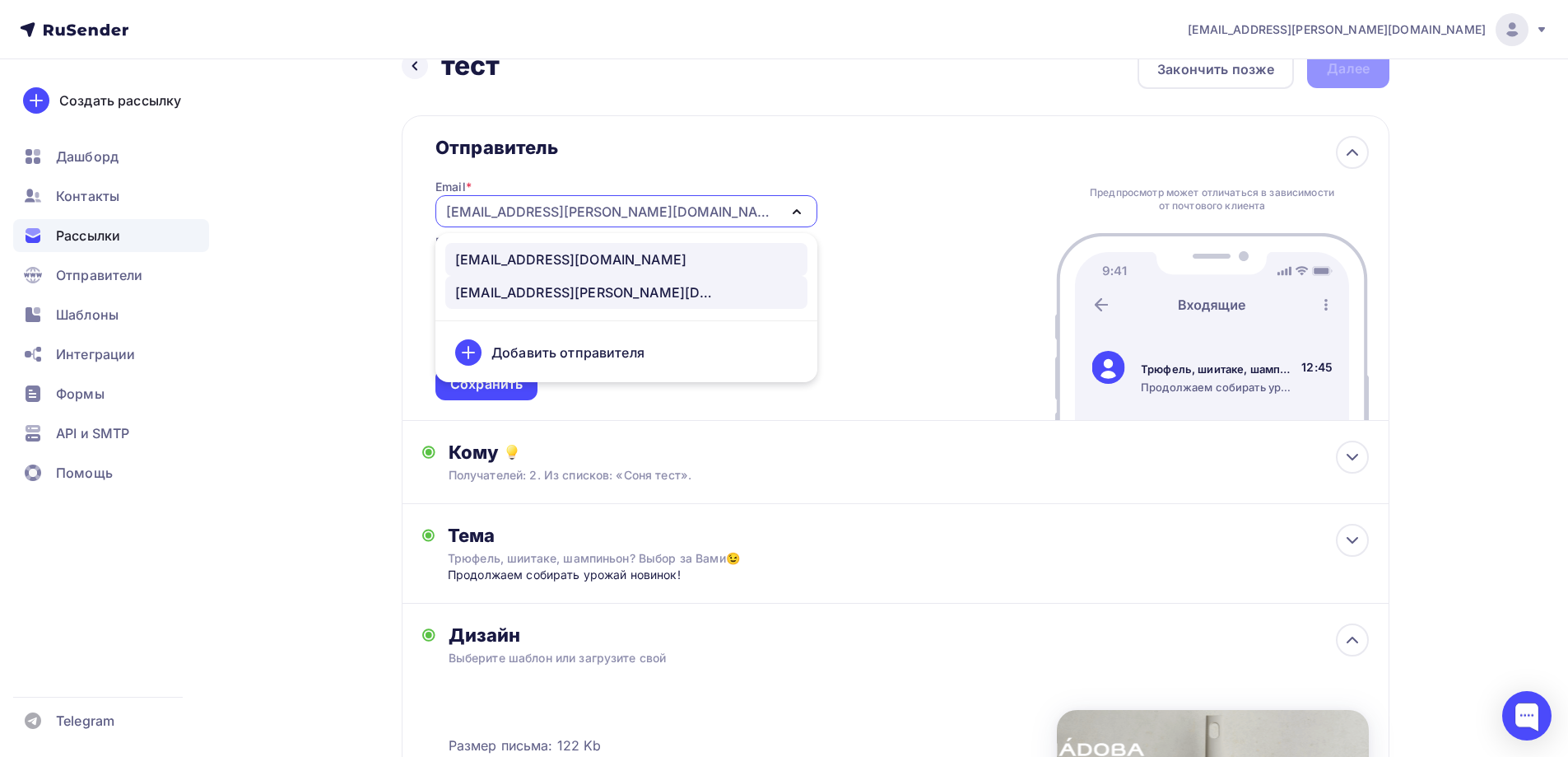
click at [564, 262] on div "[EMAIL_ADDRESS][DOMAIN_NAME]" at bounding box center [571, 259] width 231 height 20
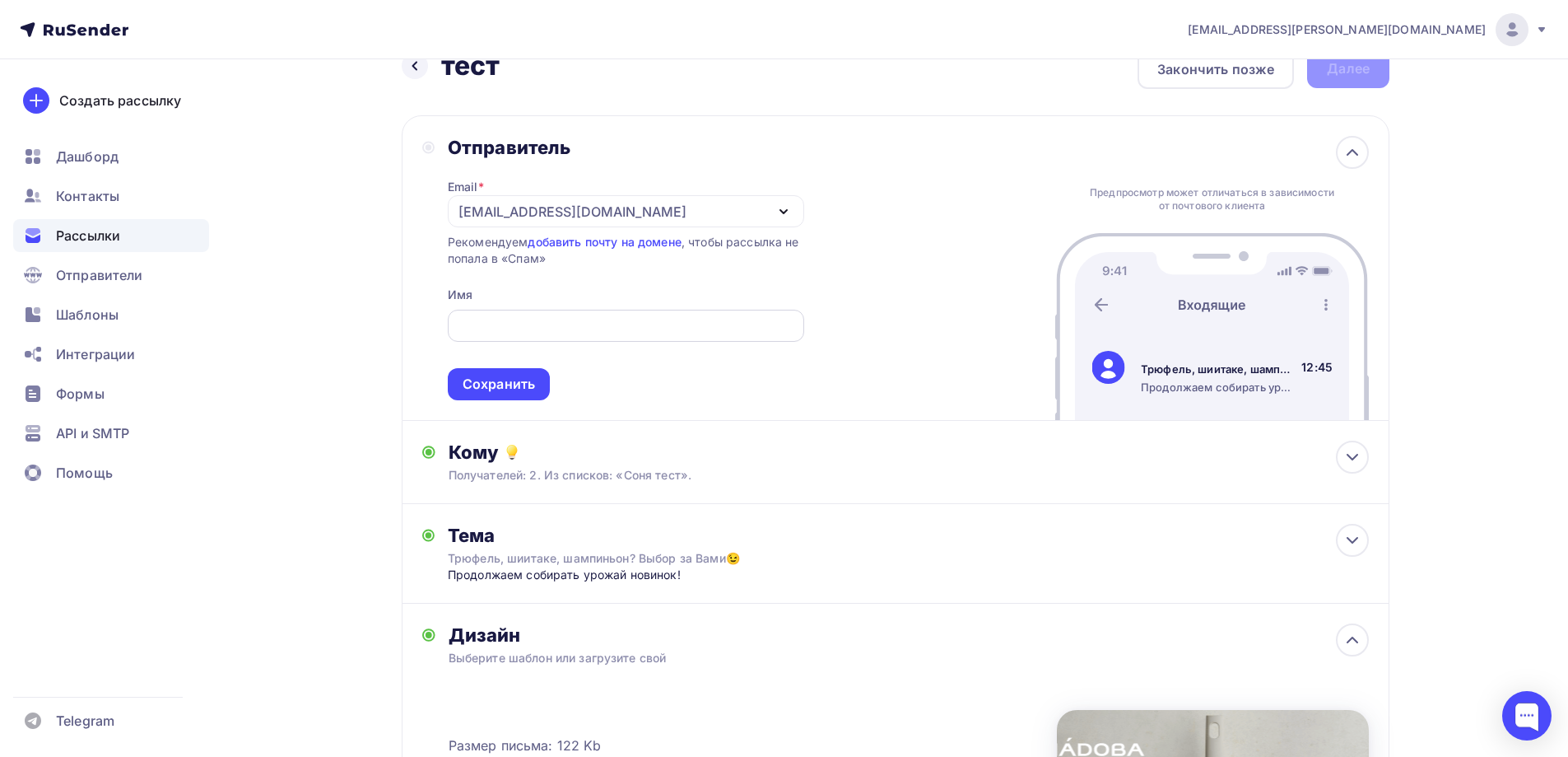
click at [551, 317] on input "text" at bounding box center [625, 327] width 337 height 20
type input "NADOBA"
click at [509, 370] on div "Сохранить" at bounding box center [498, 384] width 102 height 32
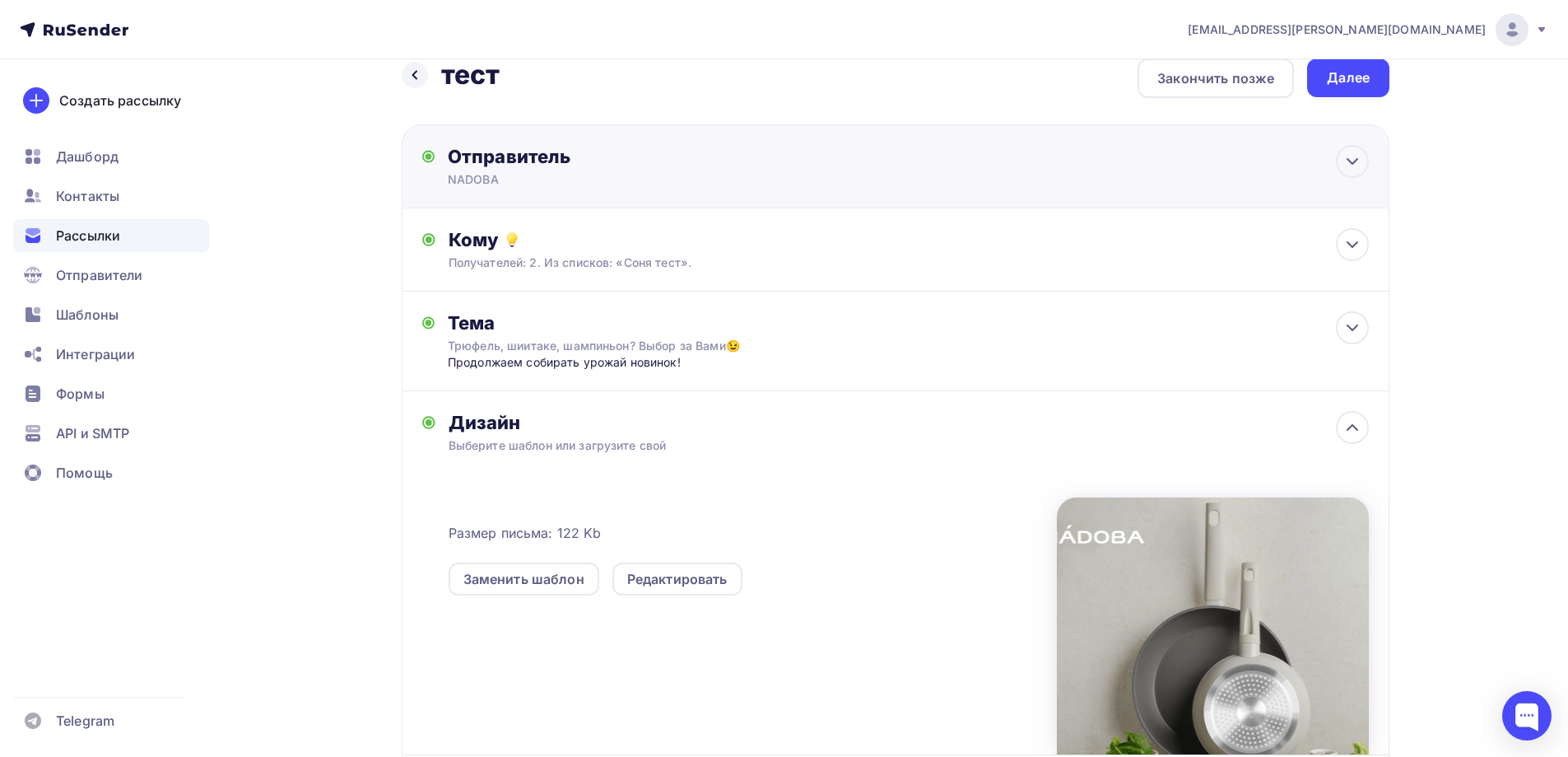
scroll to position [0, 0]
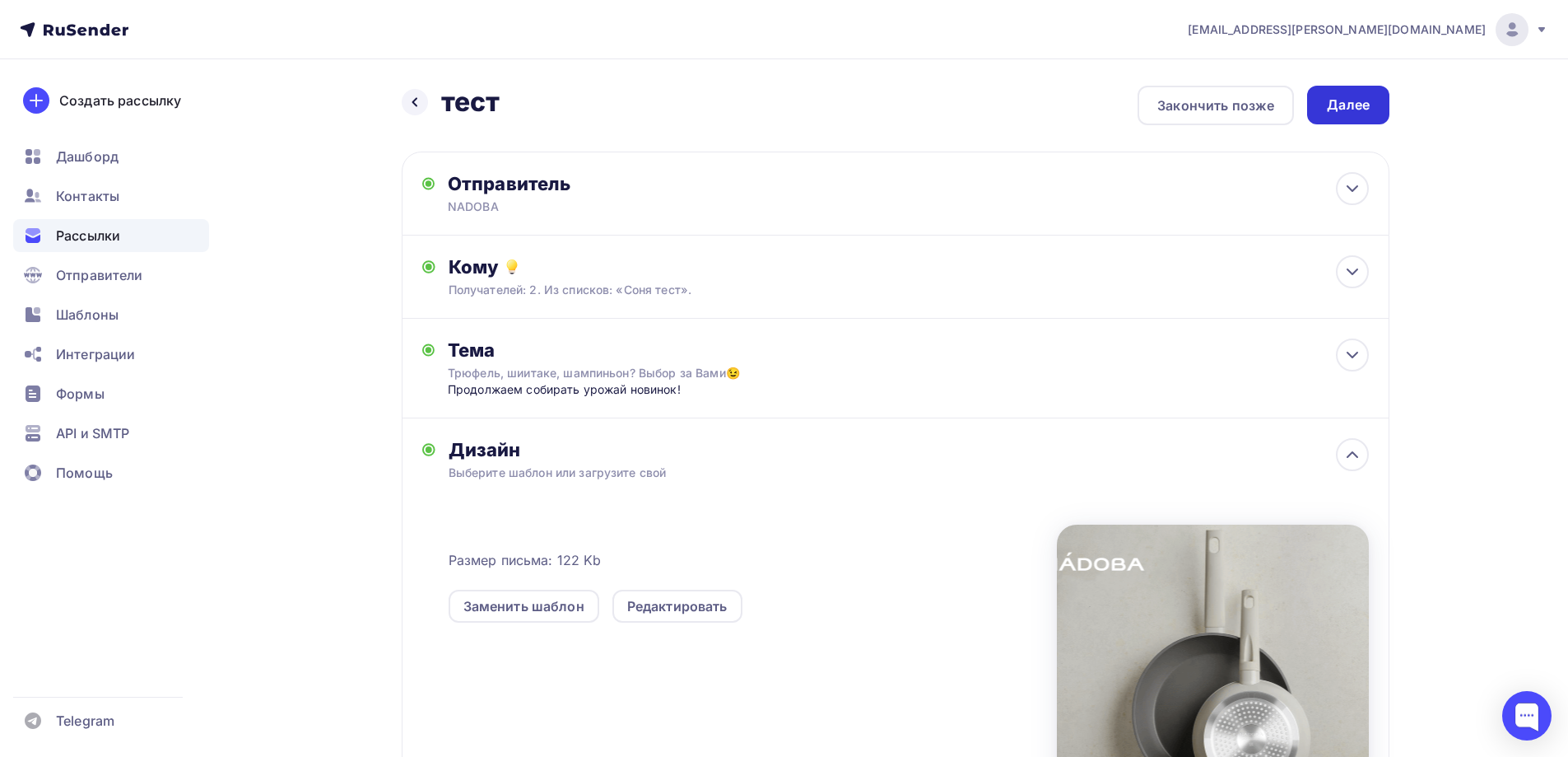
click at [1342, 106] on div "Далее" at bounding box center [1348, 105] width 43 height 19
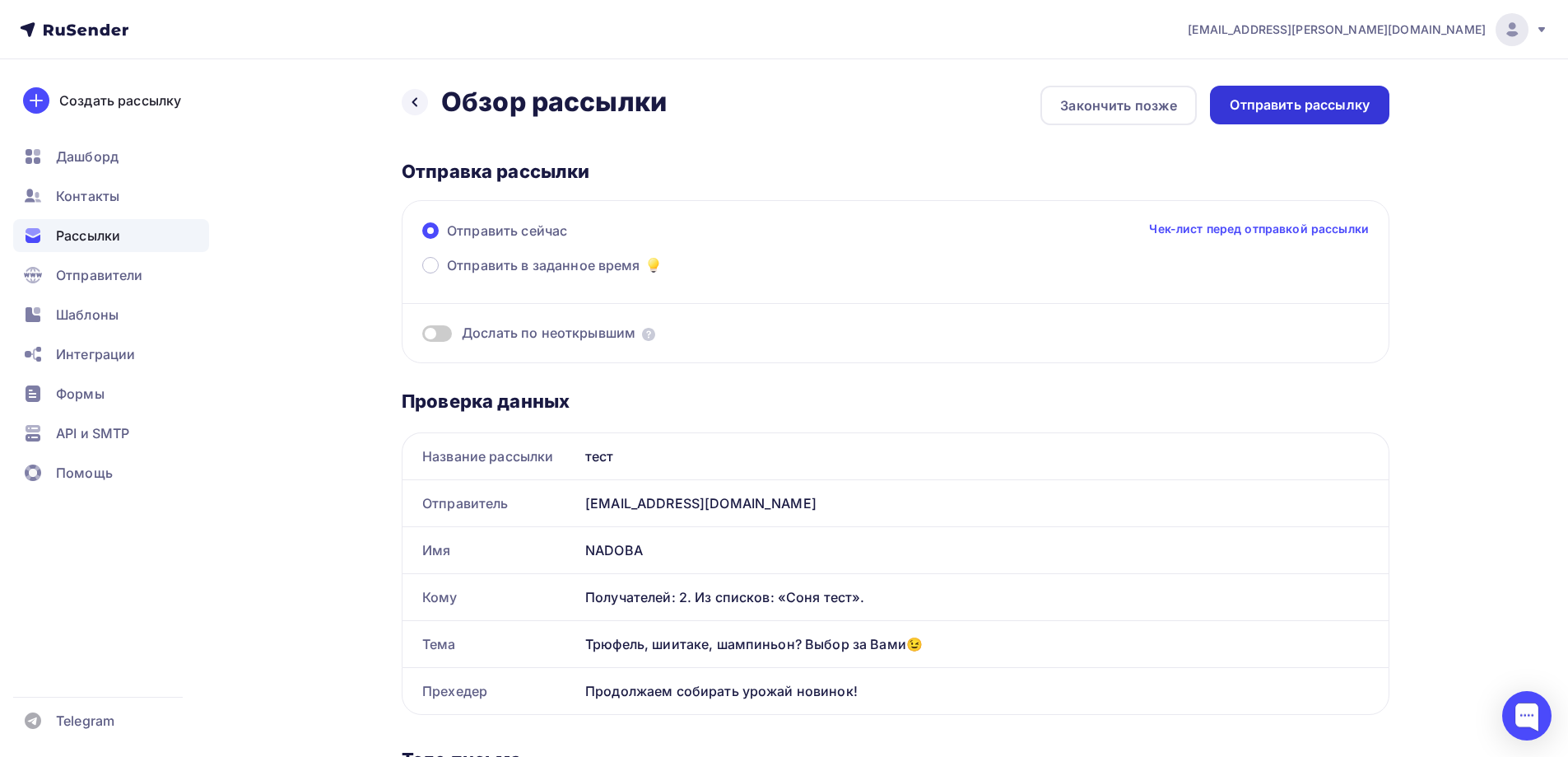
click at [1298, 109] on div "Отправить рассылку" at bounding box center [1300, 105] width 140 height 19
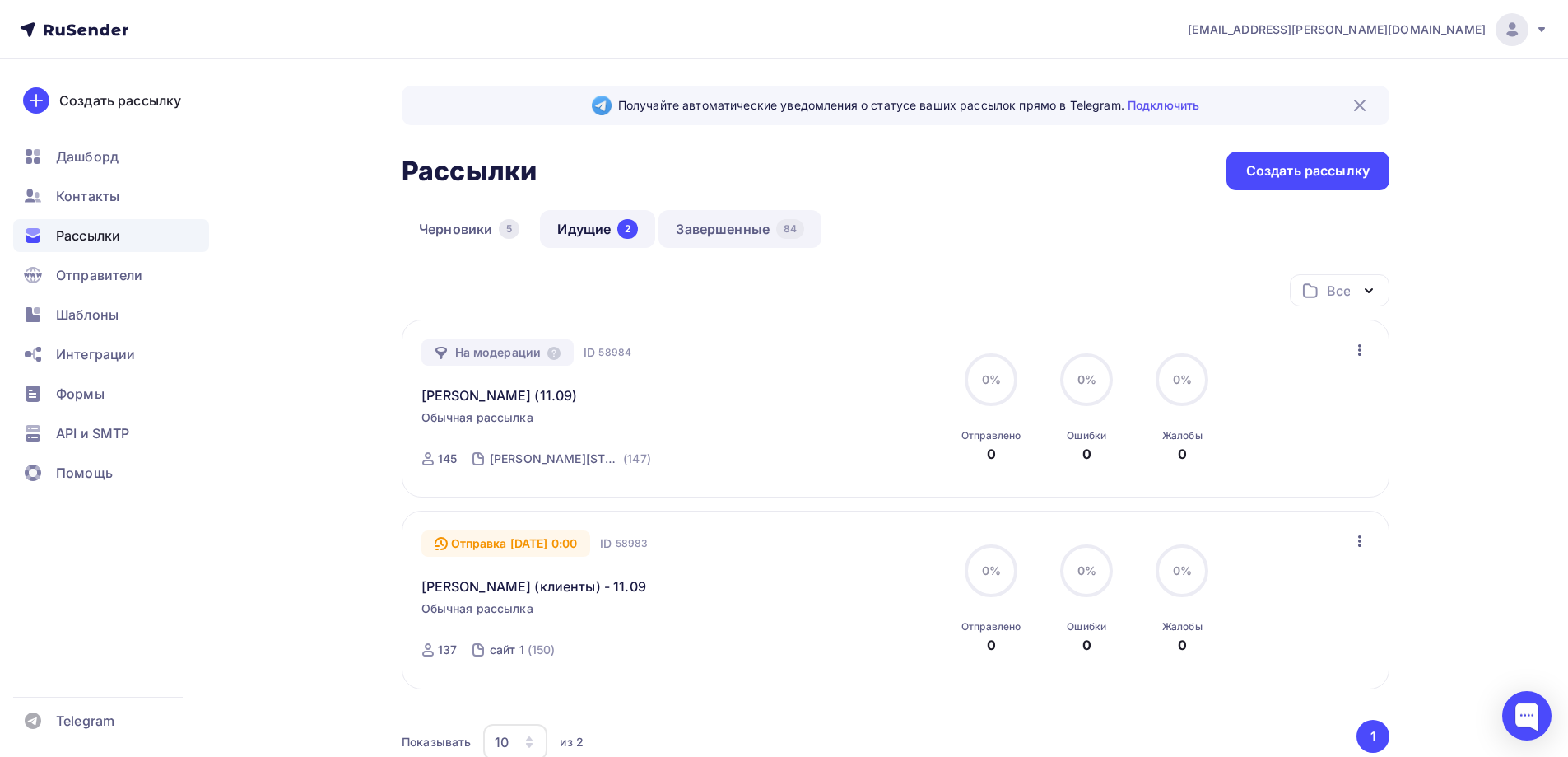
click at [736, 230] on link "Завершенные 84" at bounding box center [739, 229] width 163 height 38
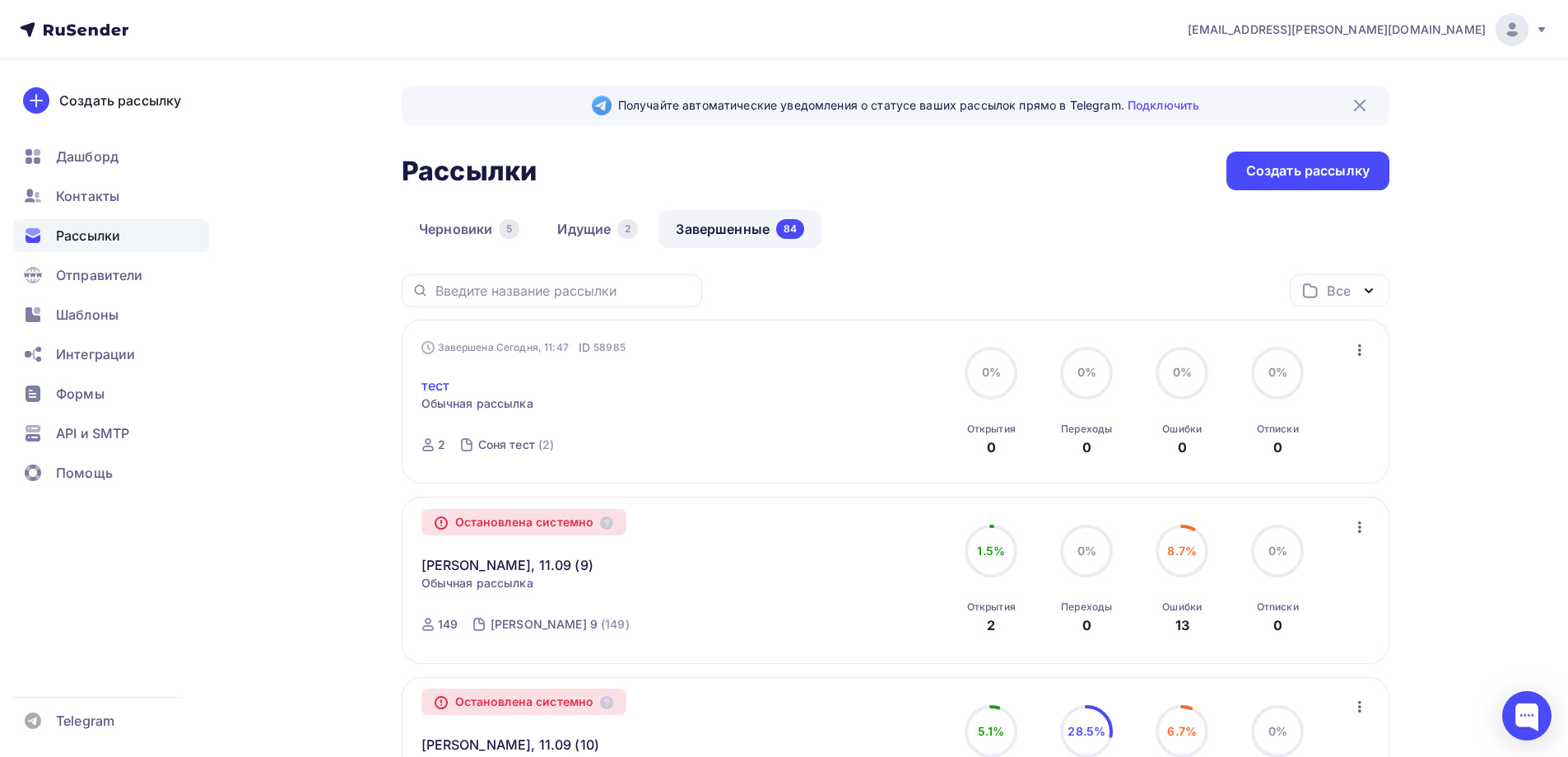
click at [435, 382] on link "тест" at bounding box center [436, 386] width 29 height 20
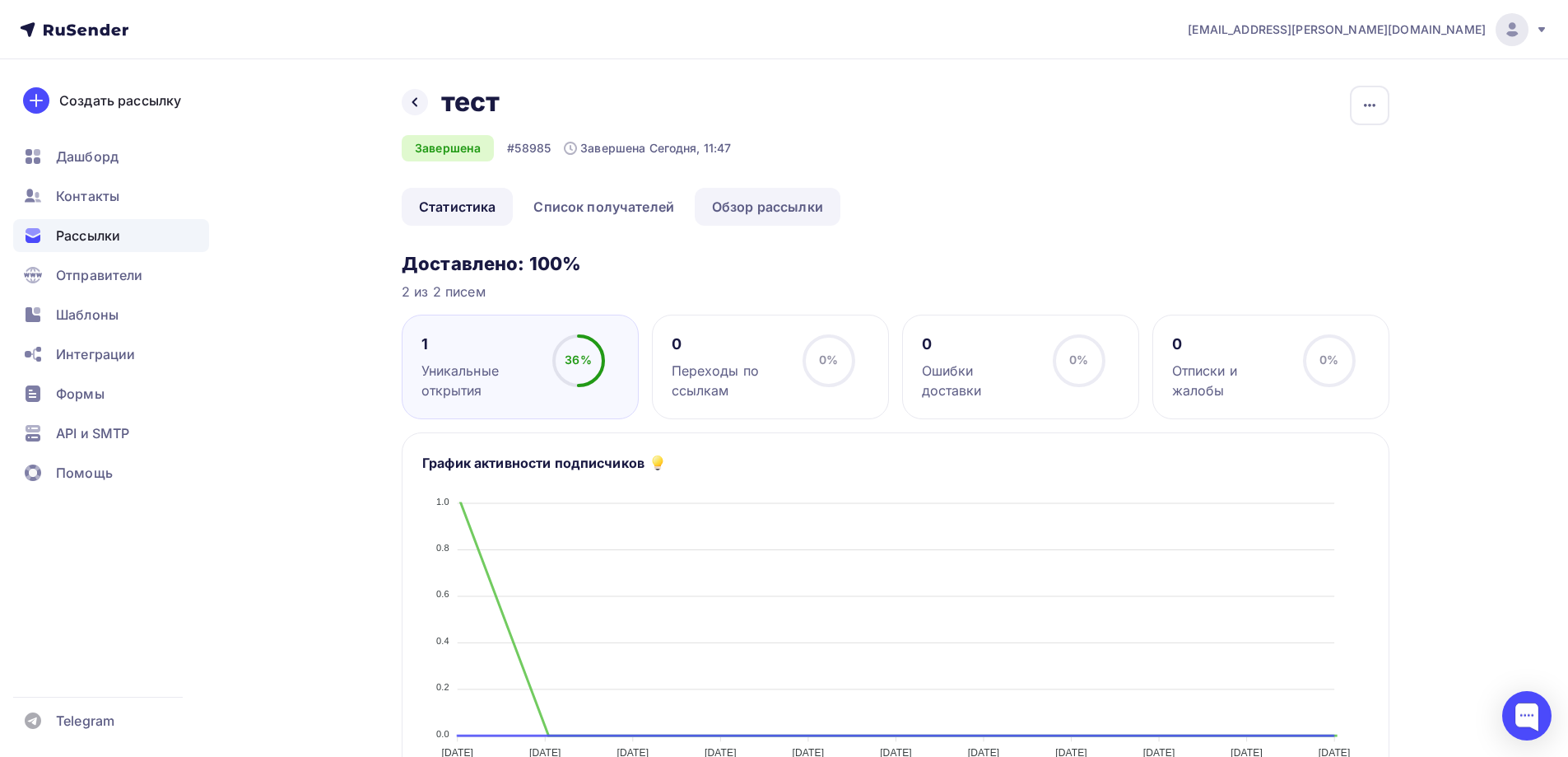
click at [762, 190] on link "Обзор рассылки" at bounding box center [768, 207] width 146 height 38
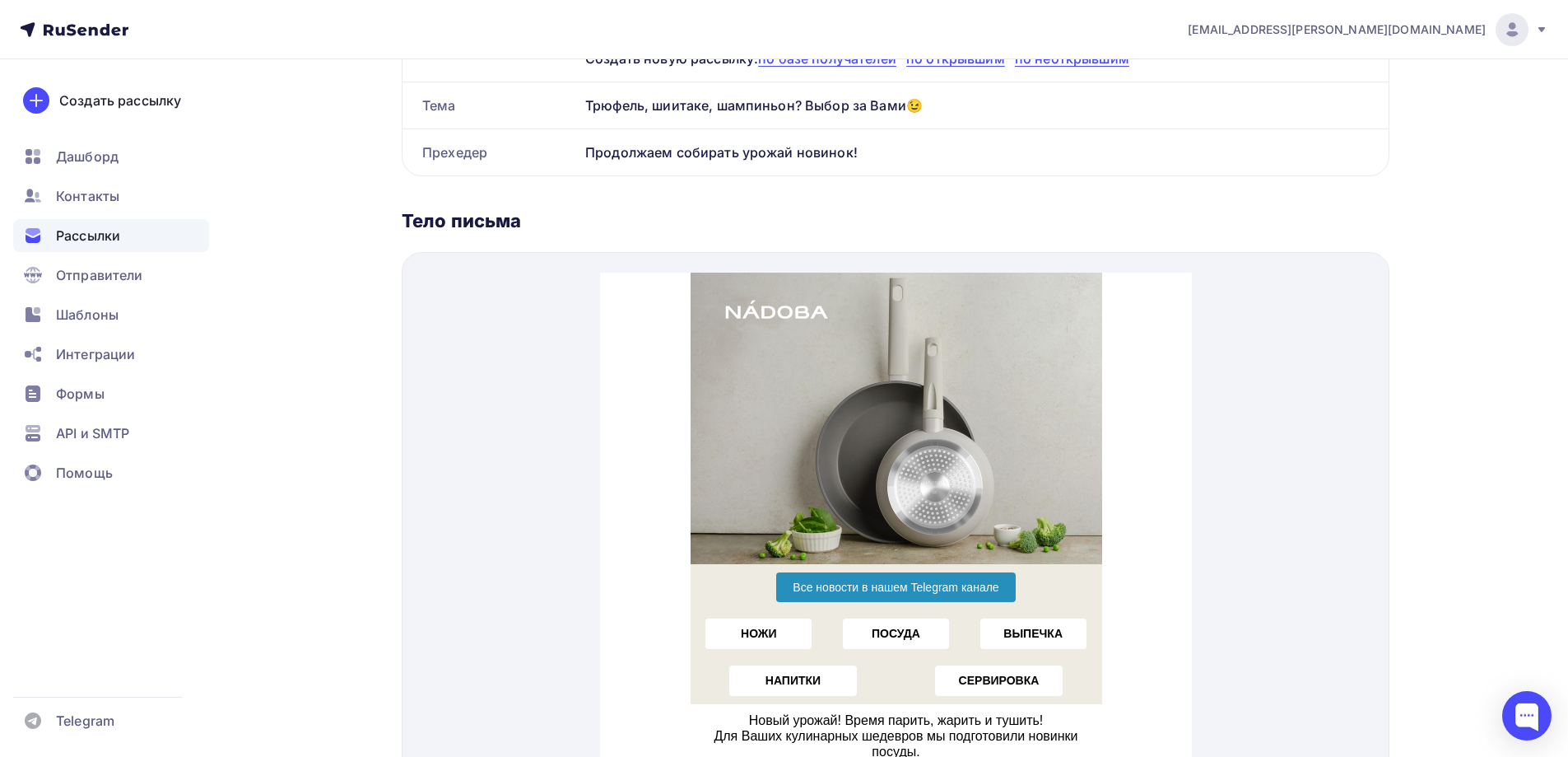
scroll to position [247, 0]
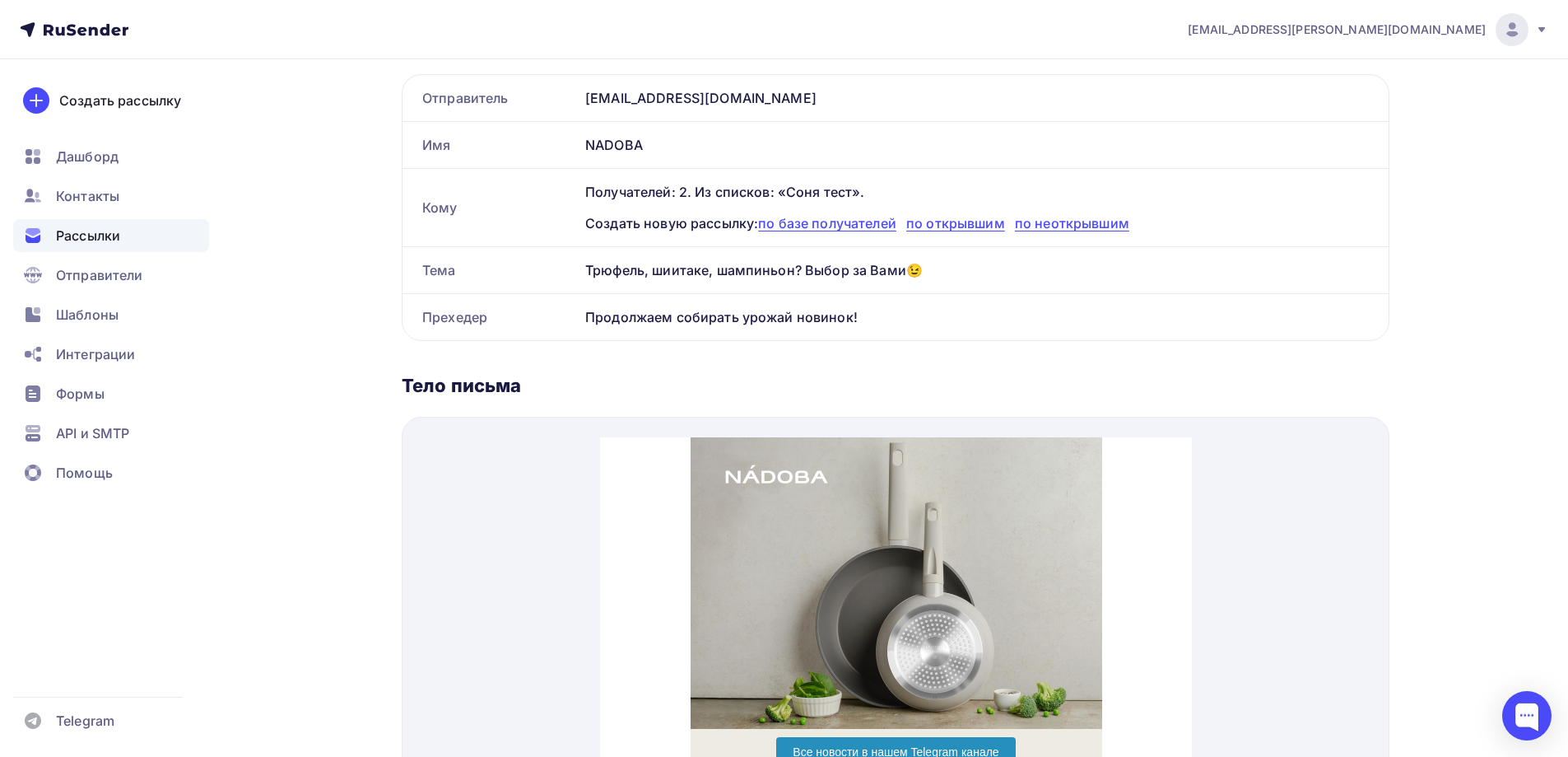
drag, startPoint x: 871, startPoint y: 310, endPoint x: 1093, endPoint y: 12, distance: 371.6
click at [418, 306] on div "Прехедер Продолжаем собирать урожай новинок!" at bounding box center [896, 317] width 986 height 46
copy div "Прехедер Продолжаем собирать урожай новинок!"
